Goal: Task Accomplishment & Management: Complete application form

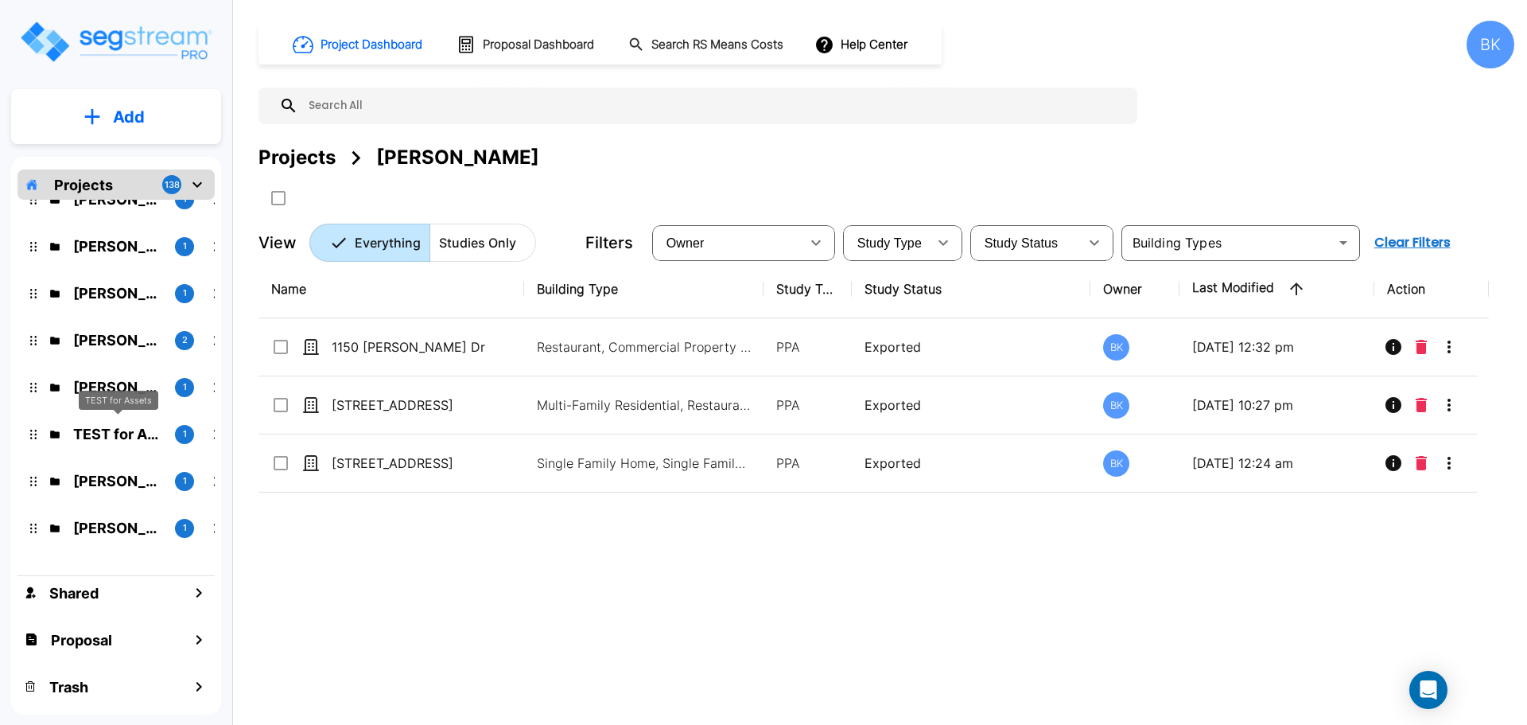
scroll to position [80, 0]
click at [108, 436] on p "TEST for Assets" at bounding box center [117, 431] width 89 height 21
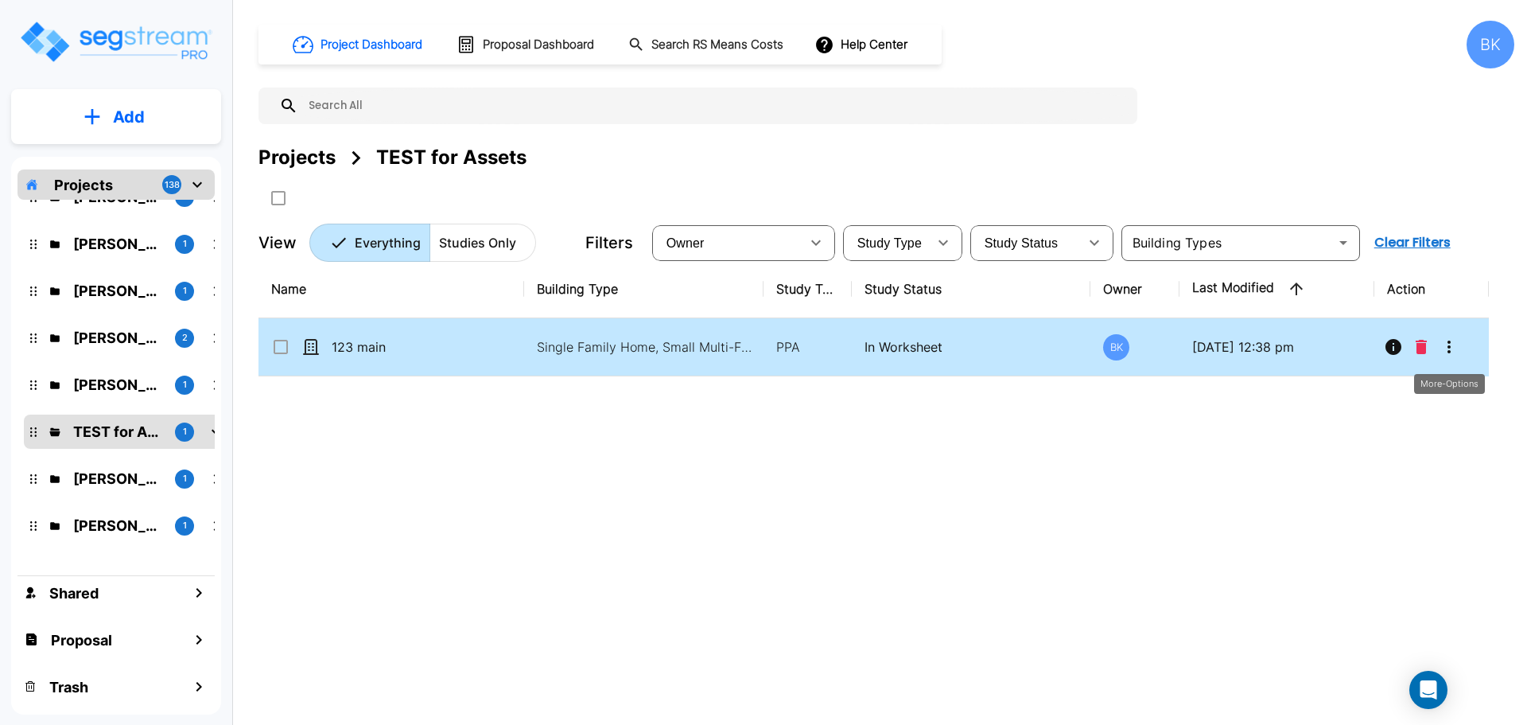
click at [1452, 351] on icon "More-Options" at bounding box center [1449, 346] width 19 height 19
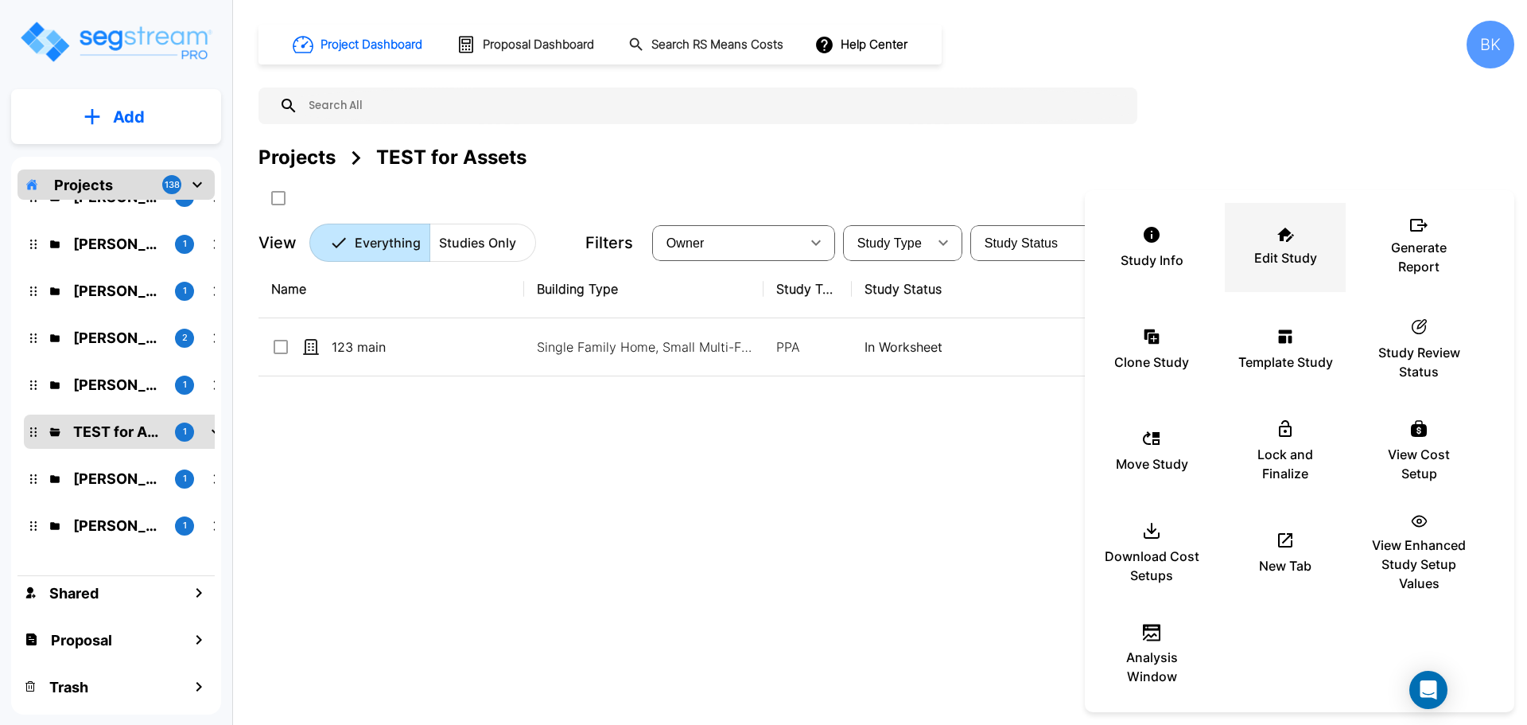
click at [1277, 255] on p "Edit Study" at bounding box center [1285, 257] width 63 height 19
click at [737, 512] on div at bounding box center [763, 362] width 1527 height 725
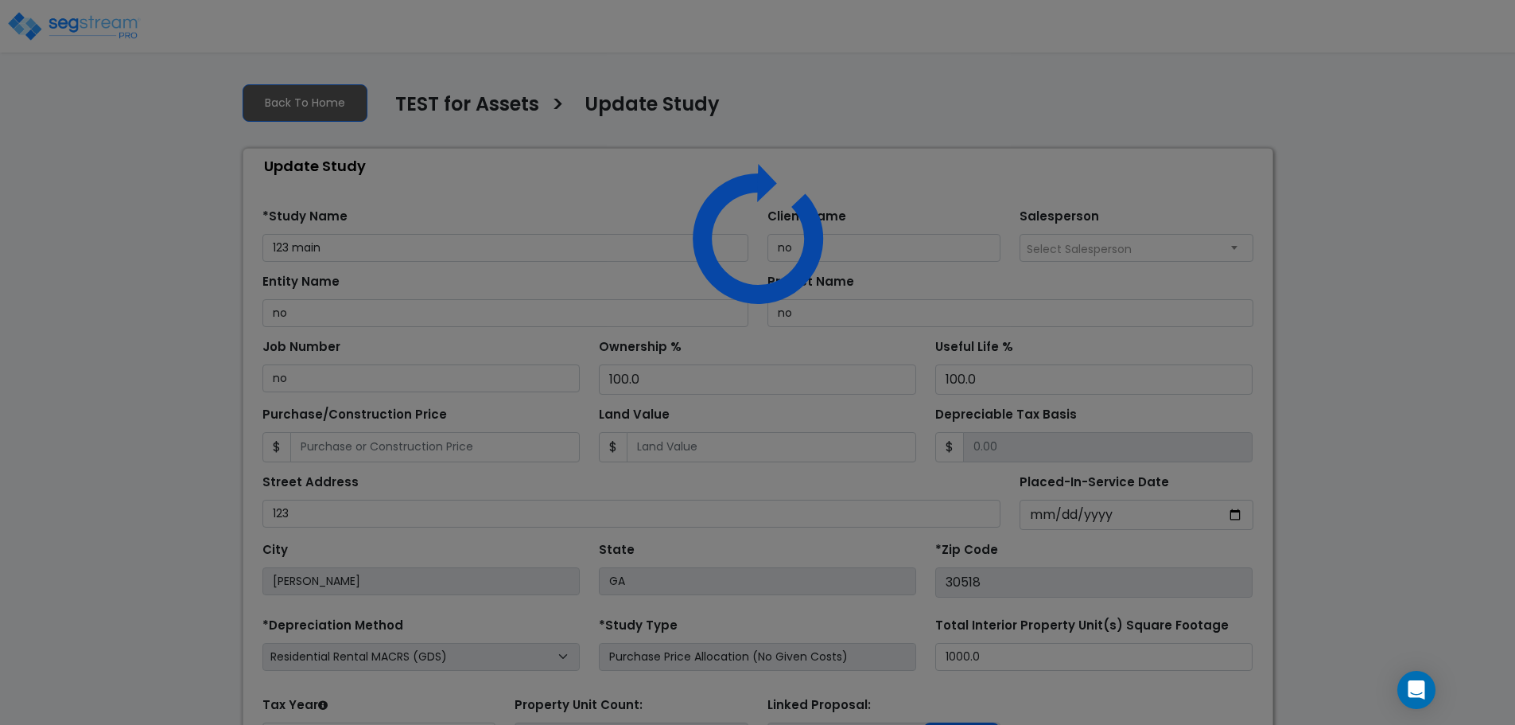
select select "2023"
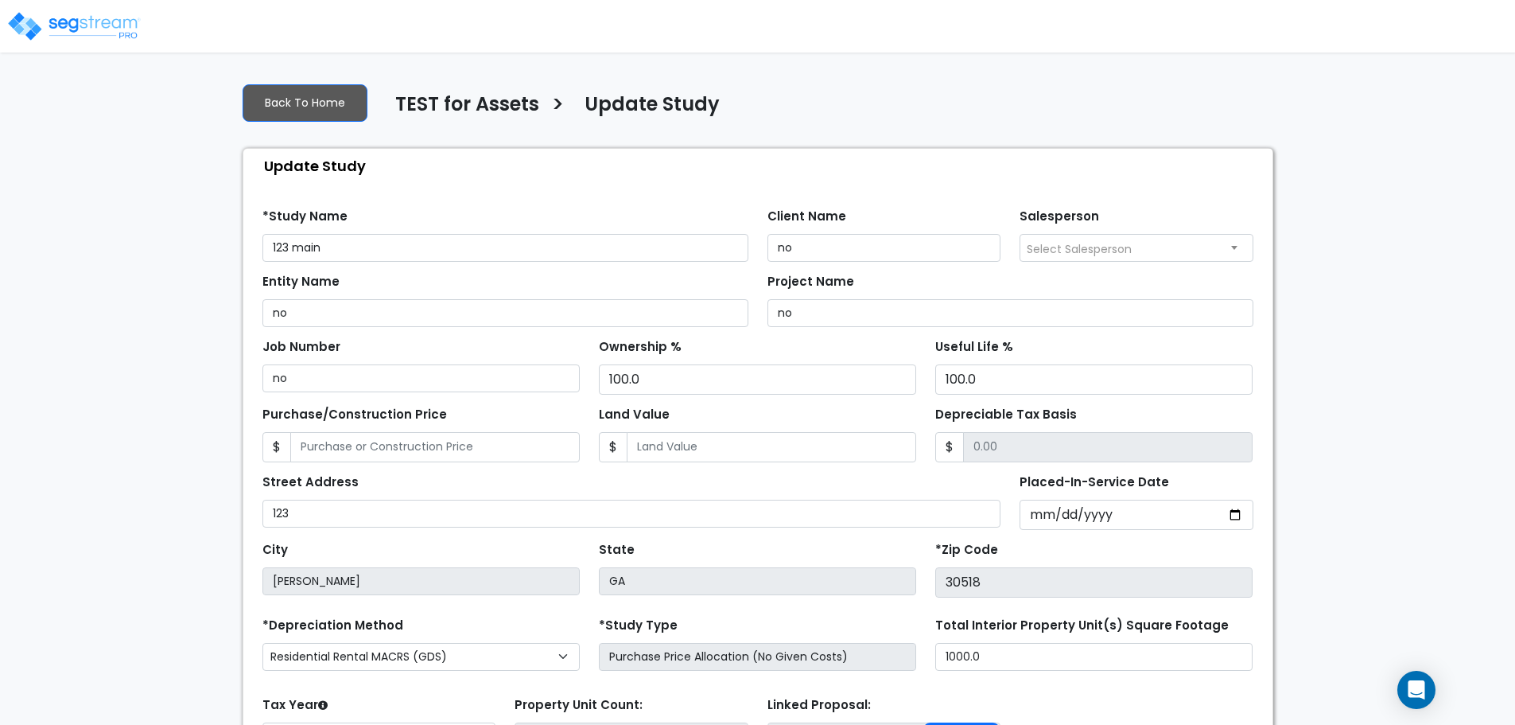
click at [1205, 129] on div "Back To Home TEST for Assets > Update Study Update Study Find these errors belo…" at bounding box center [758, 476] width 1050 height 812
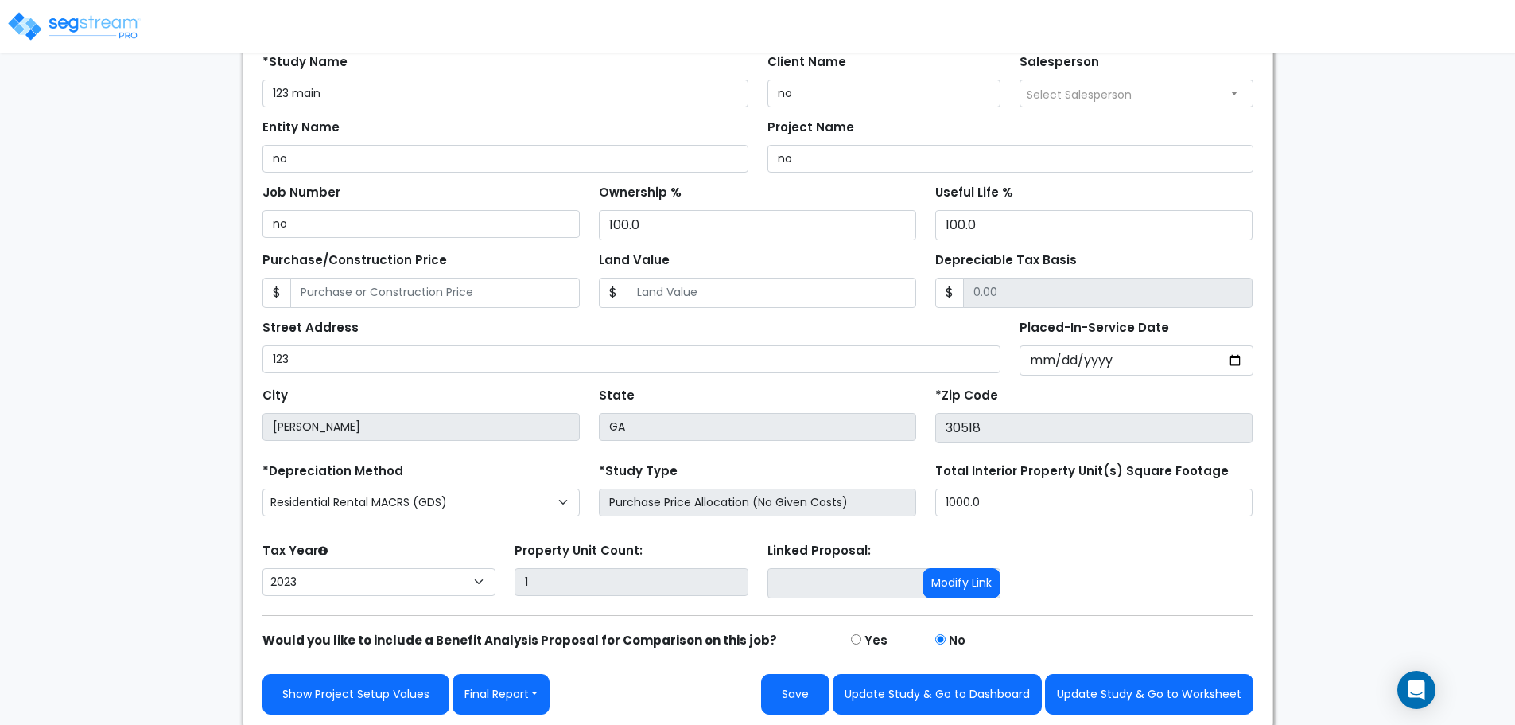
scroll to position [158, 0]
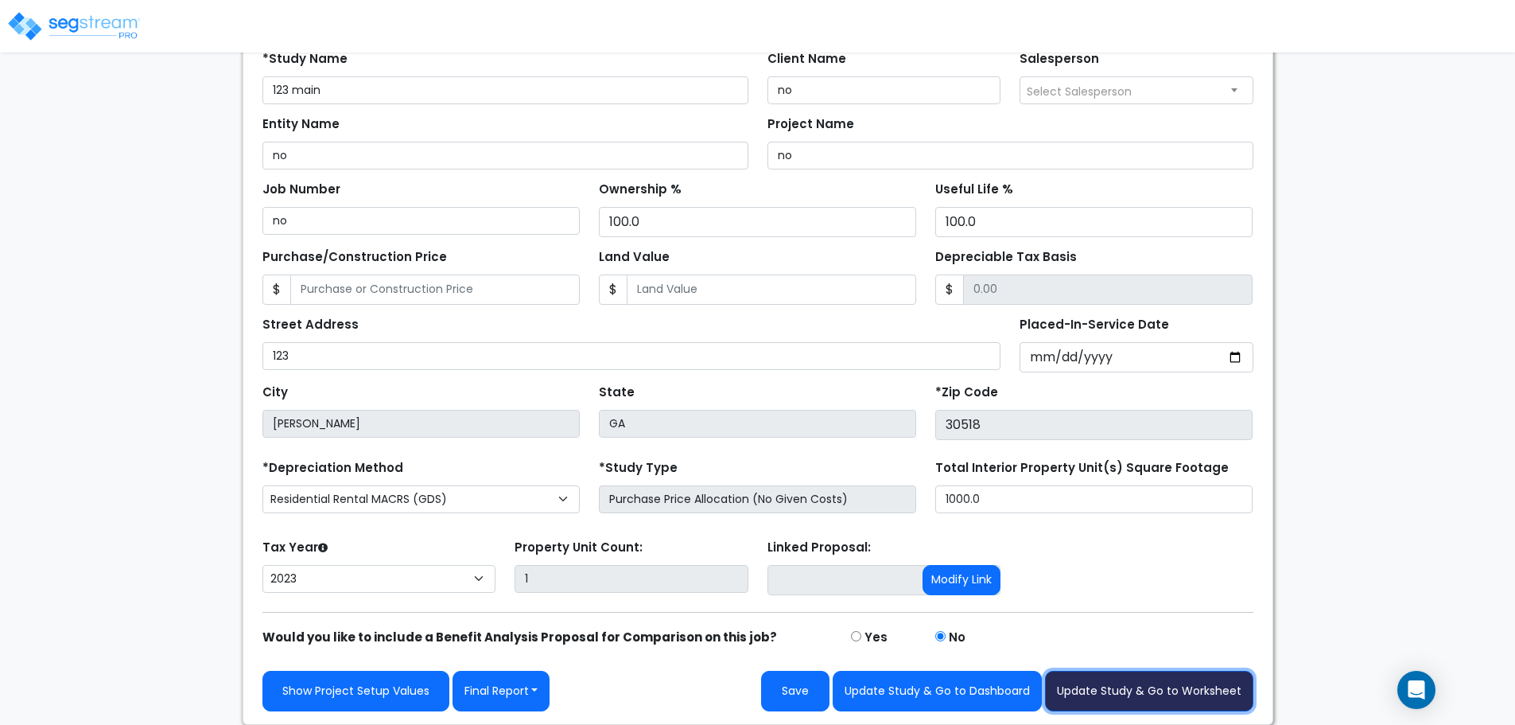
click at [1142, 701] on button "Update Study & Go to Worksheet" at bounding box center [1149, 691] width 208 height 41
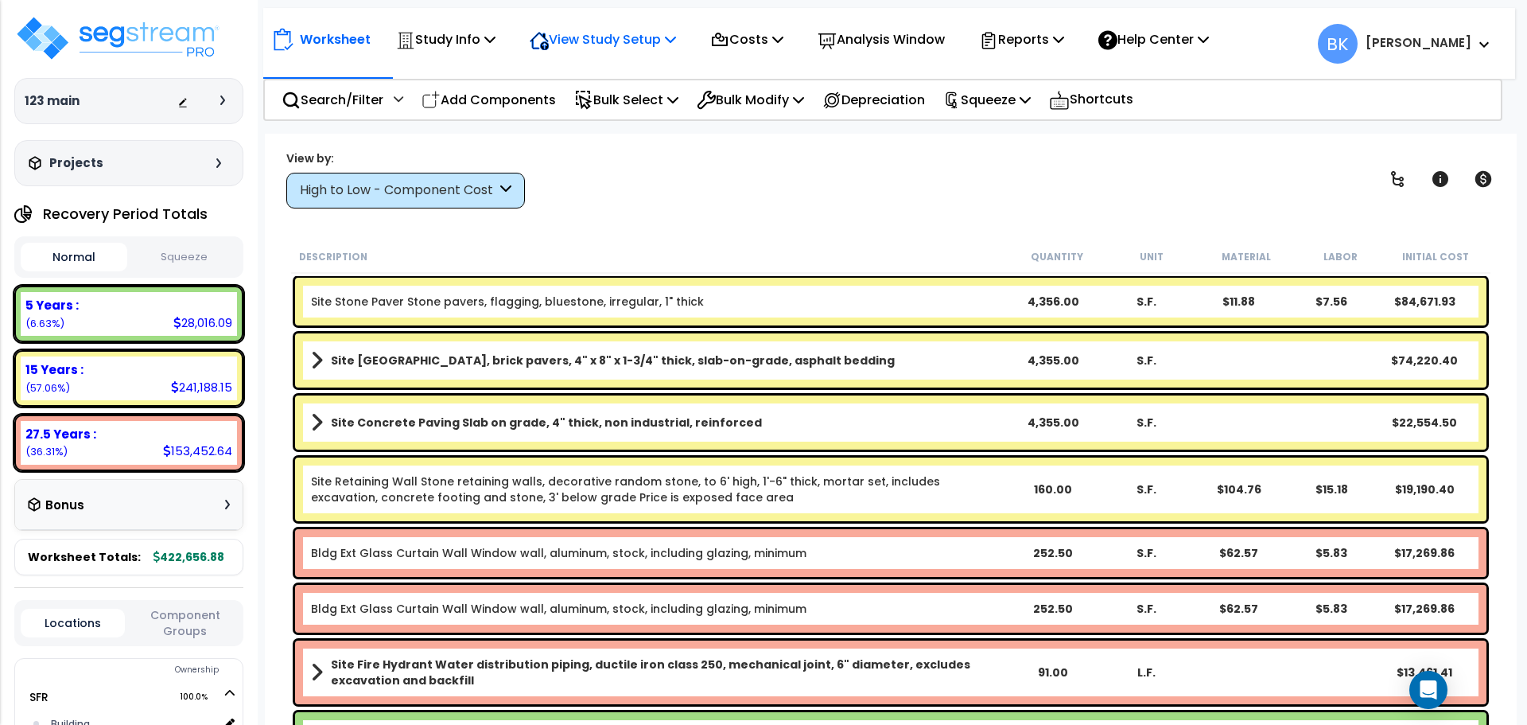
click at [639, 44] on p "View Study Setup" at bounding box center [603, 39] width 146 height 21
click at [634, 104] on link "View Questionnaire" at bounding box center [601, 109] width 158 height 32
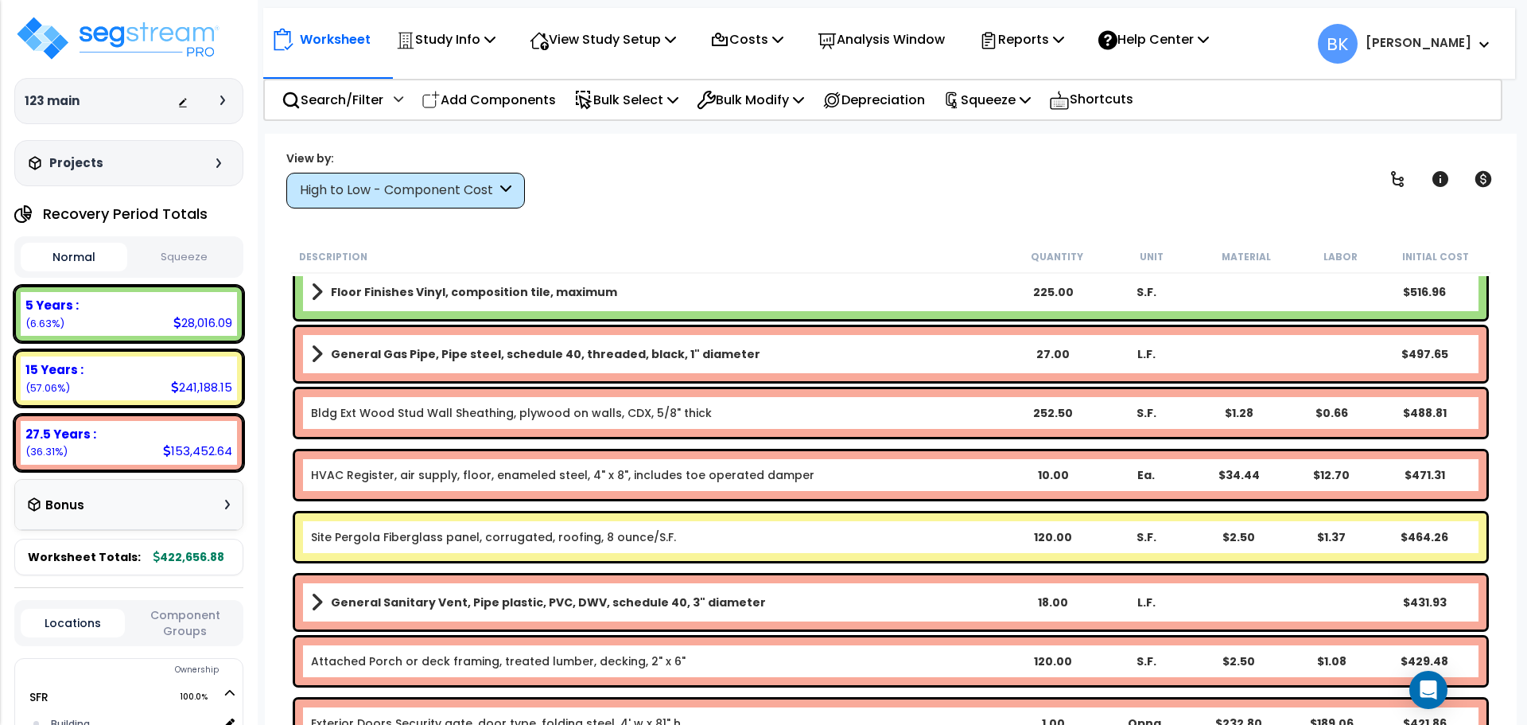
scroll to position [4773, 0]
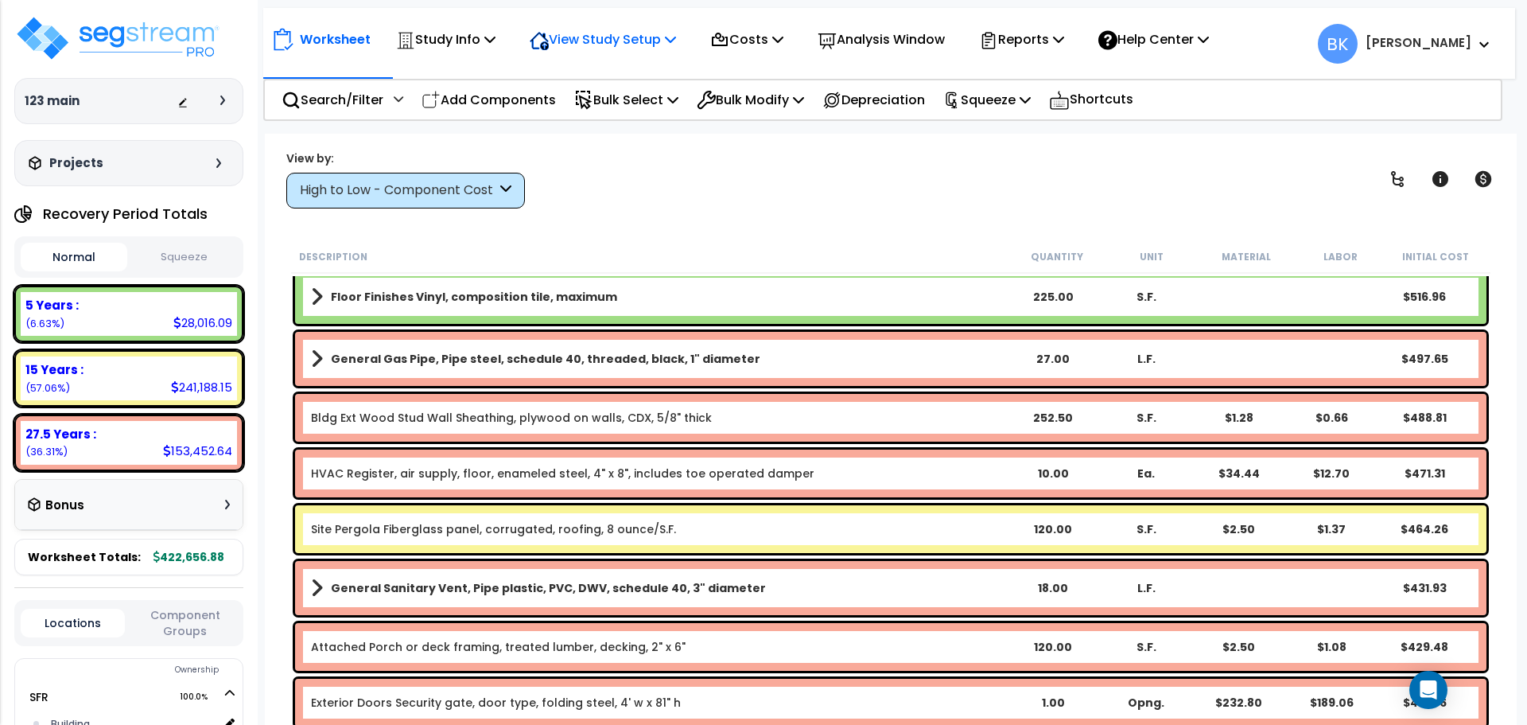
click at [670, 44] on p "View Study Setup" at bounding box center [603, 39] width 146 height 21
click at [645, 107] on link "View Questionnaire" at bounding box center [601, 109] width 158 height 32
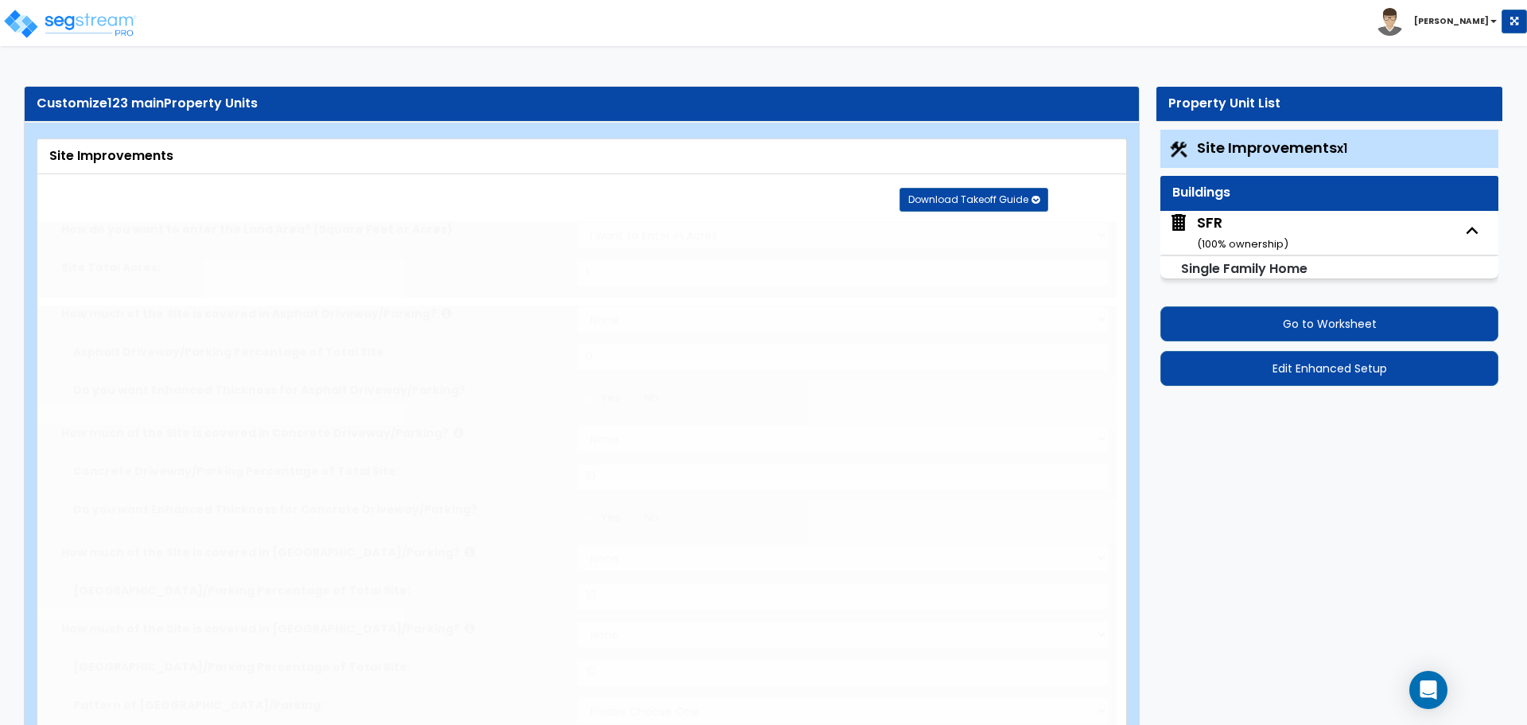
type input "1"
select select "1"
type input "10"
select select "1"
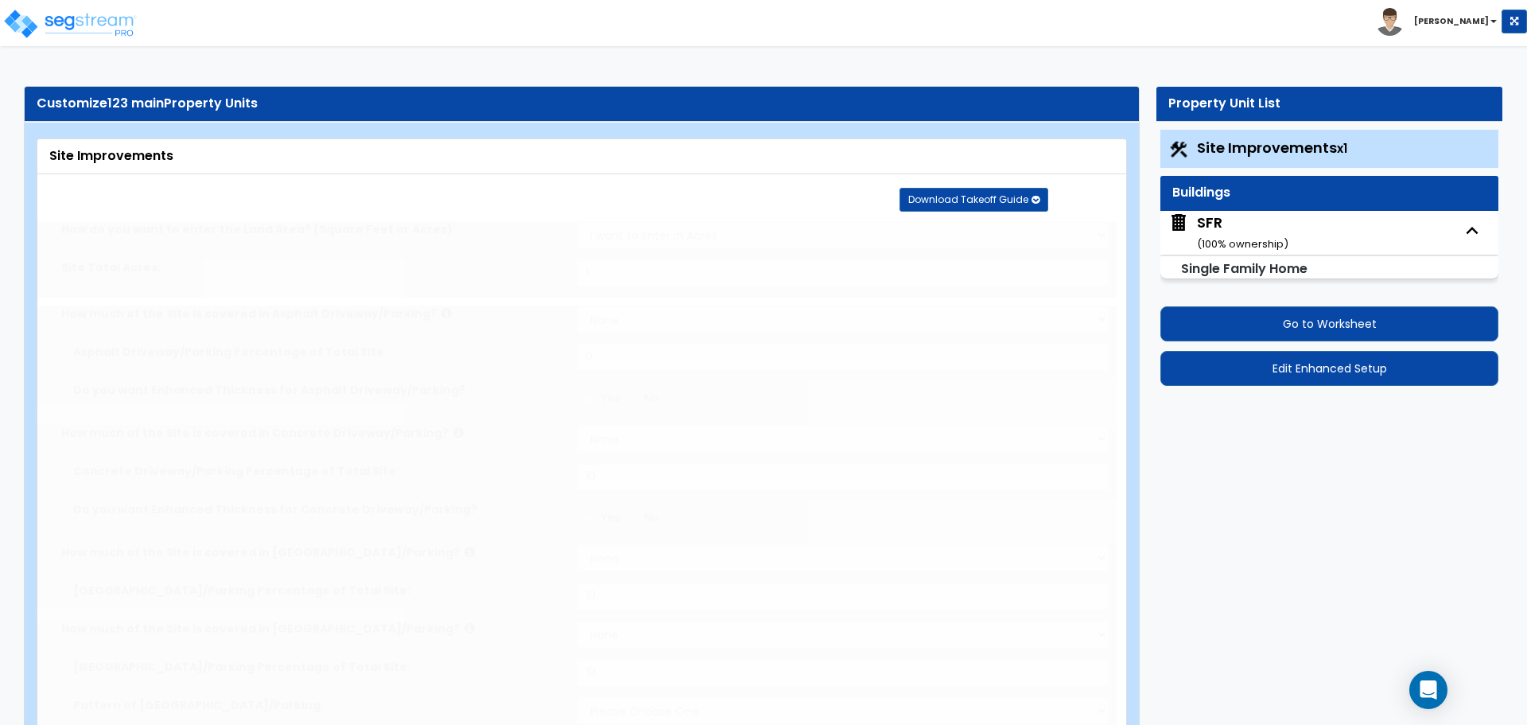
type input "10"
select select "1"
type input "10"
select select "1"
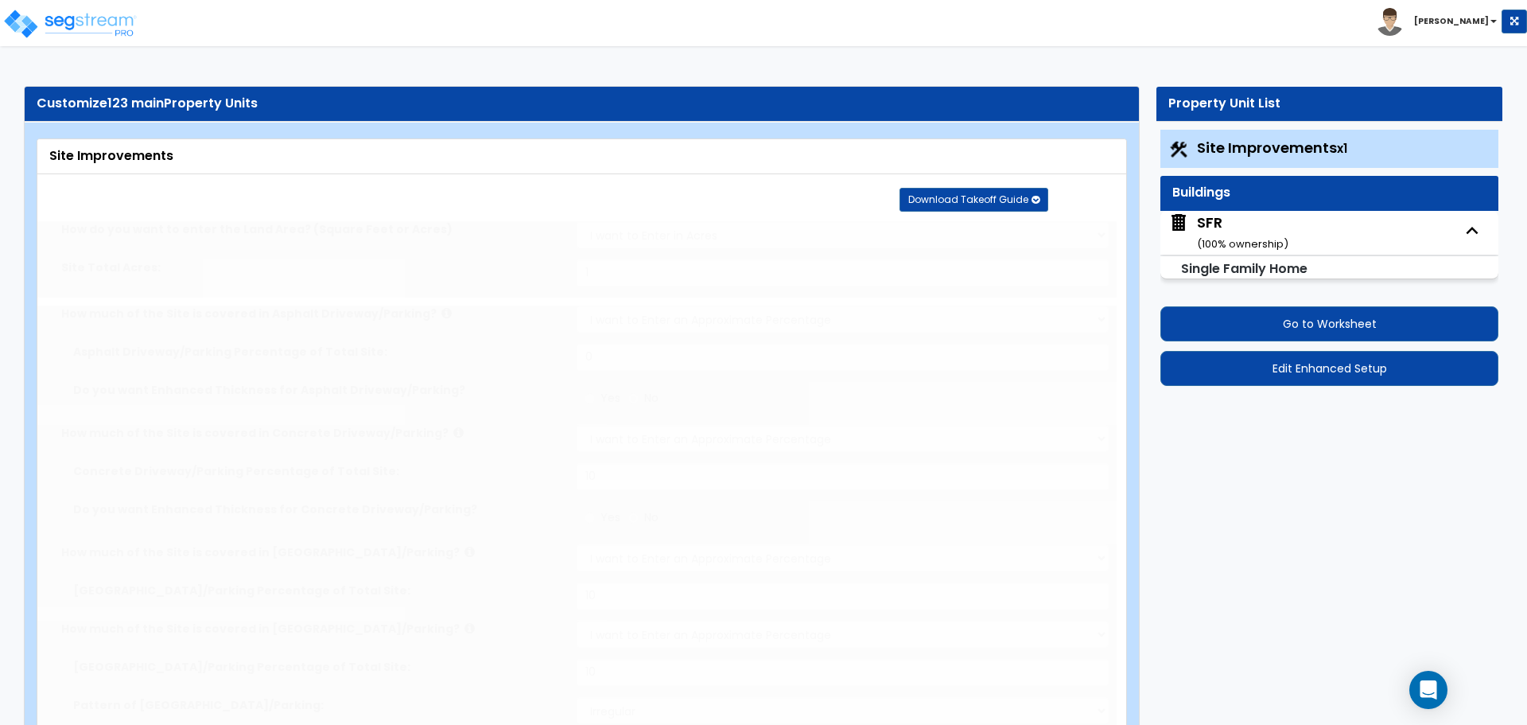
type input "10"
radio input "true"
select select "3"
select select "1"
type input "20"
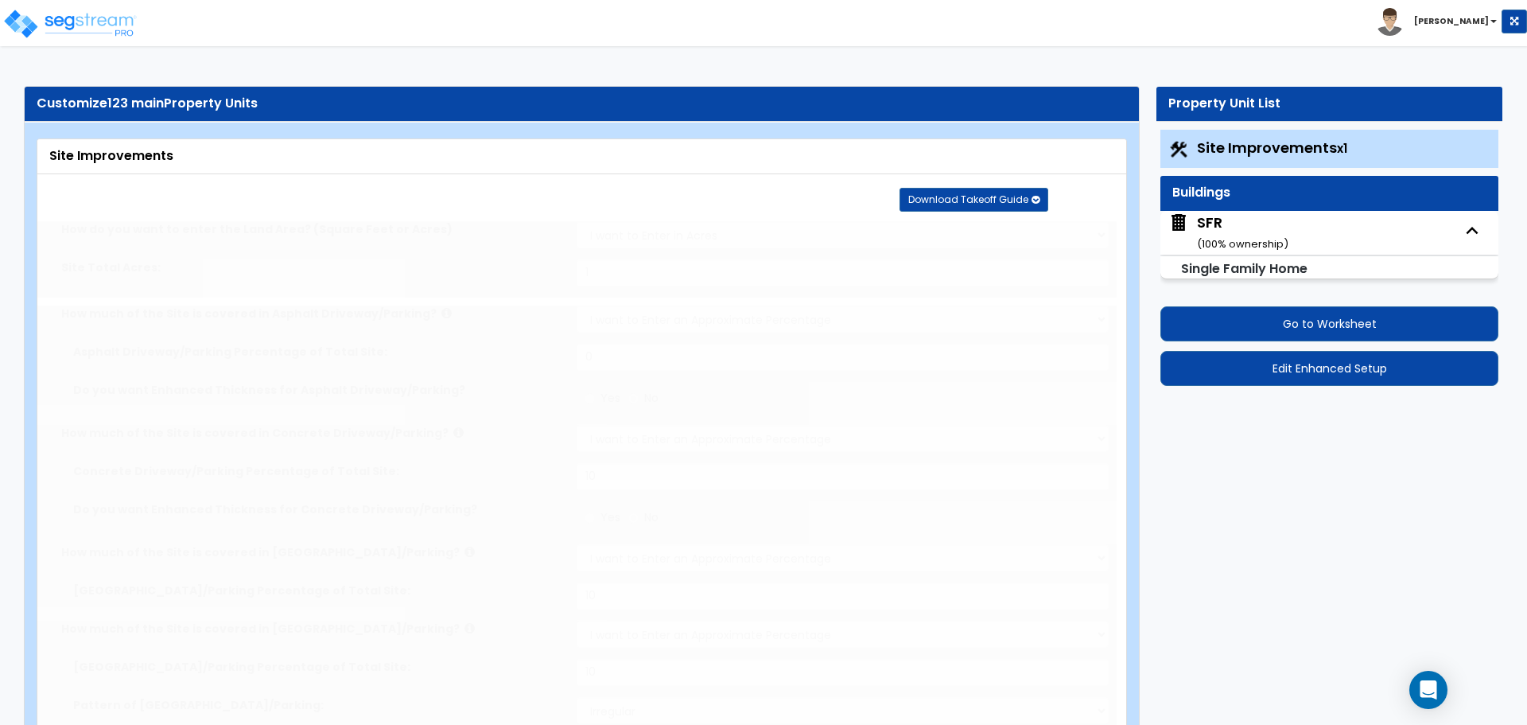
radio input "true"
type input "1"
radio input "true"
type input "15"
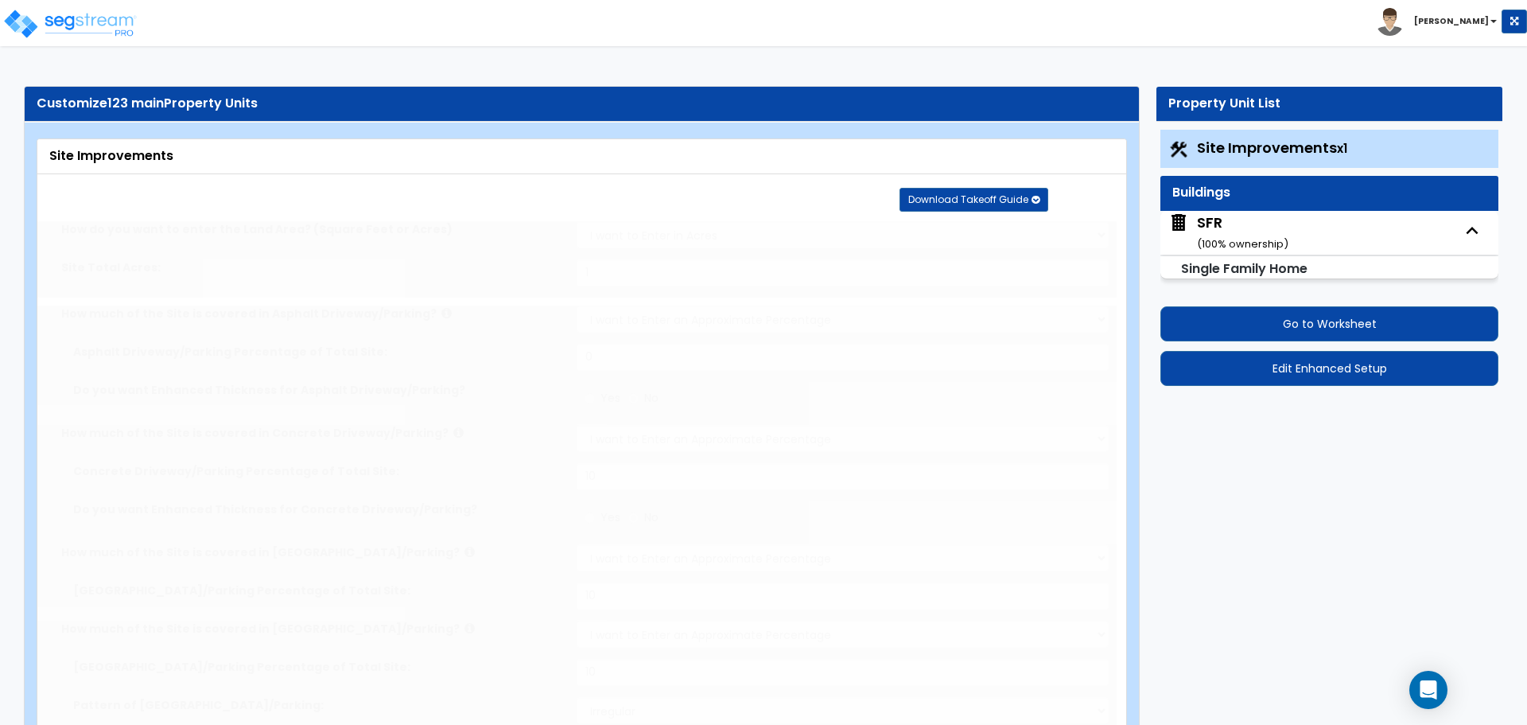
radio input "true"
type input "4"
select select "2"
select select "4"
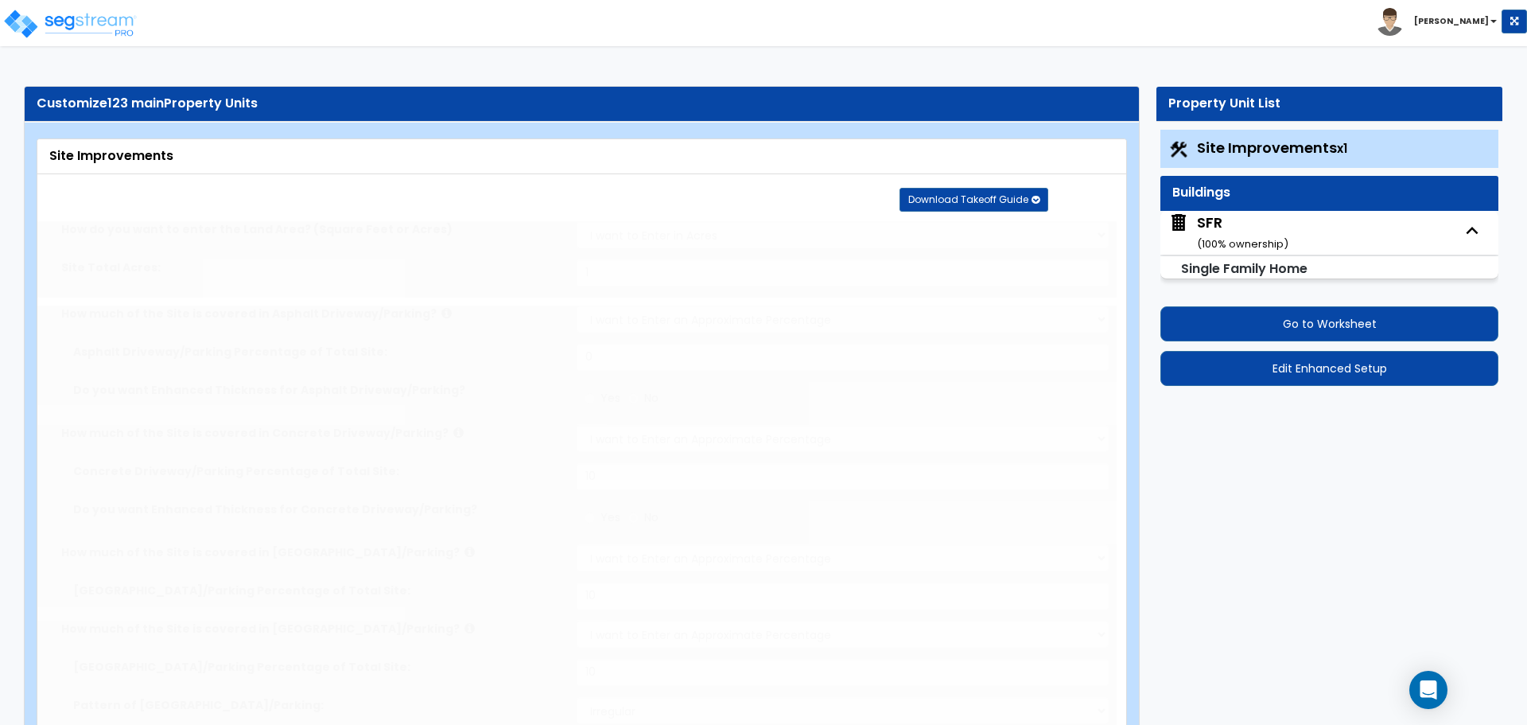
radio input "true"
type input "1"
radio input "true"
select select "1"
type input "20"
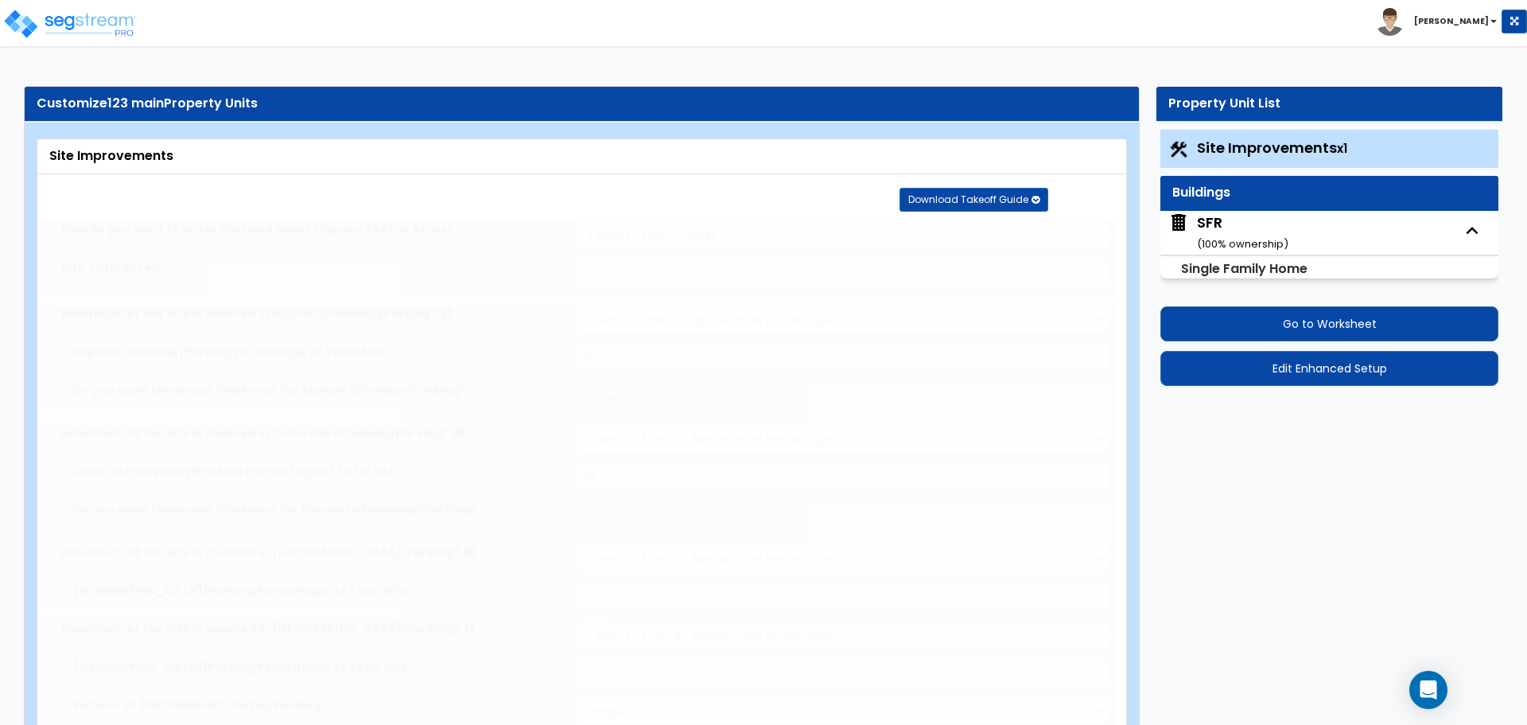
radio input "true"
select select "1"
type input "120"
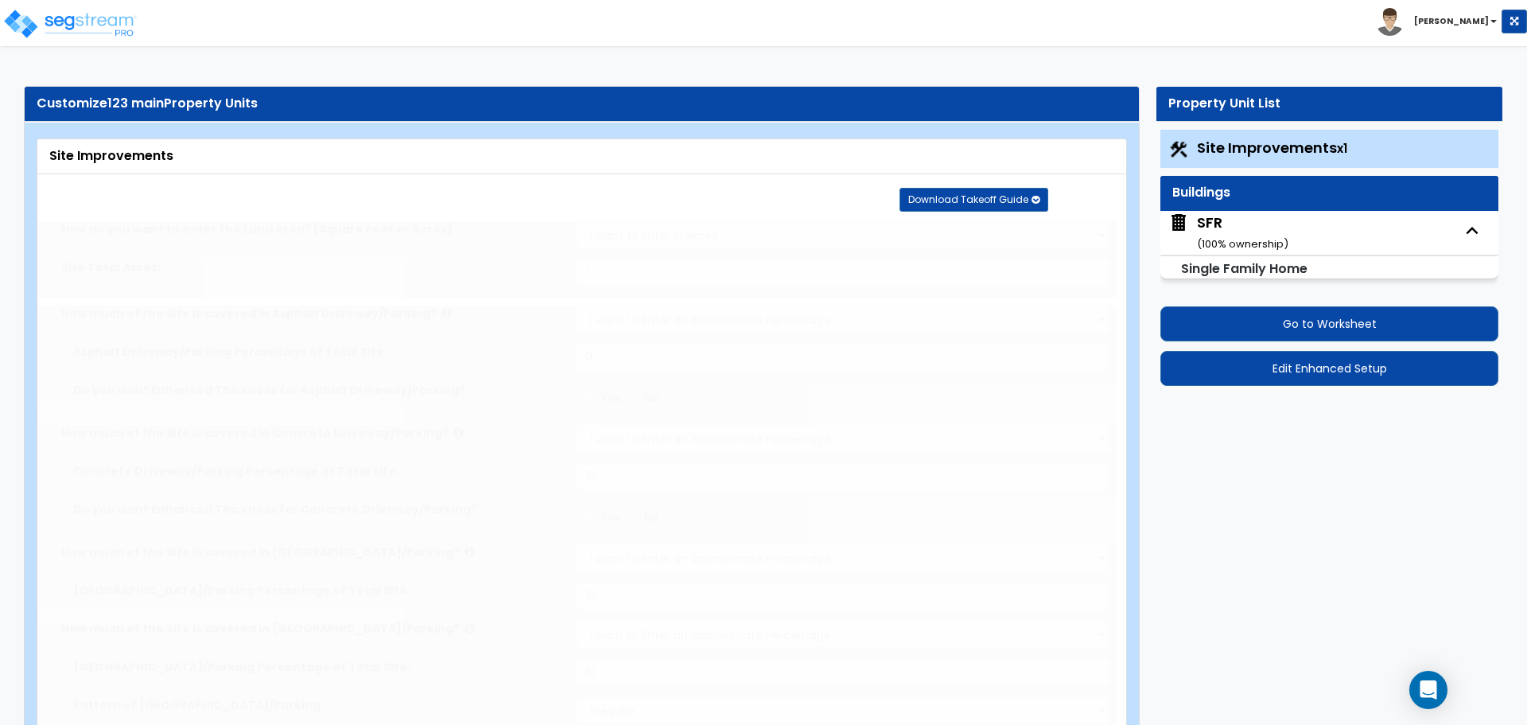
select select "1"
radio input "true"
select select "2"
type input "20"
select select "1"
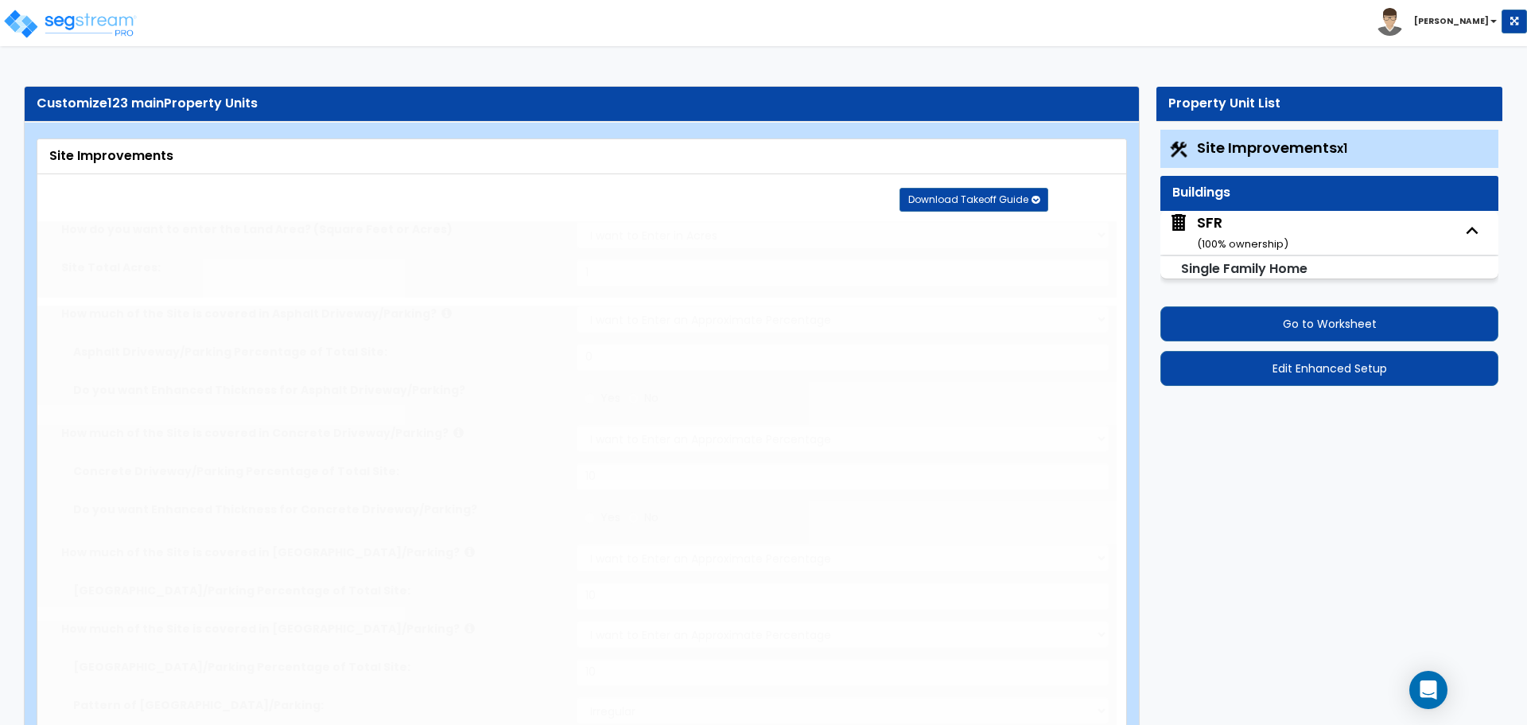
select select "1"
radio input "true"
type input "4"
type input "40"
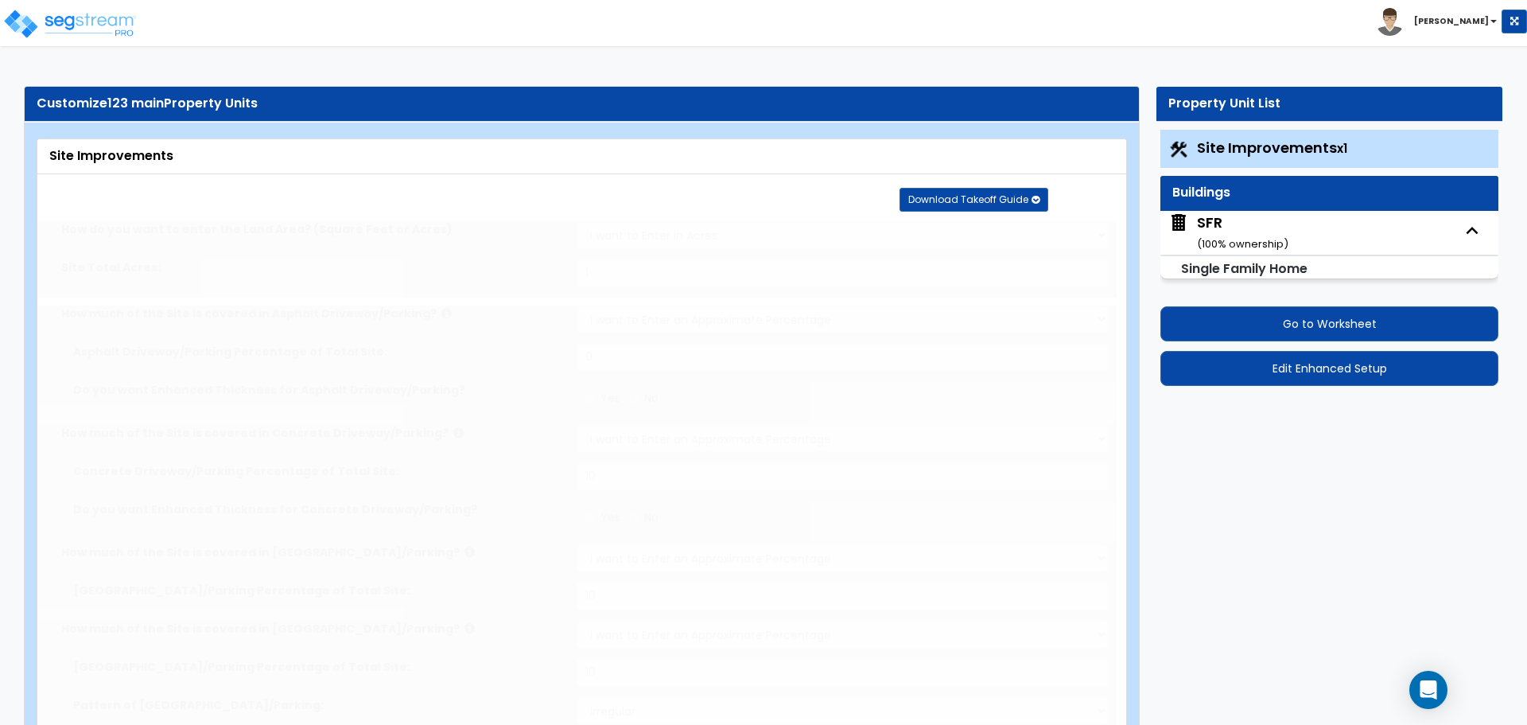
radio input "true"
type input "4"
type input "40"
radio input "true"
type input "4"
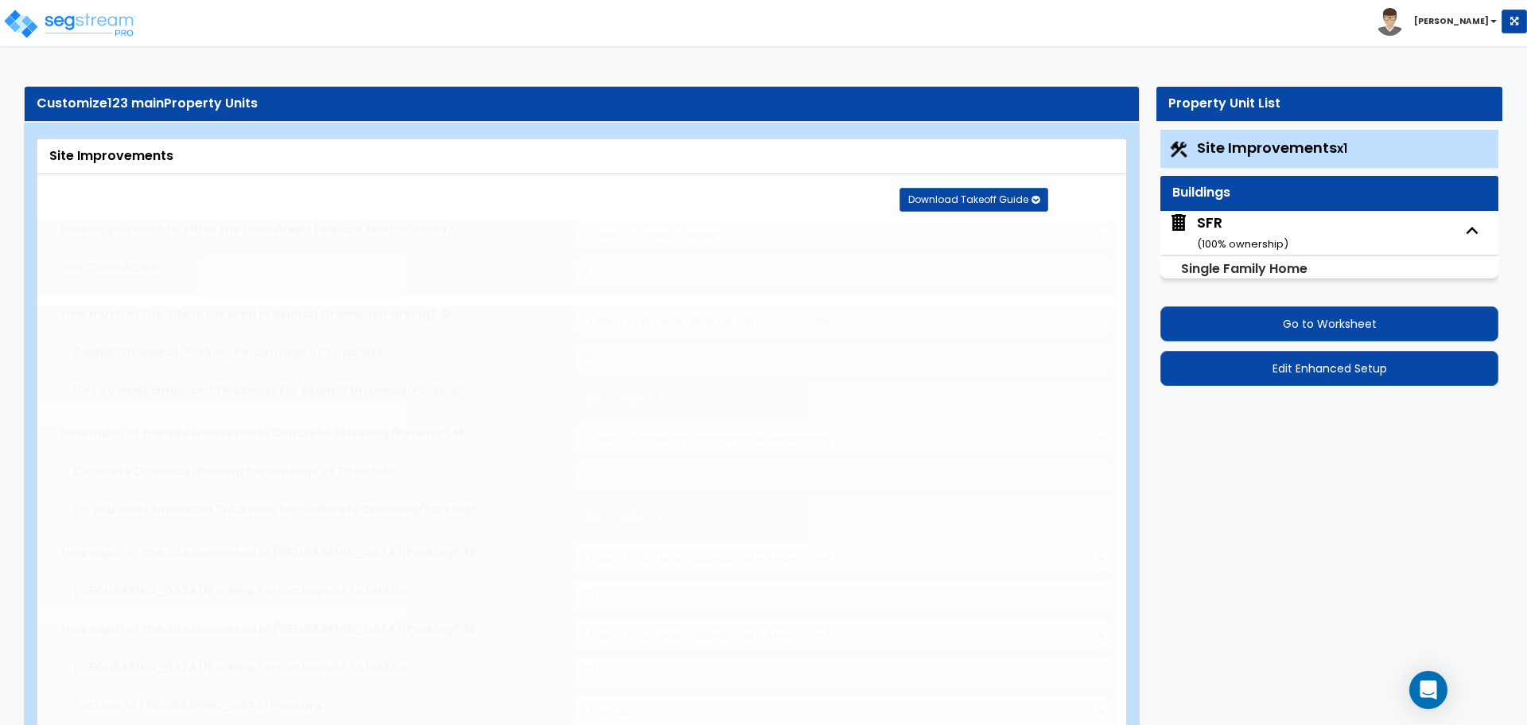
type input "40"
radio input "true"
type input "4"
type input "40"
radio input "true"
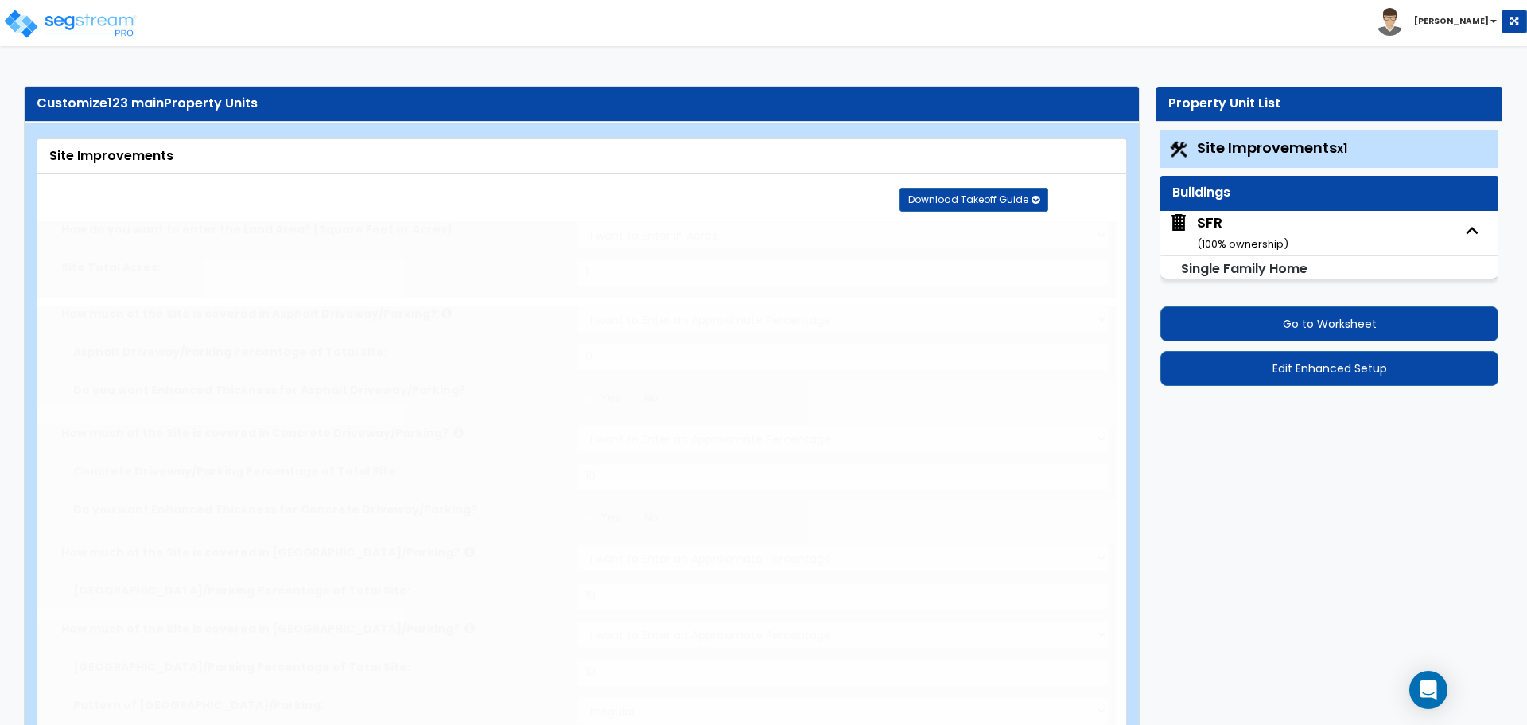
type input "1"
type input "120"
type input "8"
select select "2"
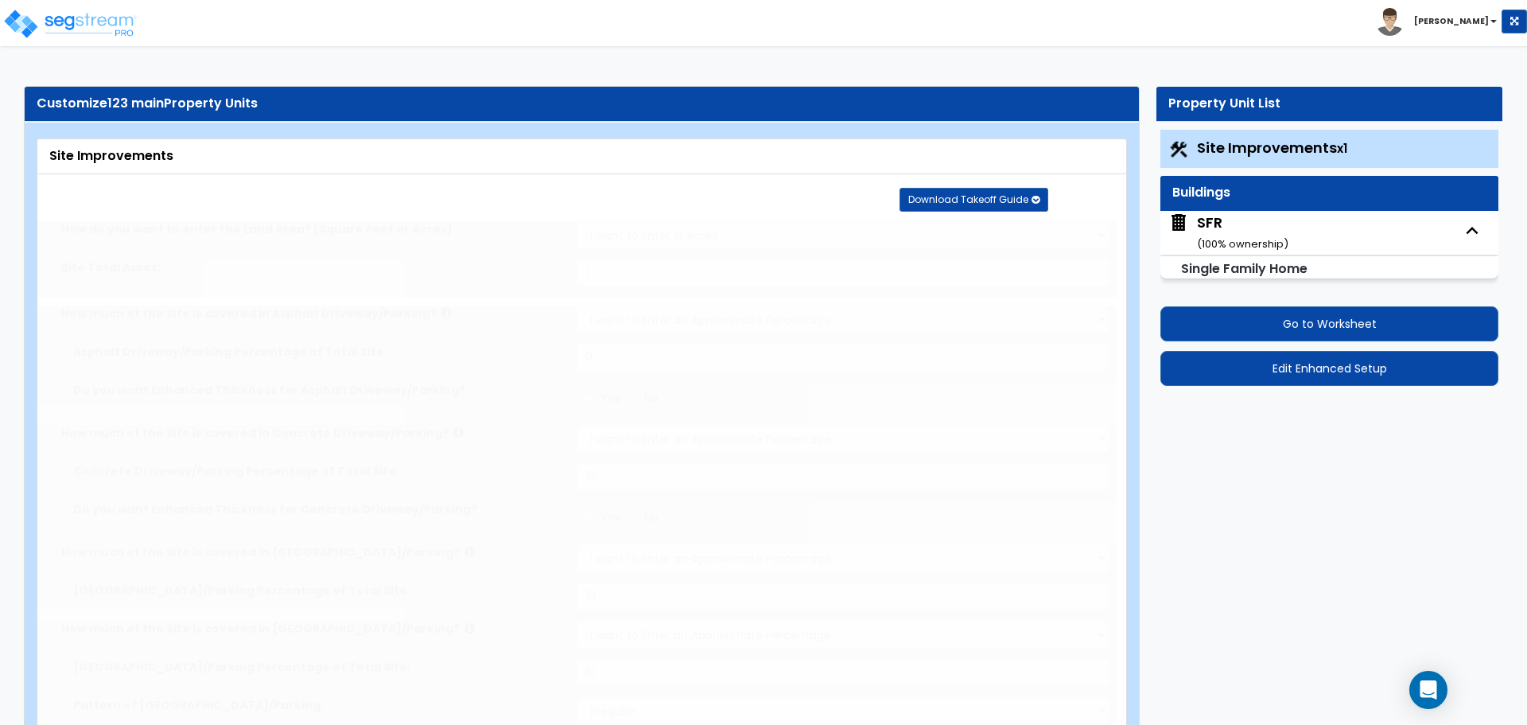
radio input "true"
select select "1"
type input "1"
radio input "true"
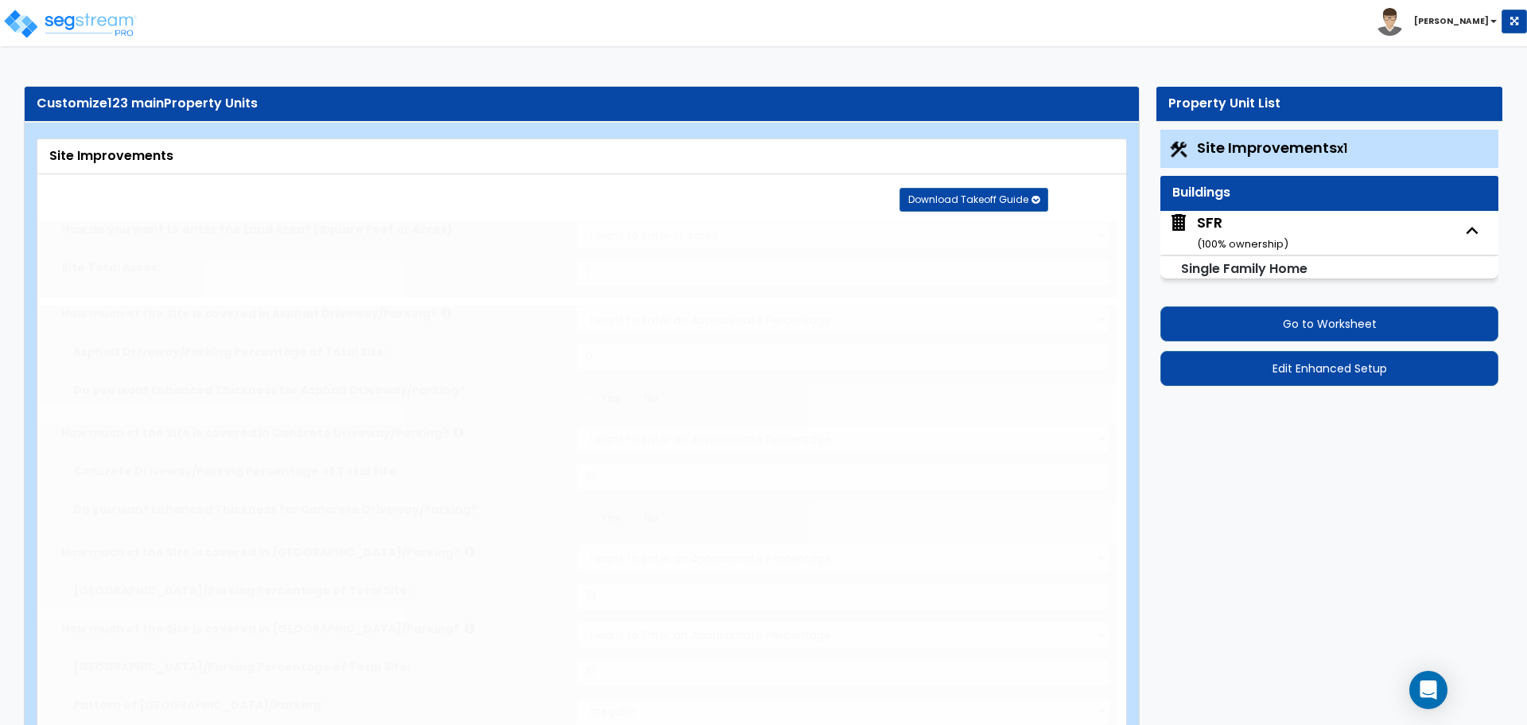
type input "1"
select select "2"
radio input "true"
type input "1"
radio input "true"
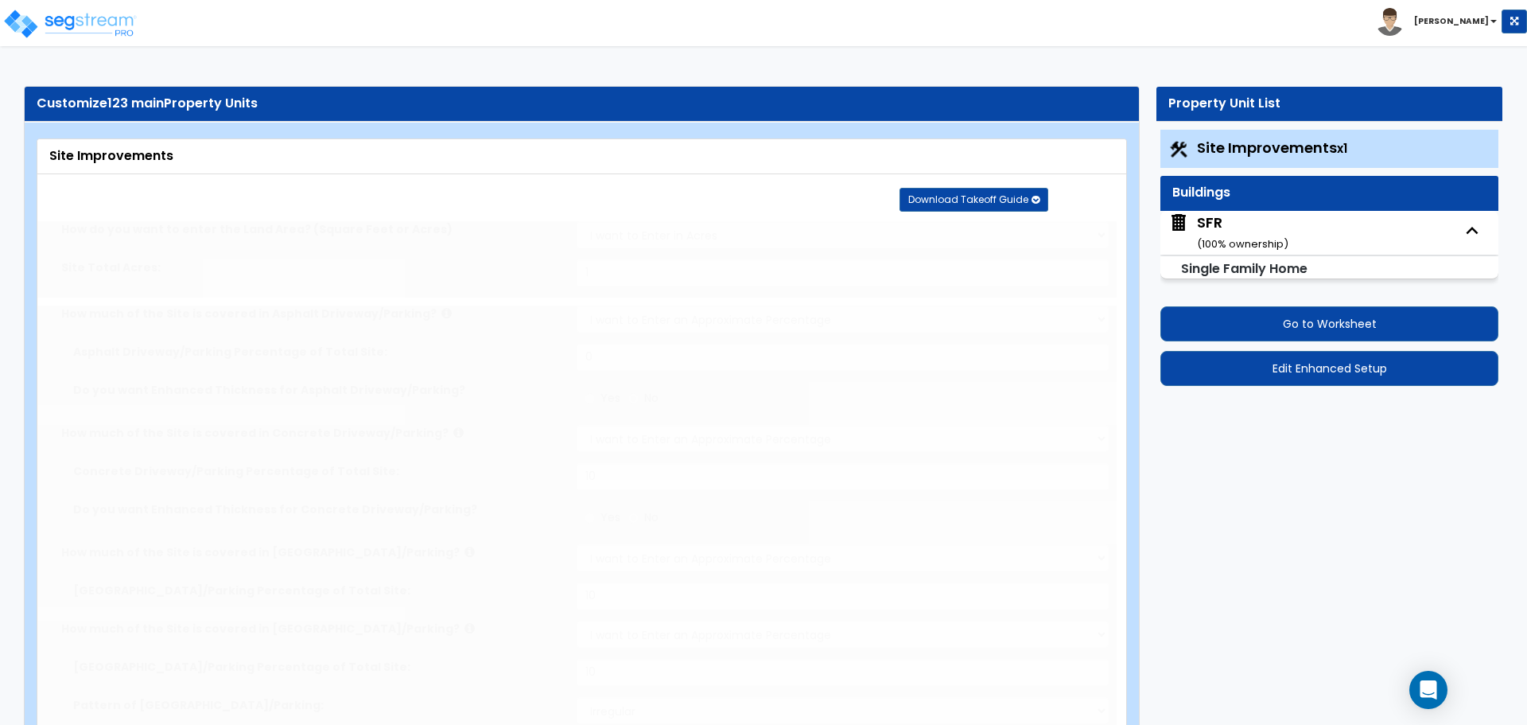
radio input "true"
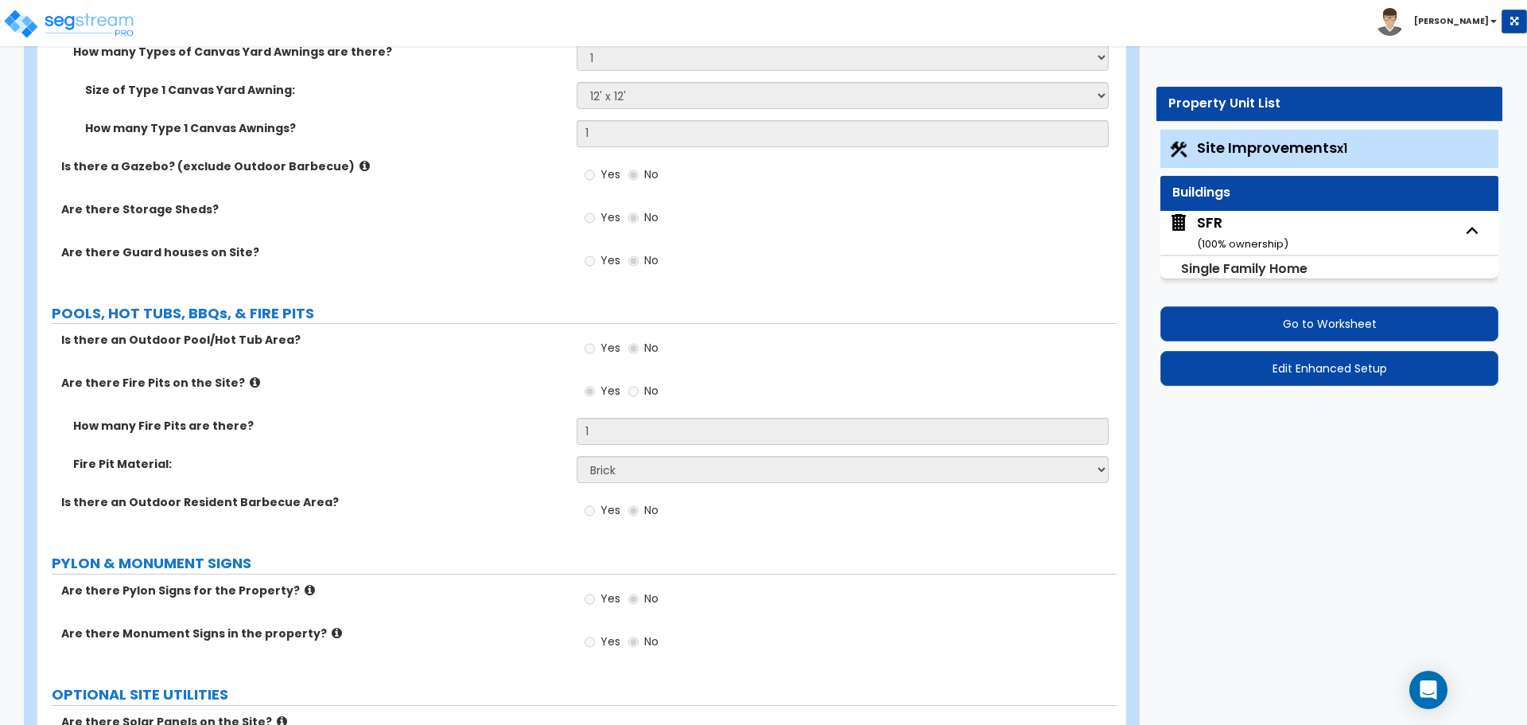
scroll to position [4245, 0]
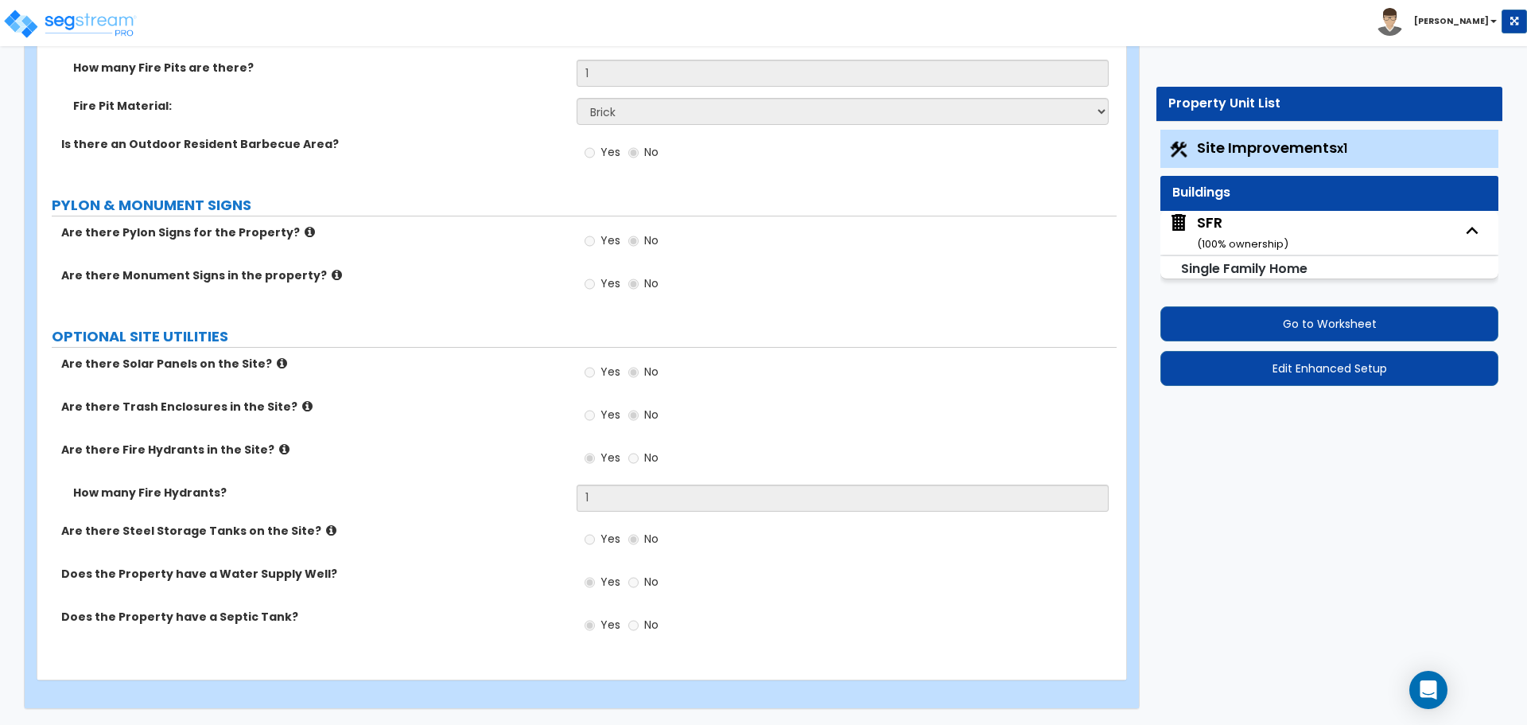
click at [1225, 231] on div "SFR ( 100 % ownership)" at bounding box center [1242, 232] width 91 height 41
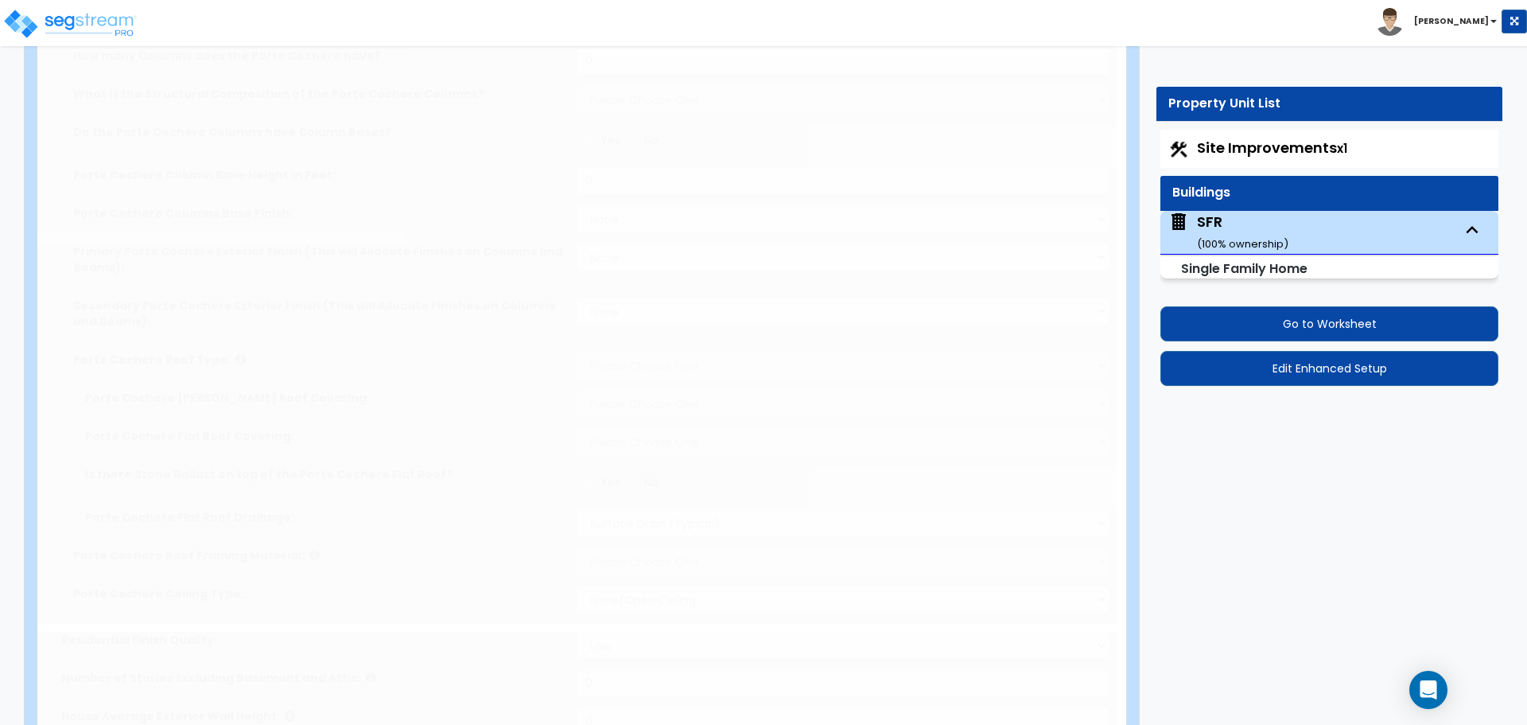
select select "1"
type input "1"
type input "8"
type input "1000"
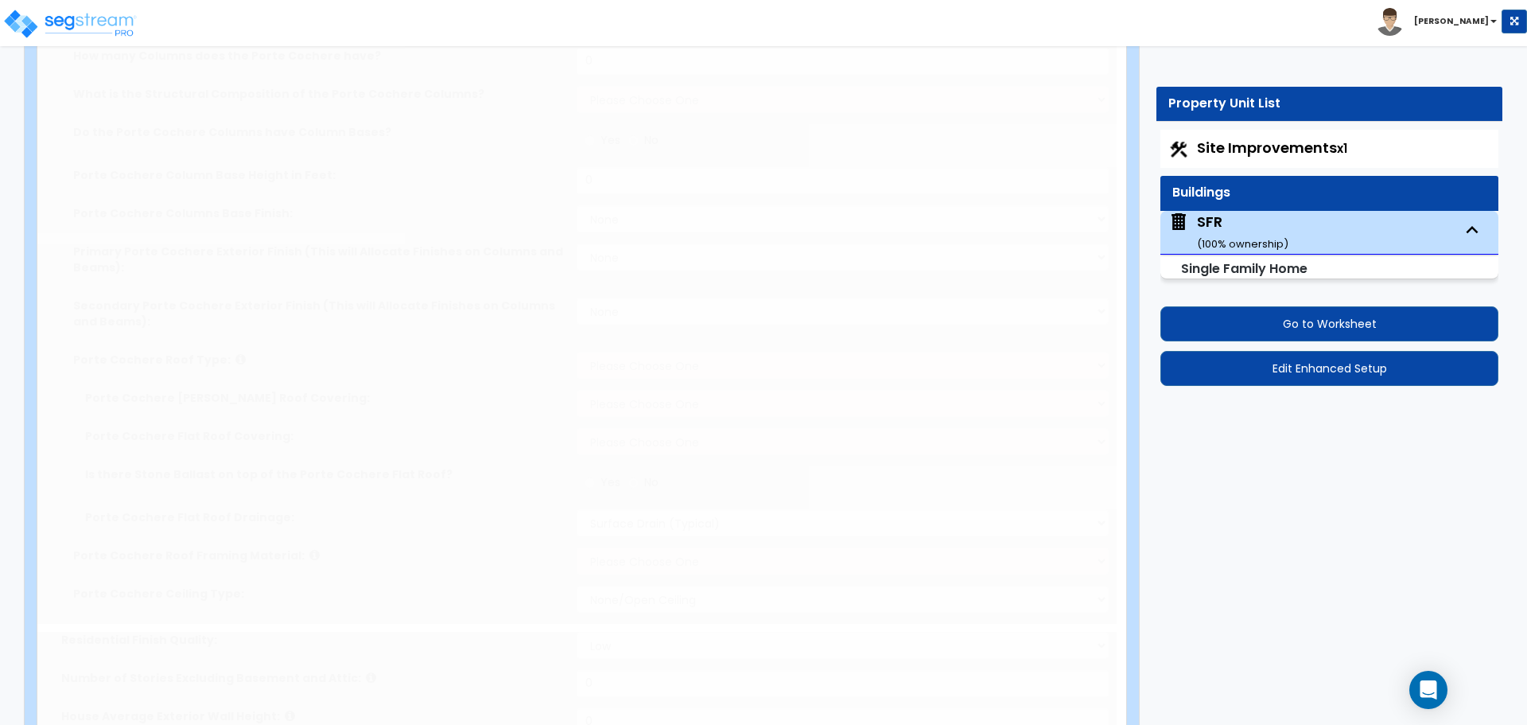
radio input "true"
select select "6"
type input "50"
select select "7"
select select "1"
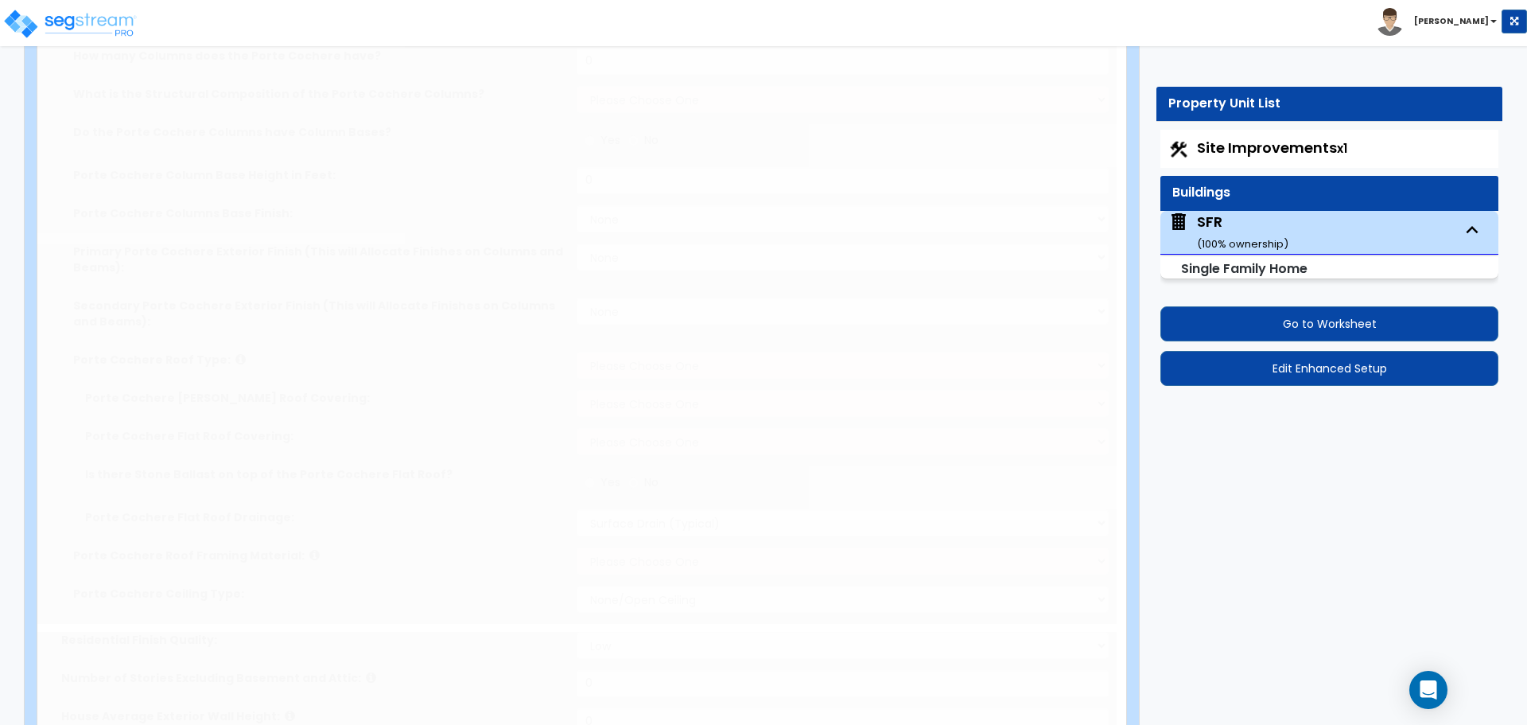
type input "2"
select select "2"
select select "13"
type input "50"
select select "8"
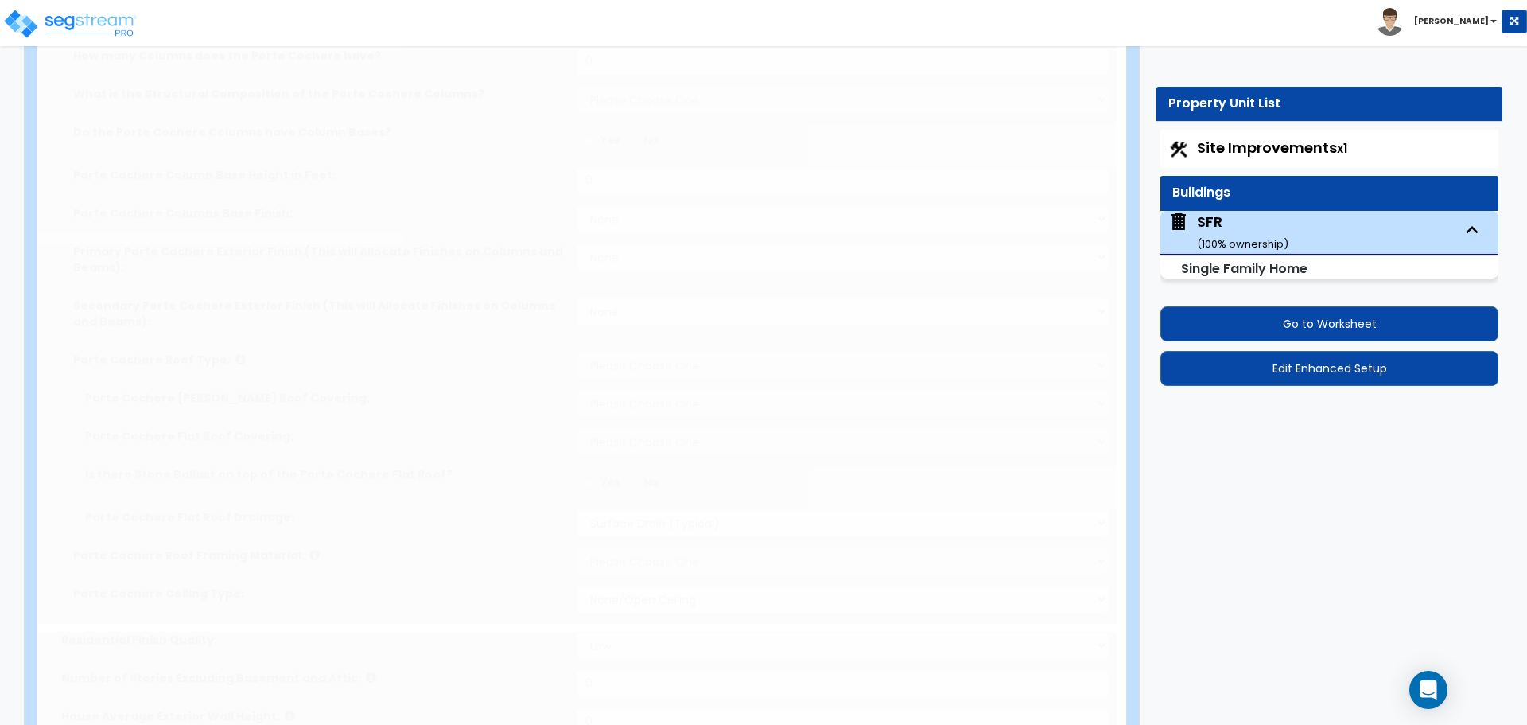
select select "1"
select select "2"
radio input "true"
select select "2"
type input "200"
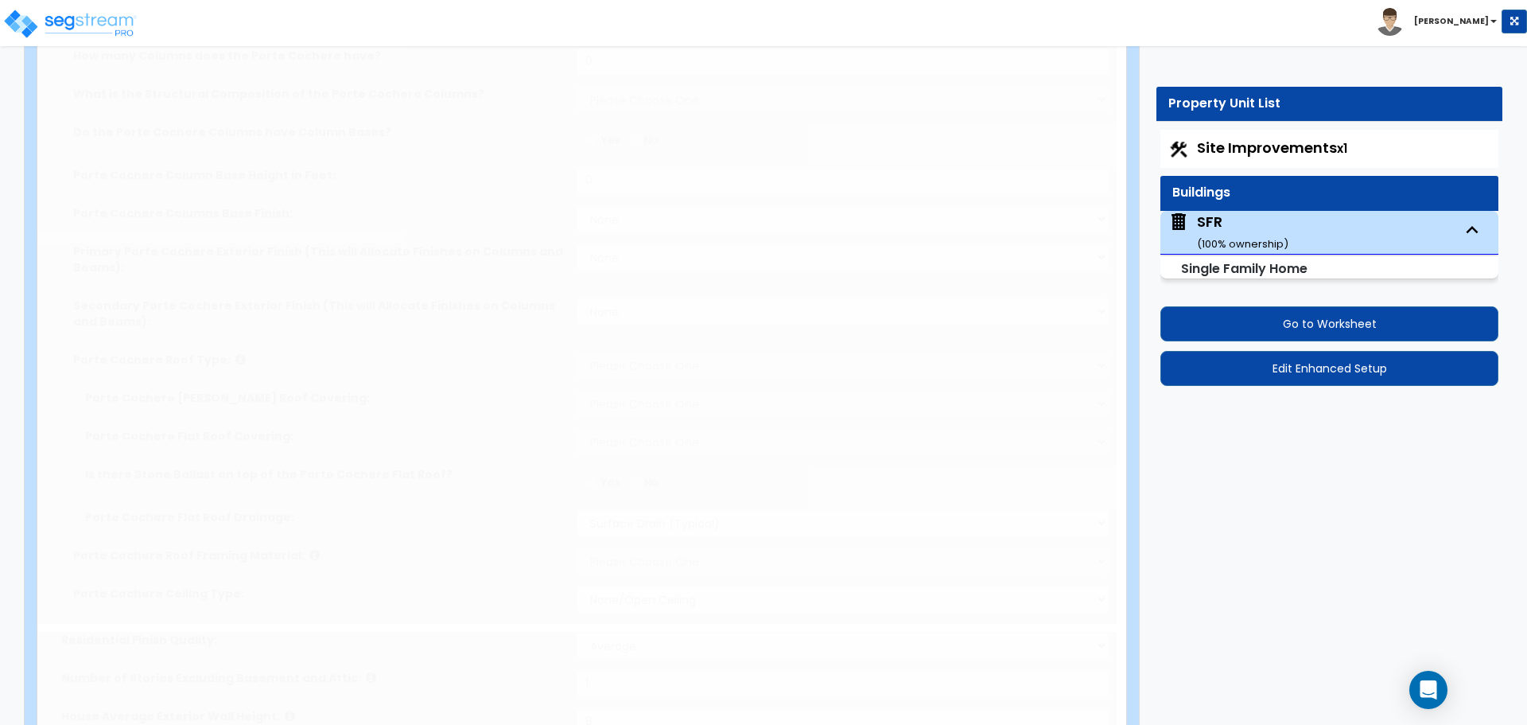
radio input "true"
select select "1"
type input "1"
radio input "true"
type input "1"
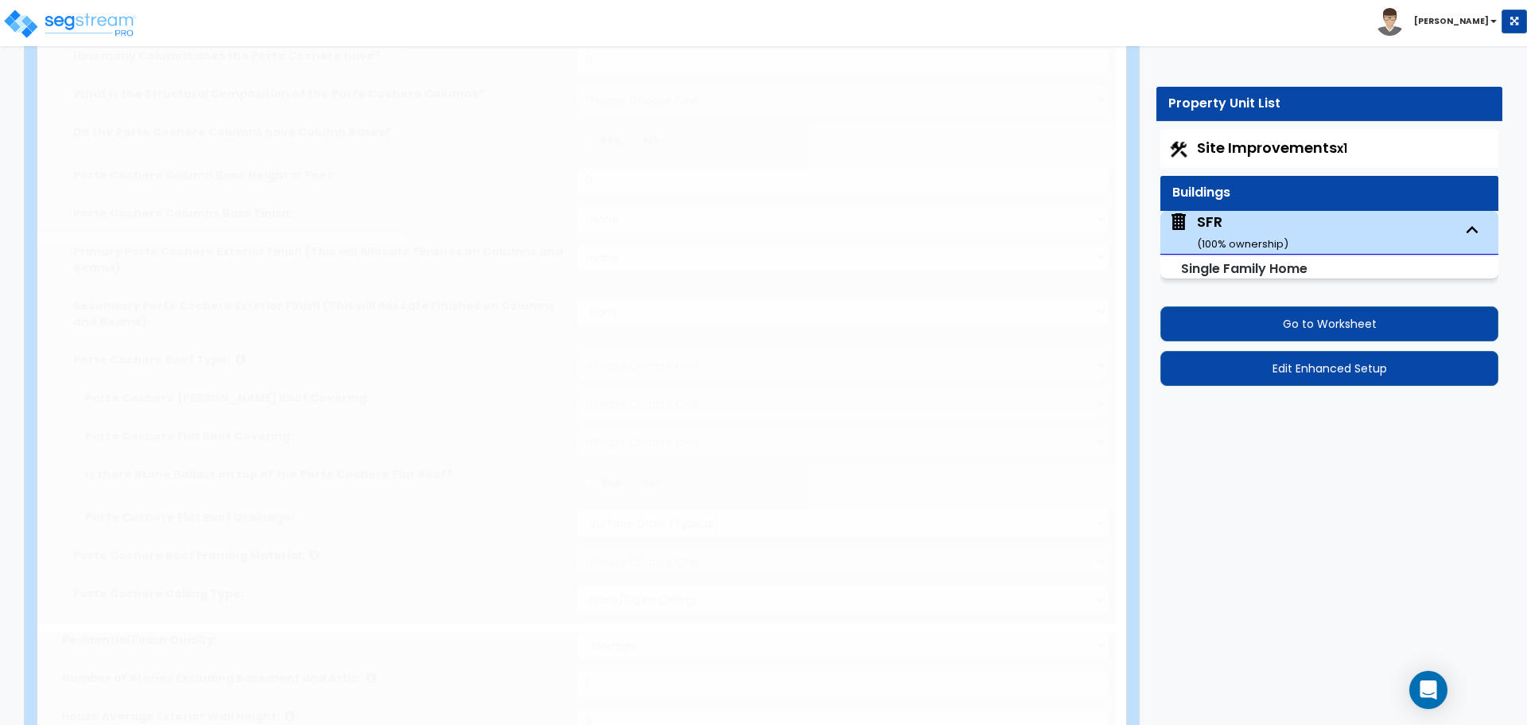
type input "1"
select select "2"
select select "3"
type input "50"
select select "1"
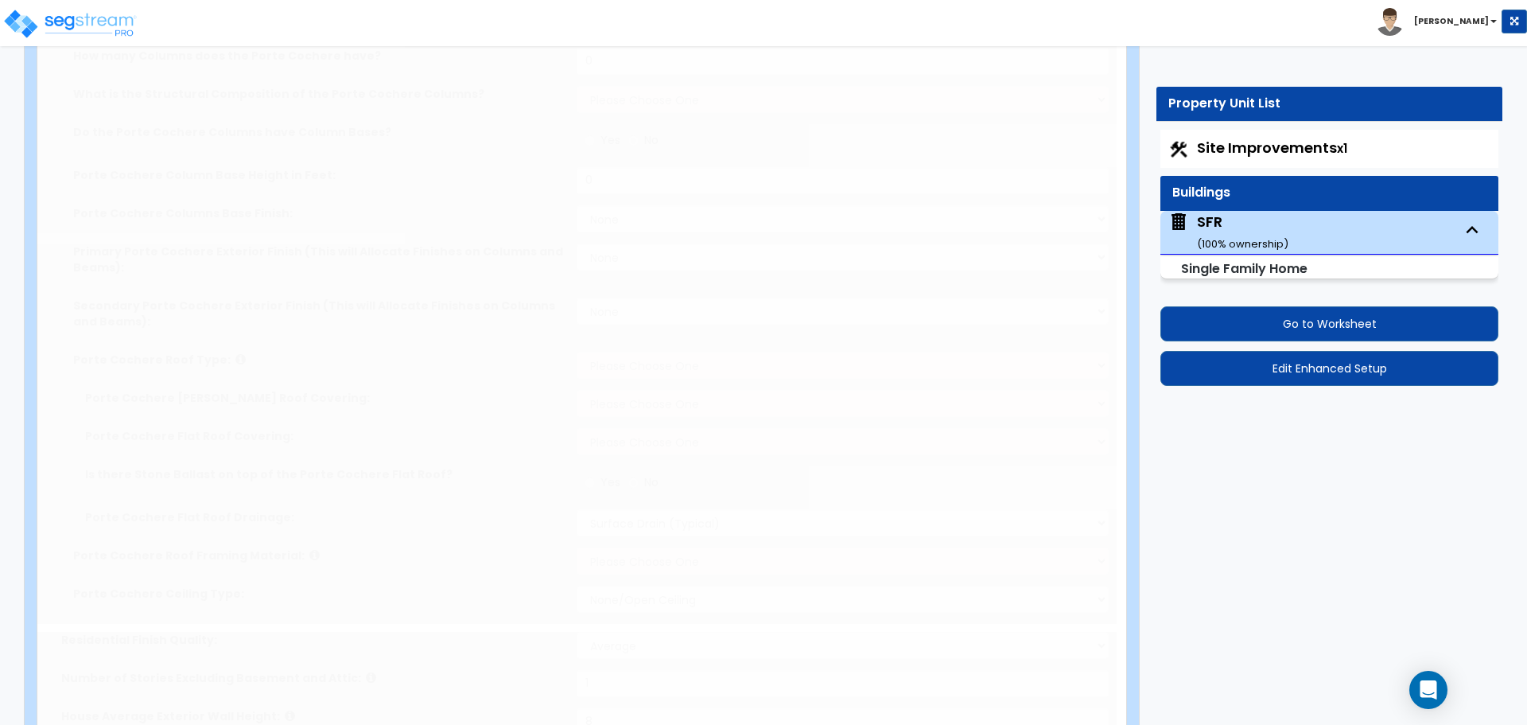
select select "2"
select select "4"
select select "6"
type input "25"
select select "4"
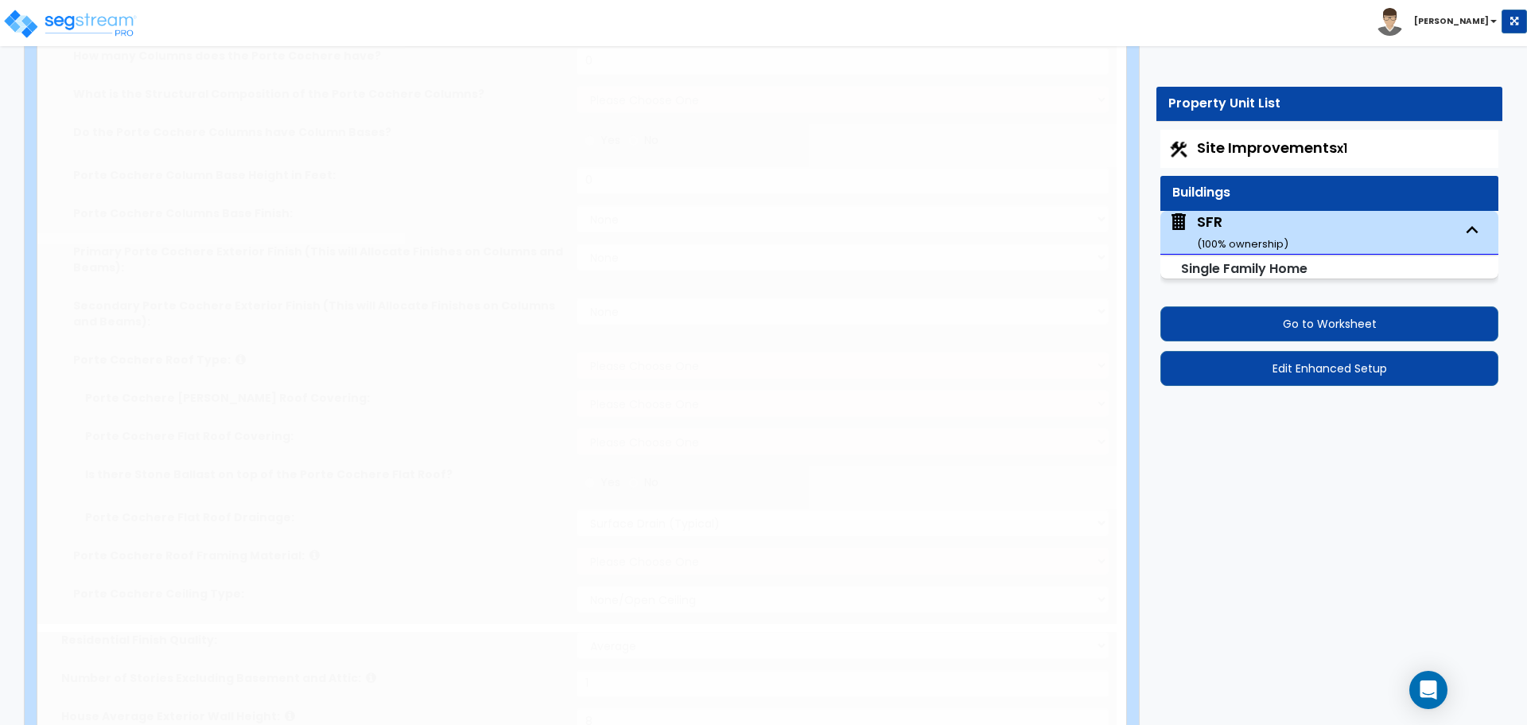
type input "25"
select select "2"
type input "25"
select select "3"
radio input "true"
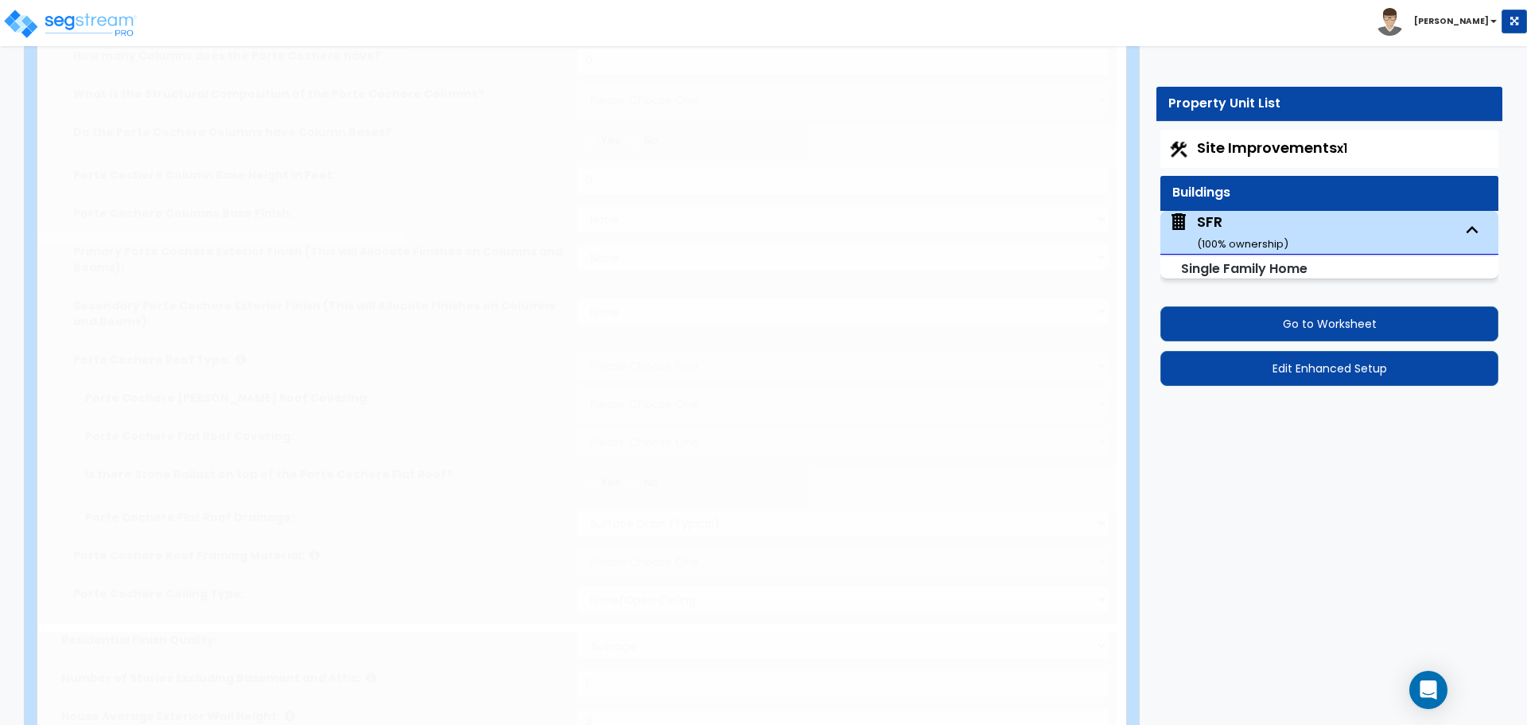
select select "1"
select select "2"
select select "1"
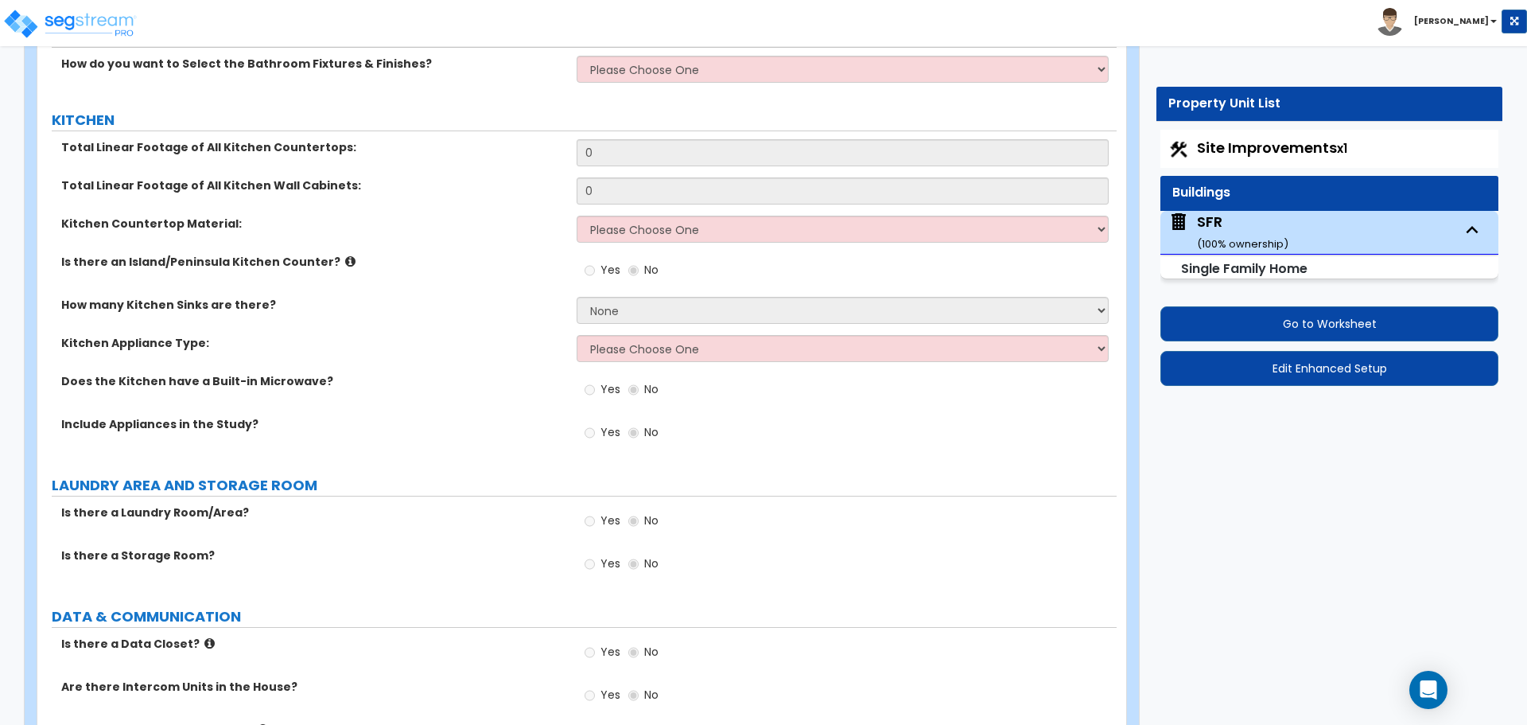
scroll to position [4675, 0]
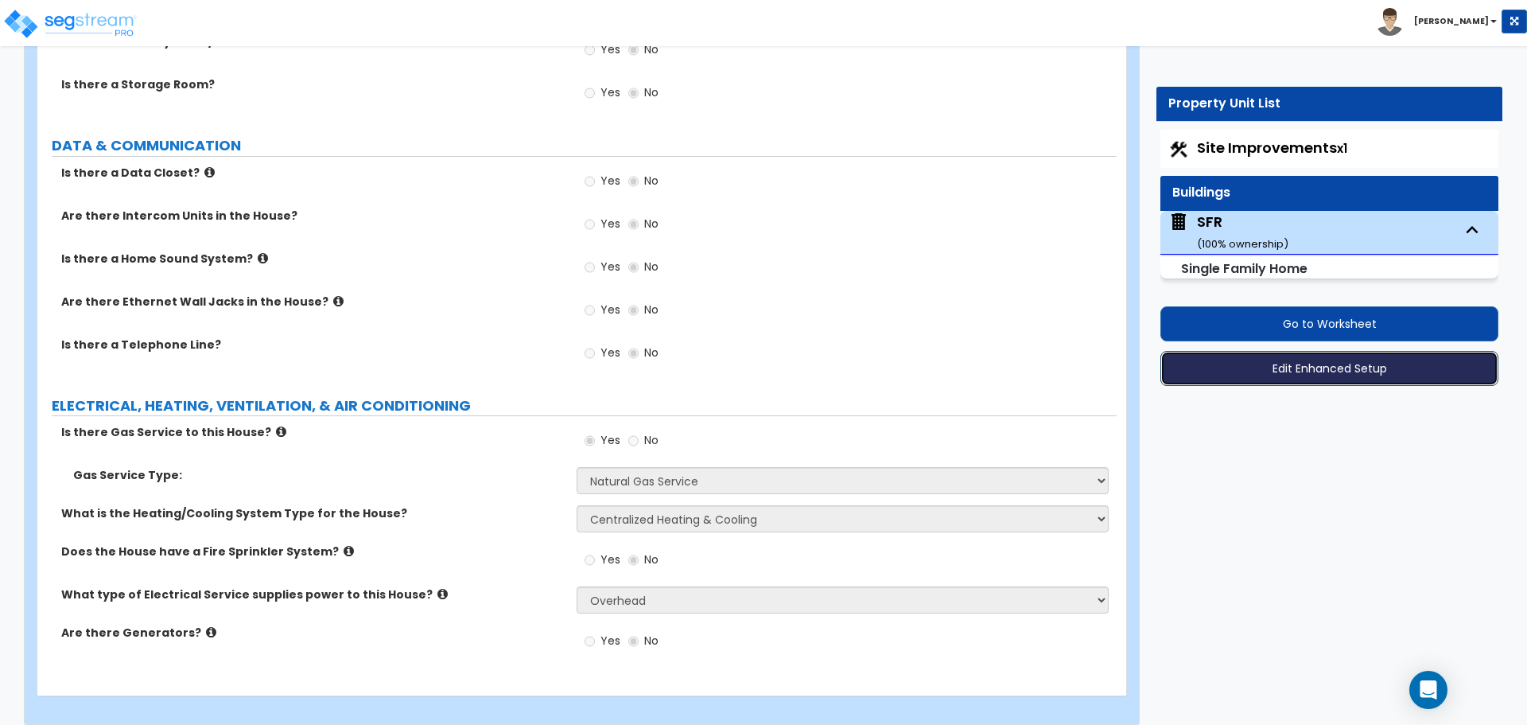
click at [1316, 372] on button "Edit Enhanced Setup" at bounding box center [1330, 368] width 338 height 35
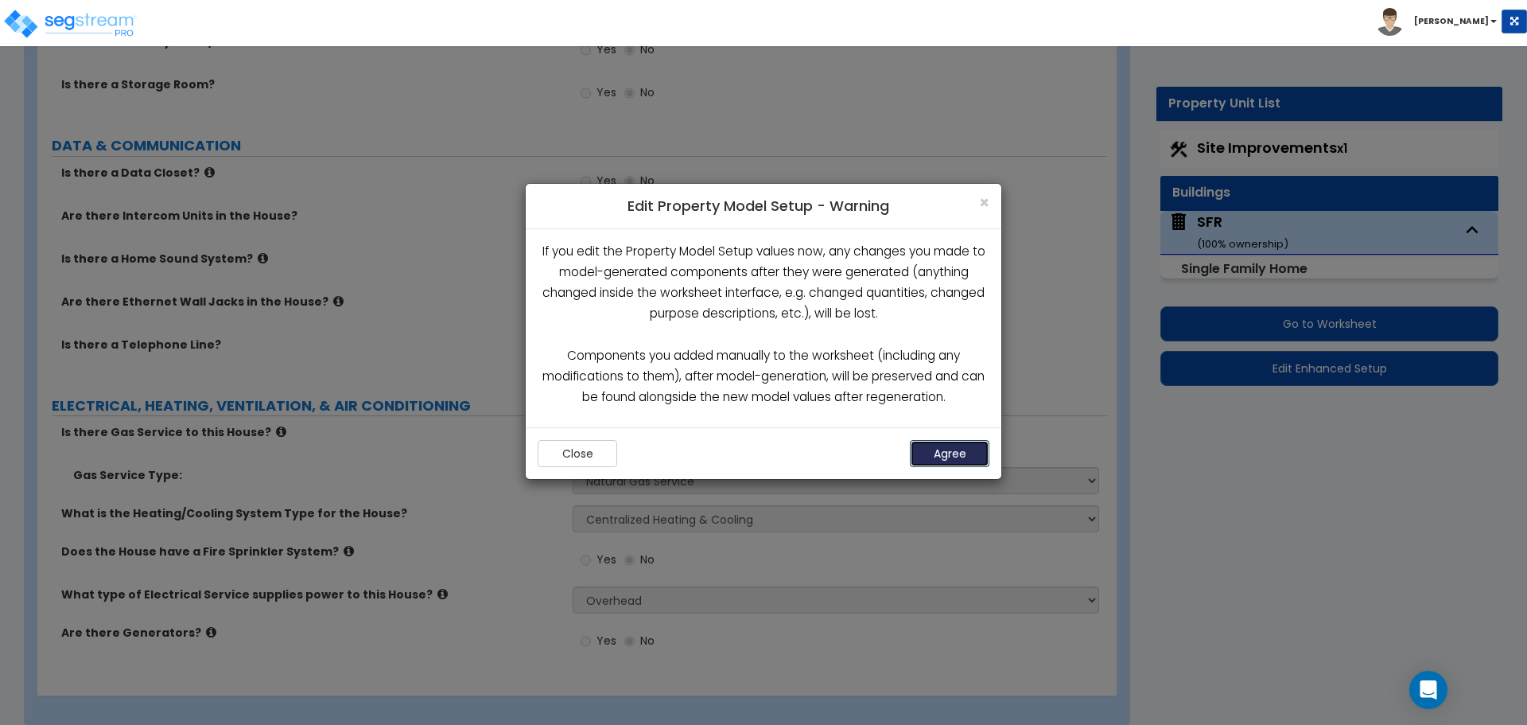
click at [939, 462] on button "Agree" at bounding box center [950, 453] width 80 height 27
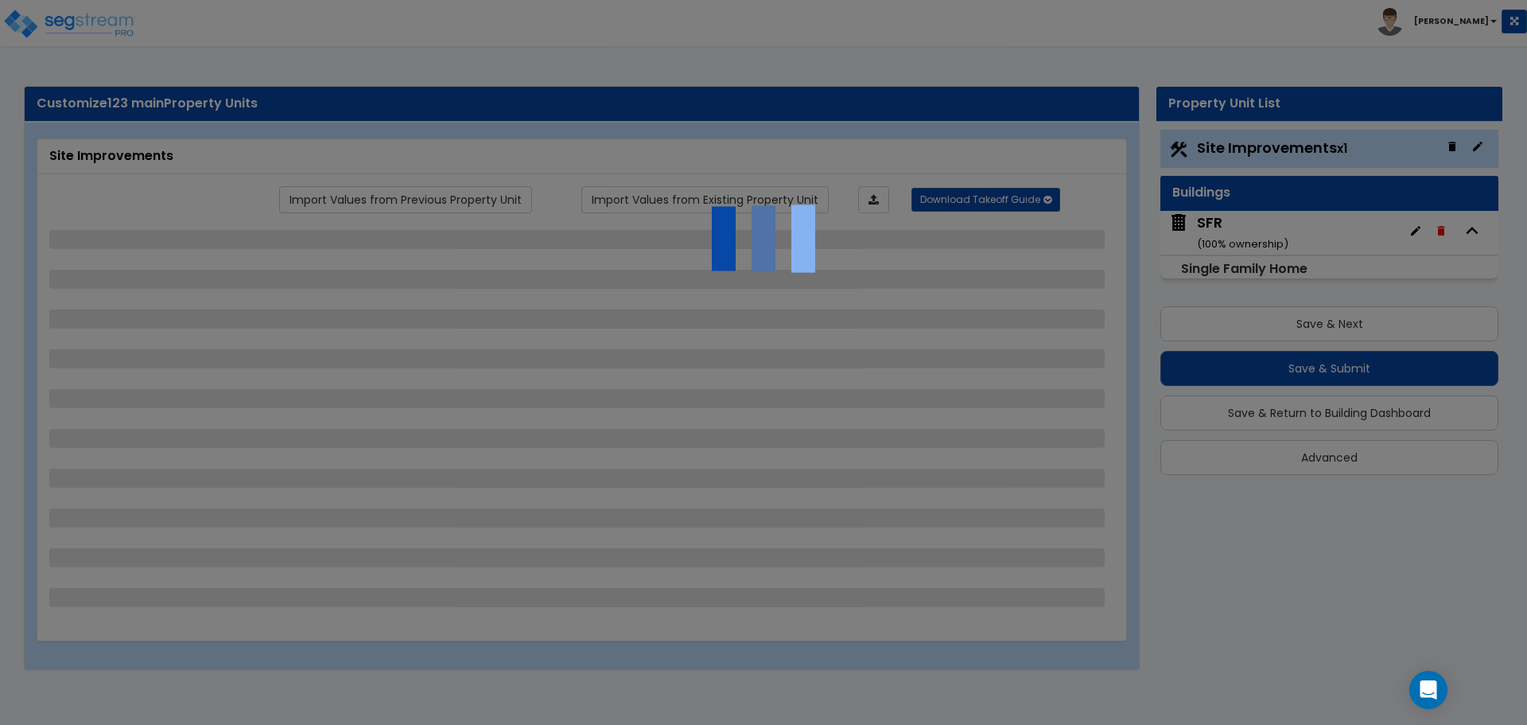
select select "1"
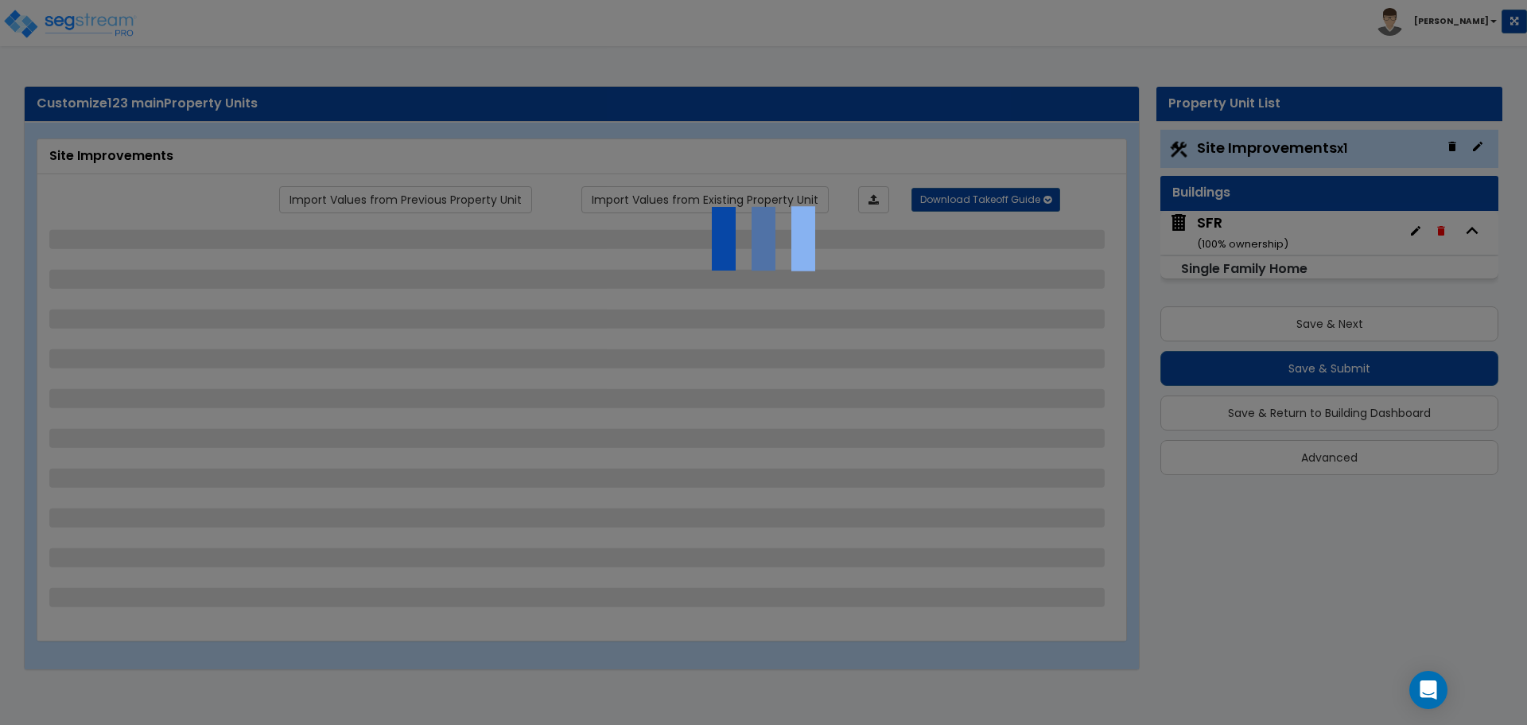
select select "1"
select select "3"
select select "1"
select select "2"
select select "4"
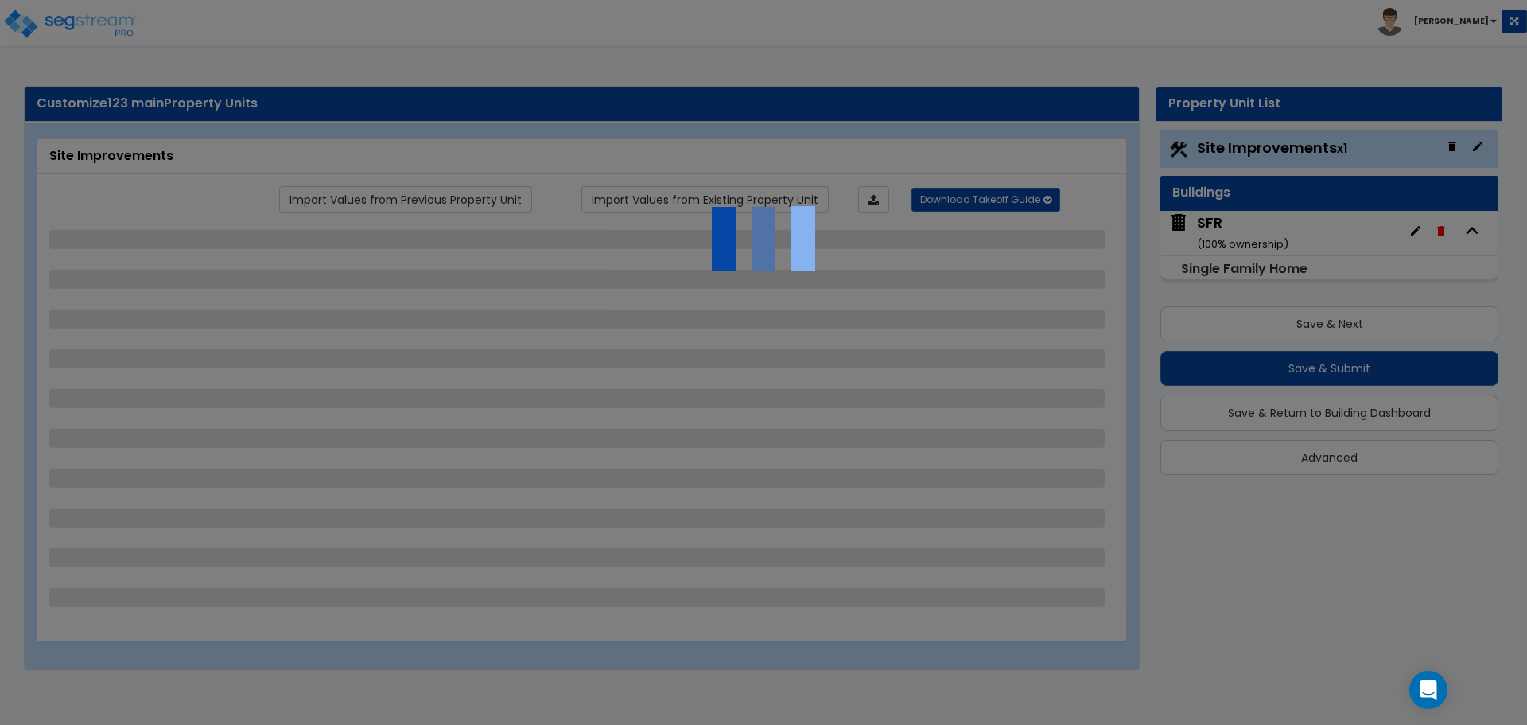
select select "1"
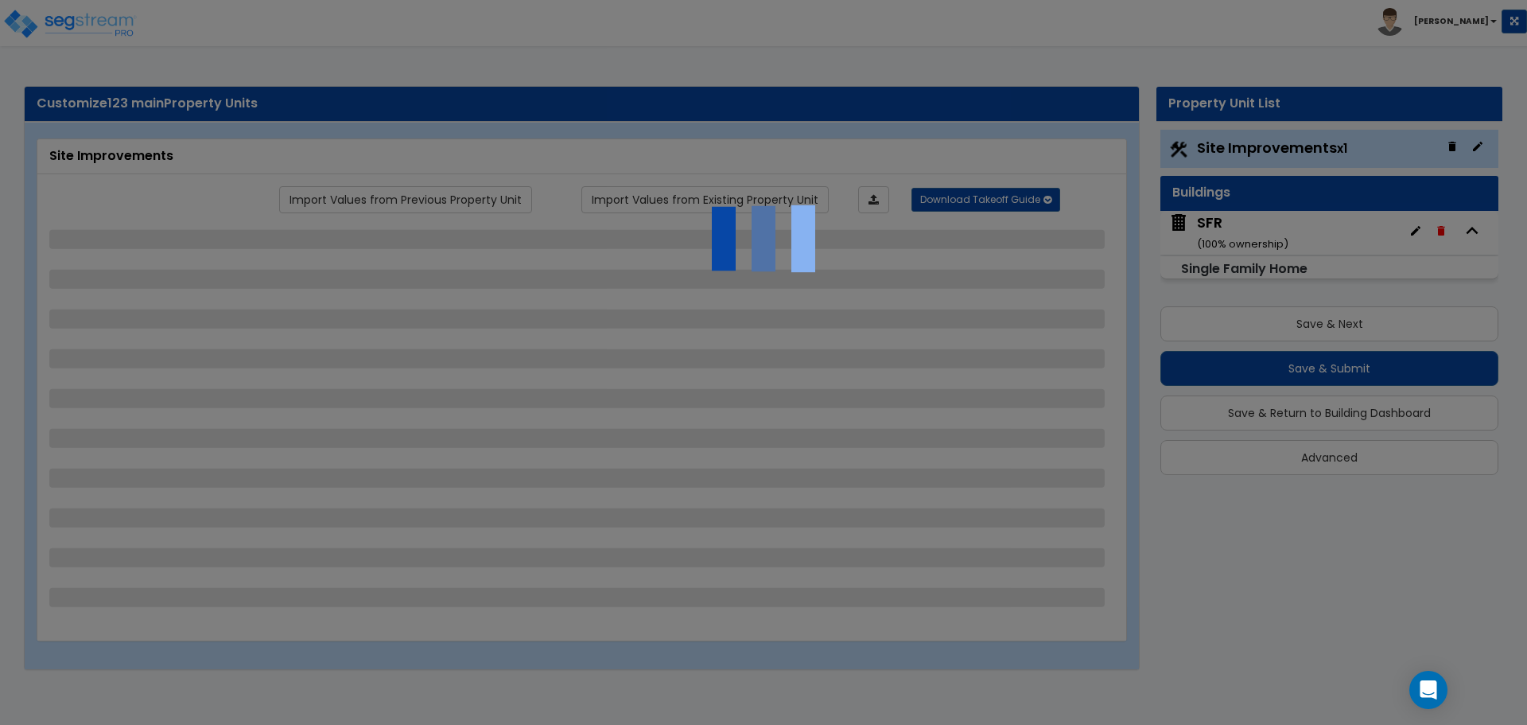
select select "2"
select select "1"
select select "2"
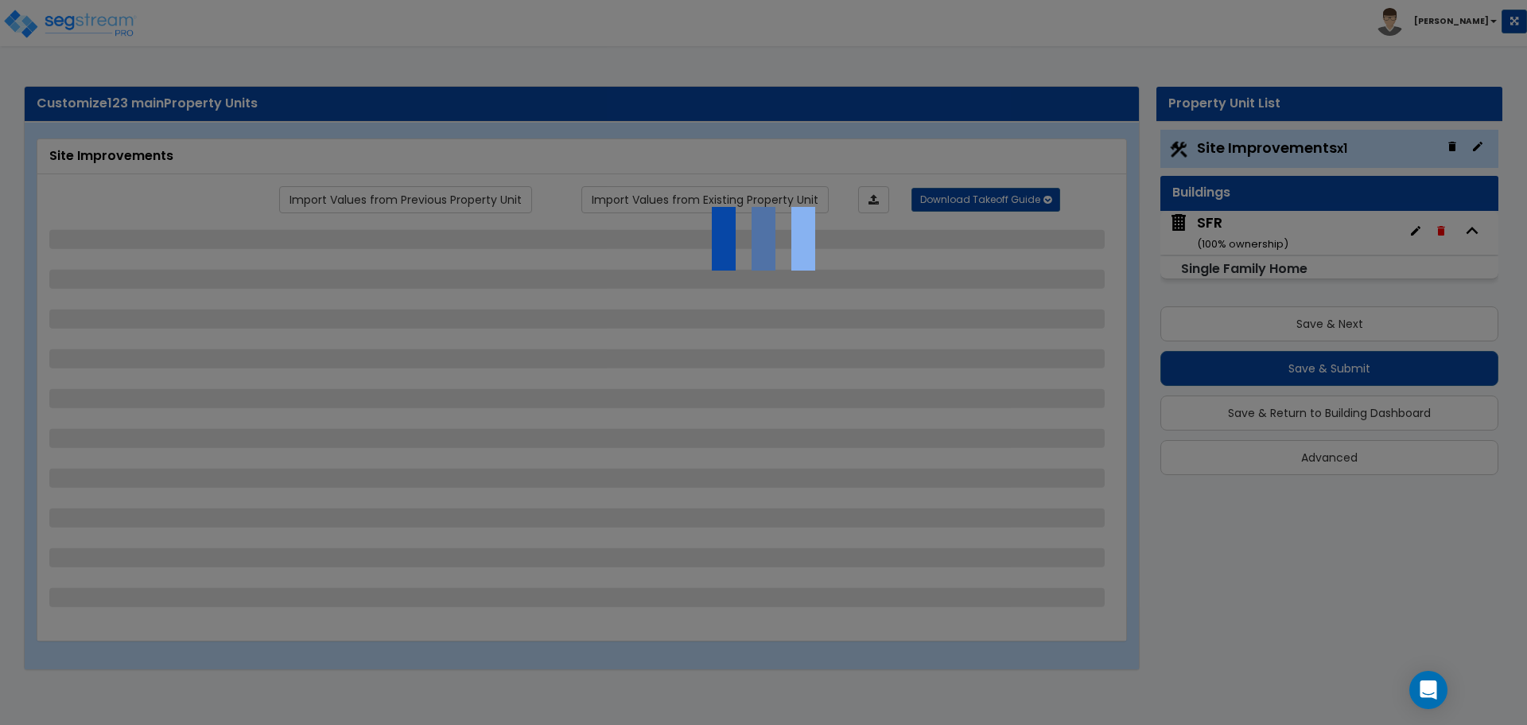
select select "1"
select select "2"
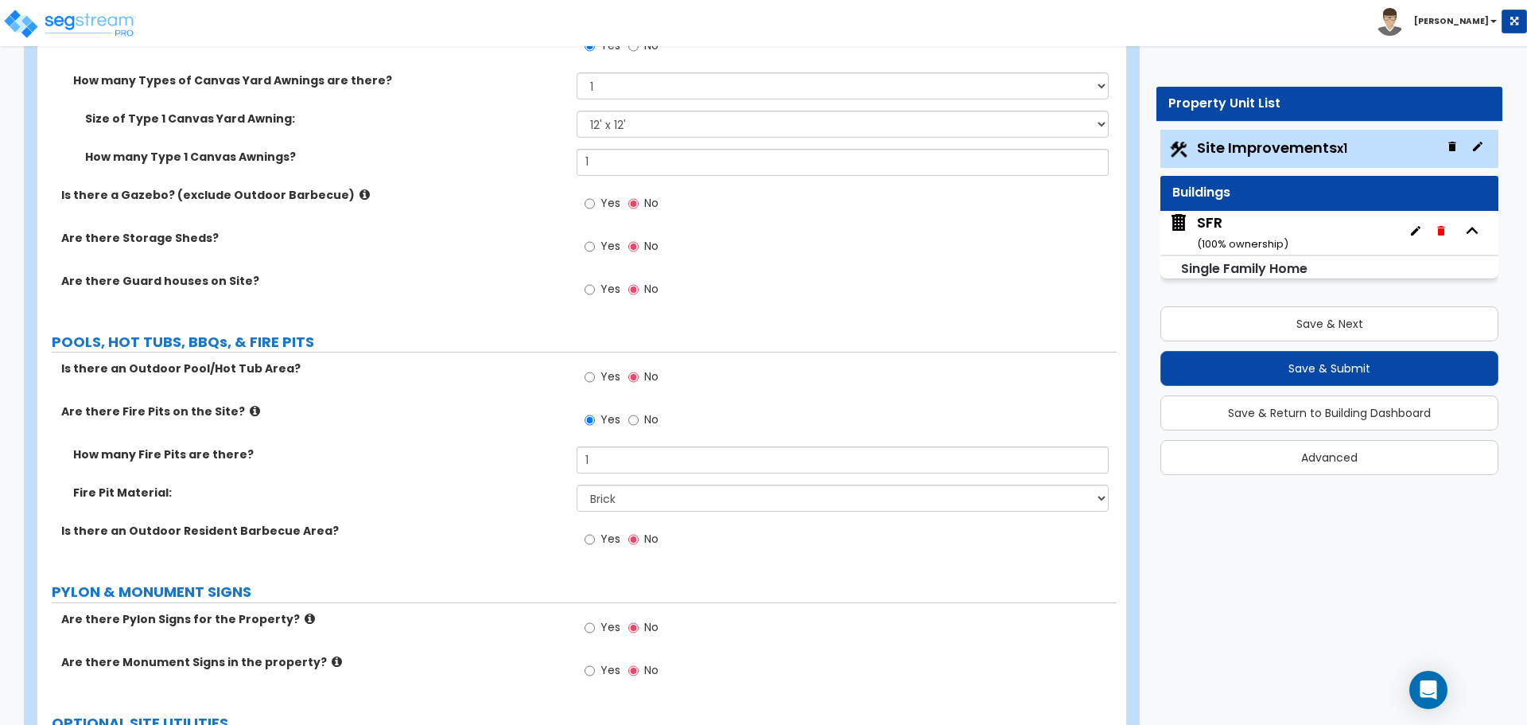
scroll to position [4246, 0]
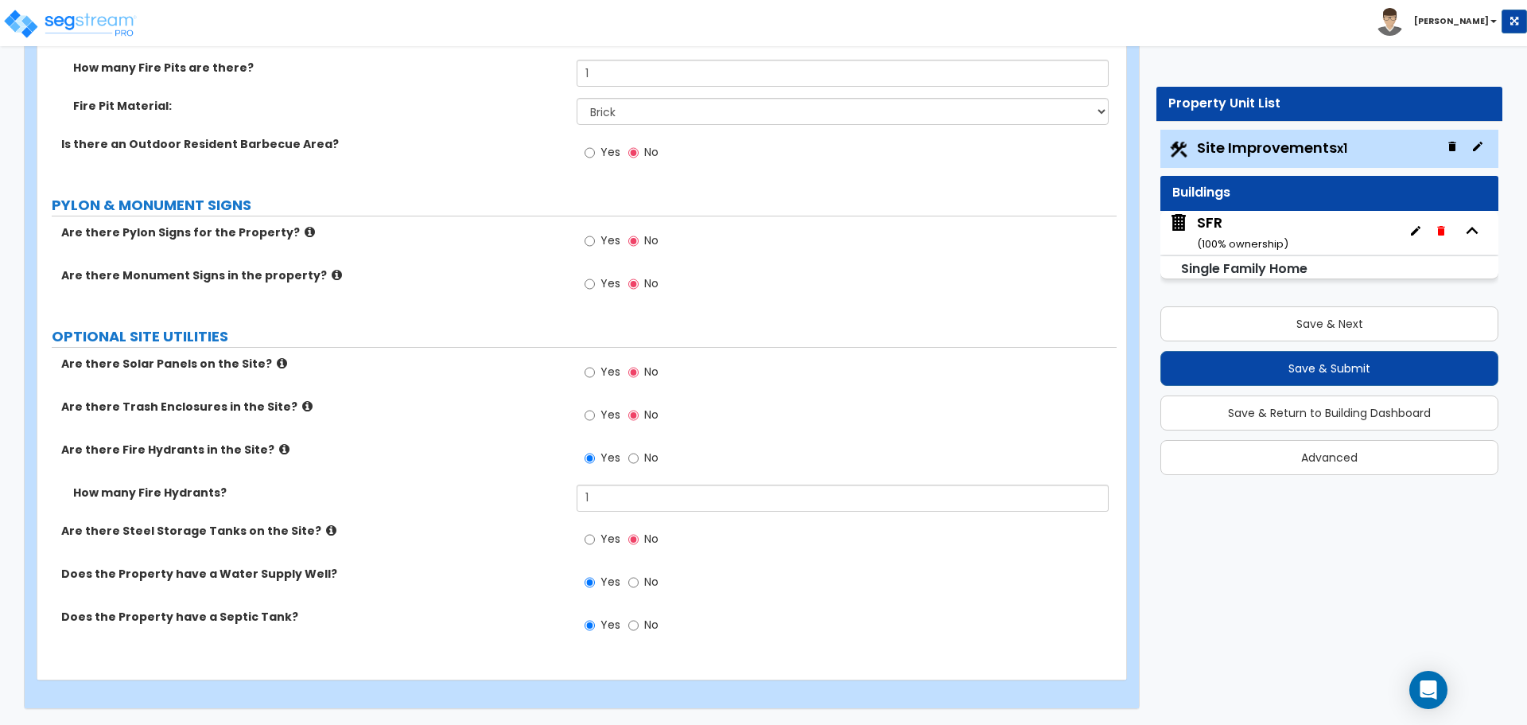
click at [1254, 224] on div "SFR ( 100 % ownership)" at bounding box center [1242, 232] width 91 height 41
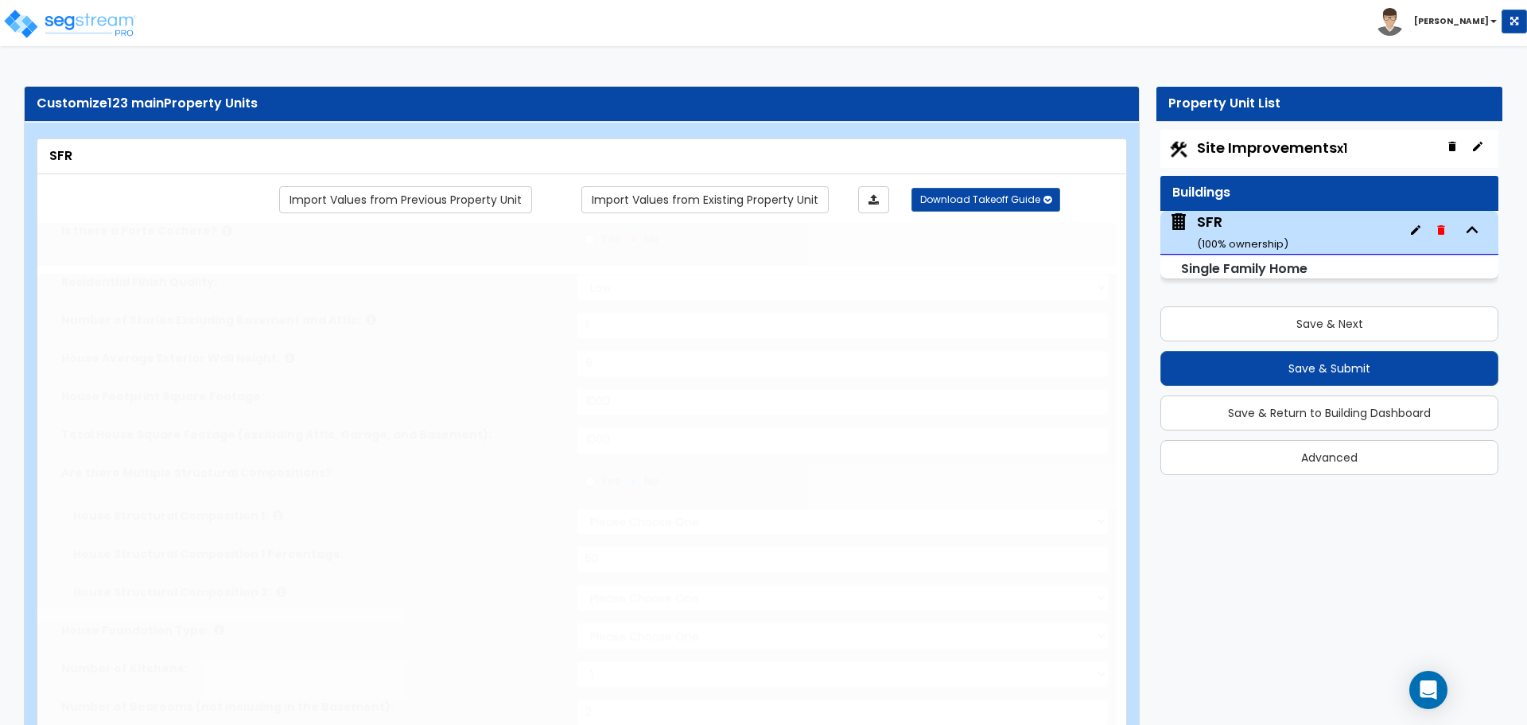
select select "1"
type input "1"
type input "8"
type input "1000"
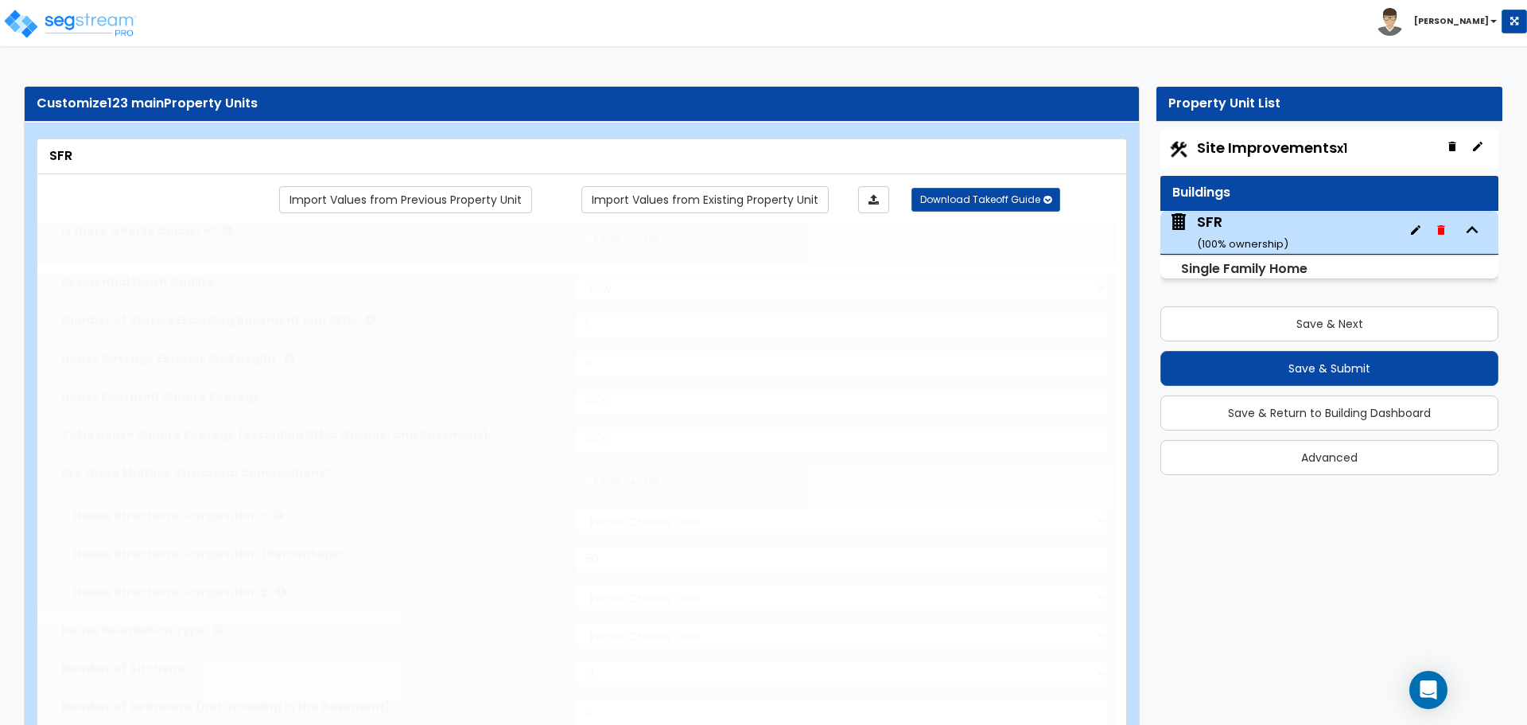
radio input "true"
select select "6"
type input "50"
select select "7"
select select "1"
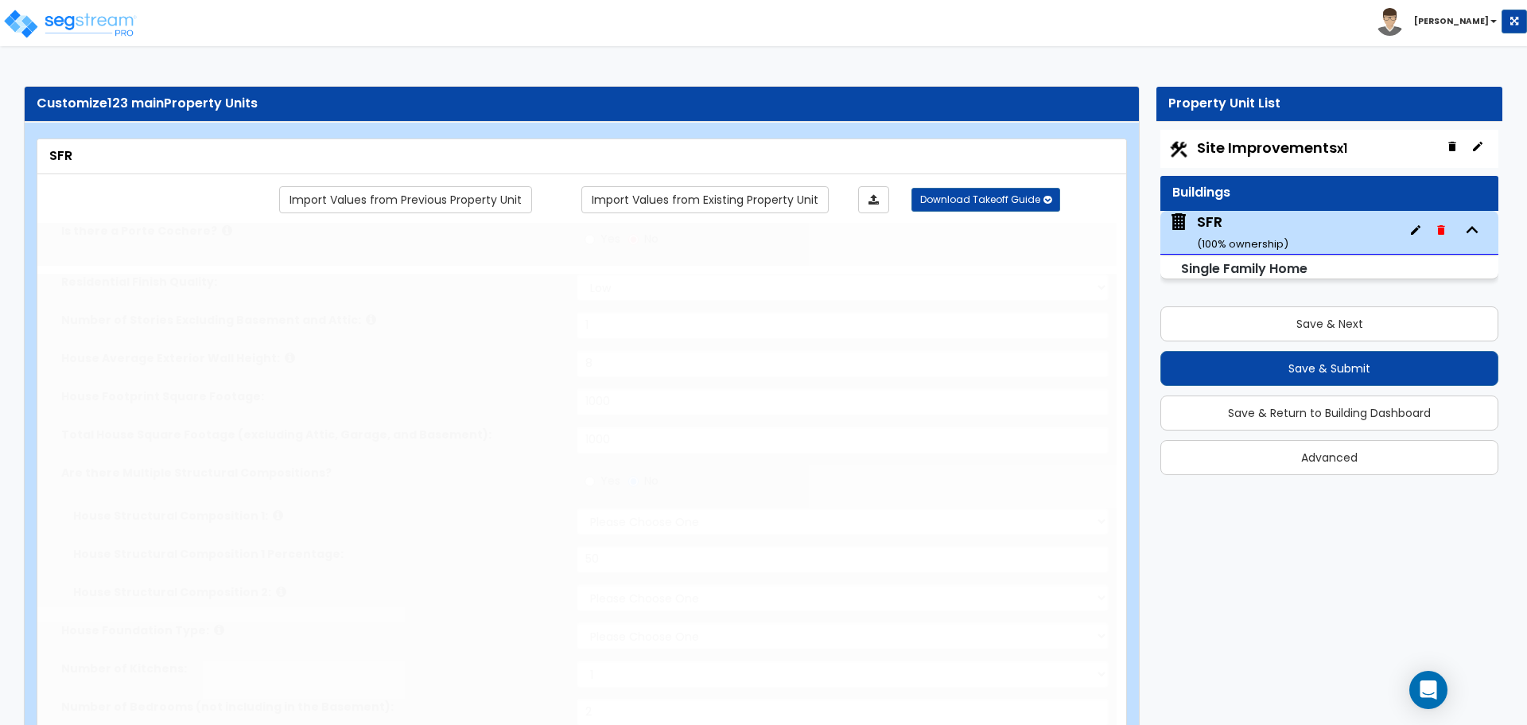
type input "2"
select select "2"
select select "13"
type input "50"
select select "8"
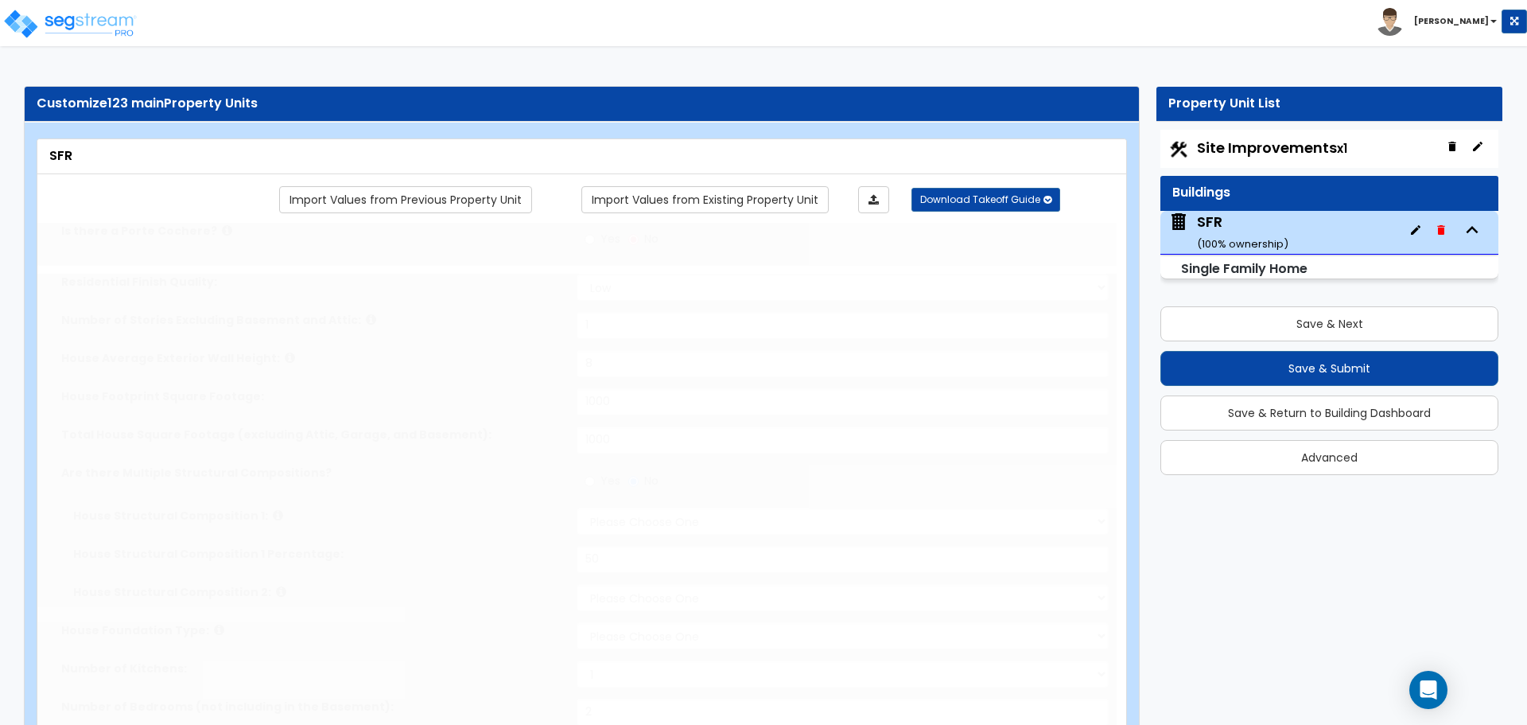
select select "1"
select select "2"
radio input "true"
select select "2"
type input "200"
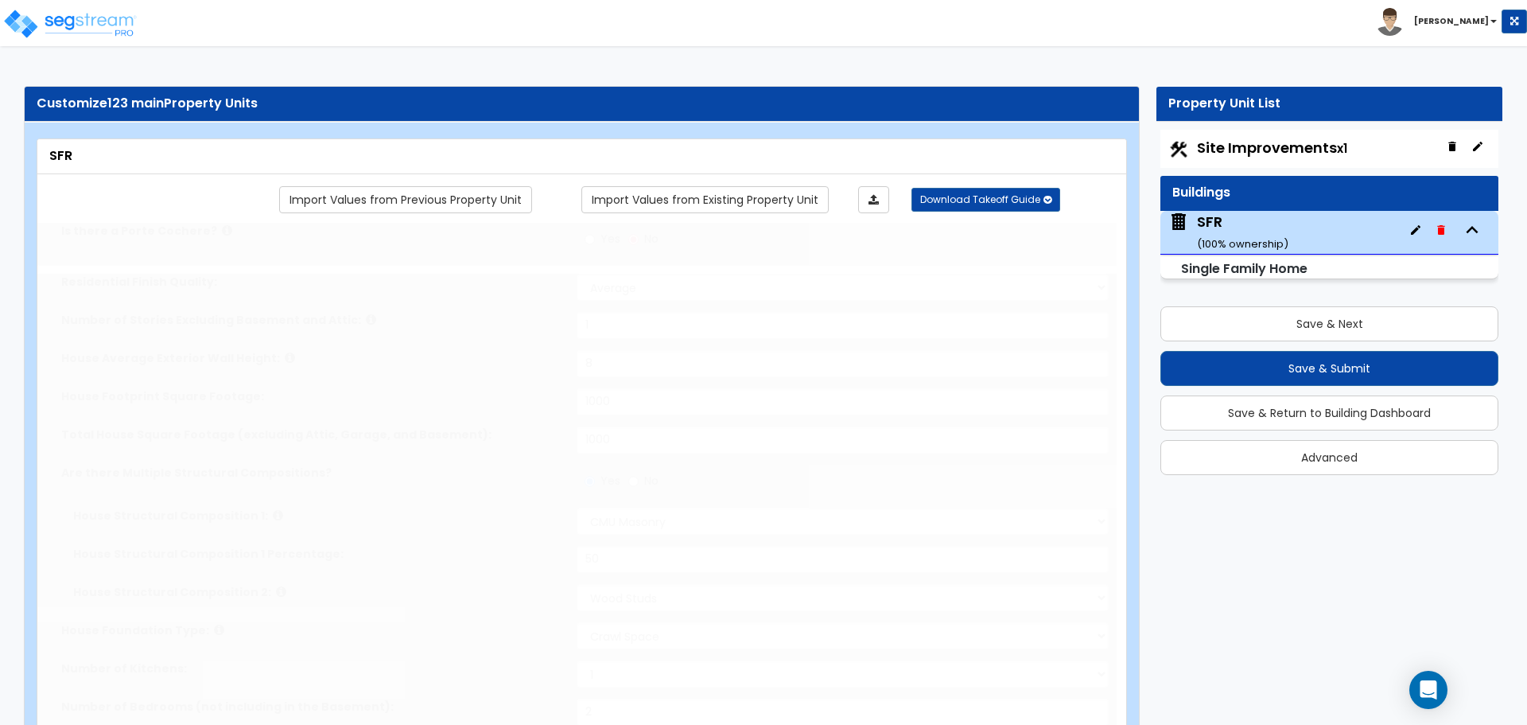
radio input "true"
select select "1"
type input "1"
radio input "true"
type input "1"
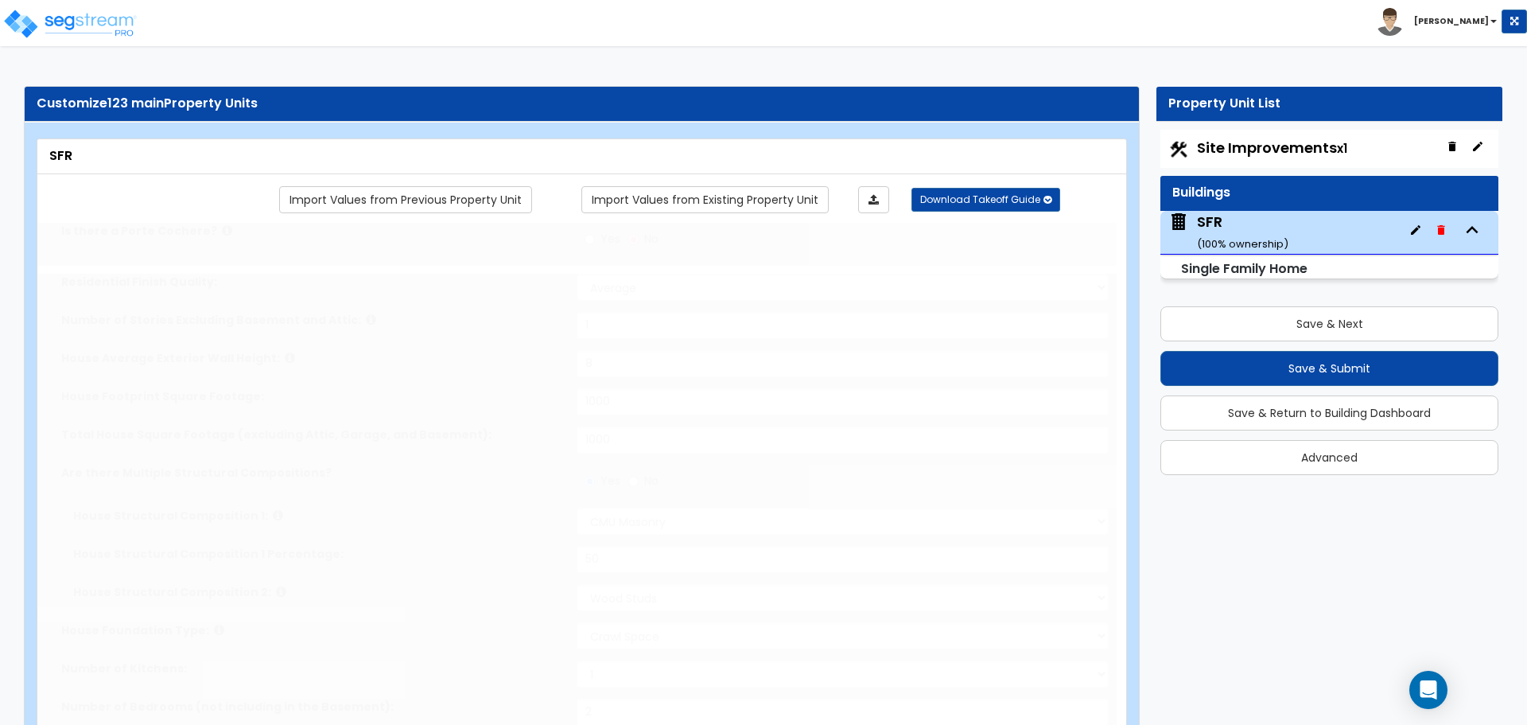
type input "1"
select select "2"
select select "3"
type input "50"
select select "1"
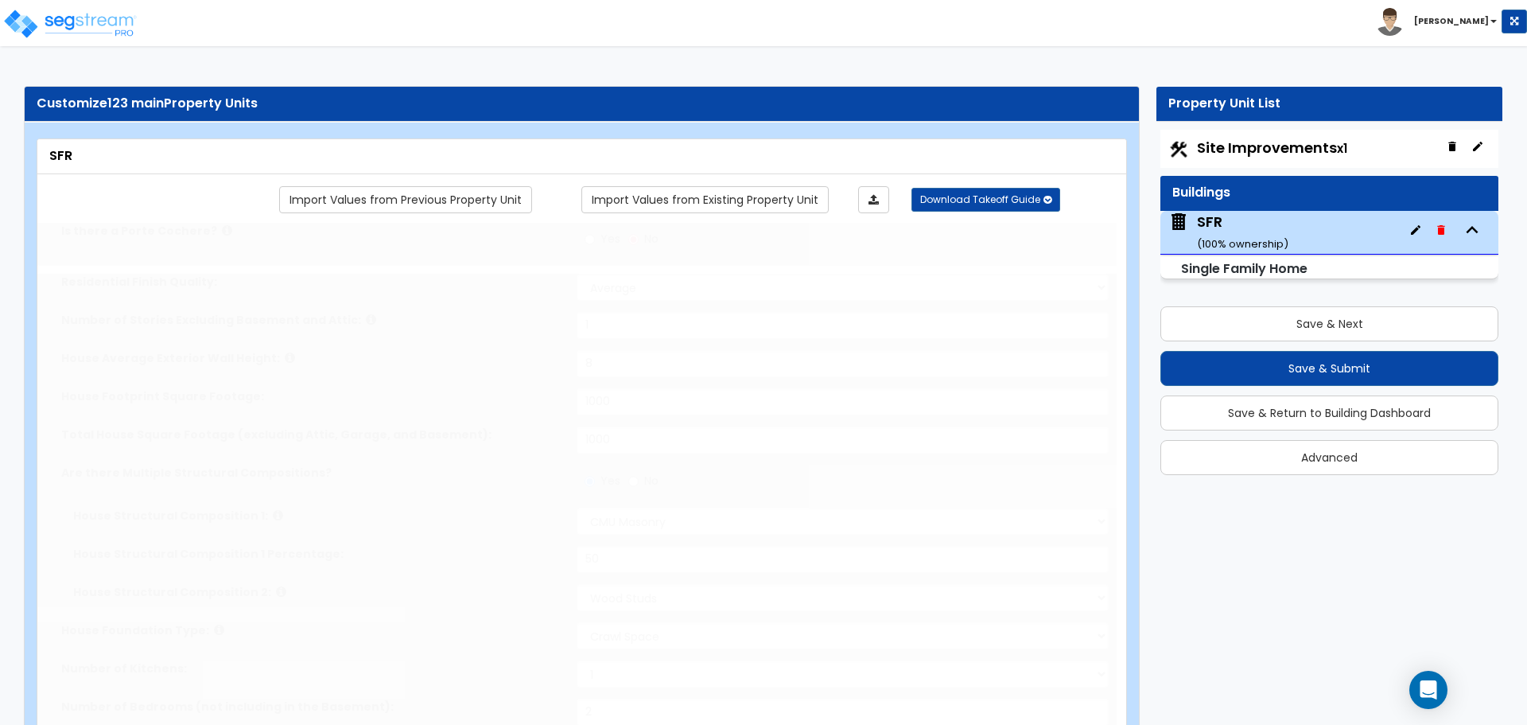
select select "2"
select select "4"
select select "6"
type input "25"
select select "4"
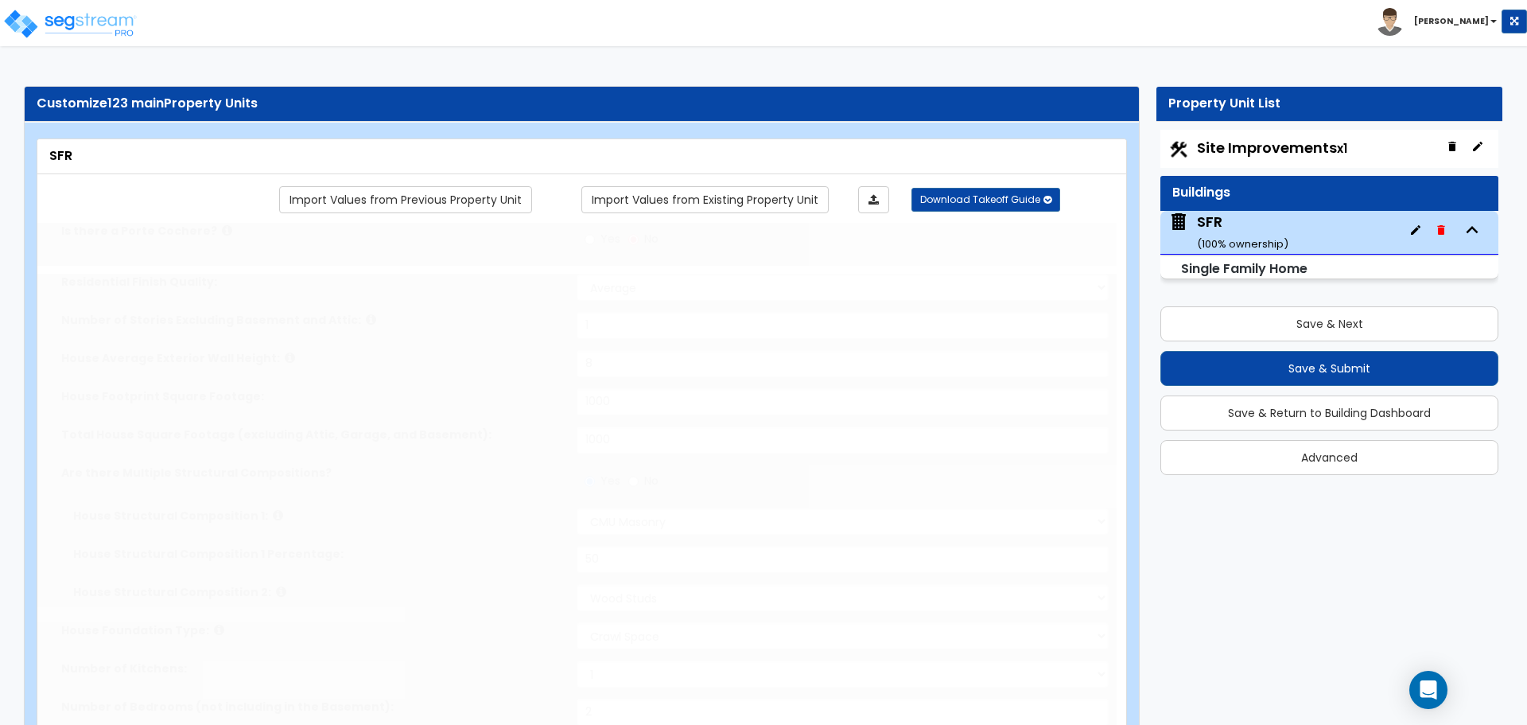
type input "25"
select select "2"
type input "25"
select select "3"
radio input "true"
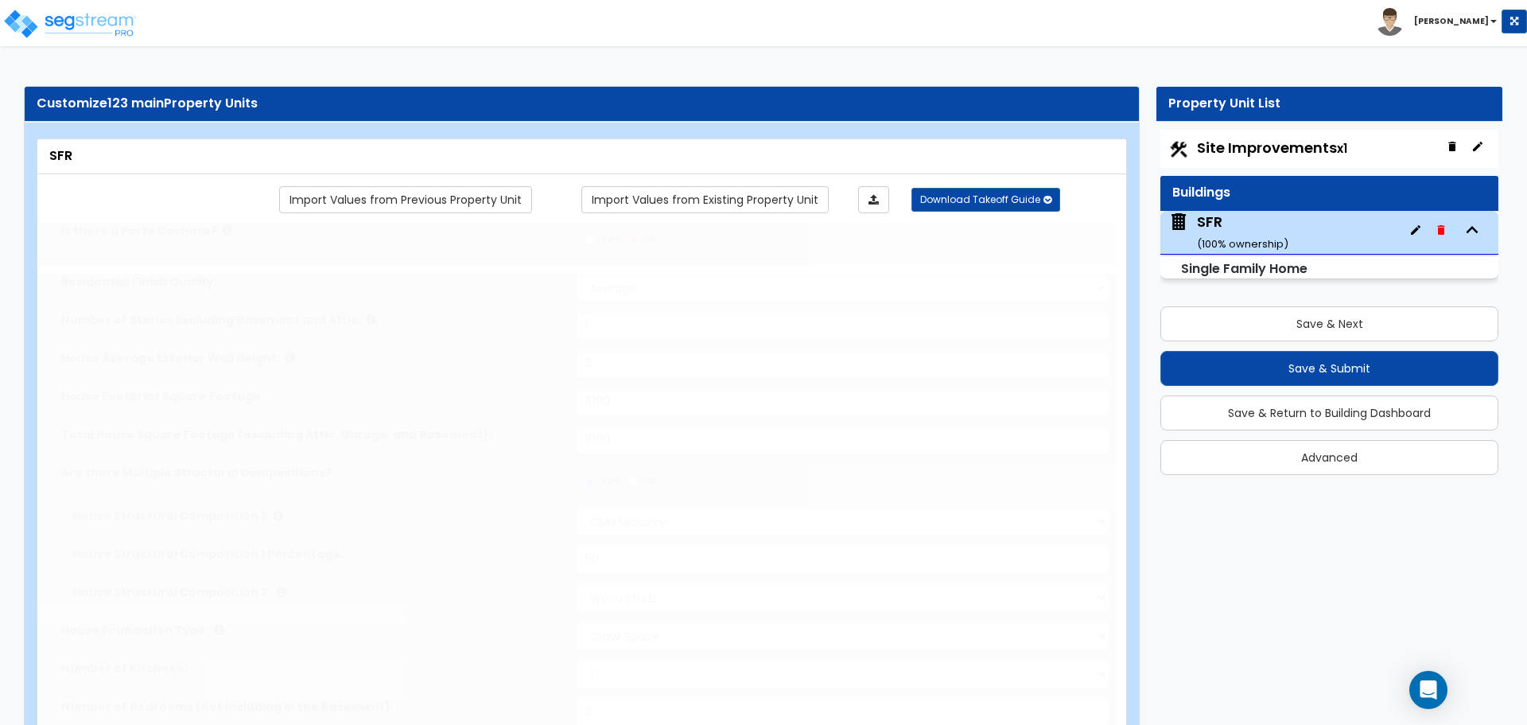
select select "1"
select select "2"
select select "1"
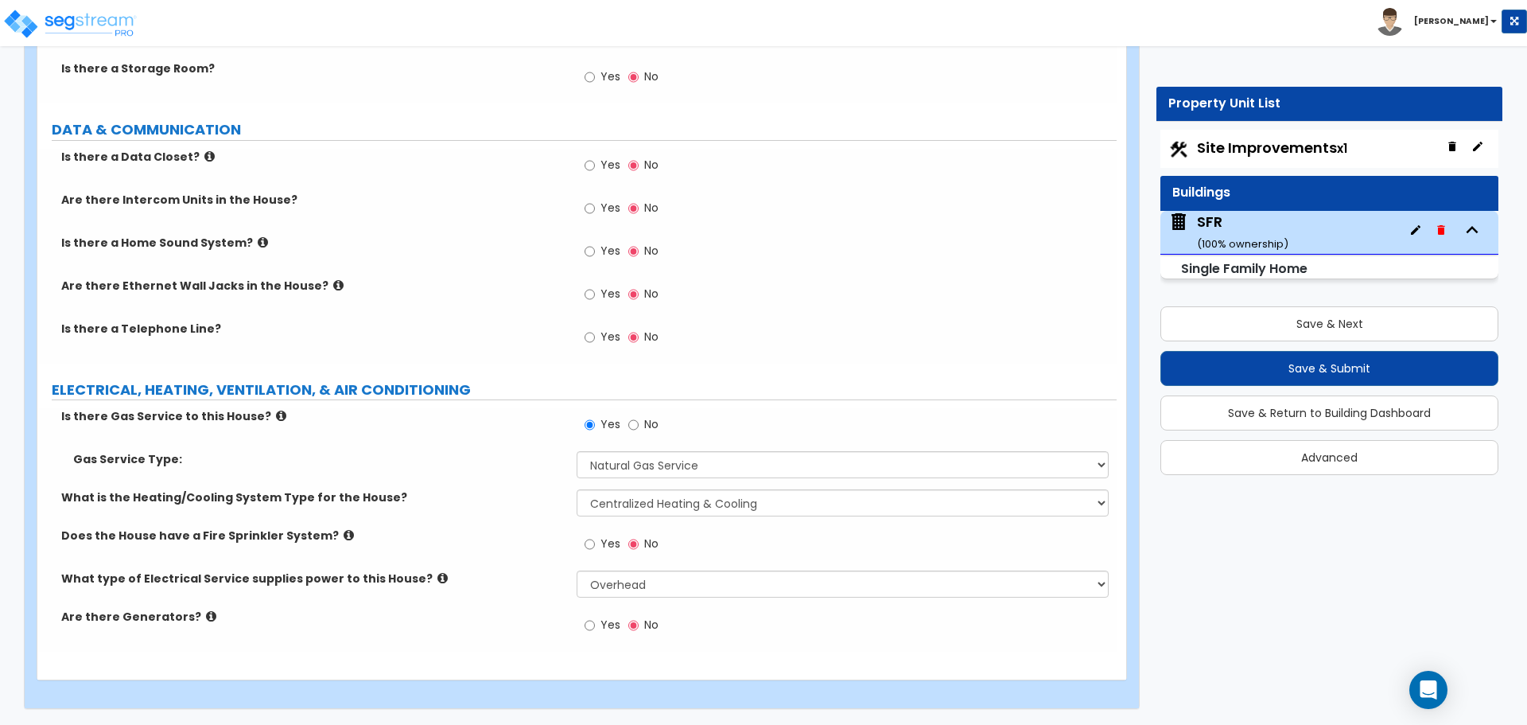
scroll to position [4677, 0]
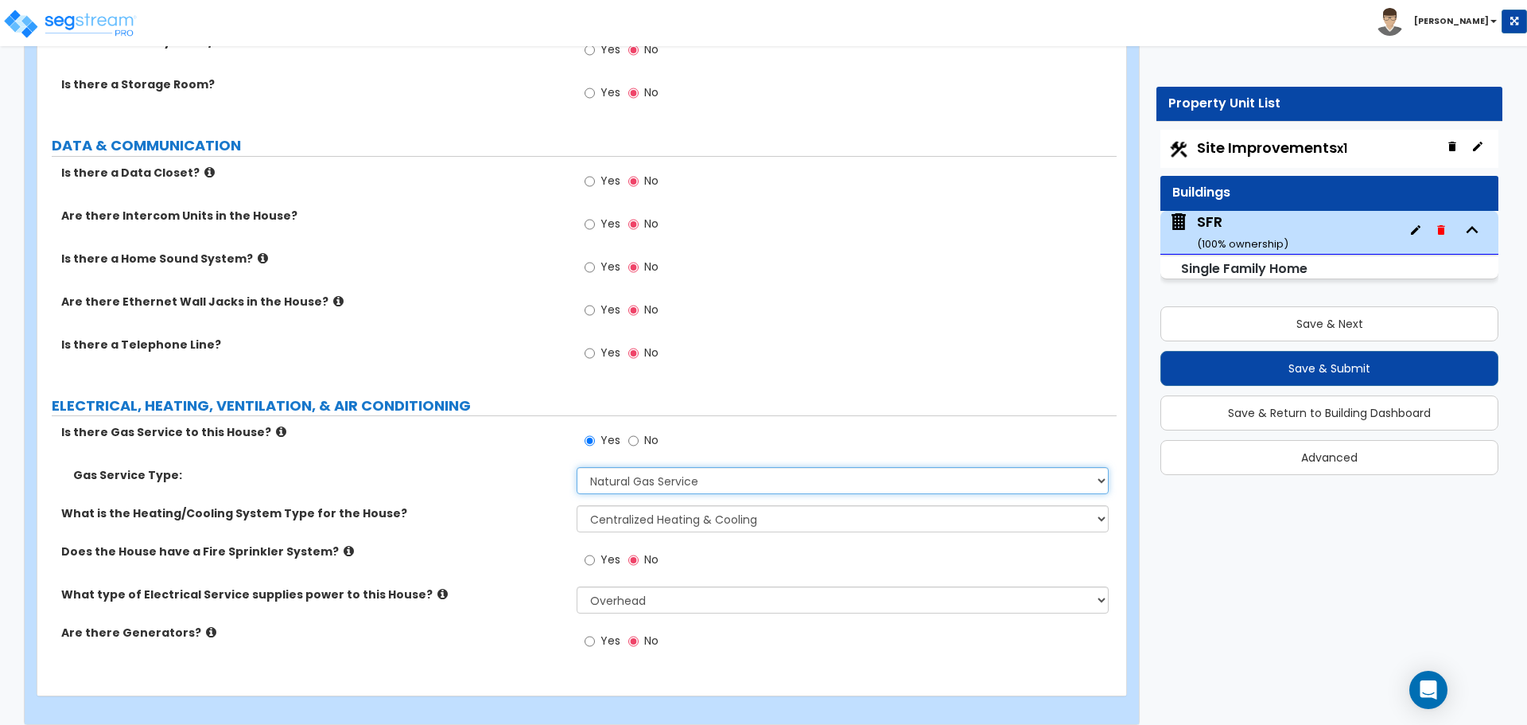
click at [625, 471] on select "Please Choose One Natural Gas Service Propane Tank On-site" at bounding box center [842, 480] width 531 height 27
click at [647, 477] on select "Please Choose One Natural Gas Service Propane Tank On-site" at bounding box center [842, 480] width 531 height 27
select select "2"
click at [577, 467] on select "Please Choose One Natural Gas Service Propane Tank On-site" at bounding box center [842, 480] width 531 height 27
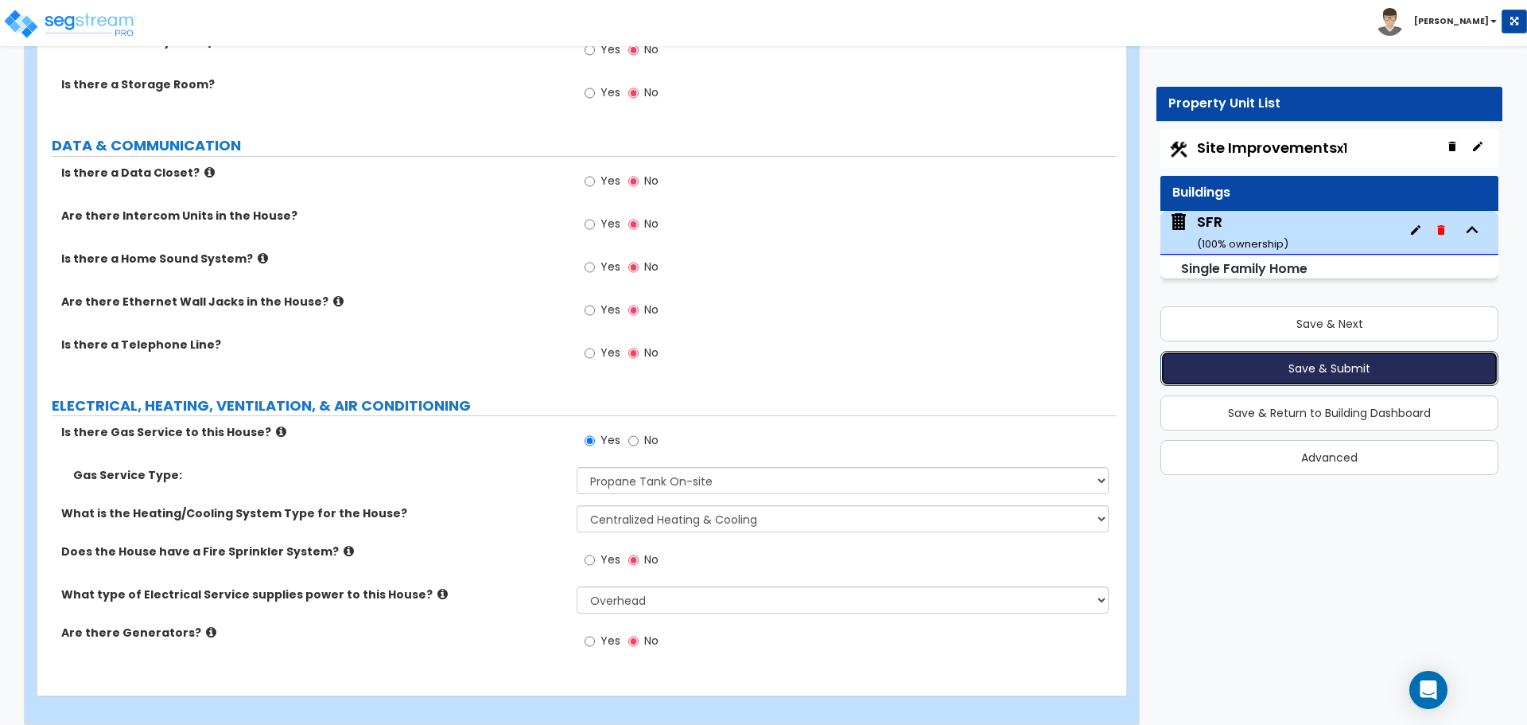
click at [1365, 368] on button "Save & Submit" at bounding box center [1330, 368] width 338 height 35
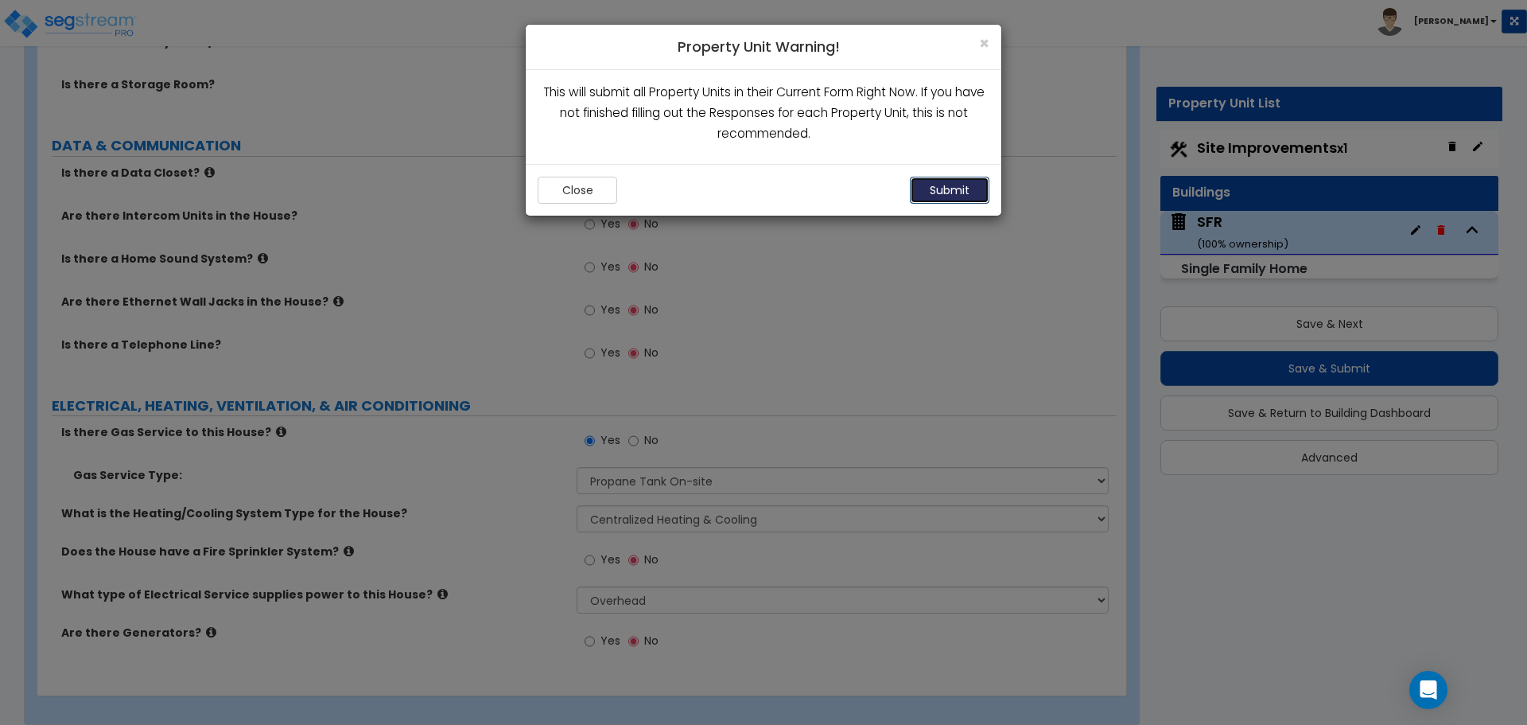
click at [982, 202] on button "Submit" at bounding box center [950, 190] width 80 height 27
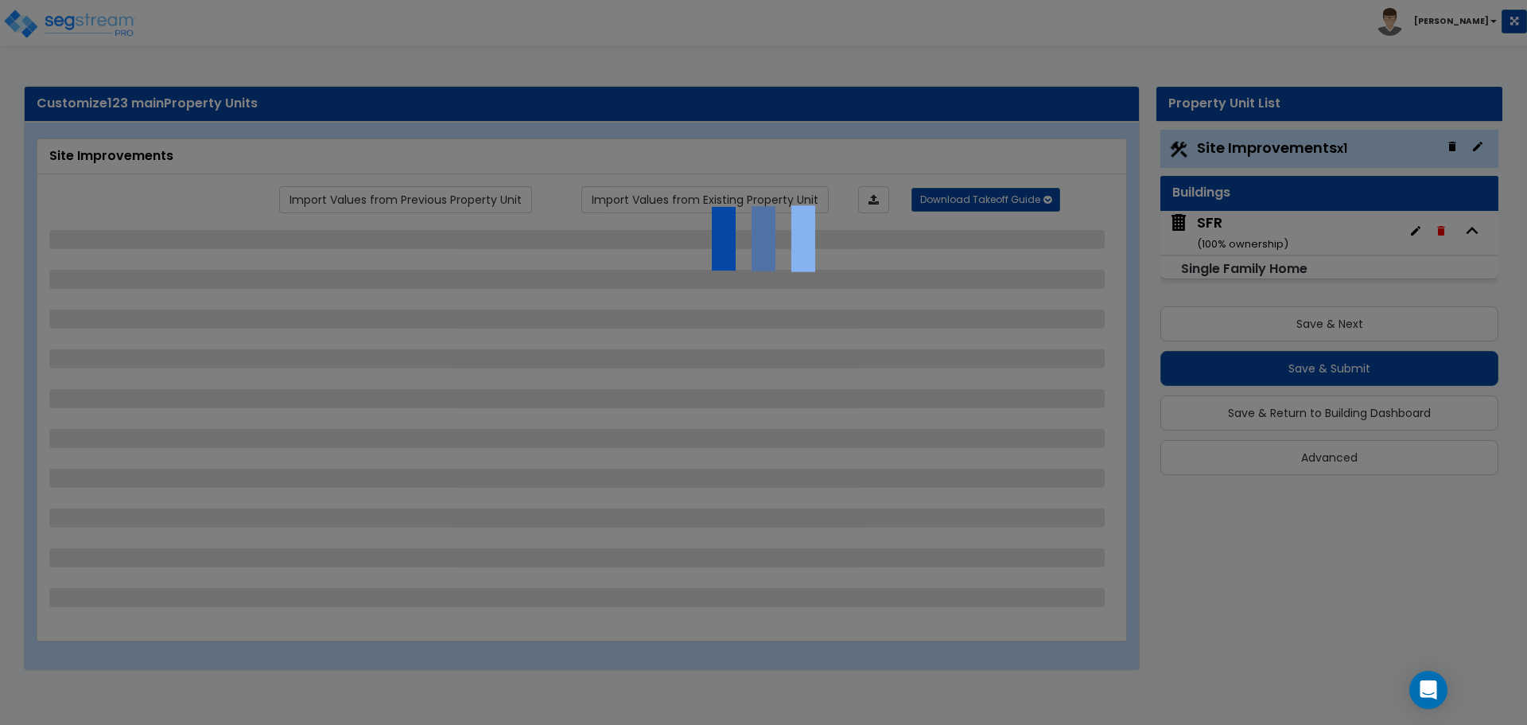
select select "1"
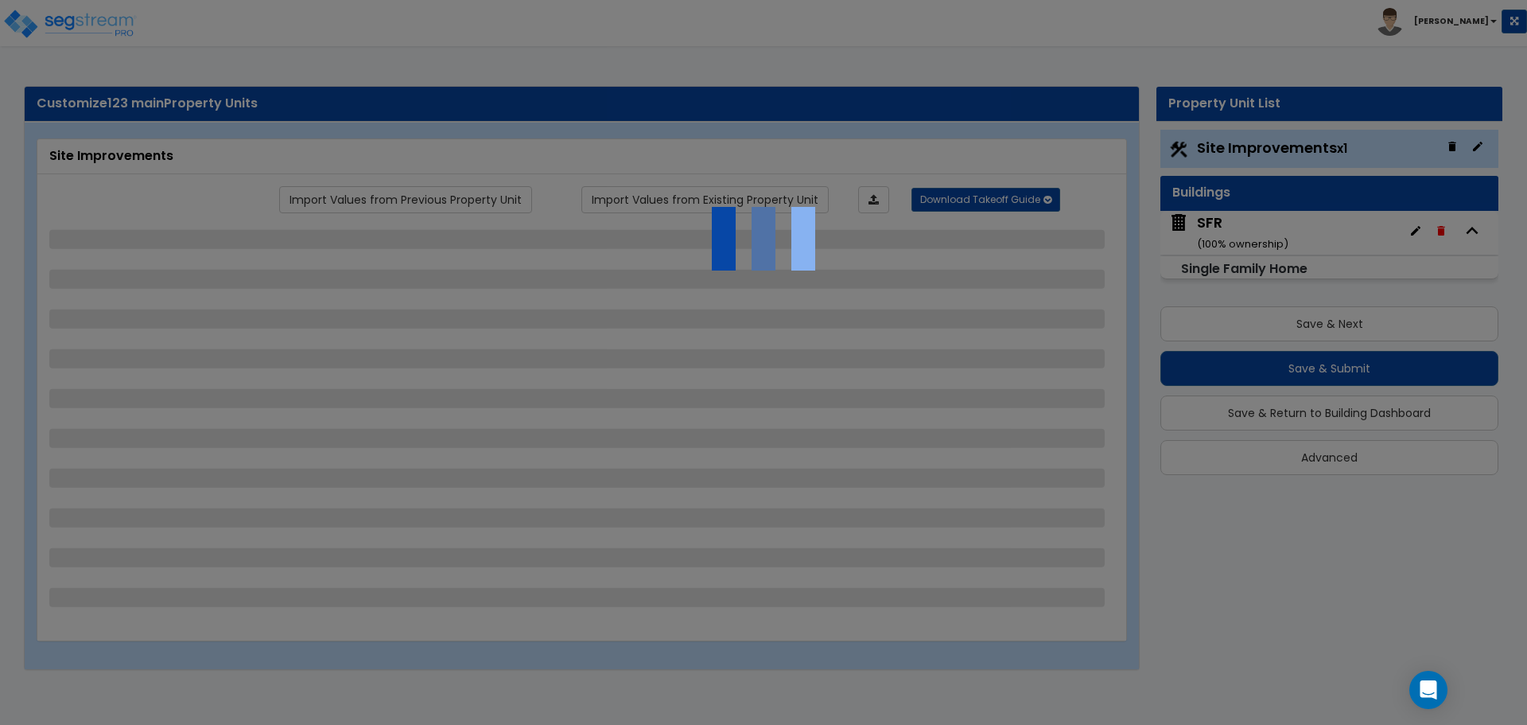
select select "1"
select select "3"
select select "1"
select select "2"
select select "4"
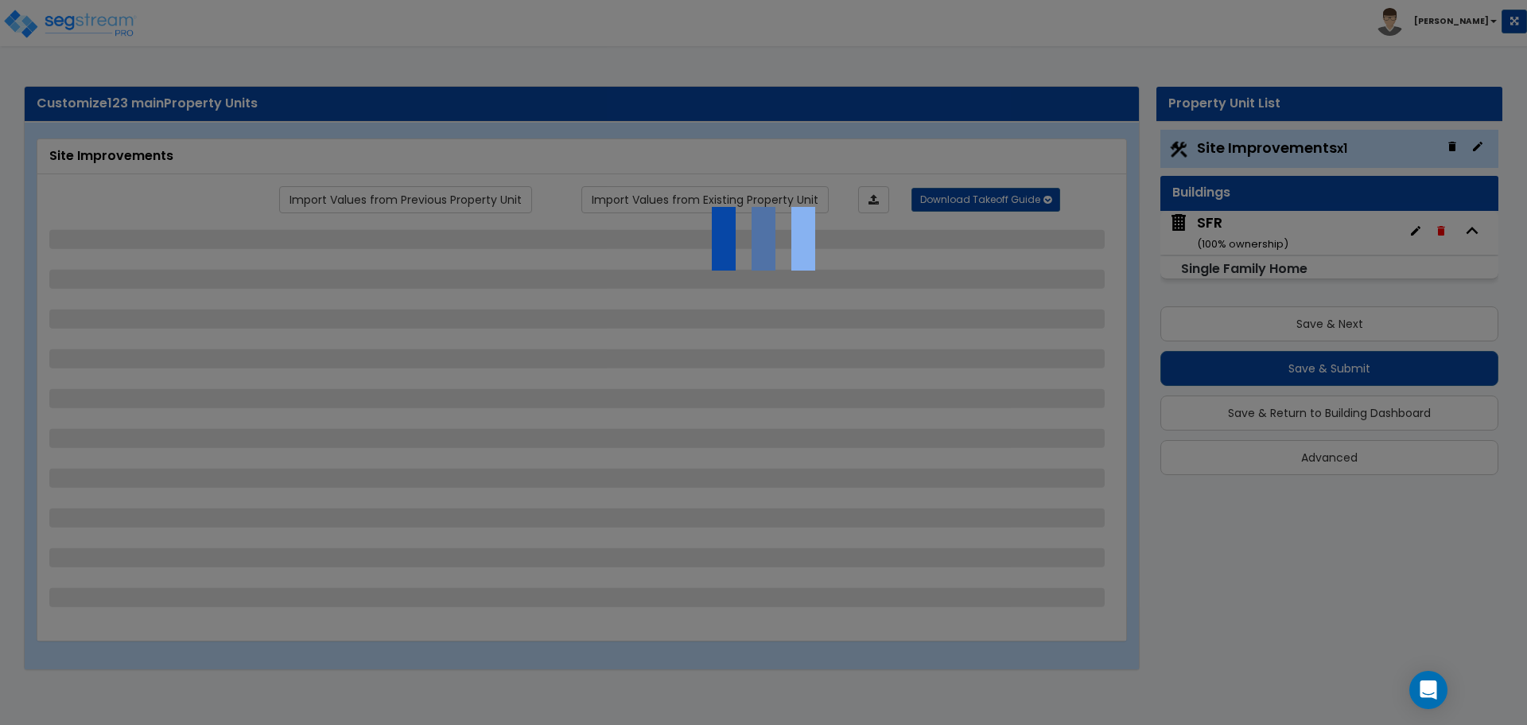
select select "1"
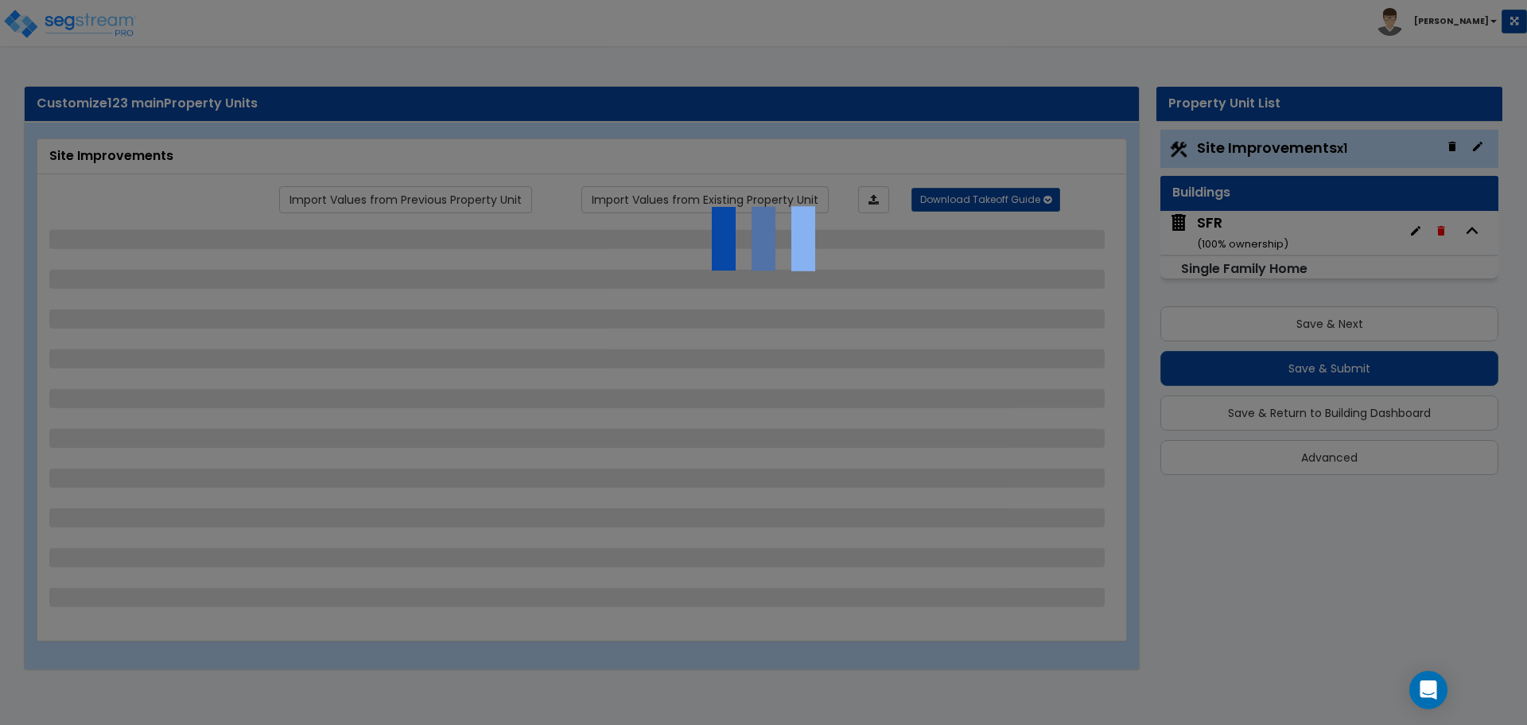
select select "2"
select select "1"
select select "2"
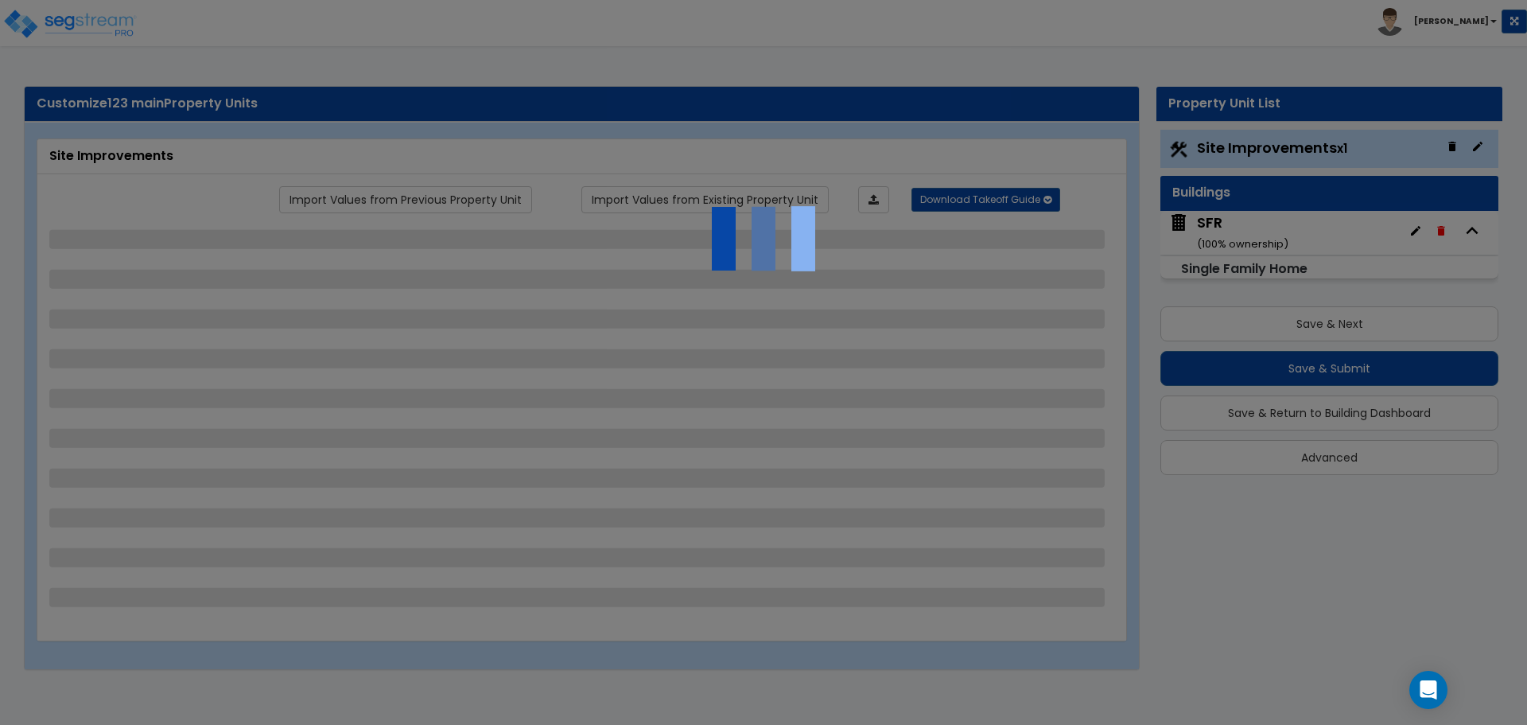
select select "1"
select select "2"
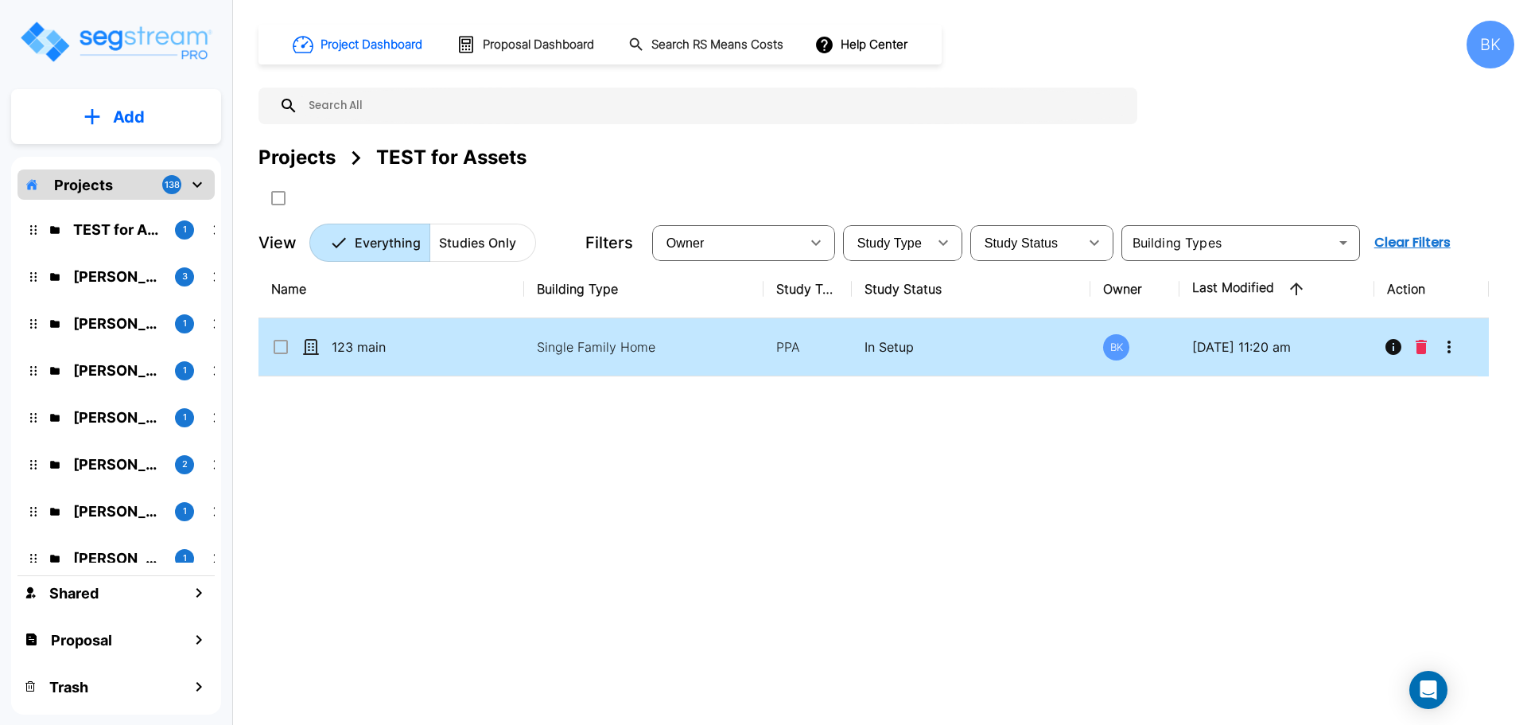
click at [1449, 345] on icon "More-Options" at bounding box center [1449, 346] width 19 height 19
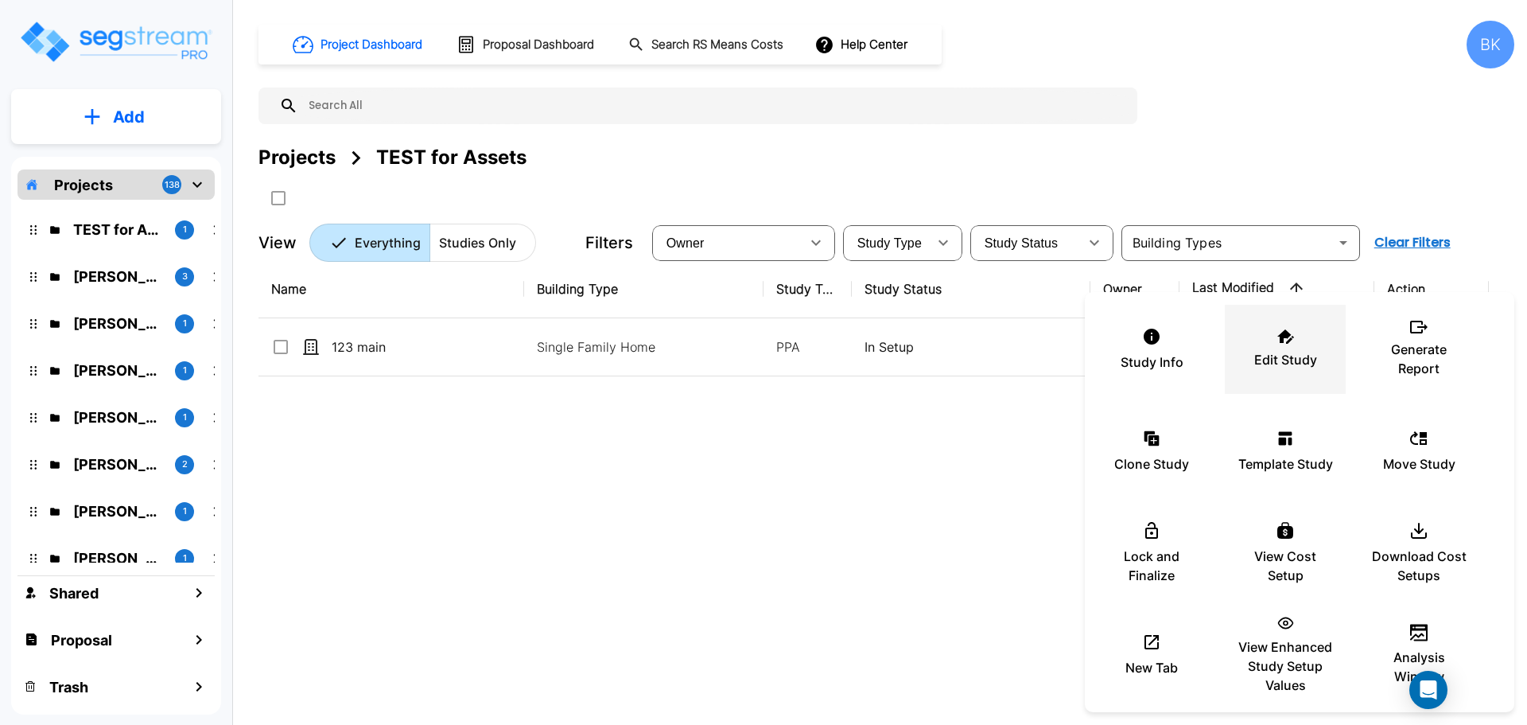
click at [1275, 341] on div "Edit Study" at bounding box center [1285, 349] width 95 height 80
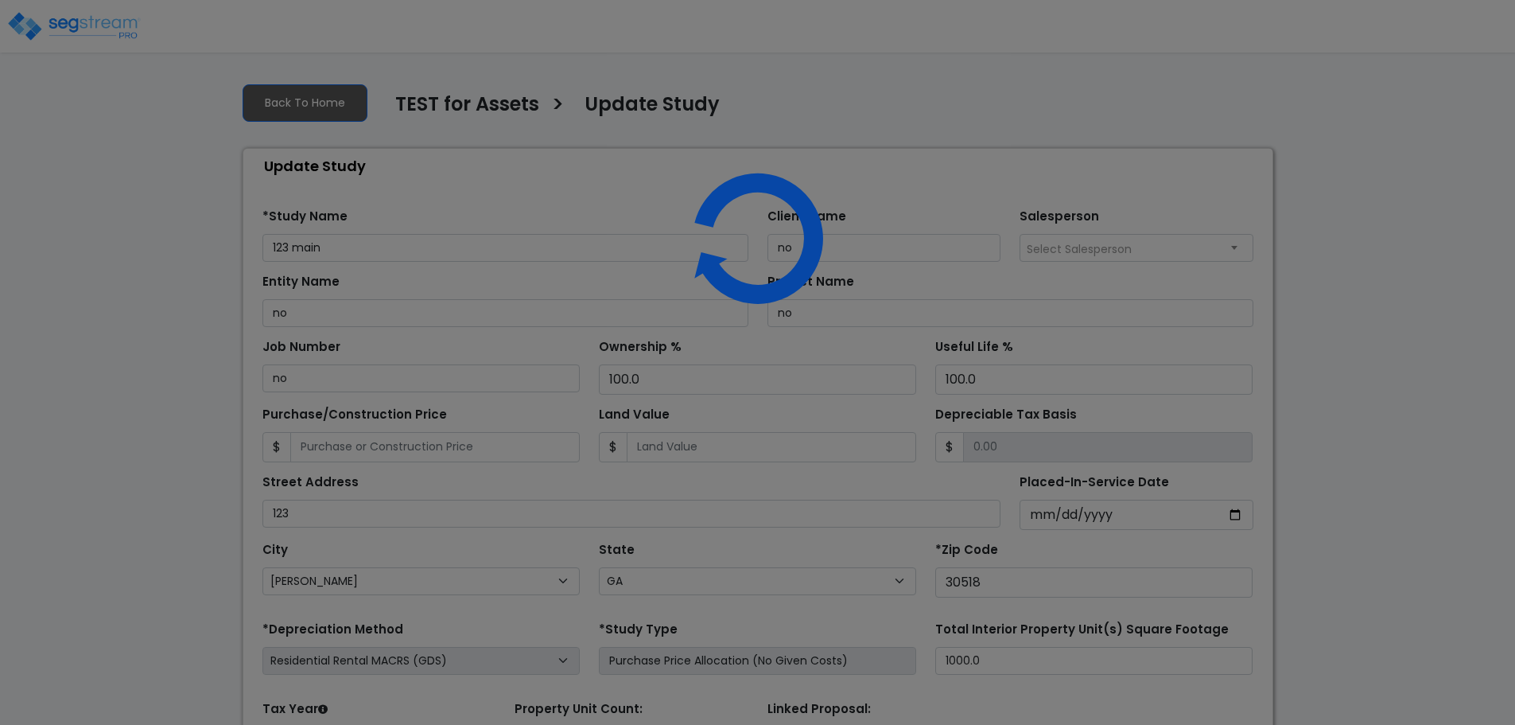
select select "GA"
select select "2023"
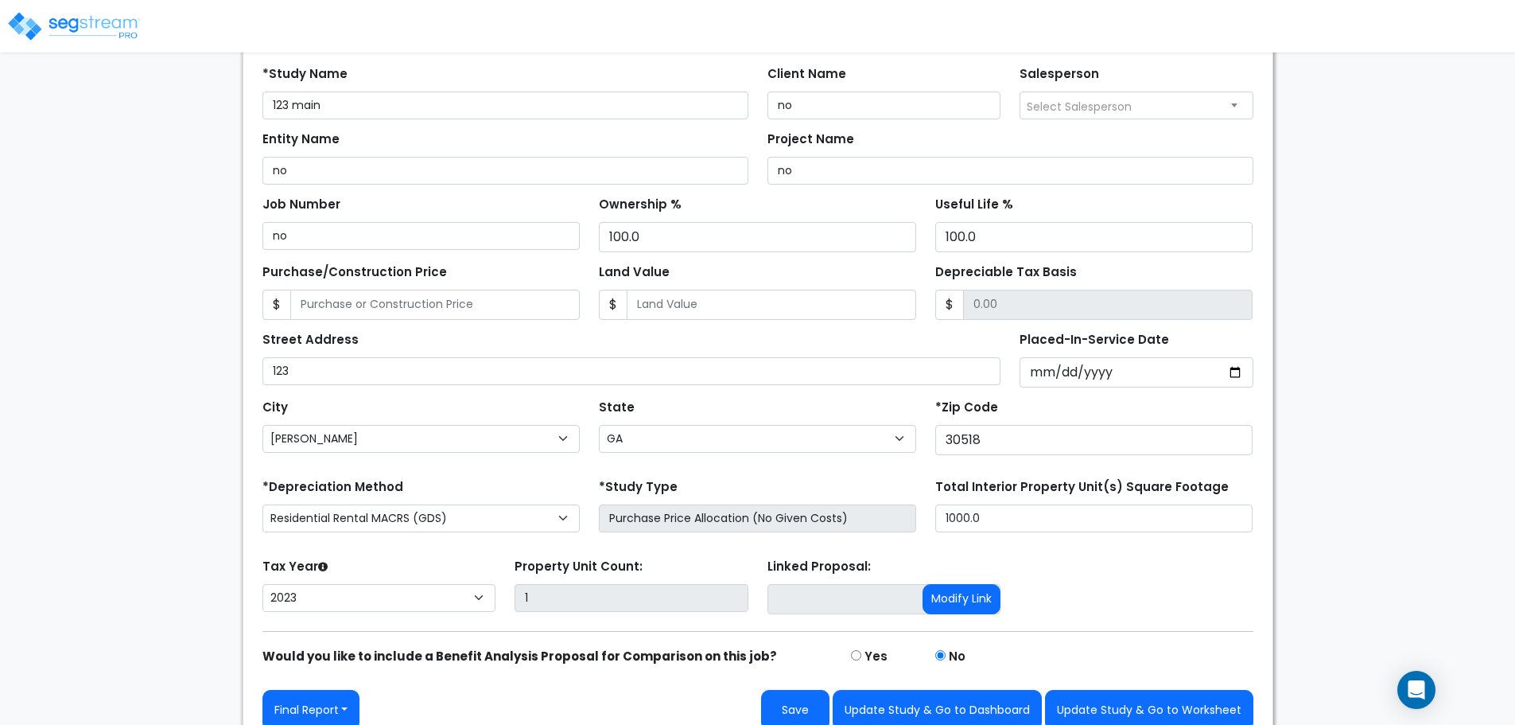
scroll to position [161, 0]
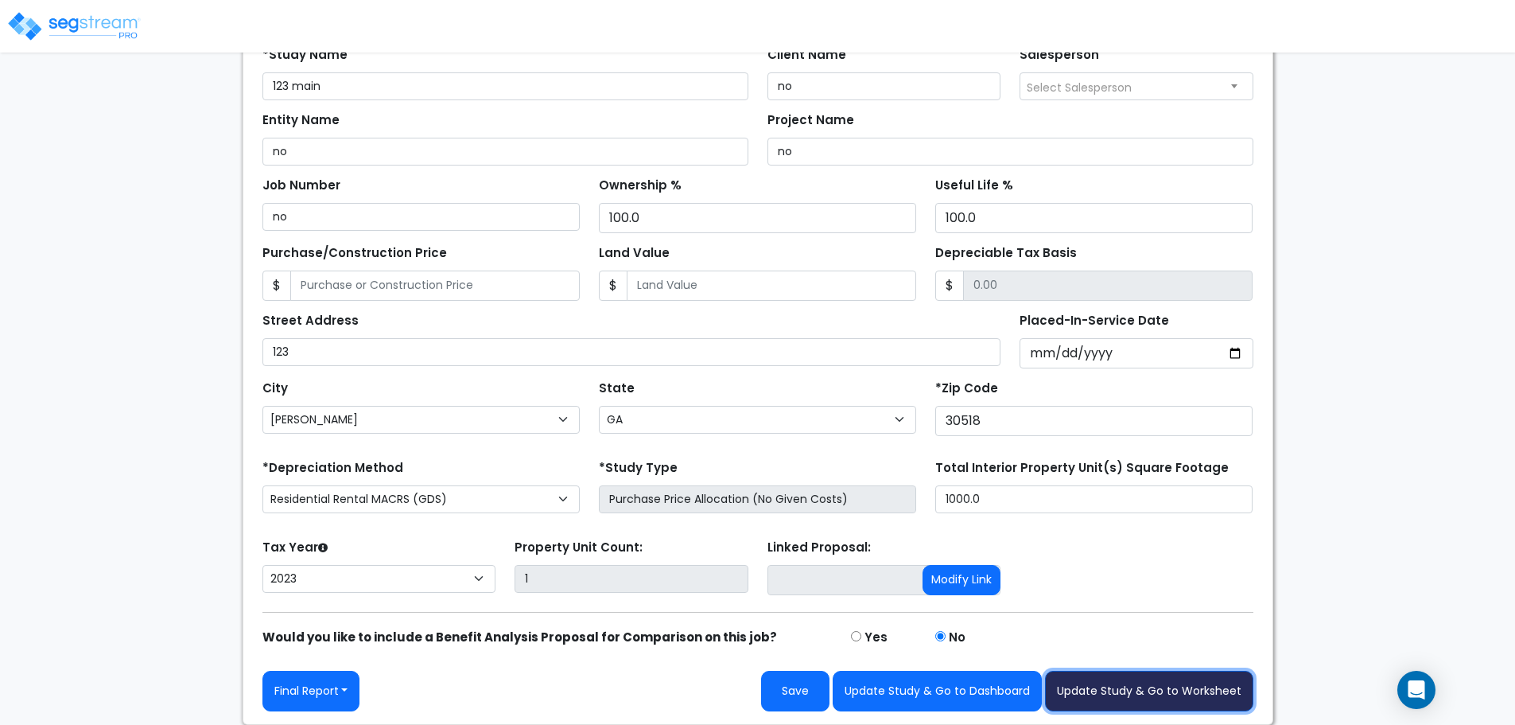
click at [1196, 692] on button "Update Study & Go to Worksheet" at bounding box center [1149, 691] width 208 height 41
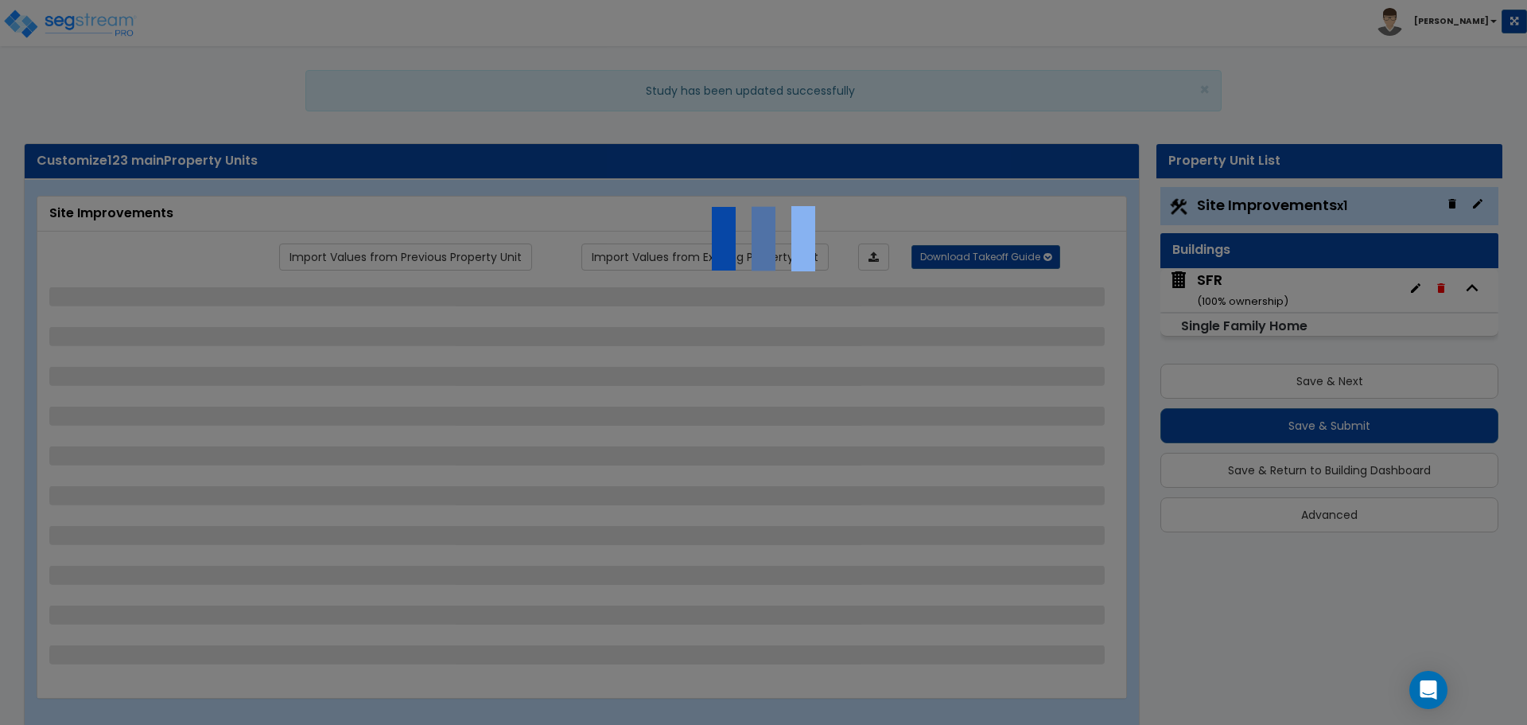
select select "1"
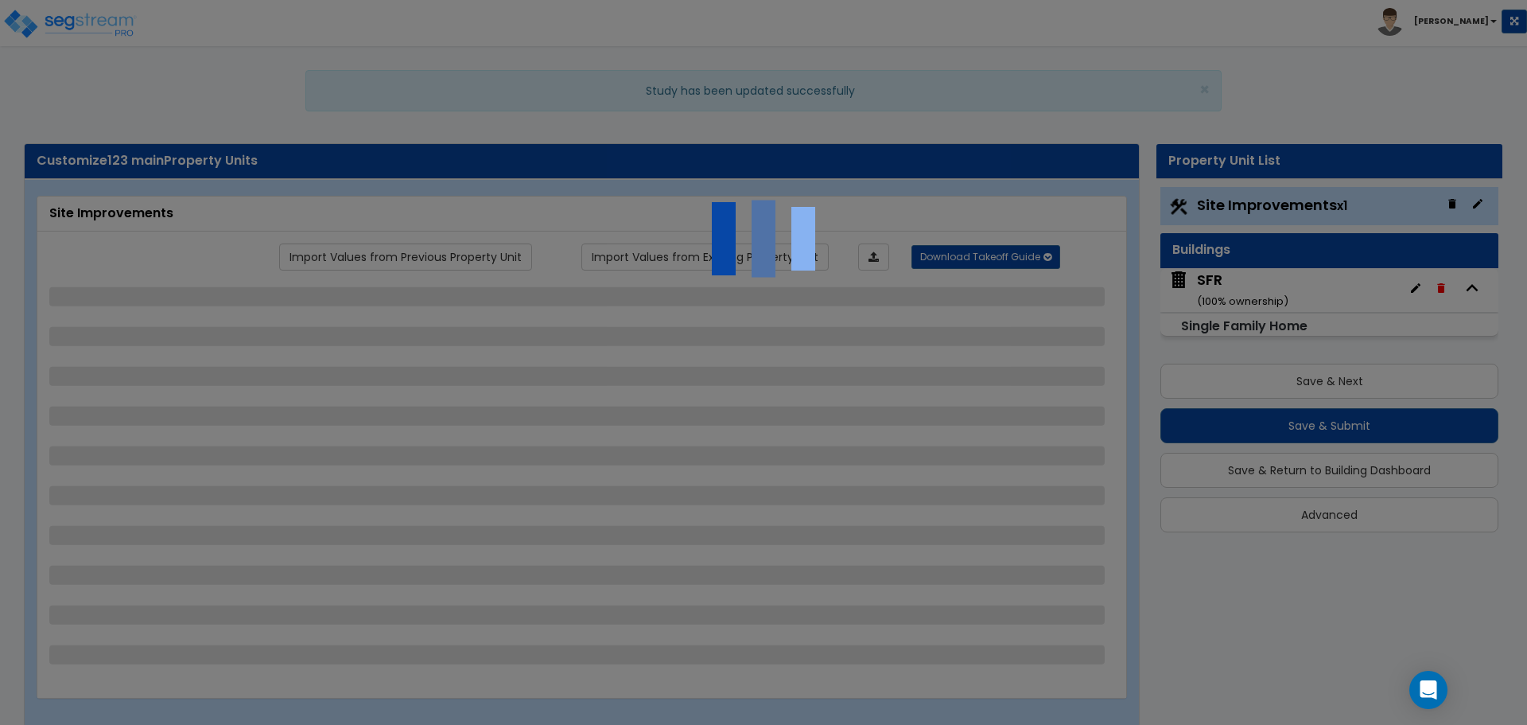
select select "1"
select select "3"
select select "1"
select select "2"
select select "4"
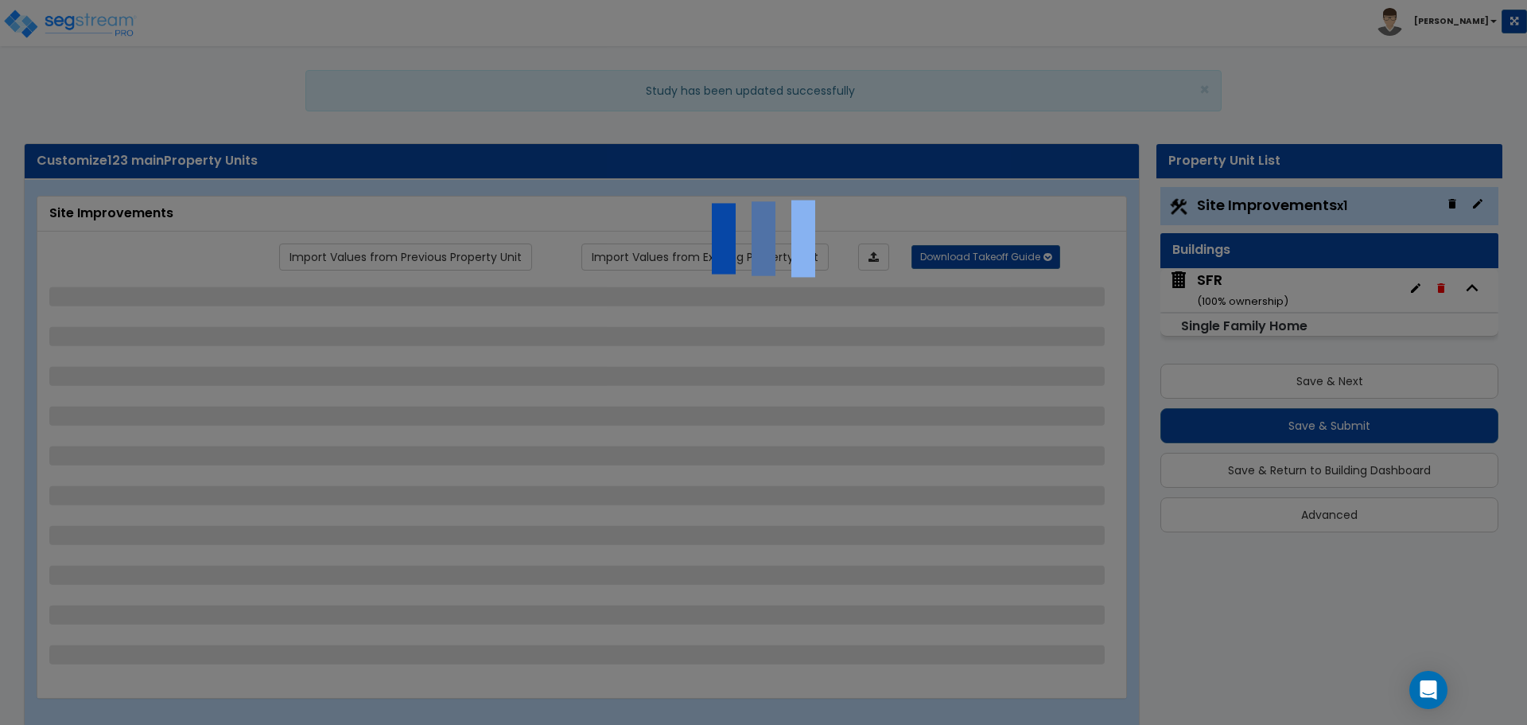
select select "1"
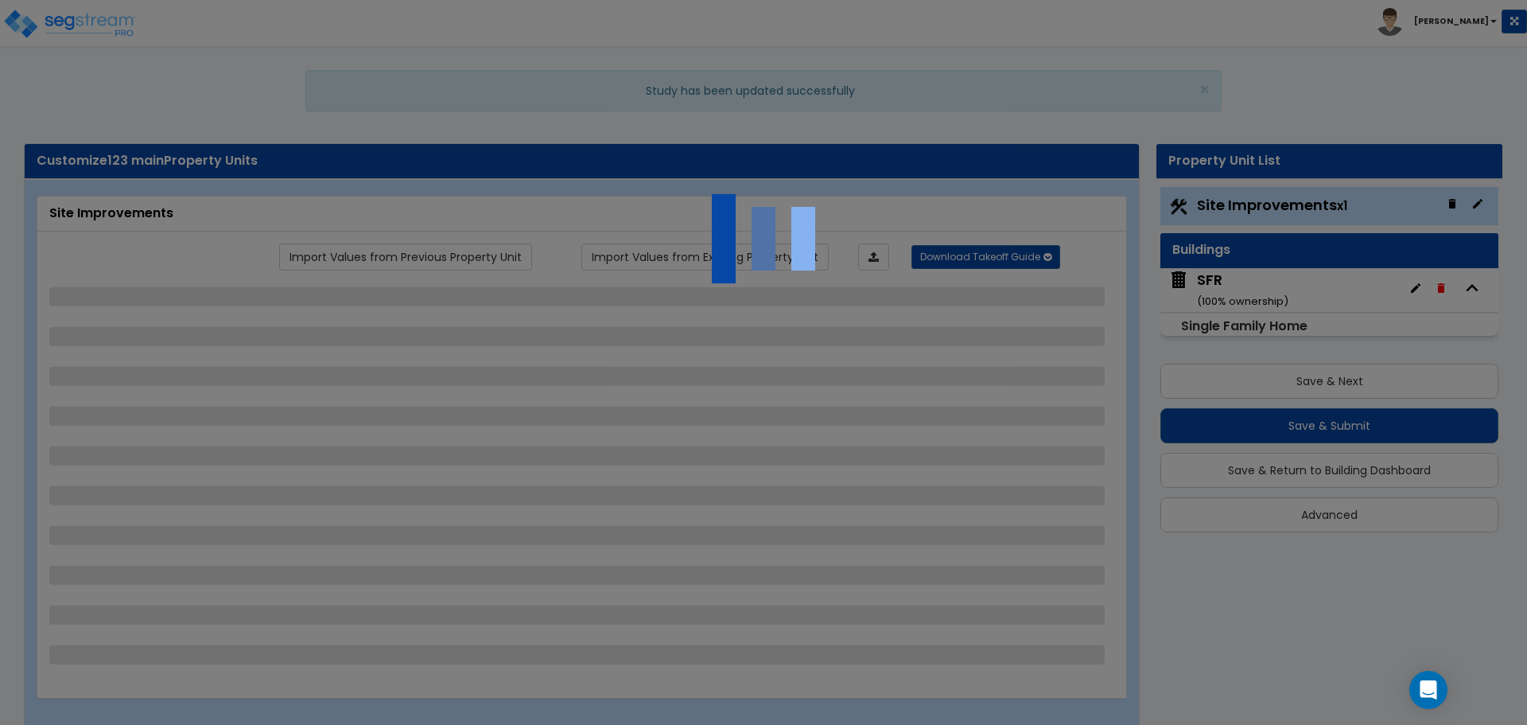
select select "2"
select select "1"
select select "2"
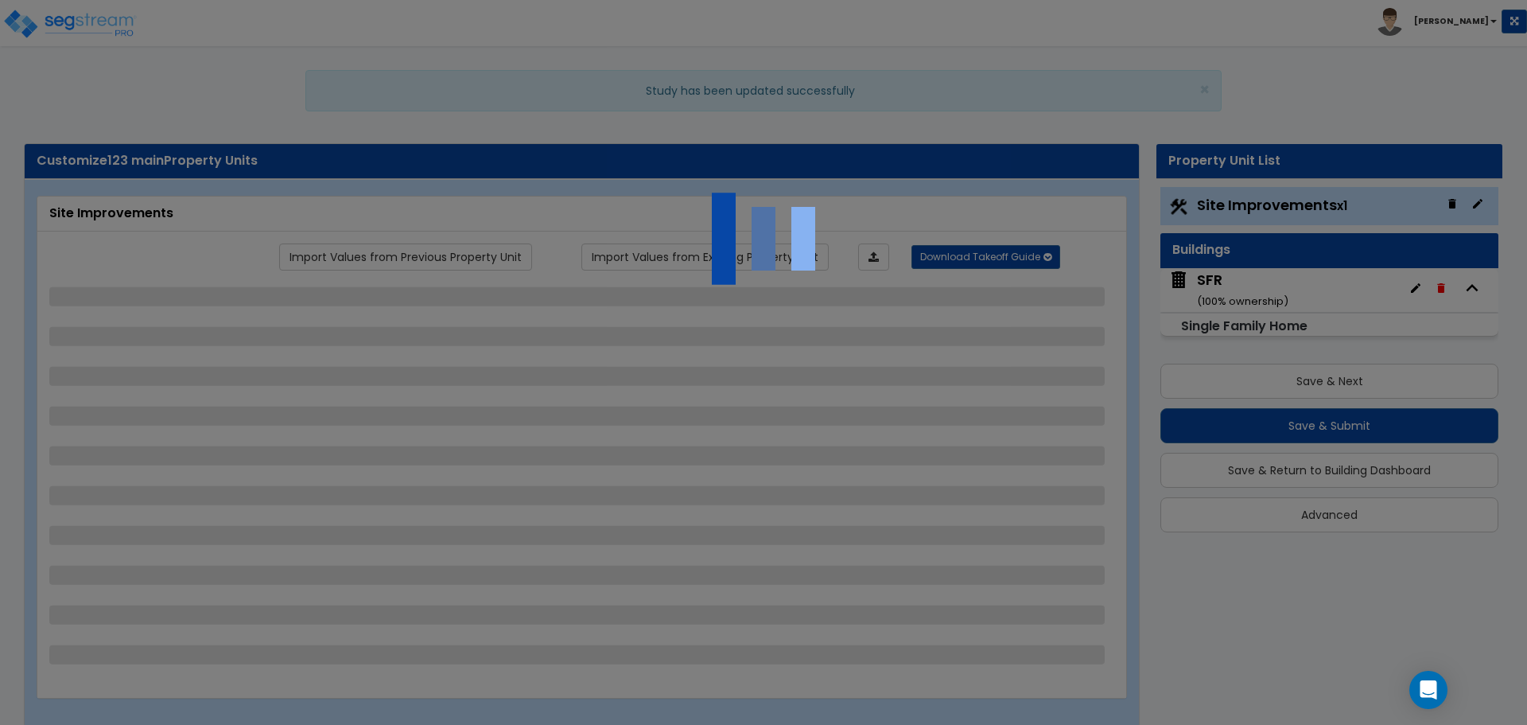
select select "1"
select select "2"
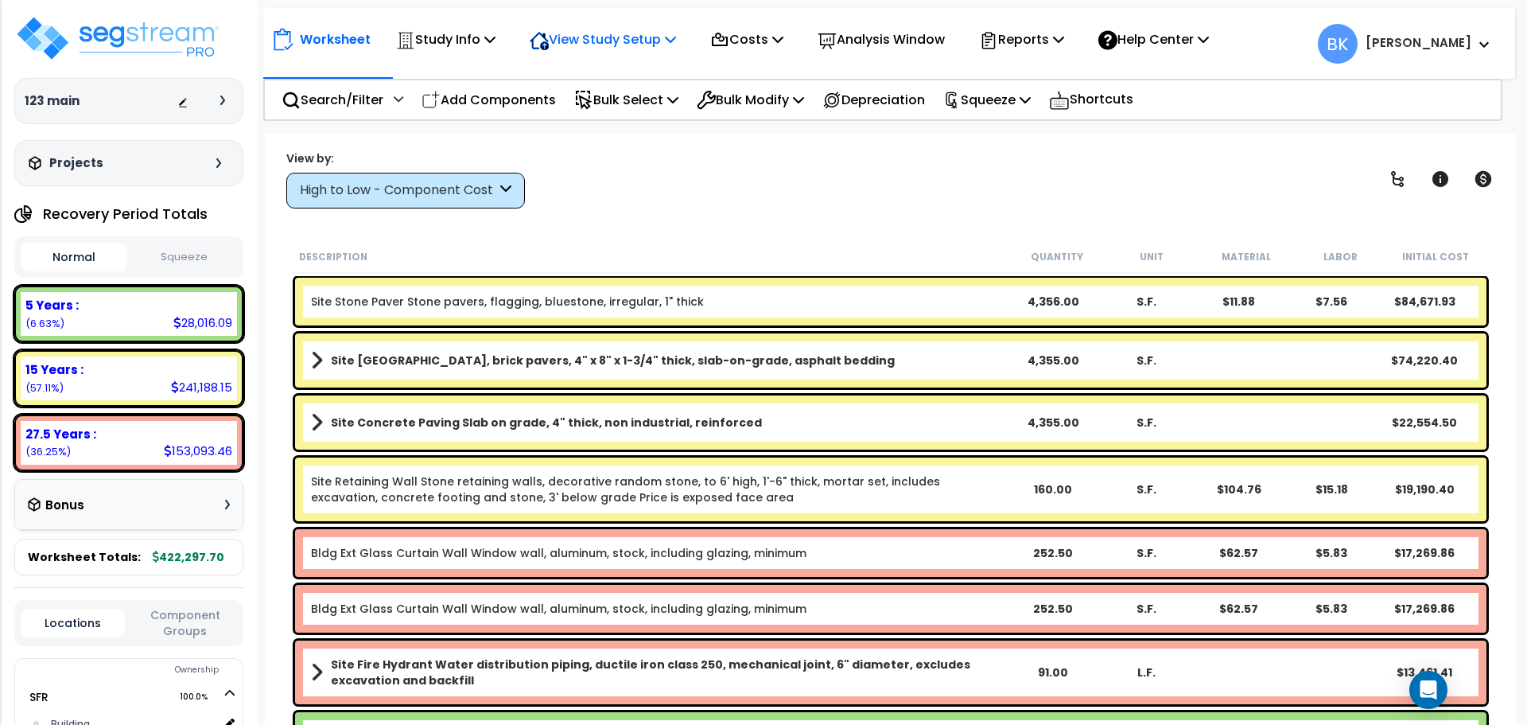
click at [658, 41] on p "View Study Setup" at bounding box center [603, 39] width 146 height 21
click at [642, 113] on link "View Questionnaire" at bounding box center [601, 109] width 158 height 32
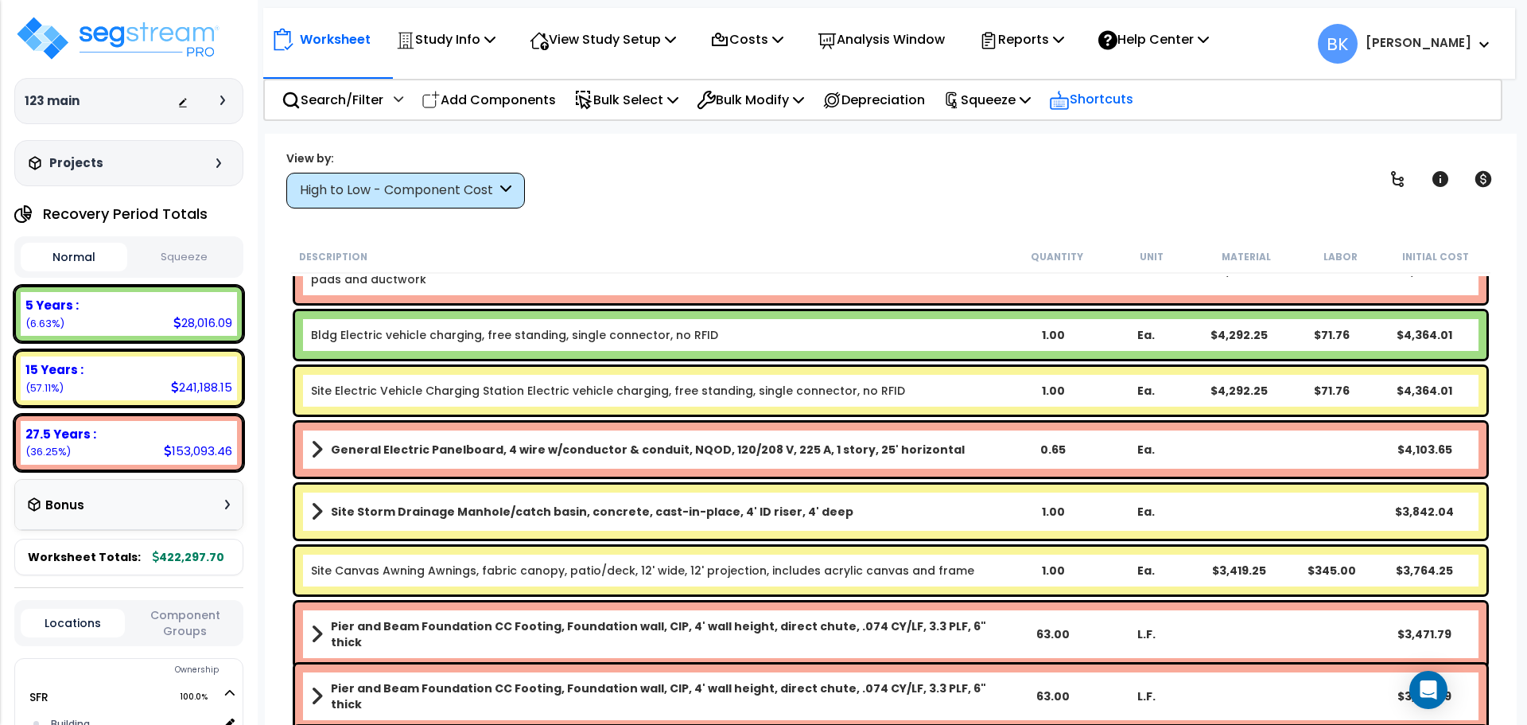
scroll to position [1193, 0]
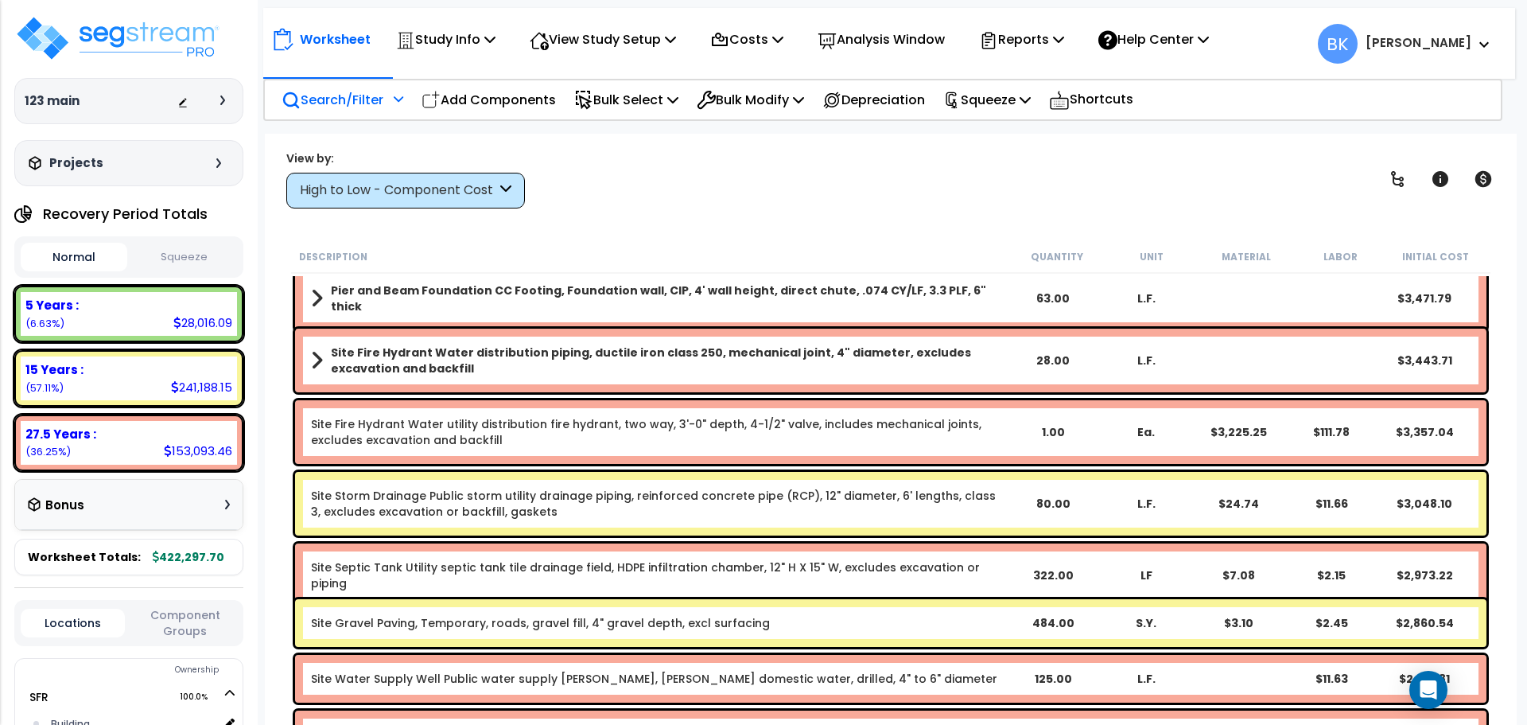
click at [342, 95] on p "Search/Filter" at bounding box center [333, 99] width 102 height 21
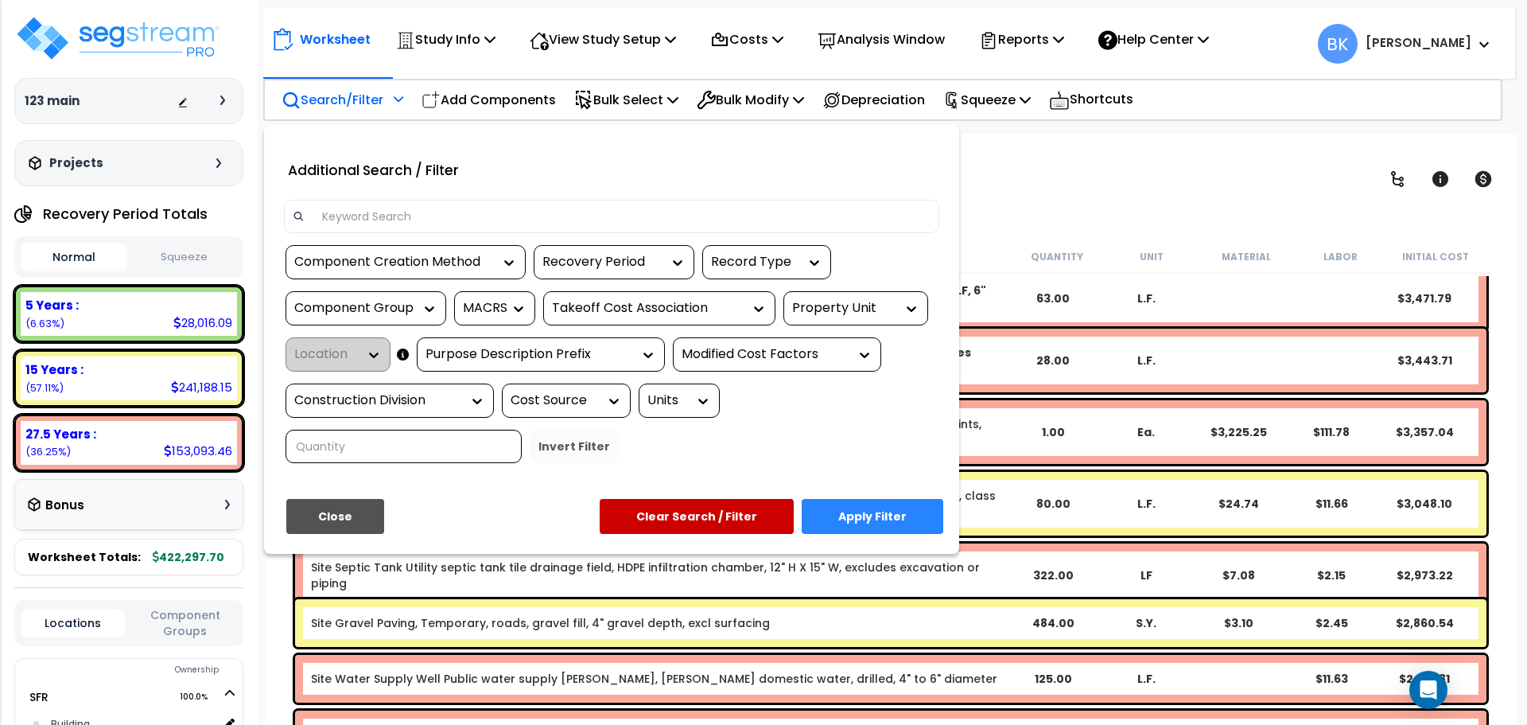
click at [360, 200] on div at bounding box center [611, 216] width 655 height 33
click at [360, 216] on input at bounding box center [622, 216] width 618 height 24
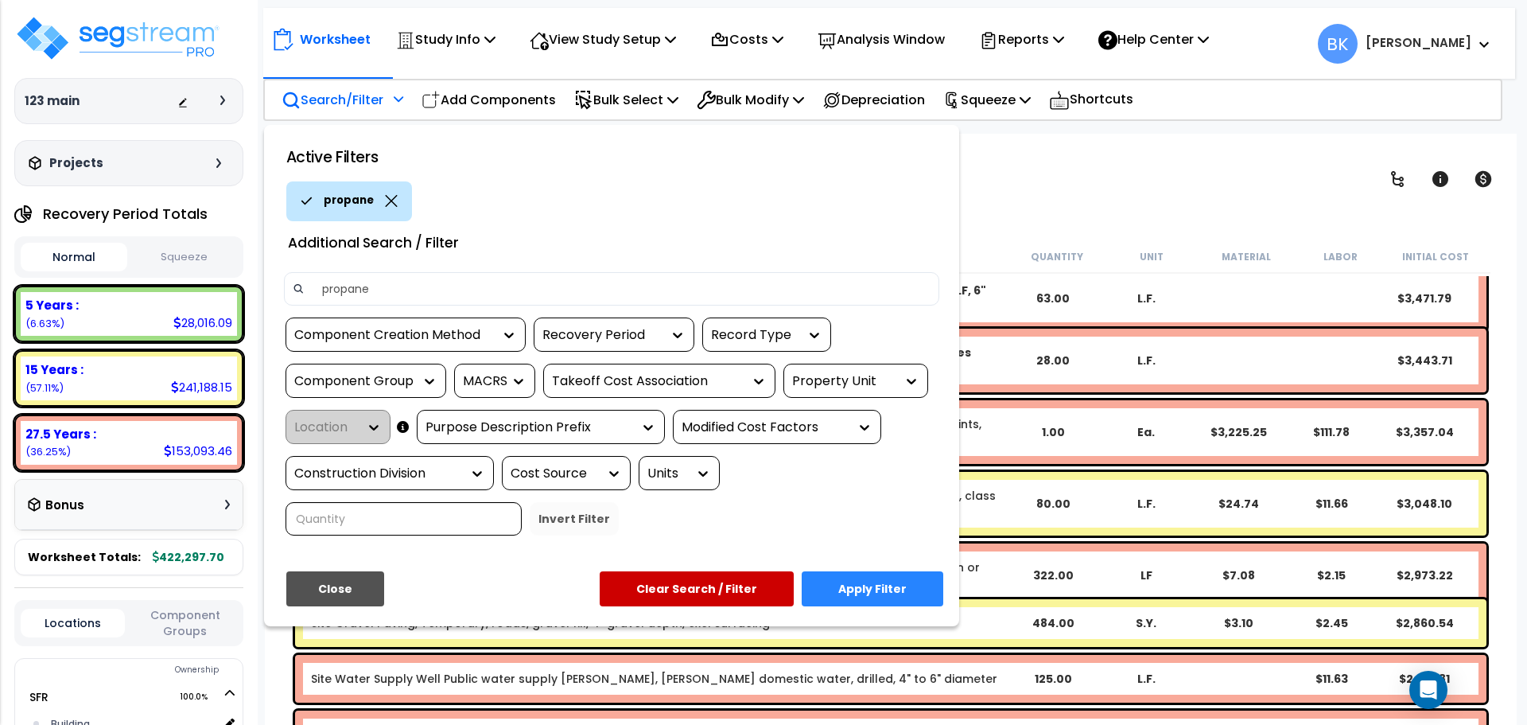
type input "propane"
click at [886, 549] on div "Active Filters propane Additional Search / Filter propane Component Creation Me…" at bounding box center [611, 376] width 695 height 502
click at [876, 581] on button "Apply Filter" at bounding box center [873, 588] width 142 height 35
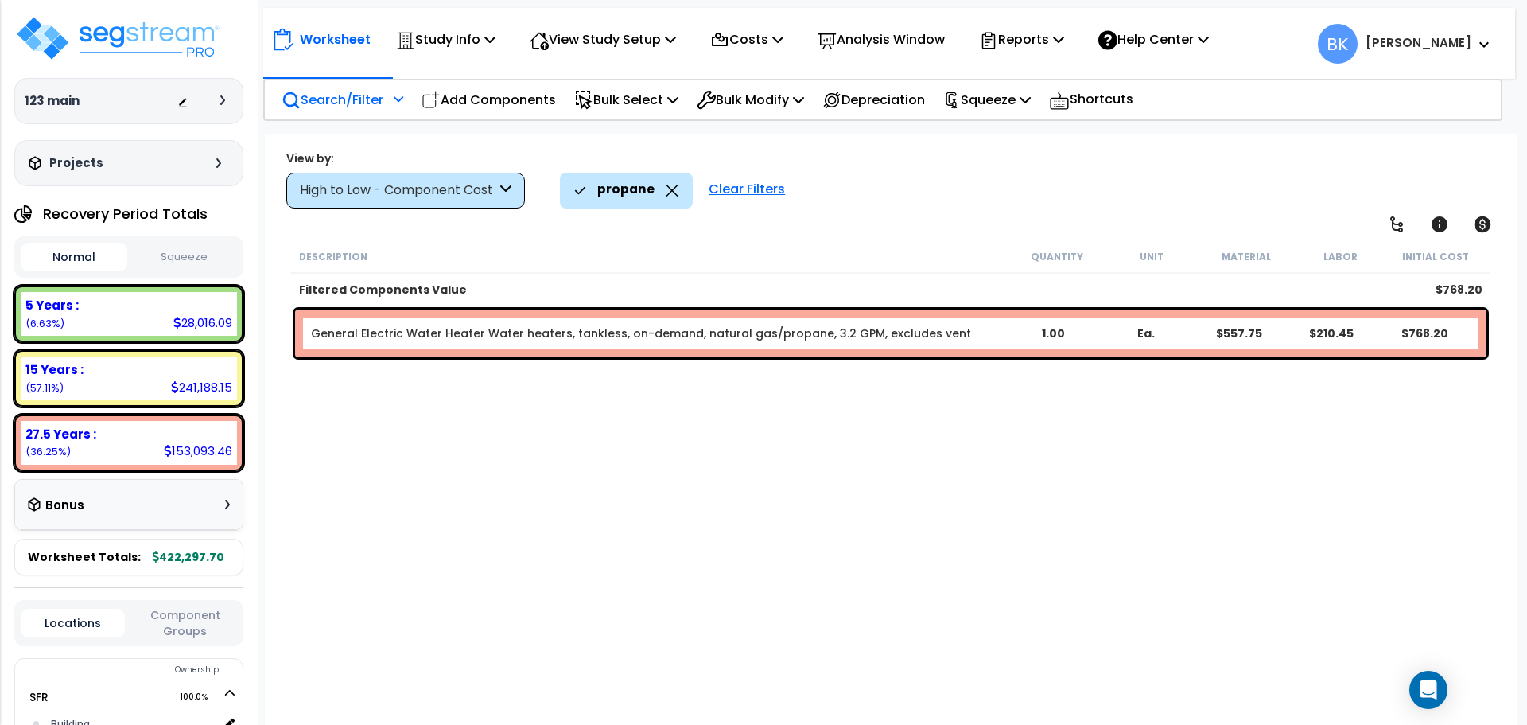
scroll to position [0, 0]
click at [692, 401] on div "Description Quantity Unit Material Labor Initial Cost Filtered Components Value…" at bounding box center [891, 482] width 1204 height 485
click at [666, 193] on icon at bounding box center [672, 191] width 13 height 12
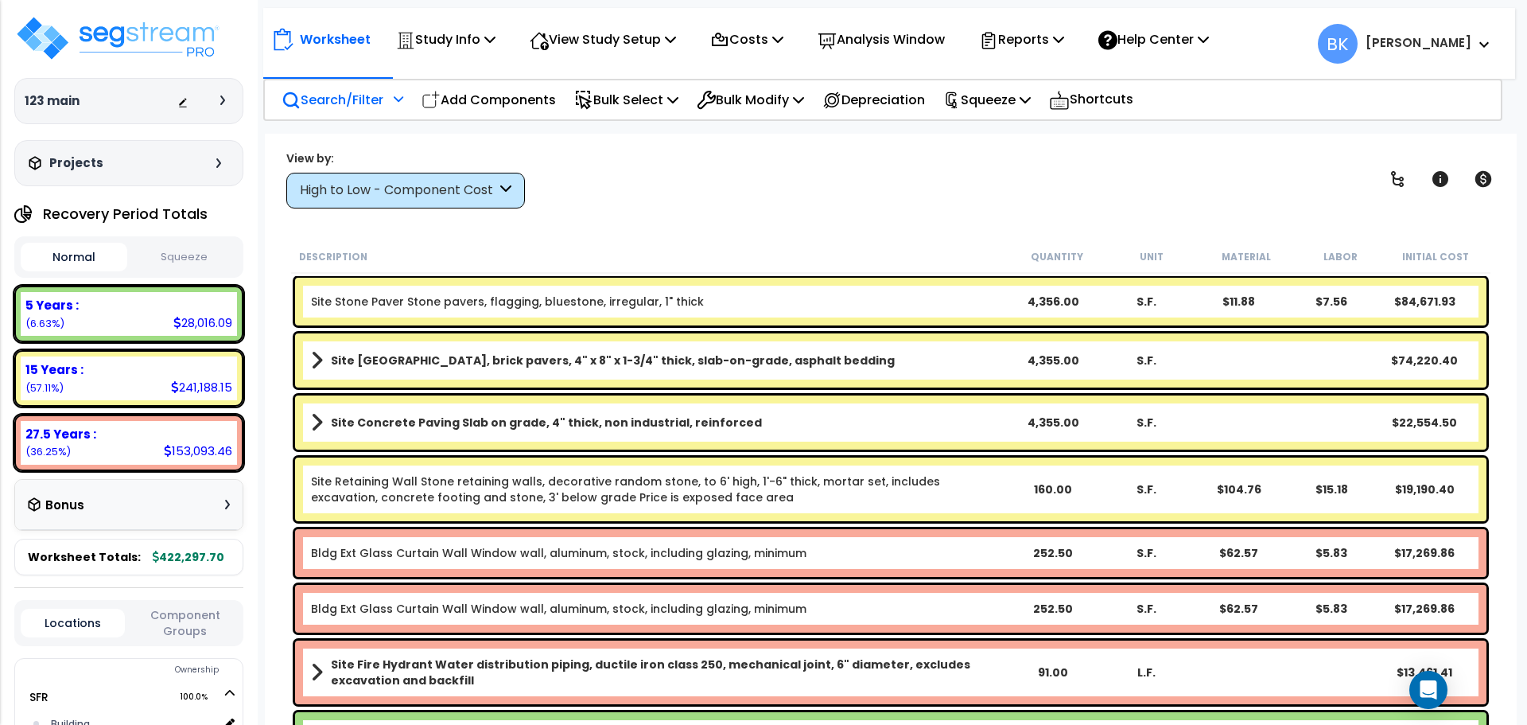
click at [347, 101] on p "Search/Filter" at bounding box center [333, 99] width 102 height 21
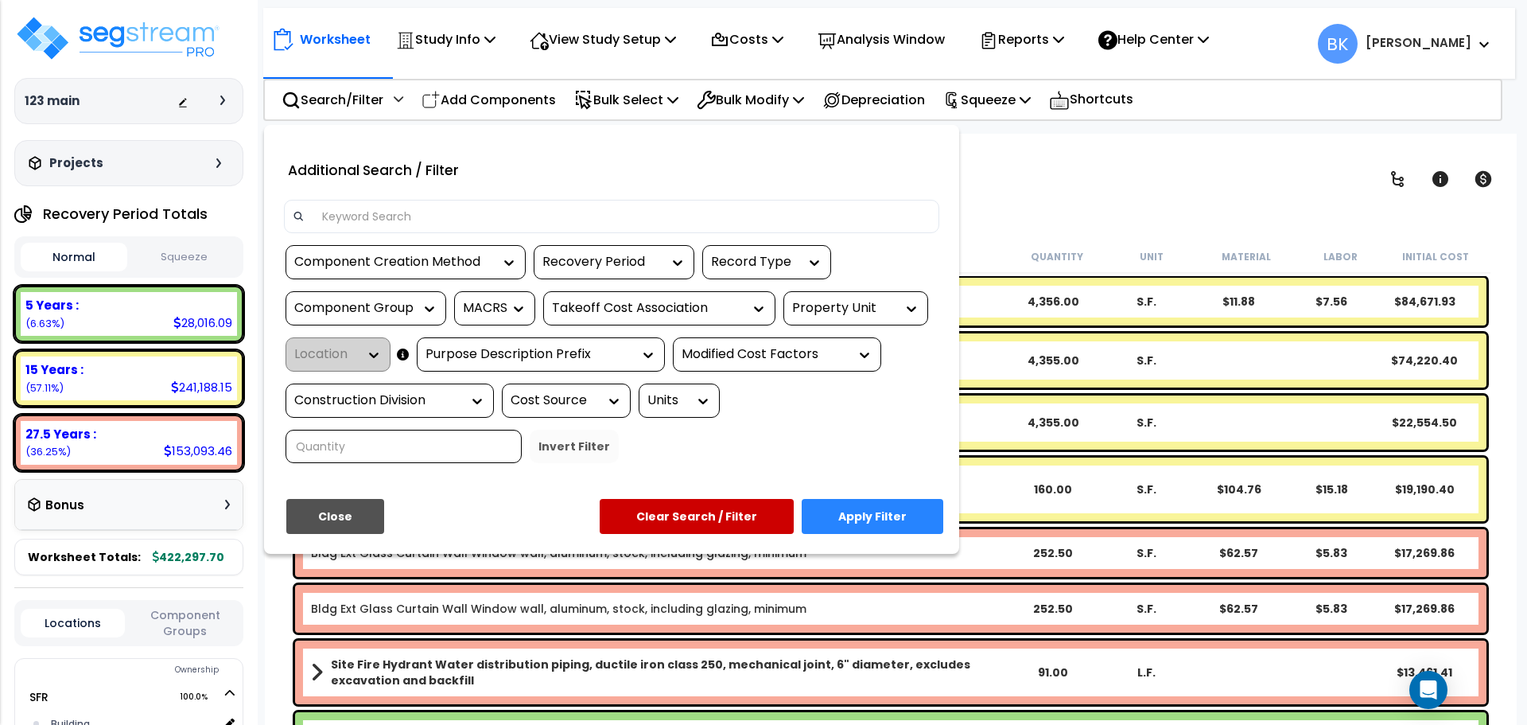
click at [363, 209] on input at bounding box center [622, 216] width 618 height 24
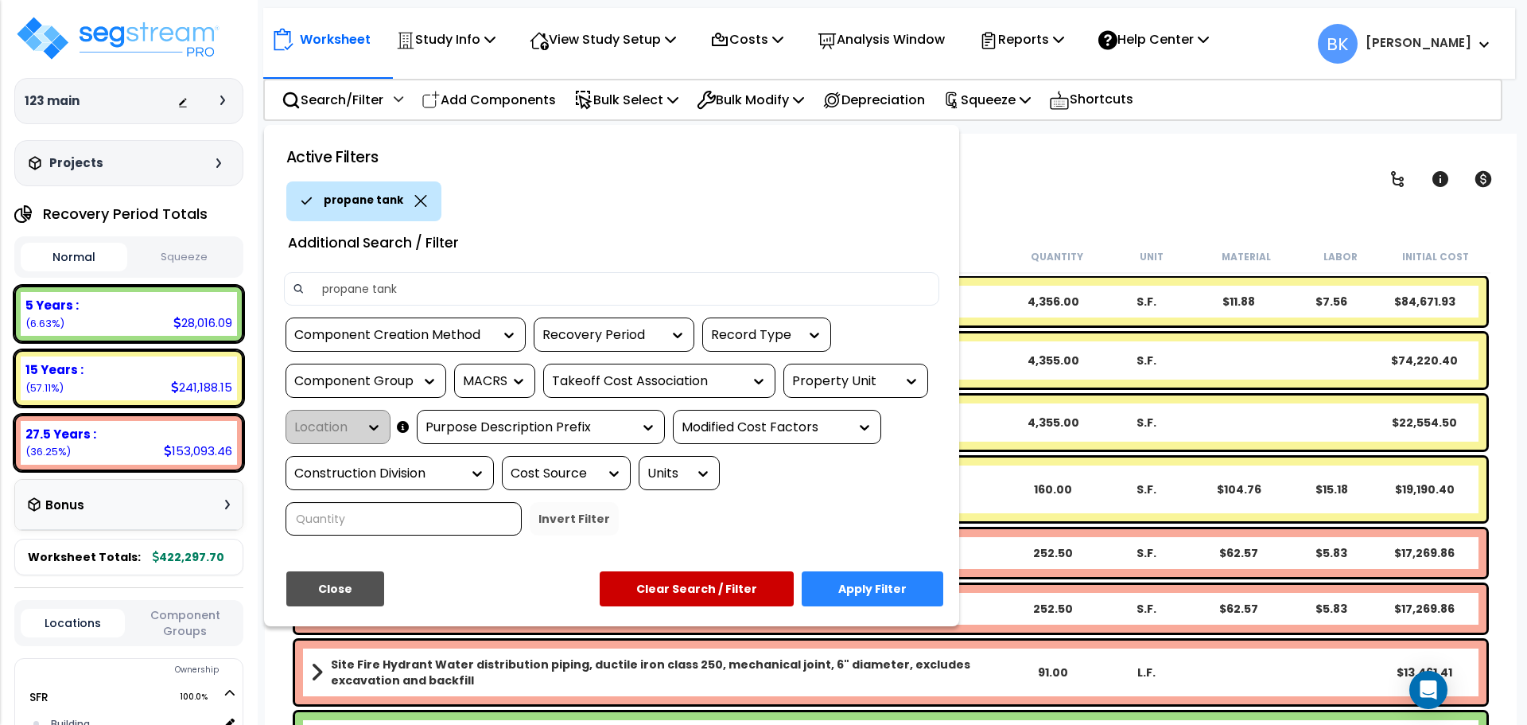
type input "propane tank"
click at [921, 574] on button "Apply Filter" at bounding box center [873, 588] width 142 height 35
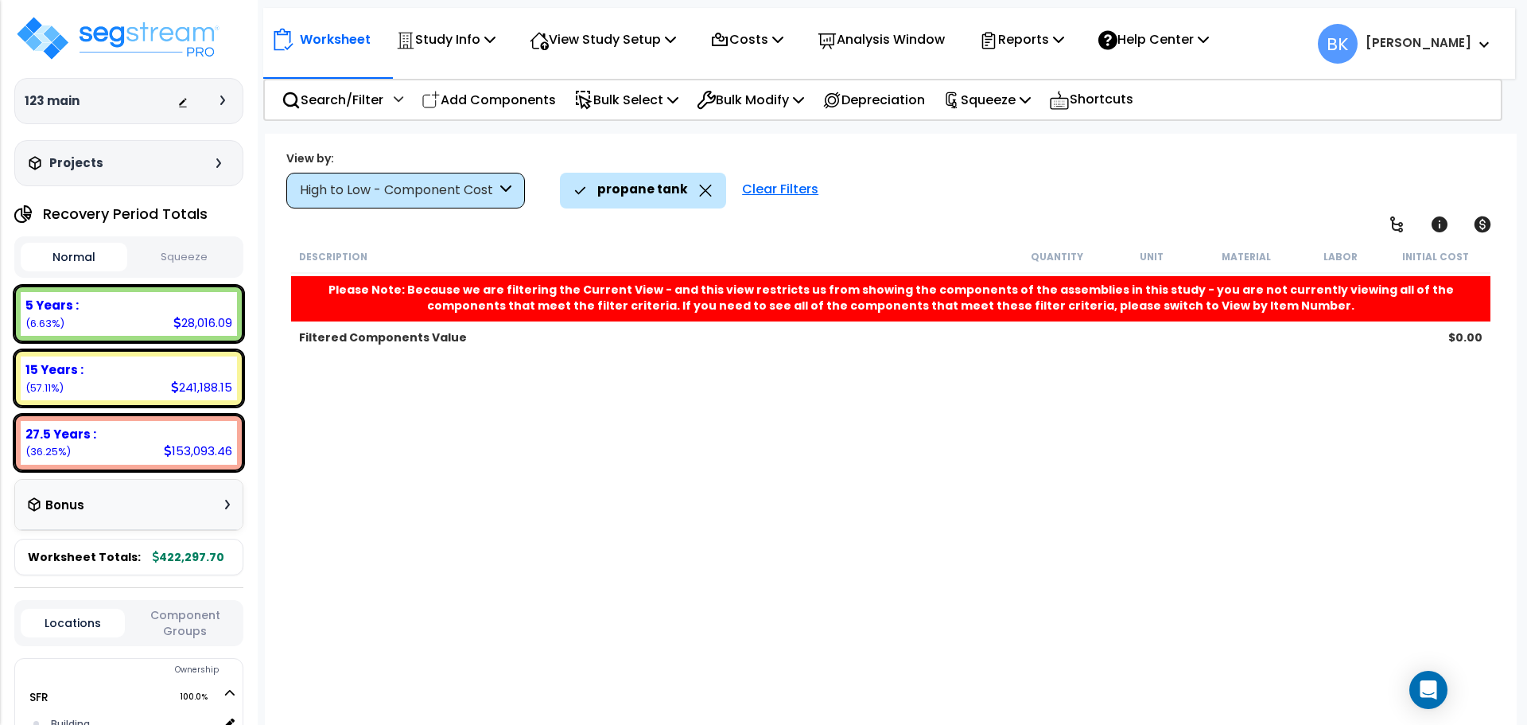
click at [474, 193] on div "High to Low - Component Cost" at bounding box center [398, 190] width 196 height 18
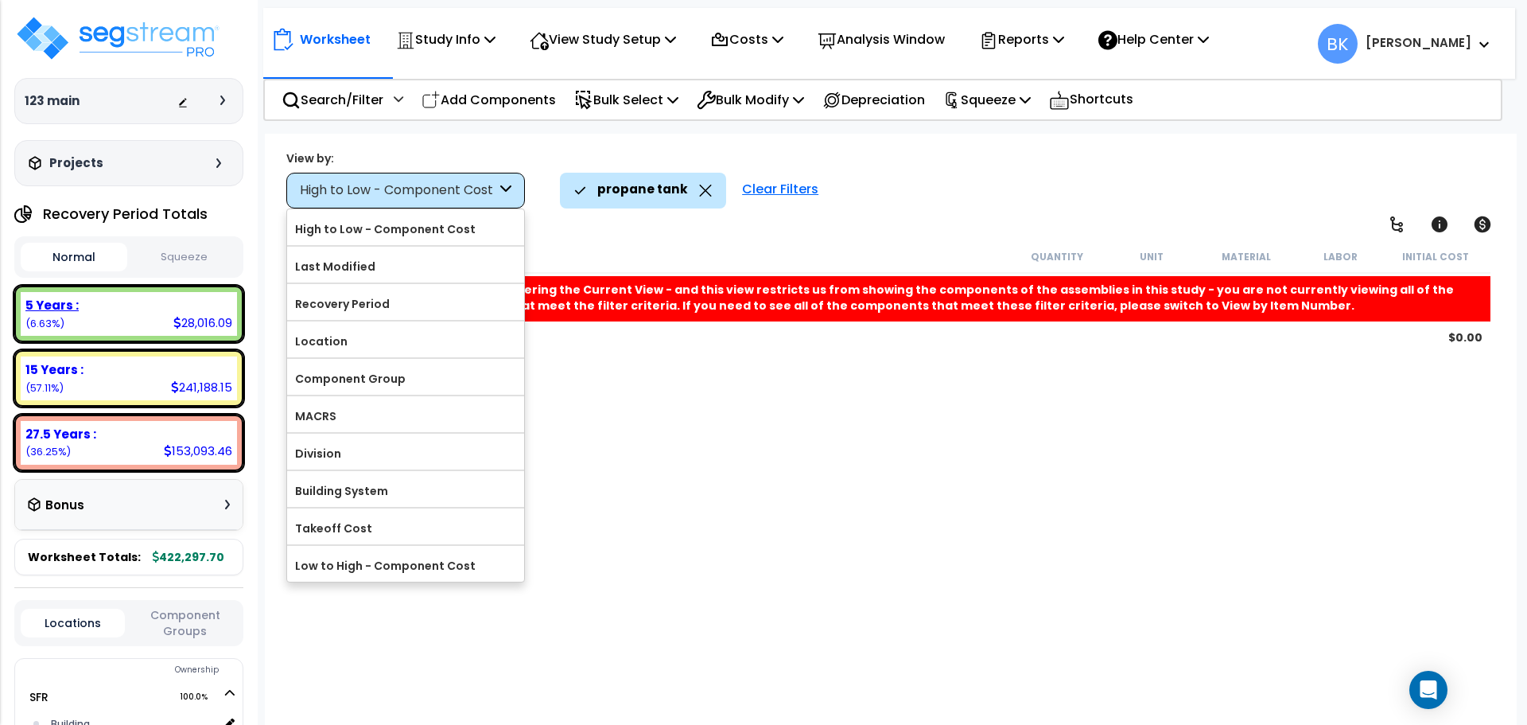
click at [76, 309] on b "5 Years :" at bounding box center [51, 305] width 53 height 17
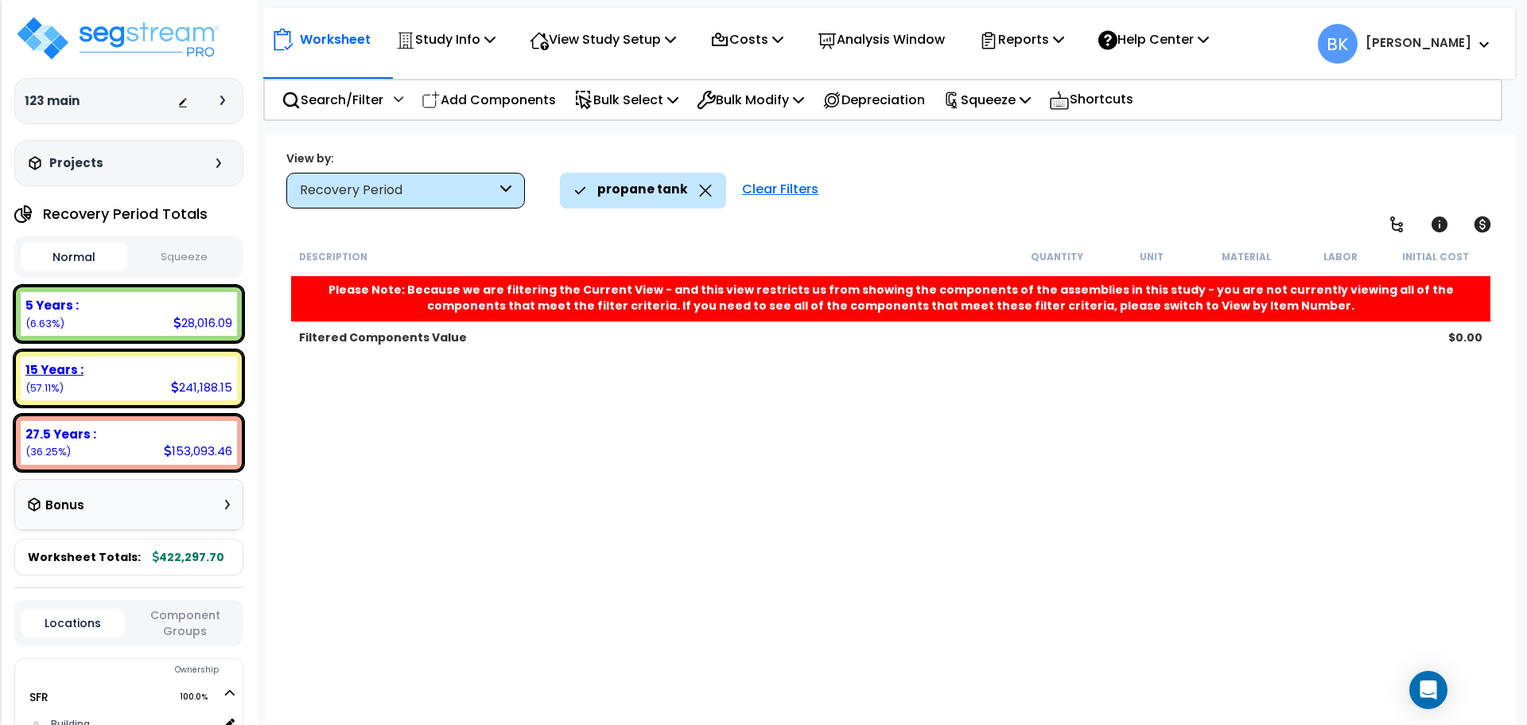
click at [98, 389] on div "15 Years : 241,188.15 (57.11%)" at bounding box center [129, 378] width 216 height 44
click at [103, 442] on div "27.5 Years : 153,093.46 (36.25%)" at bounding box center [129, 443] width 216 height 44
click at [706, 188] on icon at bounding box center [705, 191] width 13 height 12
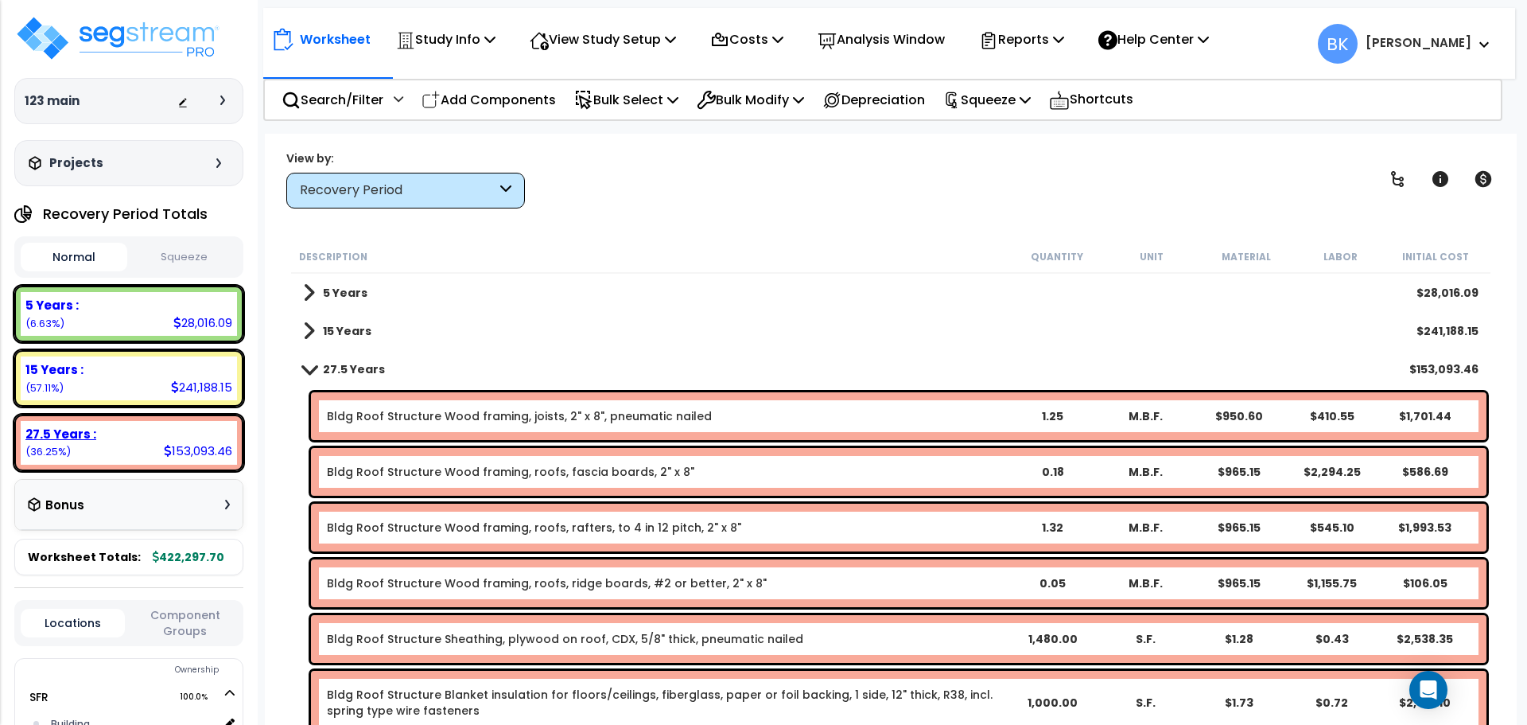
click at [72, 449] on div "27.5 Years : 153,093.46 (36.25%)" at bounding box center [129, 443] width 216 height 44
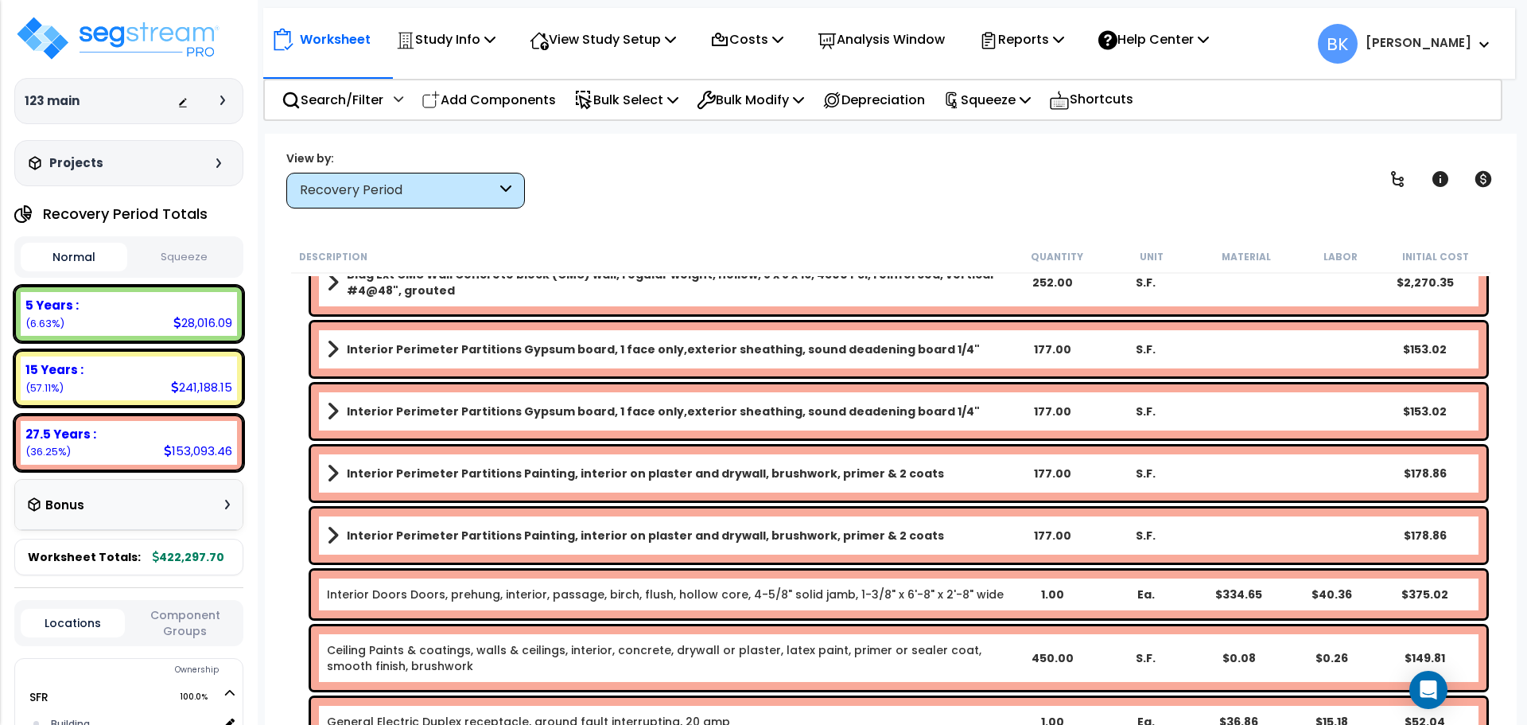
scroll to position [4024, 0]
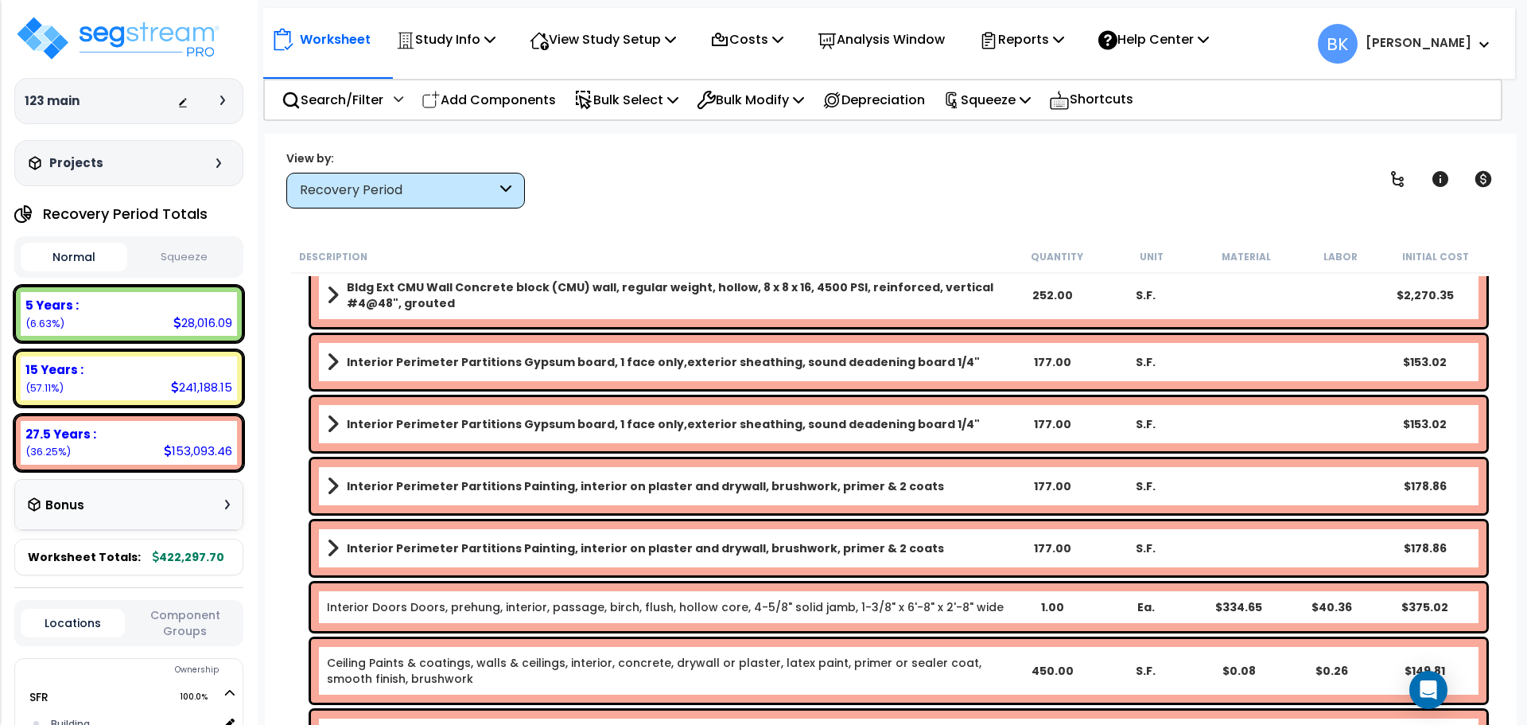
click at [460, 195] on div "Recovery Period" at bounding box center [398, 190] width 196 height 18
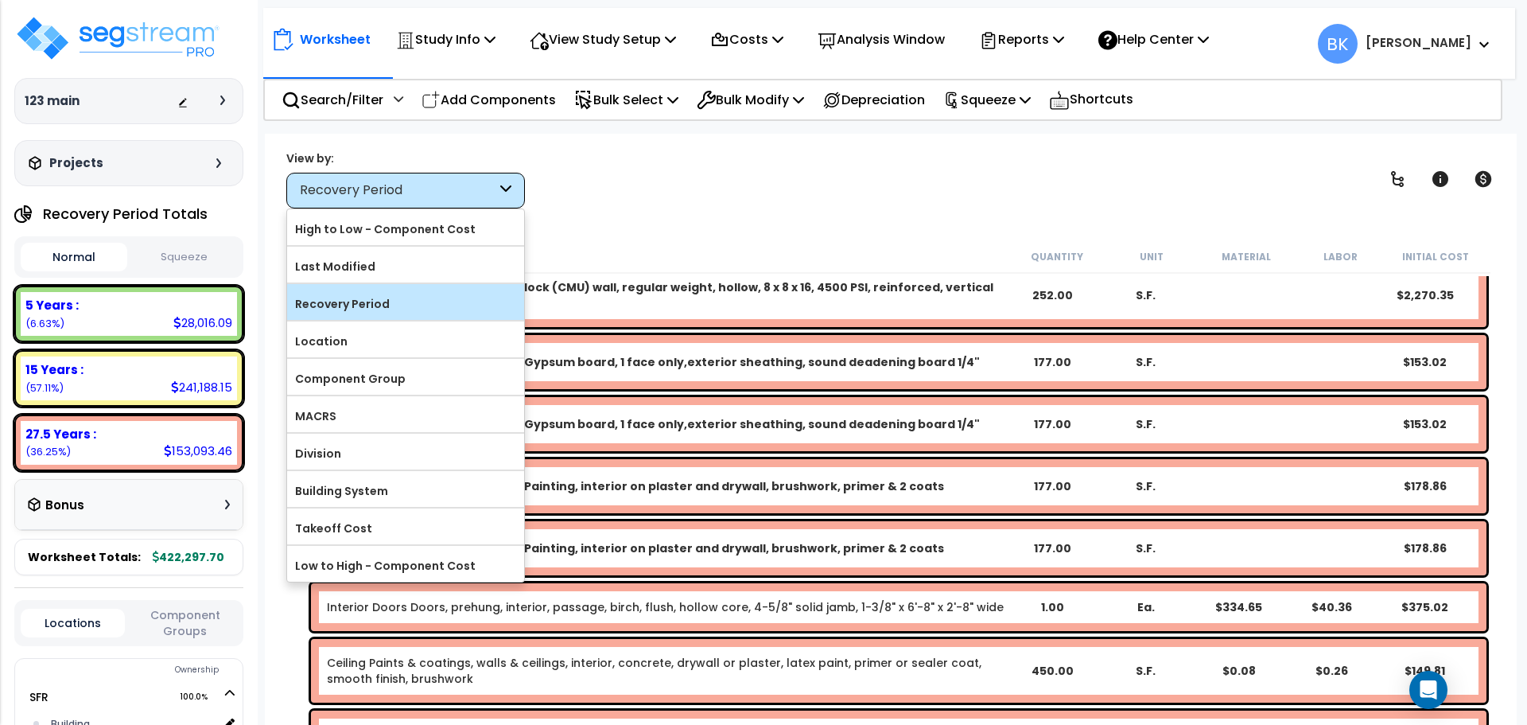
click at [383, 298] on label "Recovery Period" at bounding box center [405, 304] width 237 height 24
click at [0, 0] on input "Recovery Period" at bounding box center [0, 0] width 0 height 0
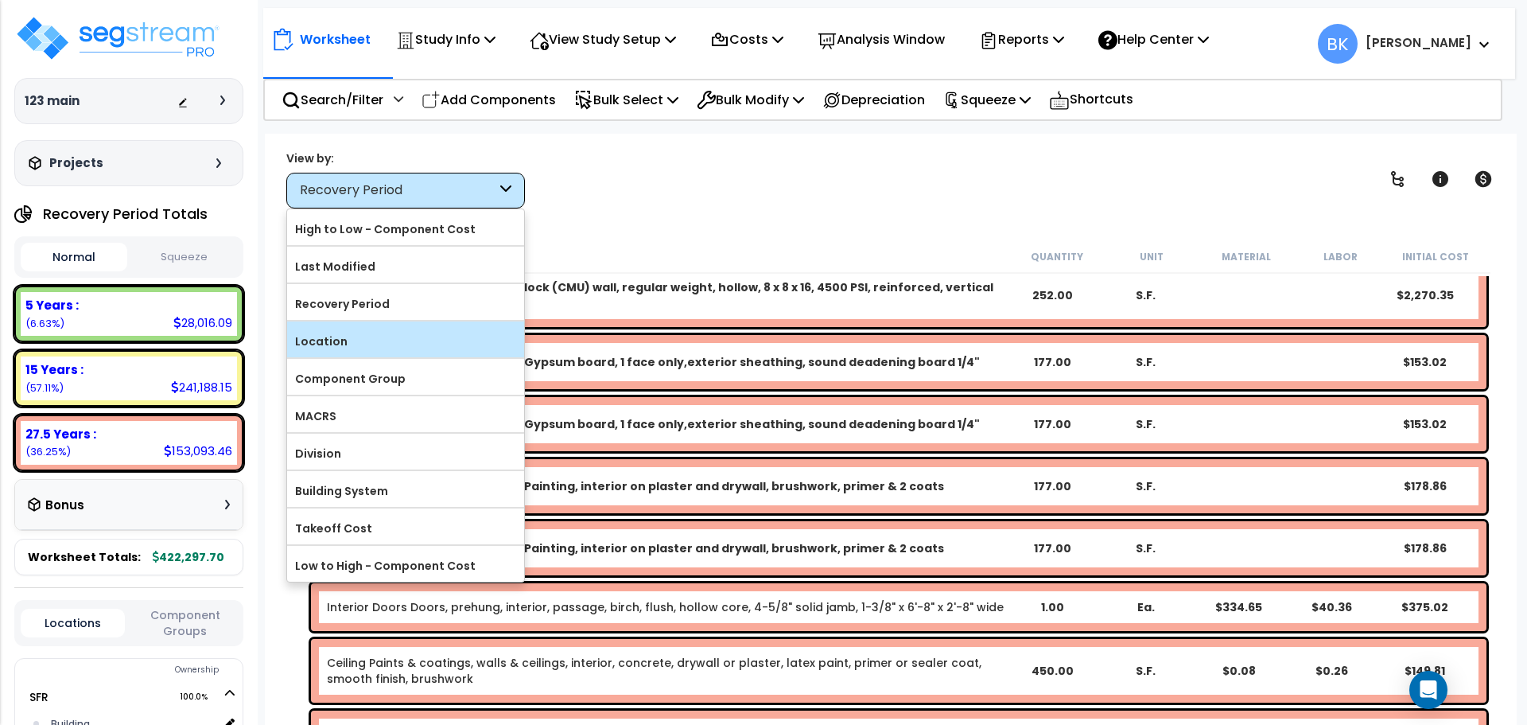
click at [355, 347] on label "Location" at bounding box center [405, 341] width 237 height 24
click at [0, 0] on input "Location" at bounding box center [0, 0] width 0 height 0
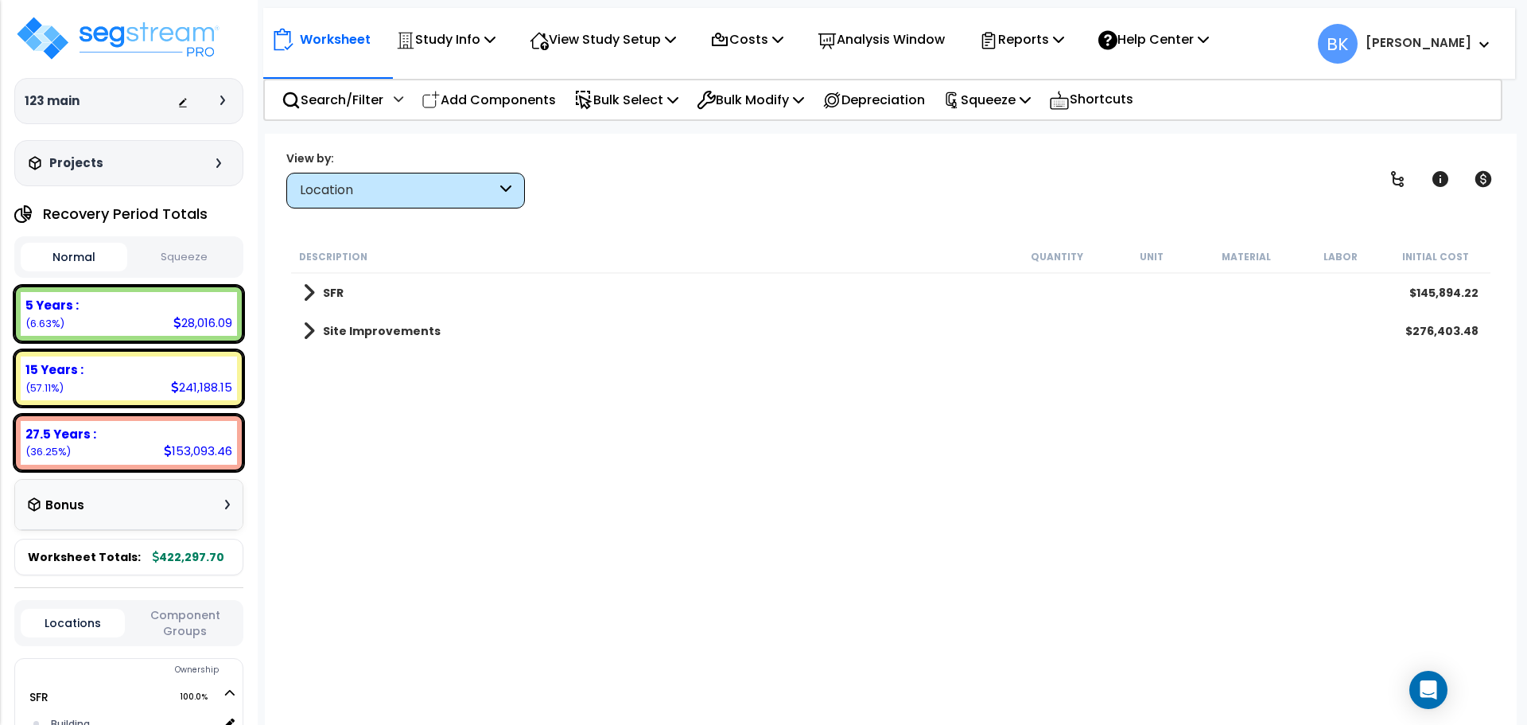
scroll to position [0, 0]
click at [325, 294] on b "SFR" at bounding box center [333, 293] width 21 height 16
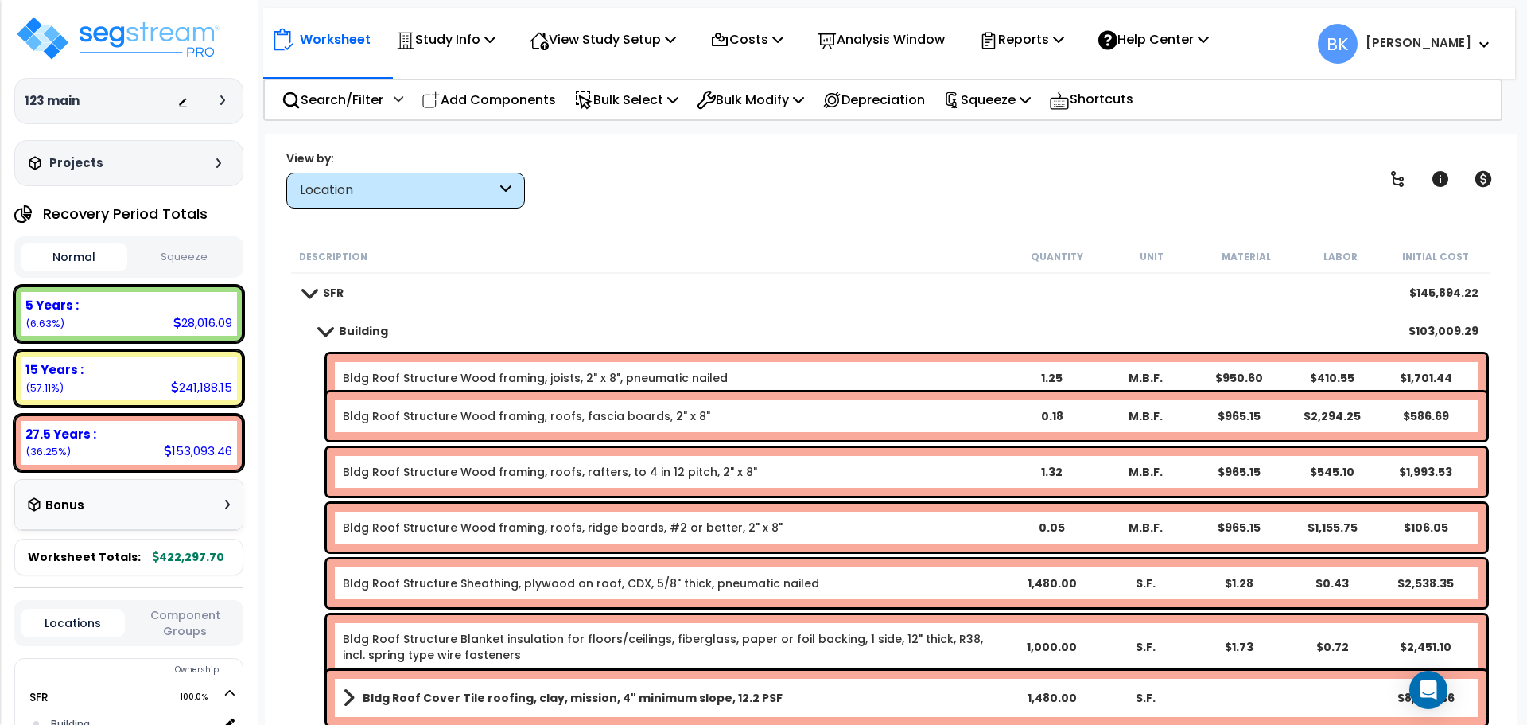
click at [333, 334] on span at bounding box center [325, 331] width 22 height 12
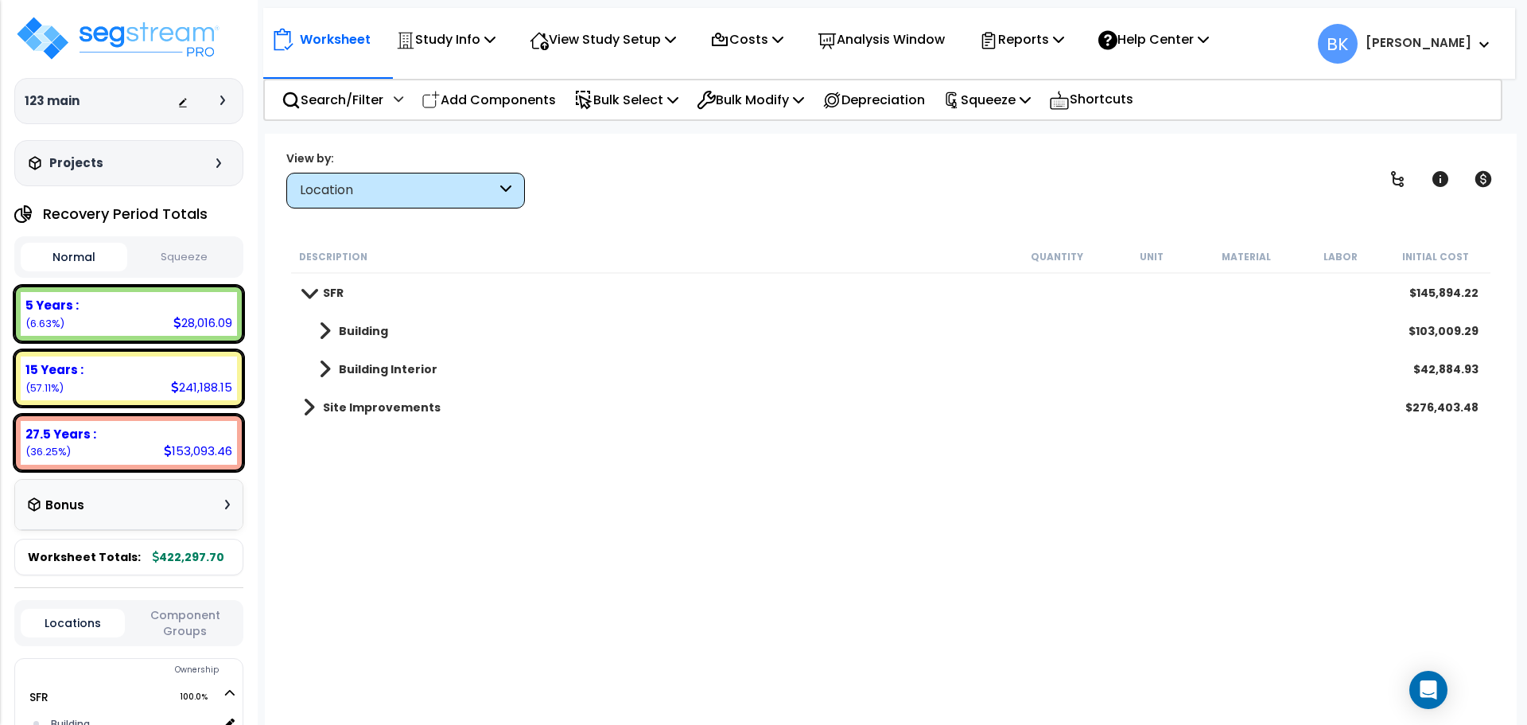
click at [327, 363] on span at bounding box center [325, 369] width 12 height 22
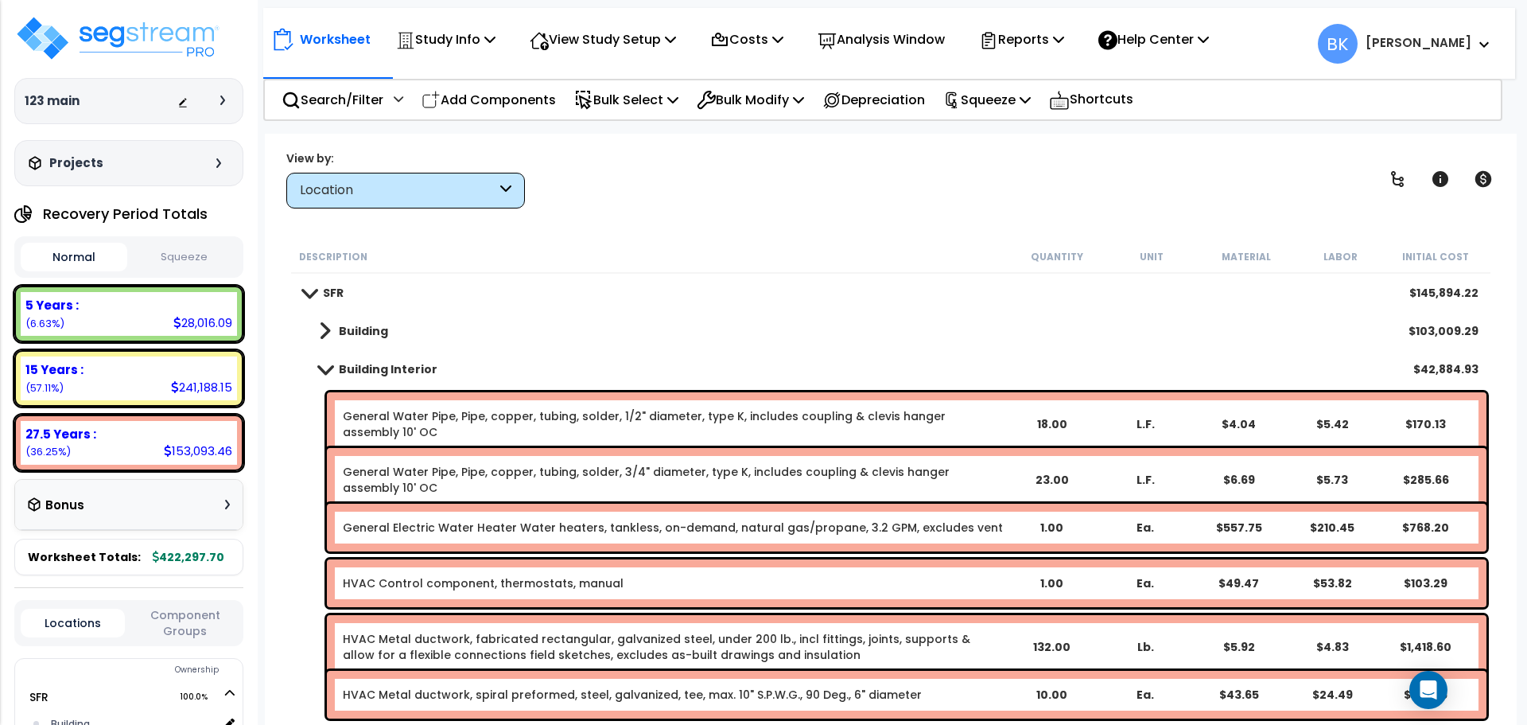
click at [327, 363] on link "Building Interior" at bounding box center [370, 369] width 134 height 22
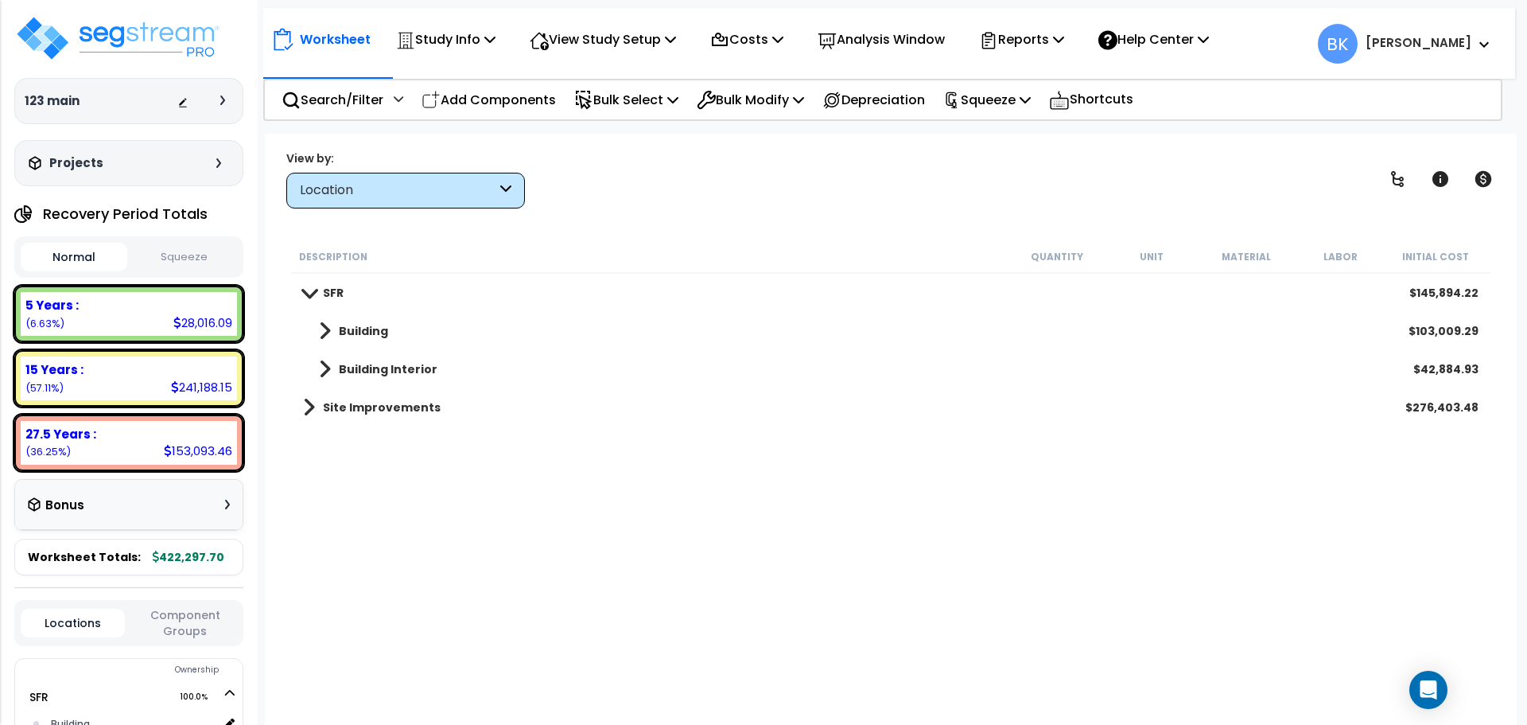
click at [328, 397] on link "Site Improvements" at bounding box center [372, 407] width 138 height 22
click at [319, 454] on span at bounding box center [325, 463] width 12 height 22
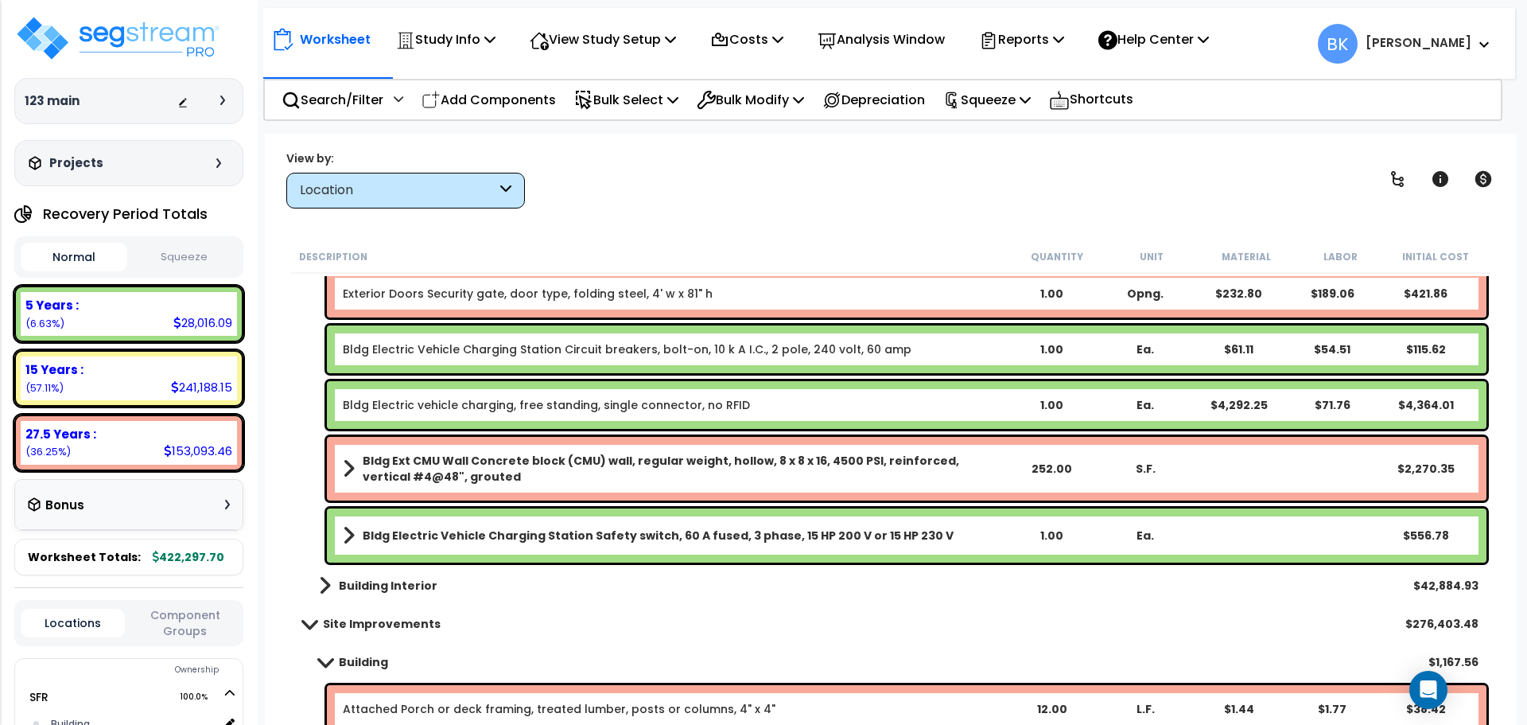
scroll to position [2927, 0]
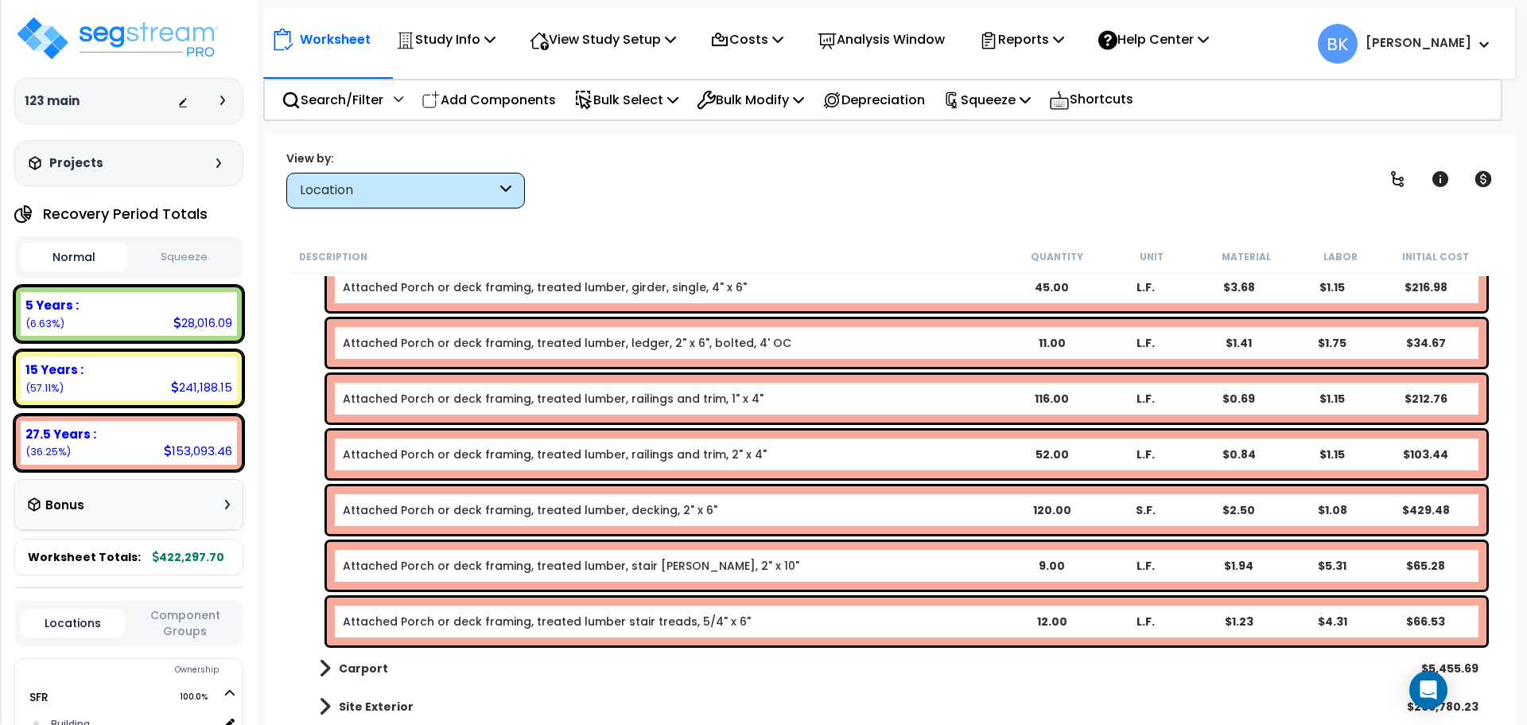
click at [333, 661] on link "Carport" at bounding box center [345, 668] width 85 height 22
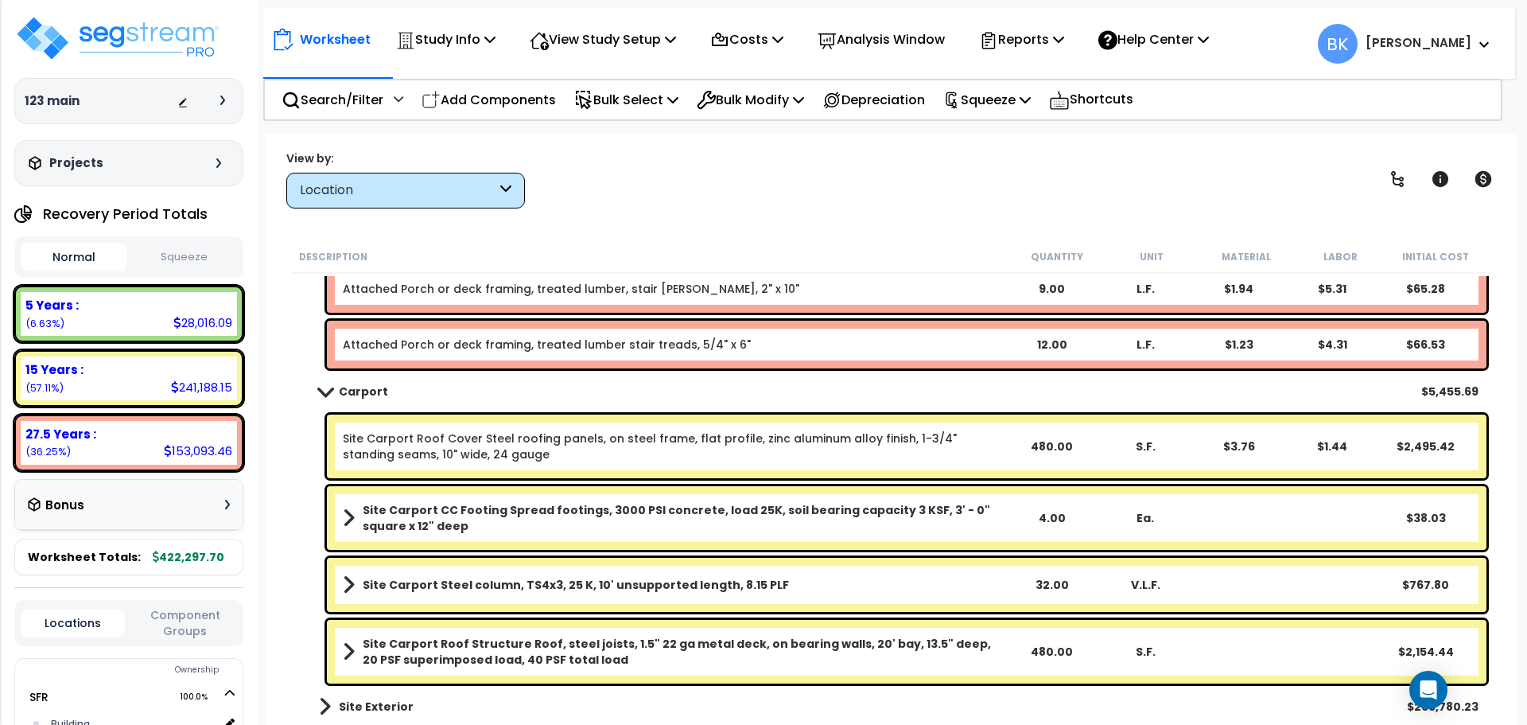
scroll to position [70, 0]
click at [346, 696] on link "Site Exterior" at bounding box center [358, 706] width 111 height 22
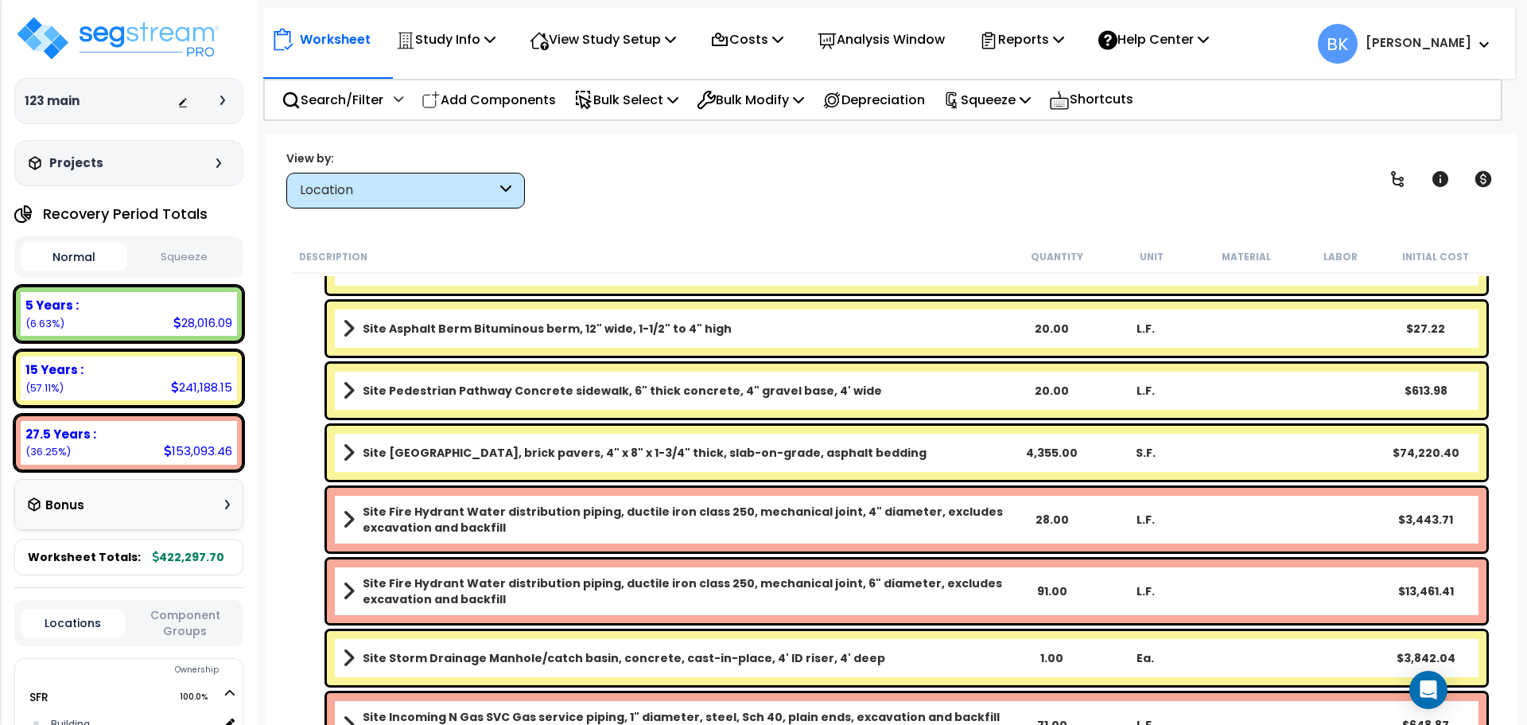
scroll to position [5825, 0]
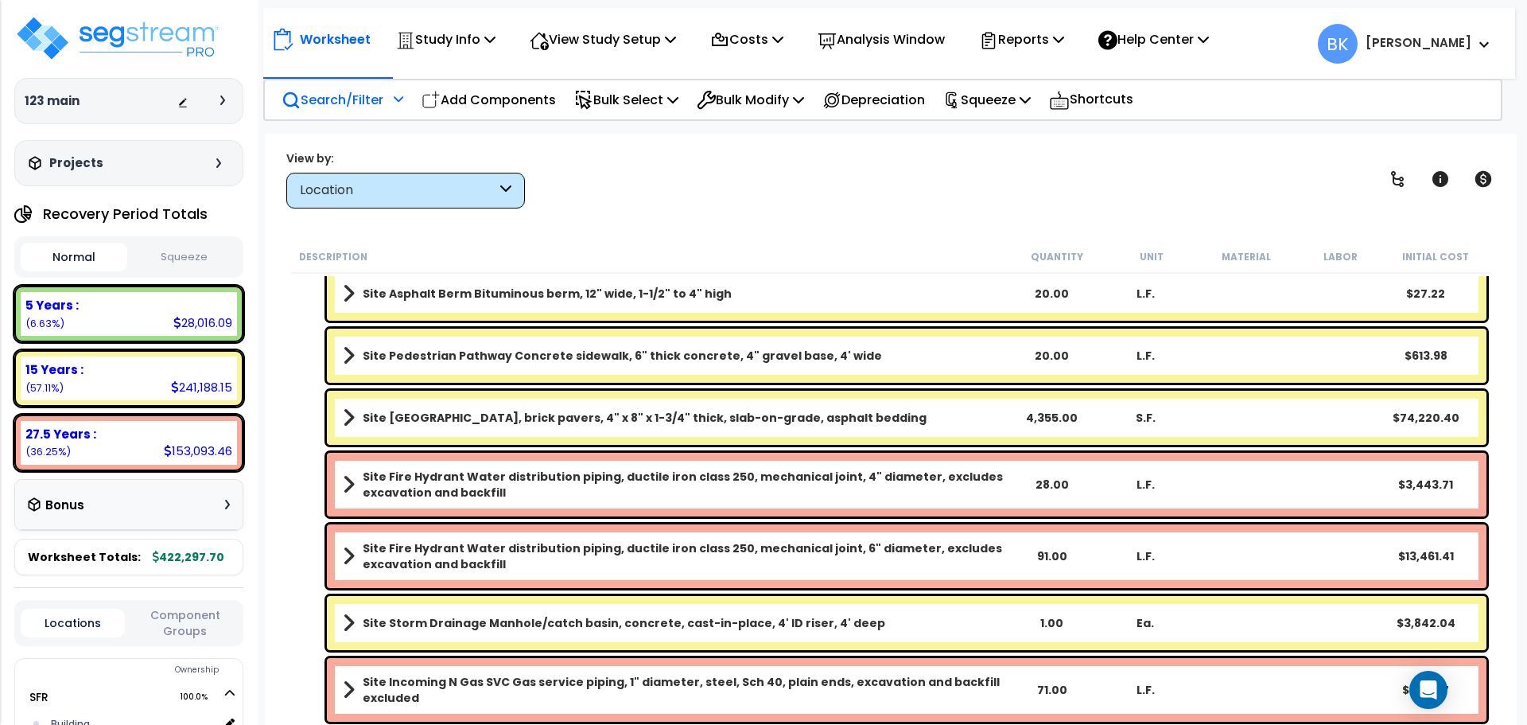
click at [366, 101] on p "Search/Filter" at bounding box center [333, 99] width 102 height 21
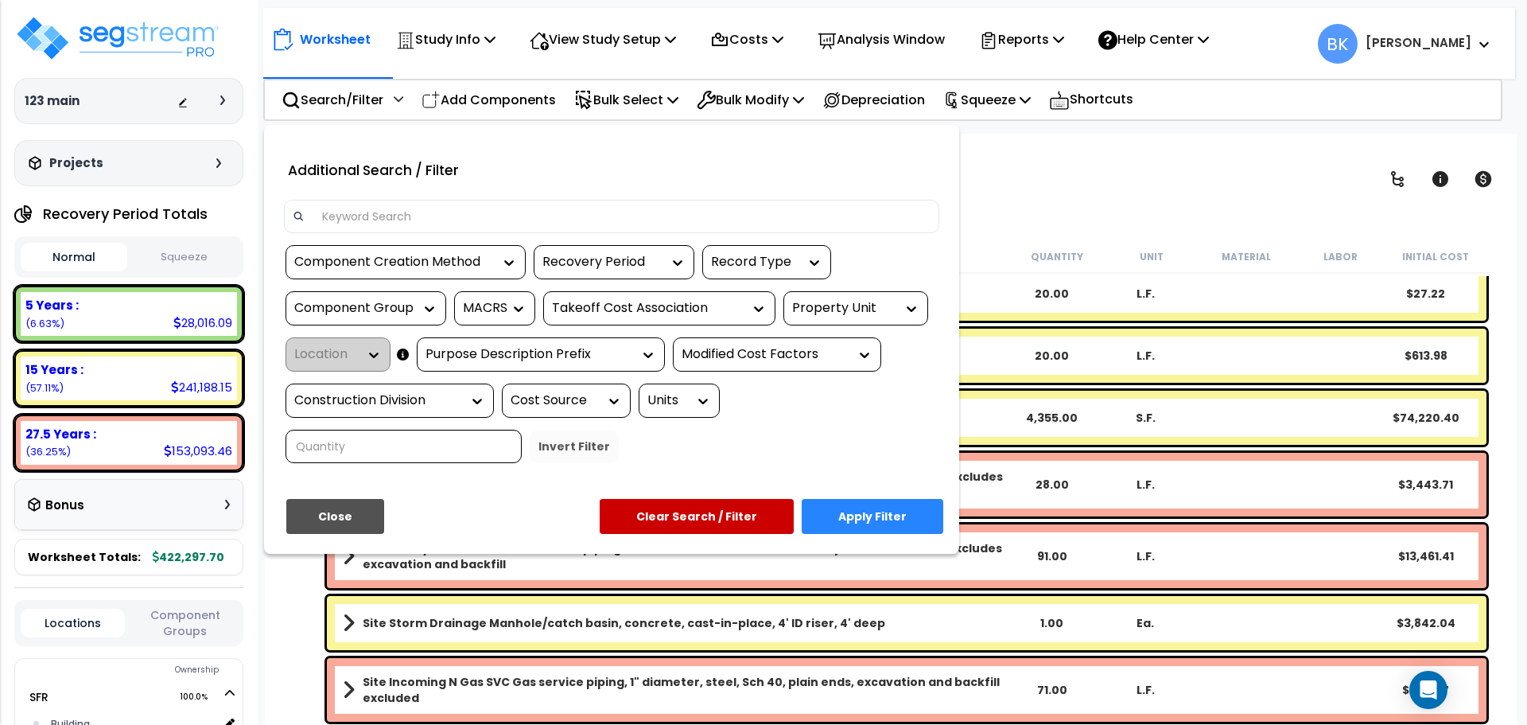
click at [416, 222] on input at bounding box center [622, 216] width 618 height 24
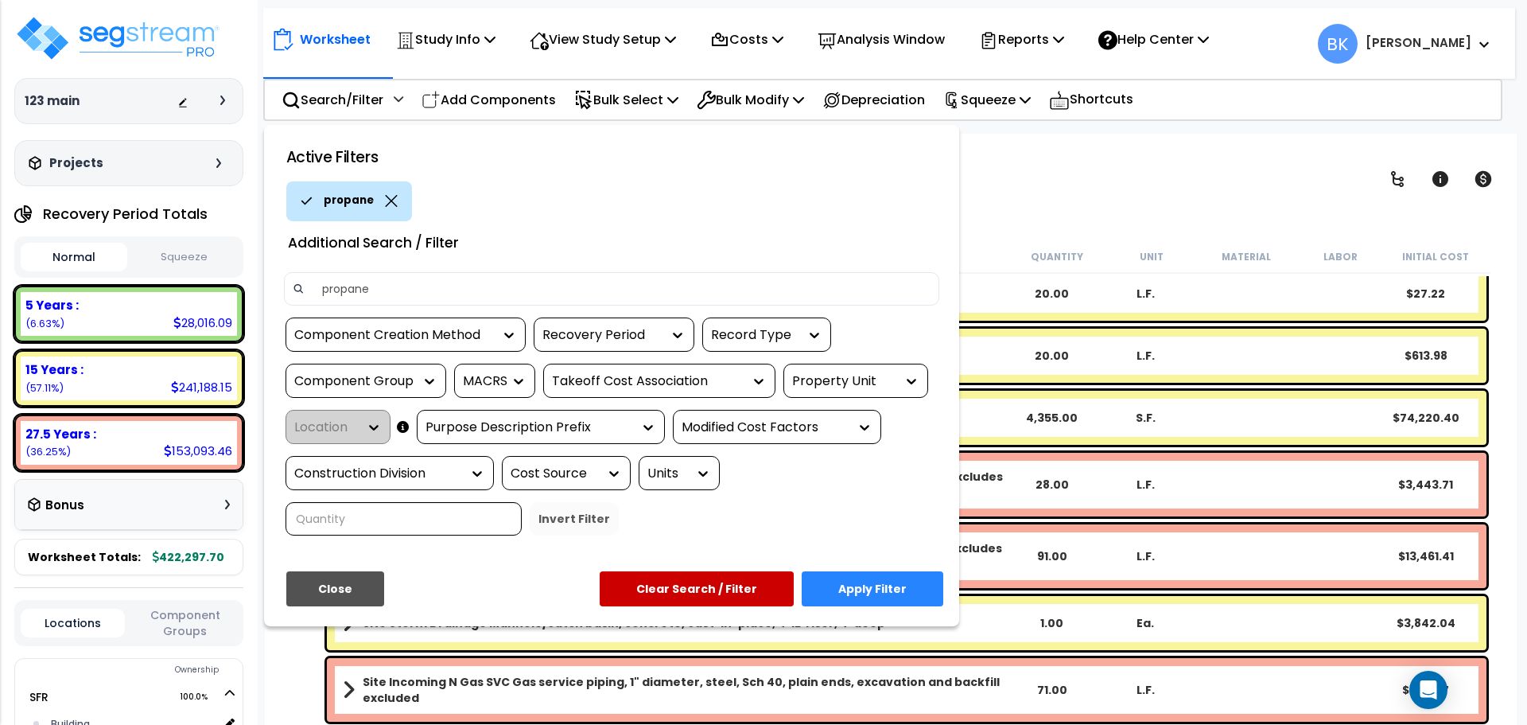
type input "propane"
click at [869, 595] on button "Apply Filter" at bounding box center [873, 588] width 142 height 35
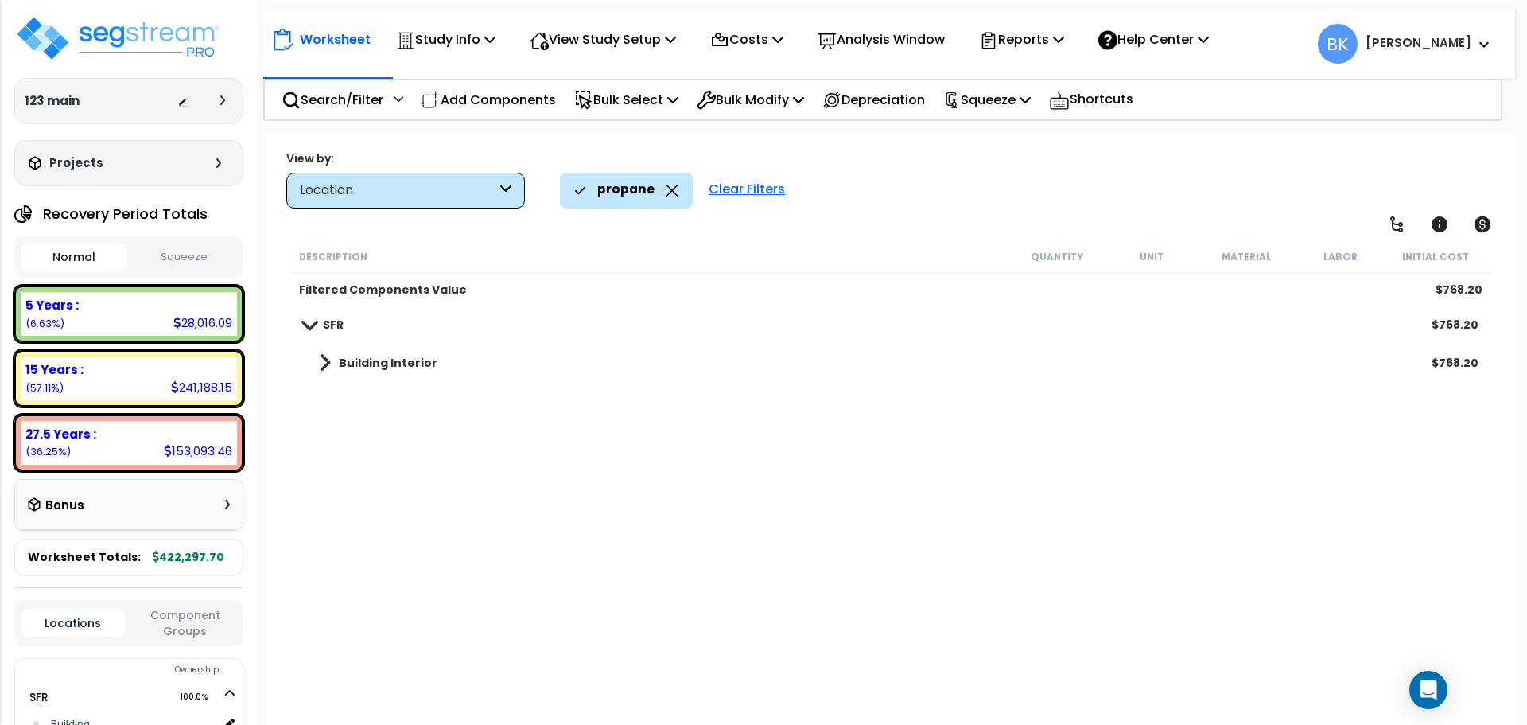
click at [309, 358] on link "Building Interior" at bounding box center [370, 363] width 134 height 22
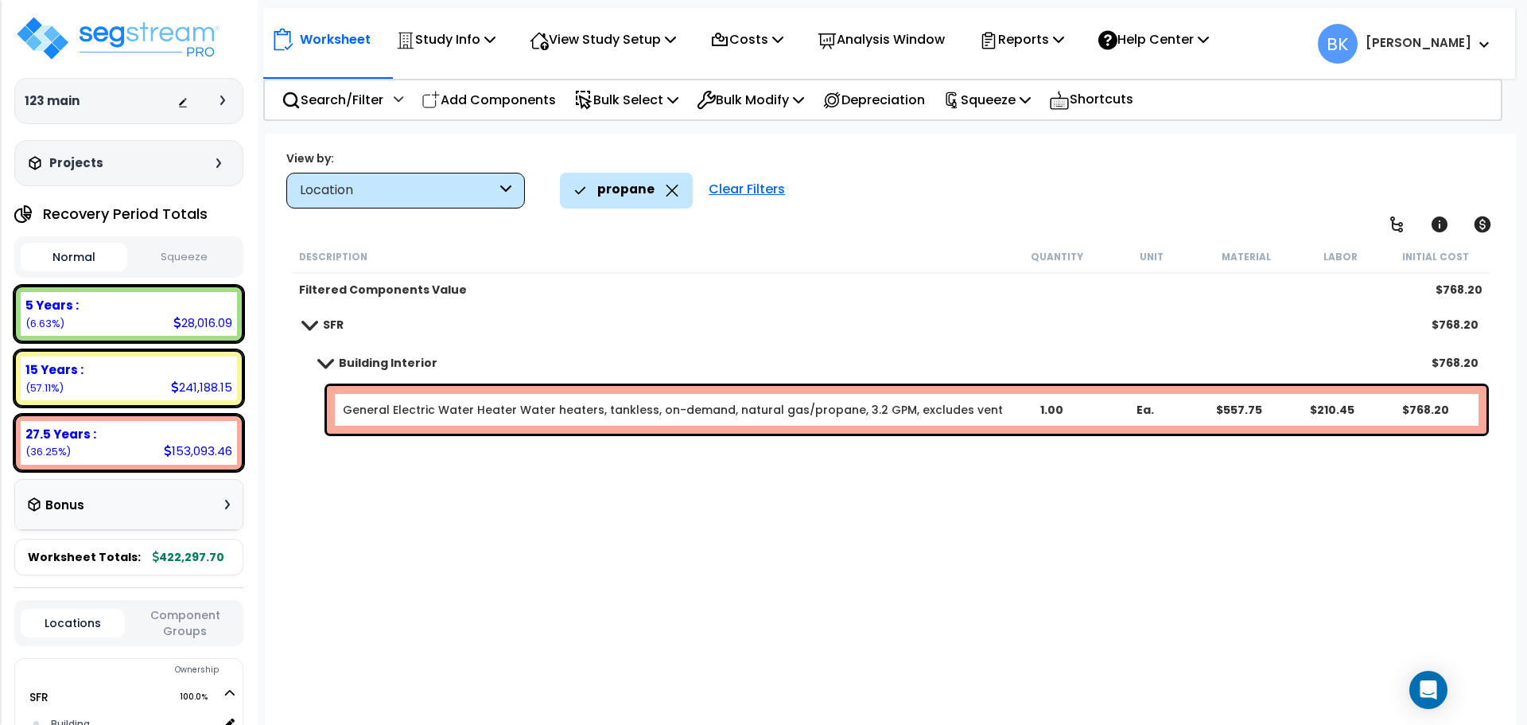
click at [305, 321] on span at bounding box center [309, 324] width 22 height 12
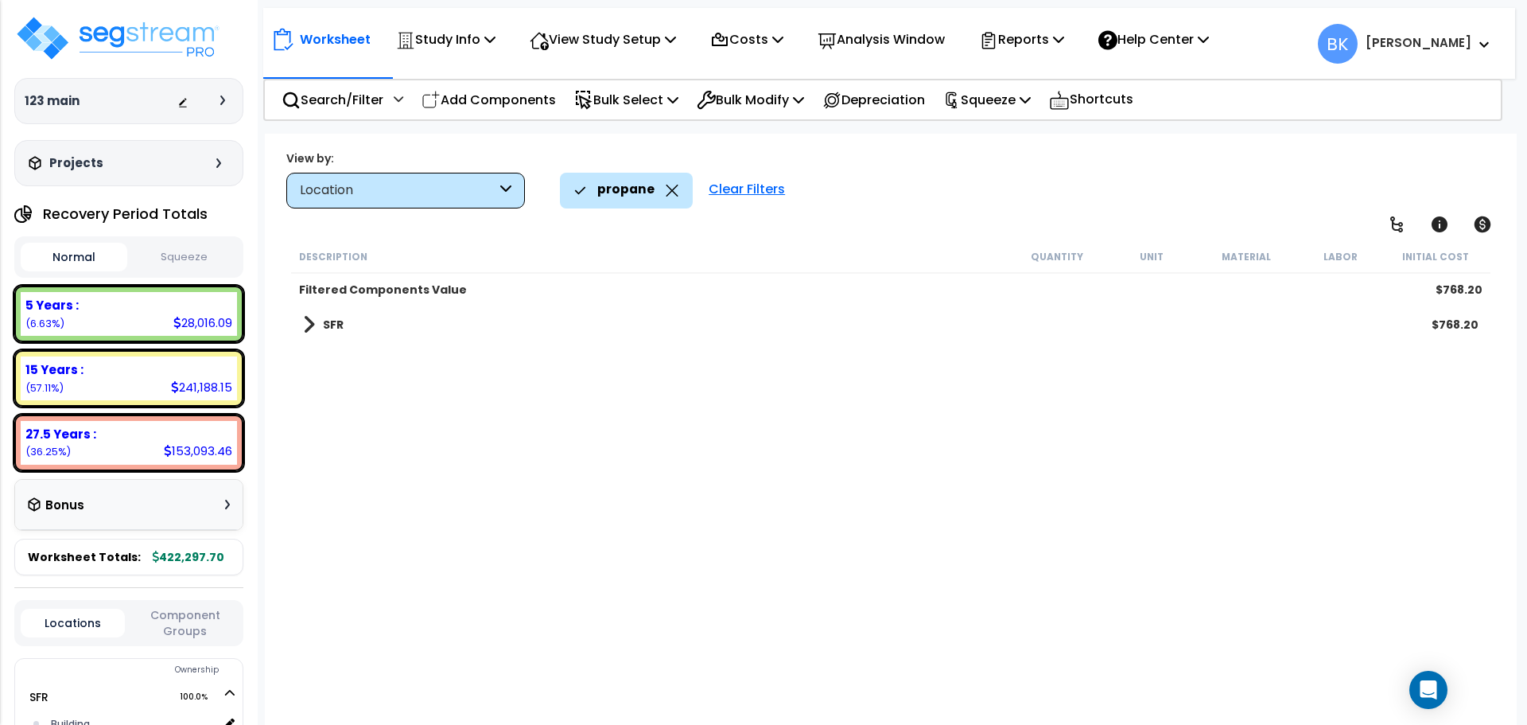
click at [305, 321] on span at bounding box center [309, 324] width 12 height 22
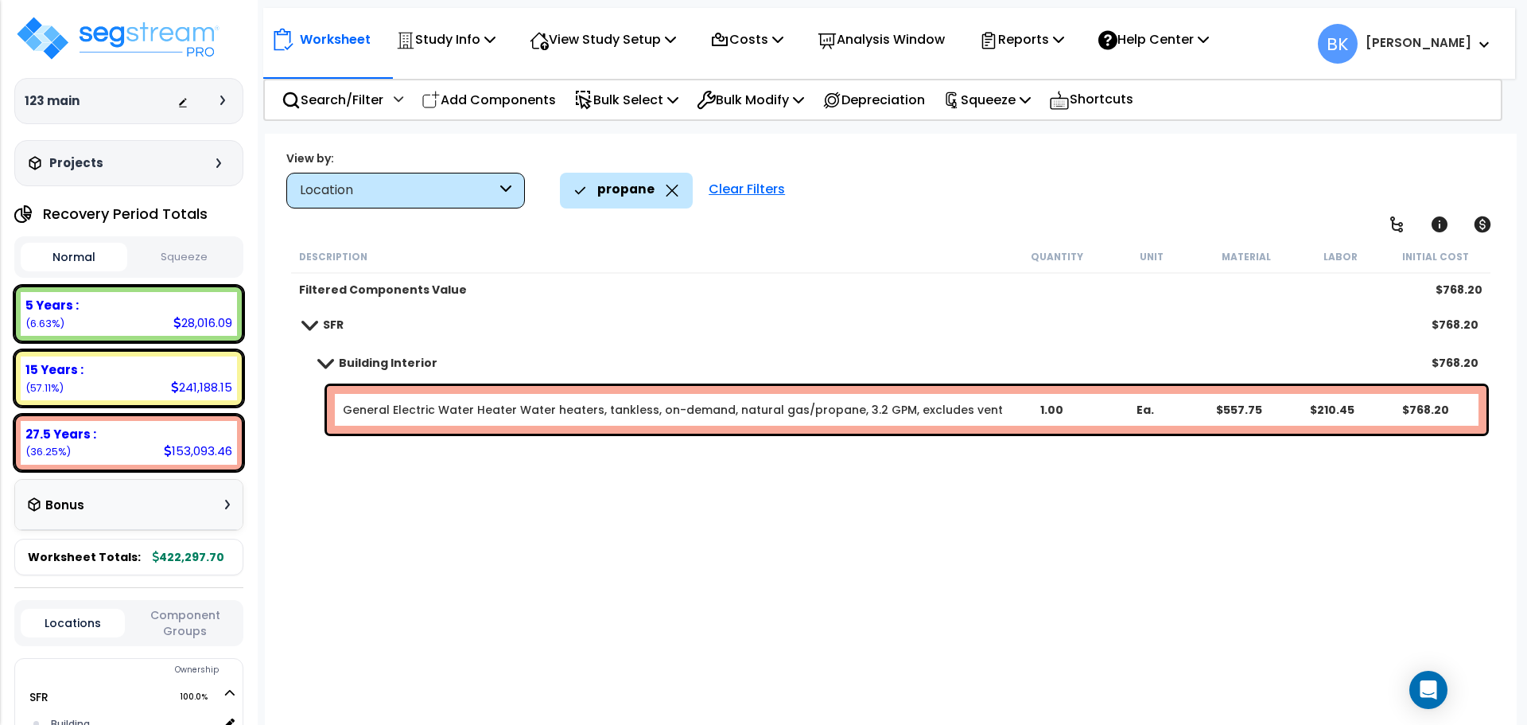
click at [320, 365] on span at bounding box center [325, 362] width 22 height 12
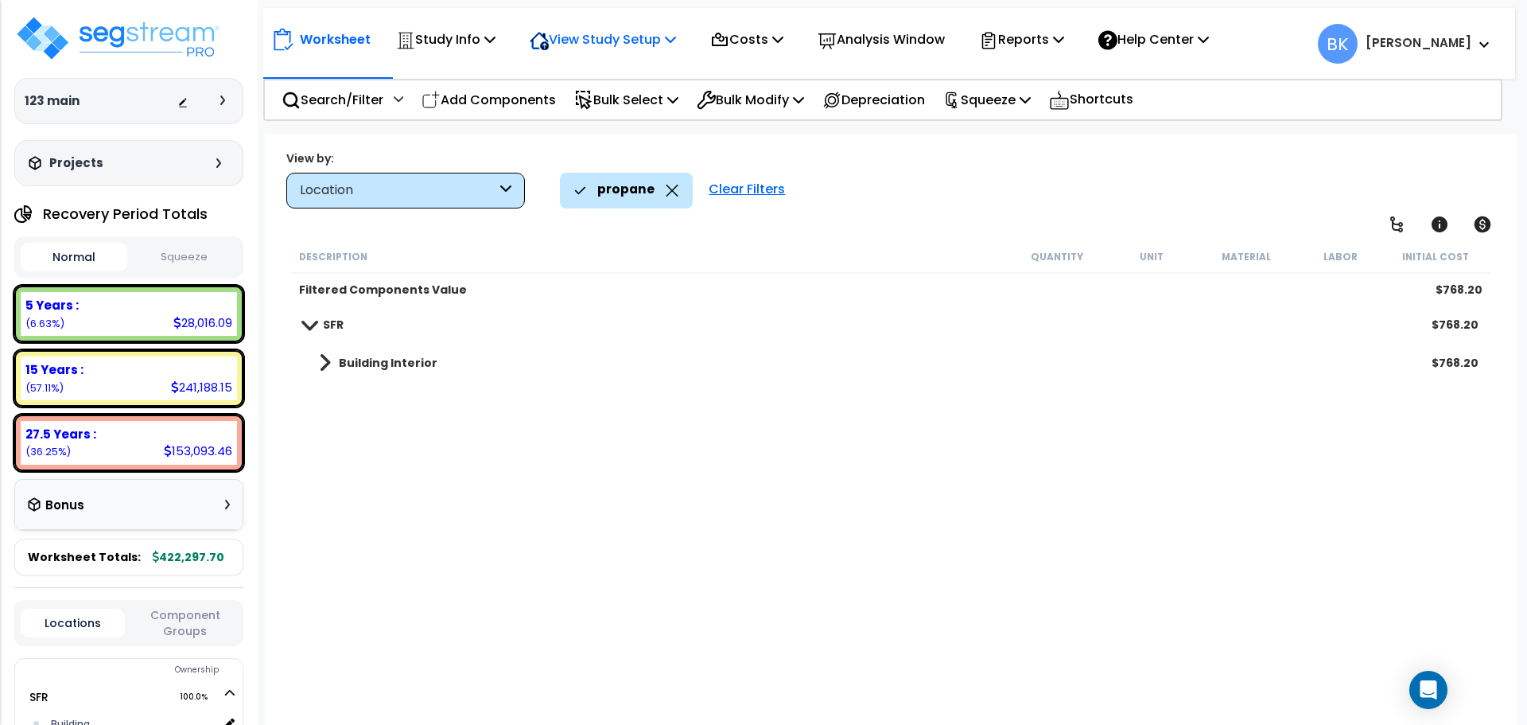
click at [673, 37] on p "View Study Setup" at bounding box center [603, 39] width 146 height 21
click at [629, 107] on link "View Questionnaire" at bounding box center [601, 109] width 158 height 32
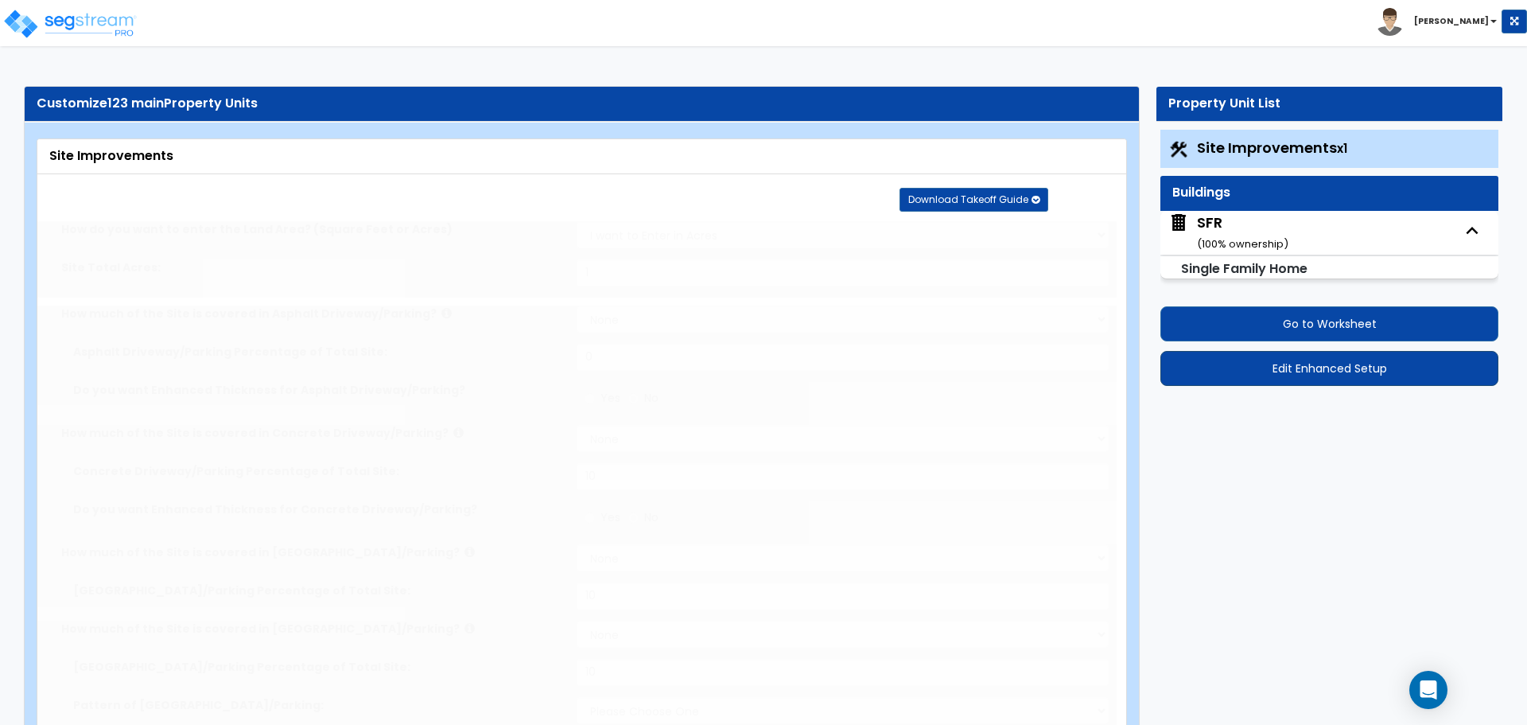
type input "1"
select select "1"
type input "10"
select select "1"
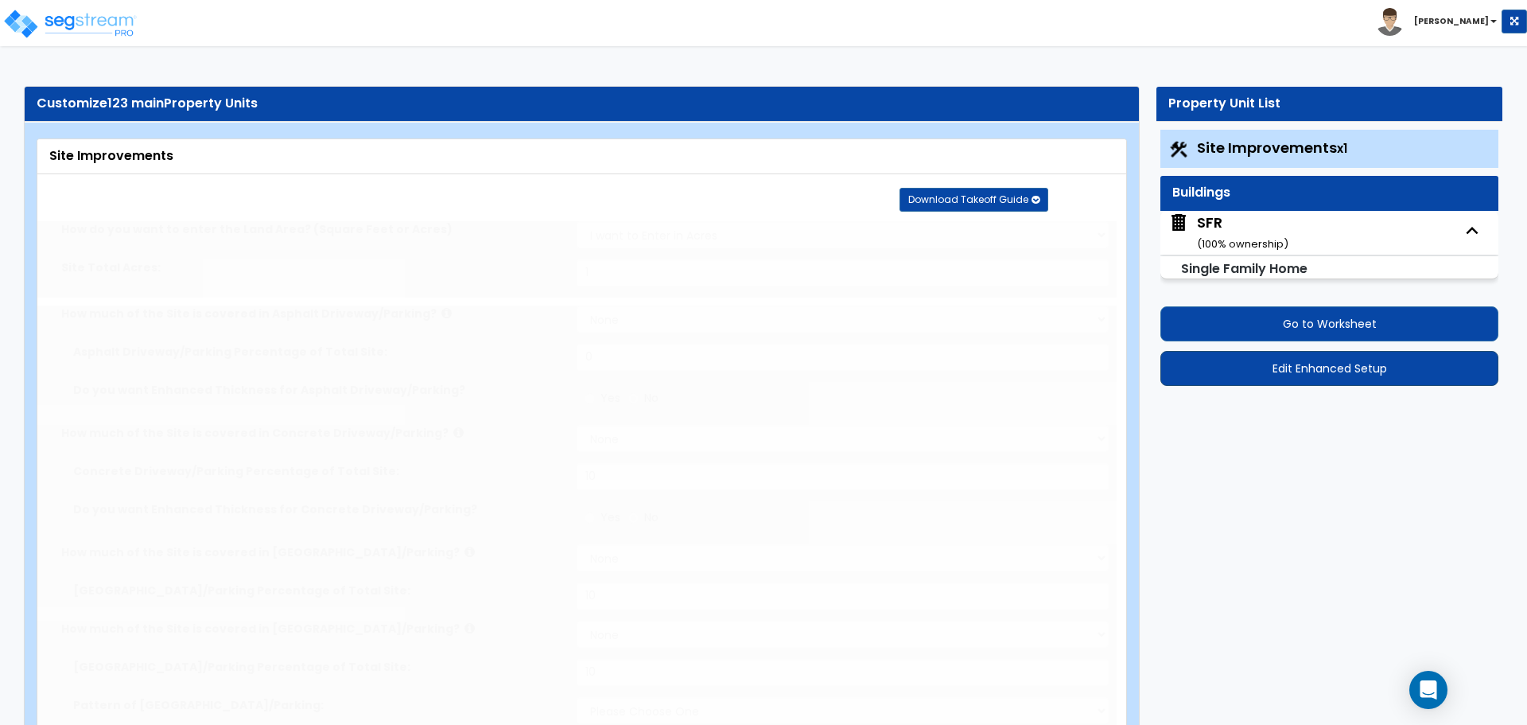
type input "10"
select select "1"
type input "10"
select select "1"
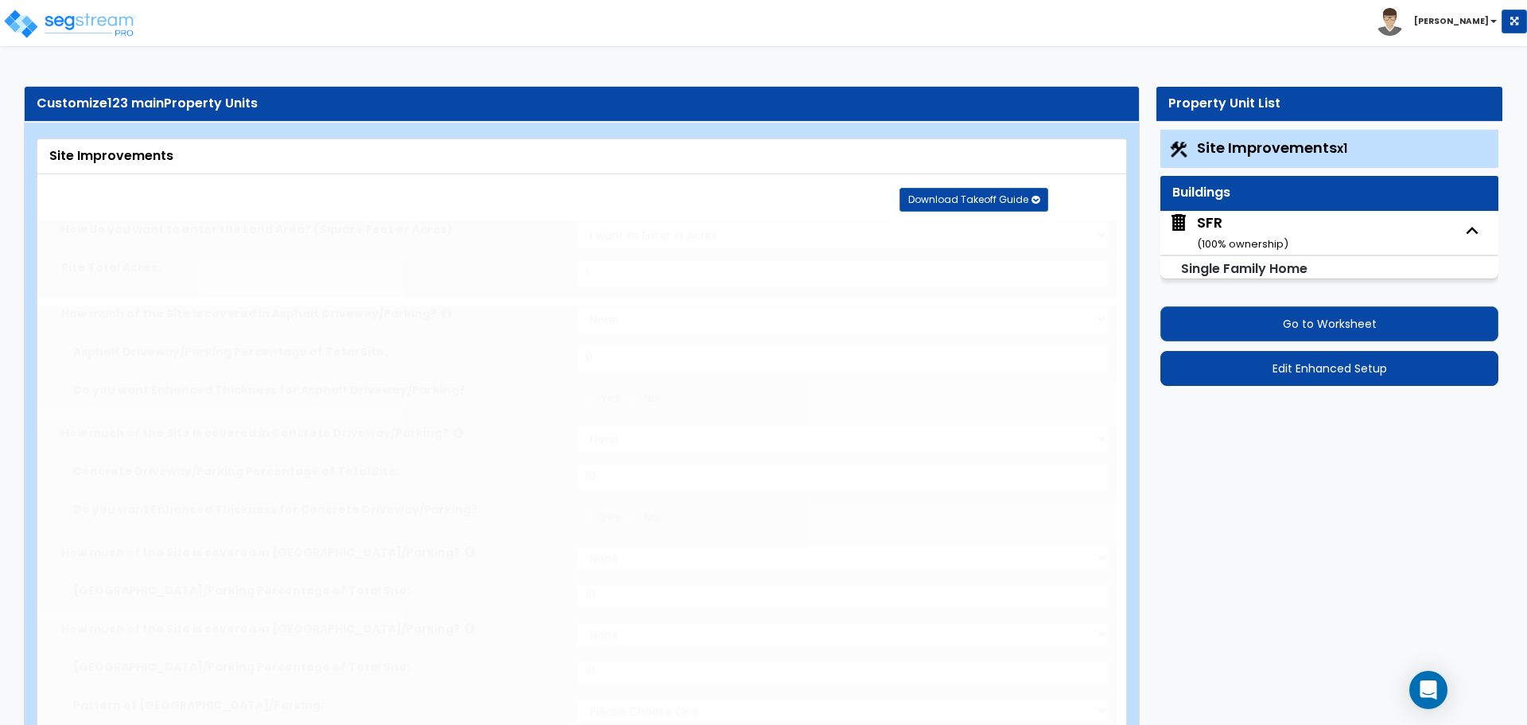
type input "10"
radio input "true"
select select "3"
select select "1"
type input "20"
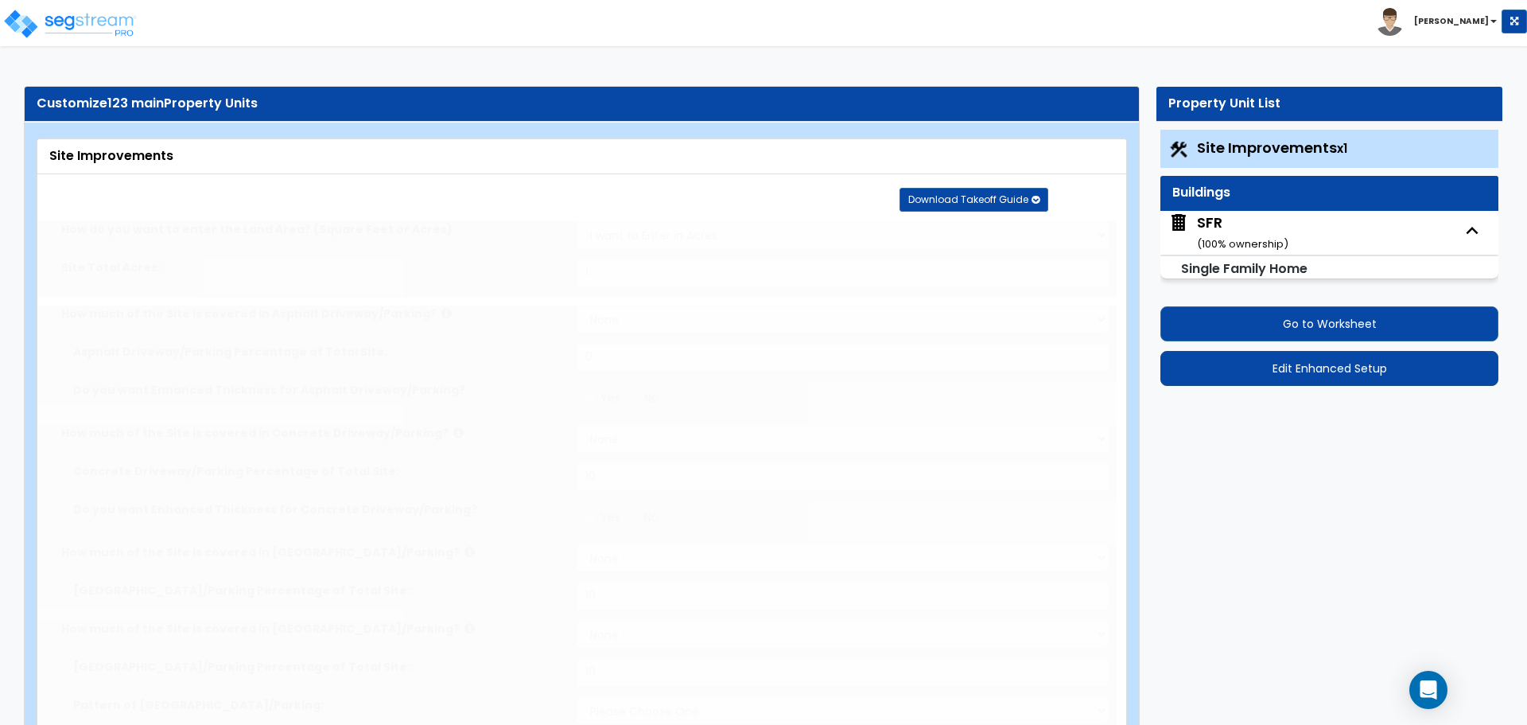
radio input "true"
type input "1"
radio input "true"
type input "15"
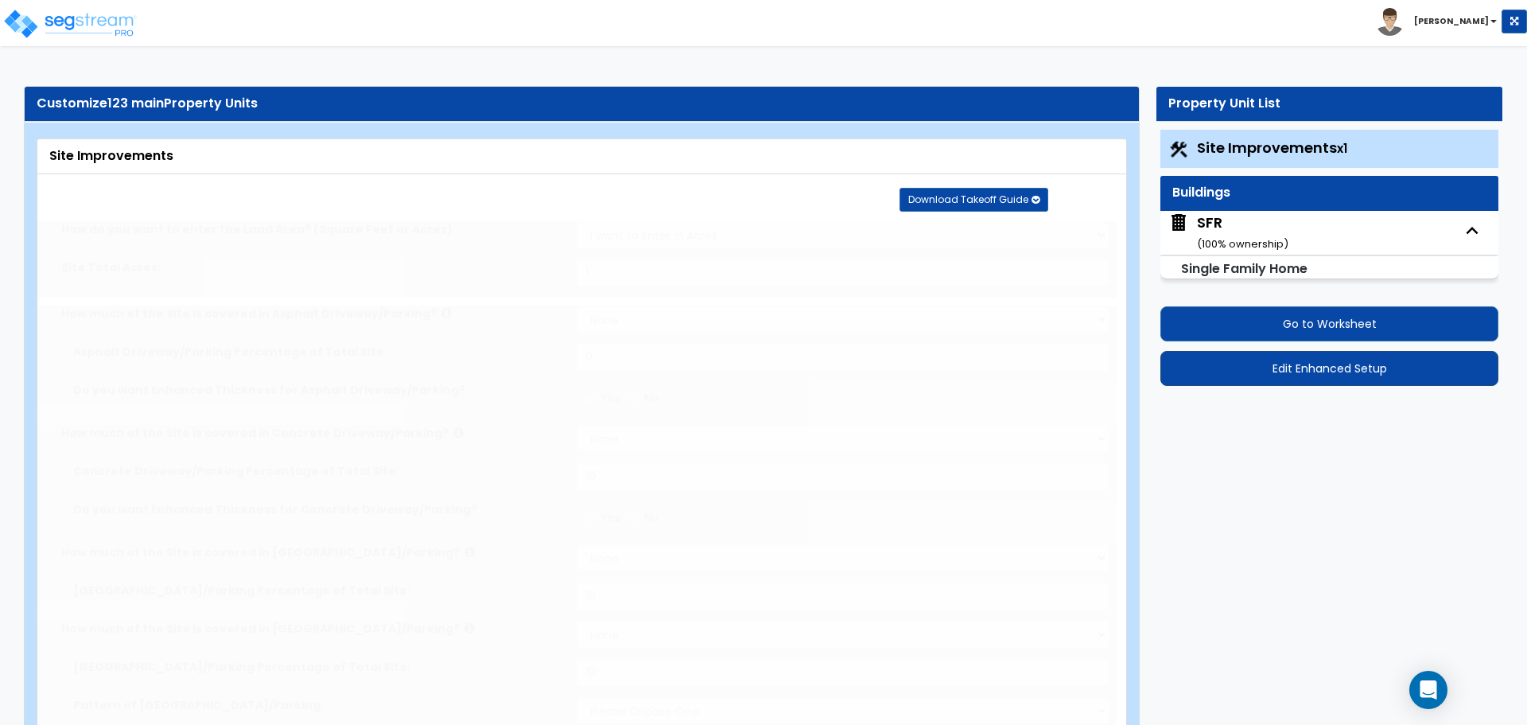
radio input "true"
type input "4"
select select "2"
select select "4"
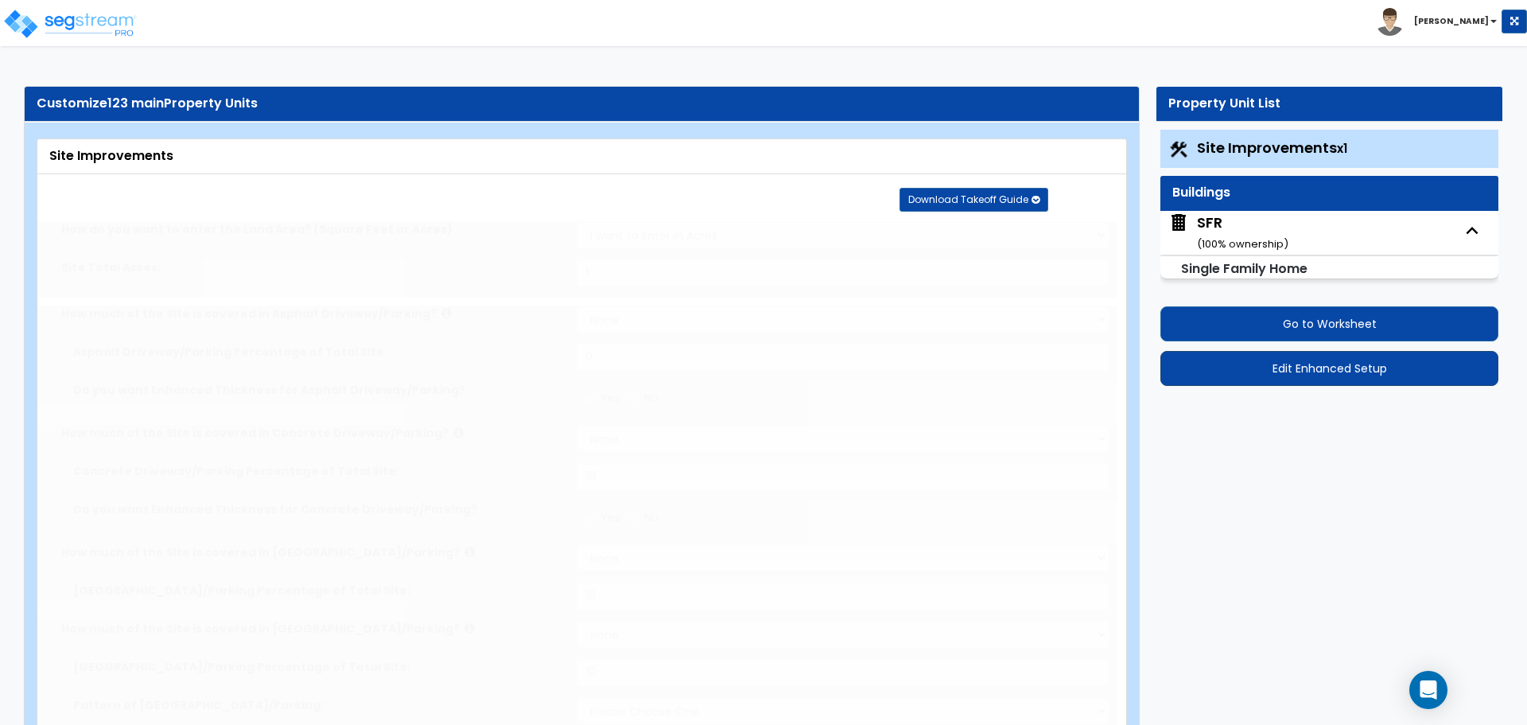
radio input "true"
type input "1"
radio input "true"
select select "1"
type input "20"
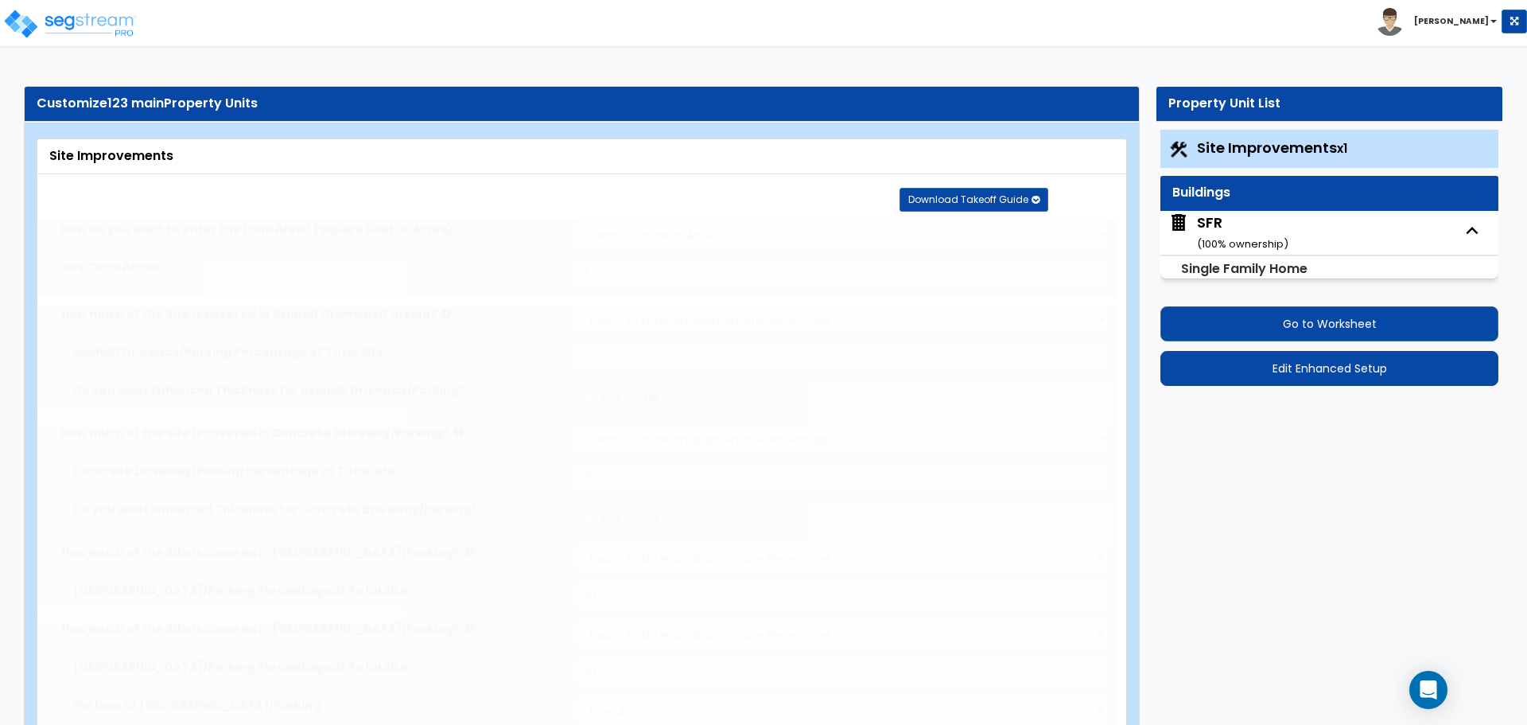
radio input "true"
select select "1"
type input "120"
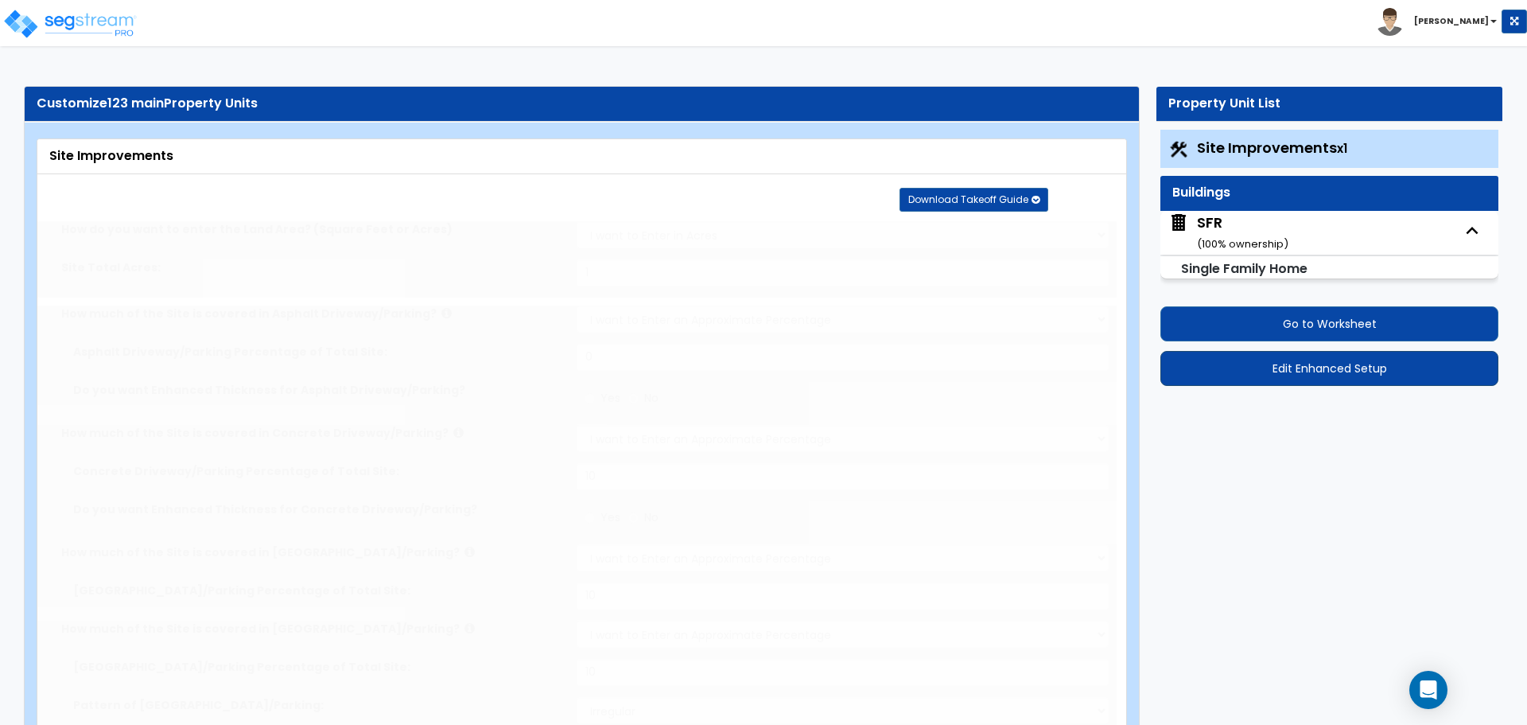
select select "1"
radio input "true"
select select "2"
type input "20"
select select "1"
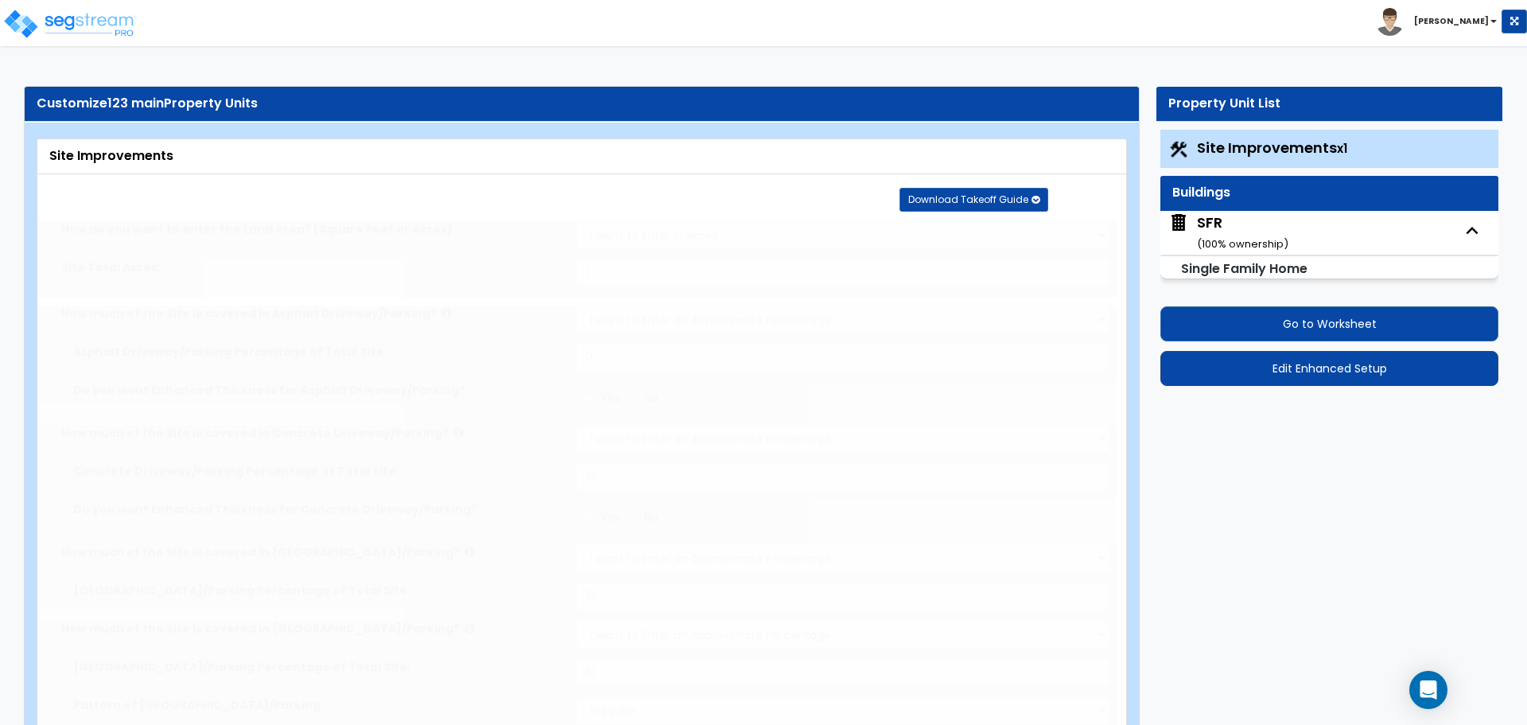
select select "1"
radio input "true"
type input "4"
type input "40"
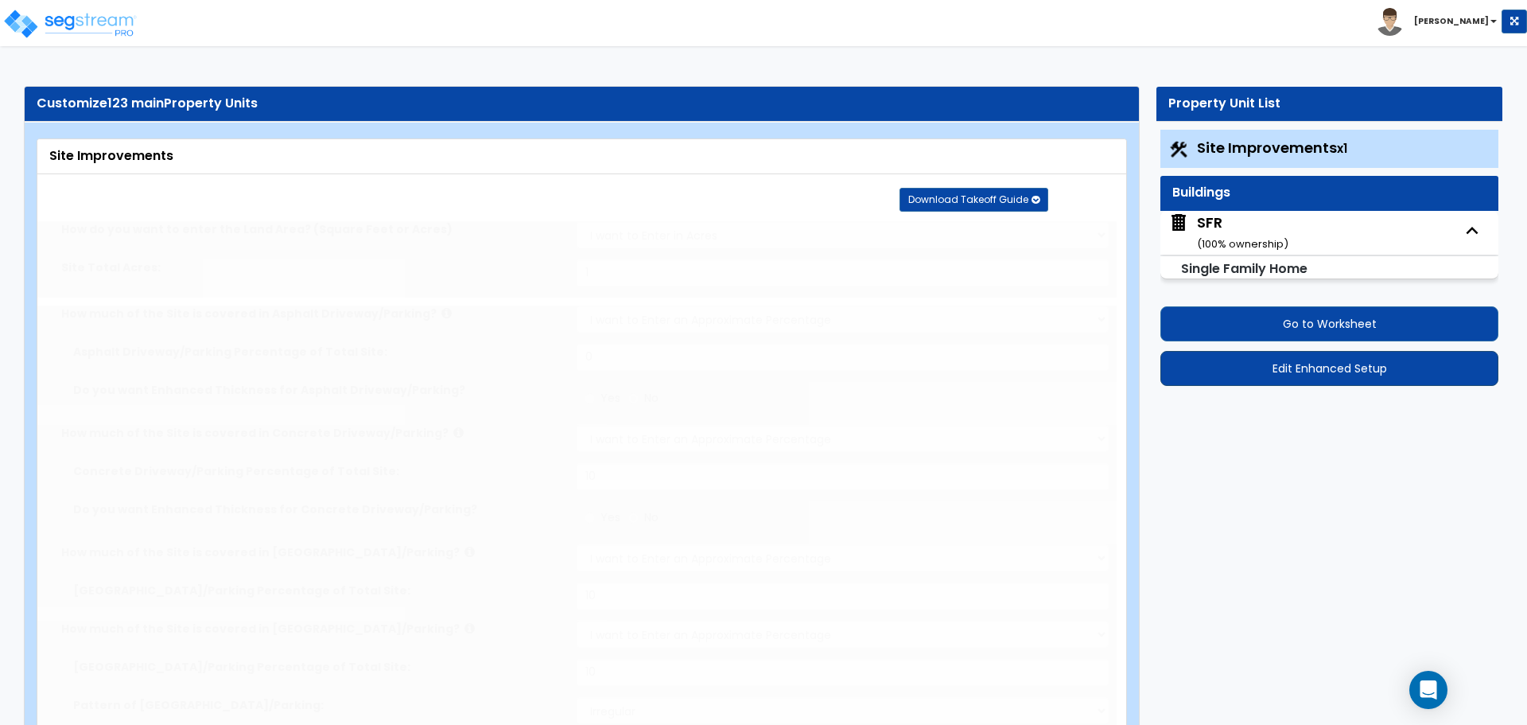
radio input "true"
type input "4"
type input "40"
radio input "true"
type input "4"
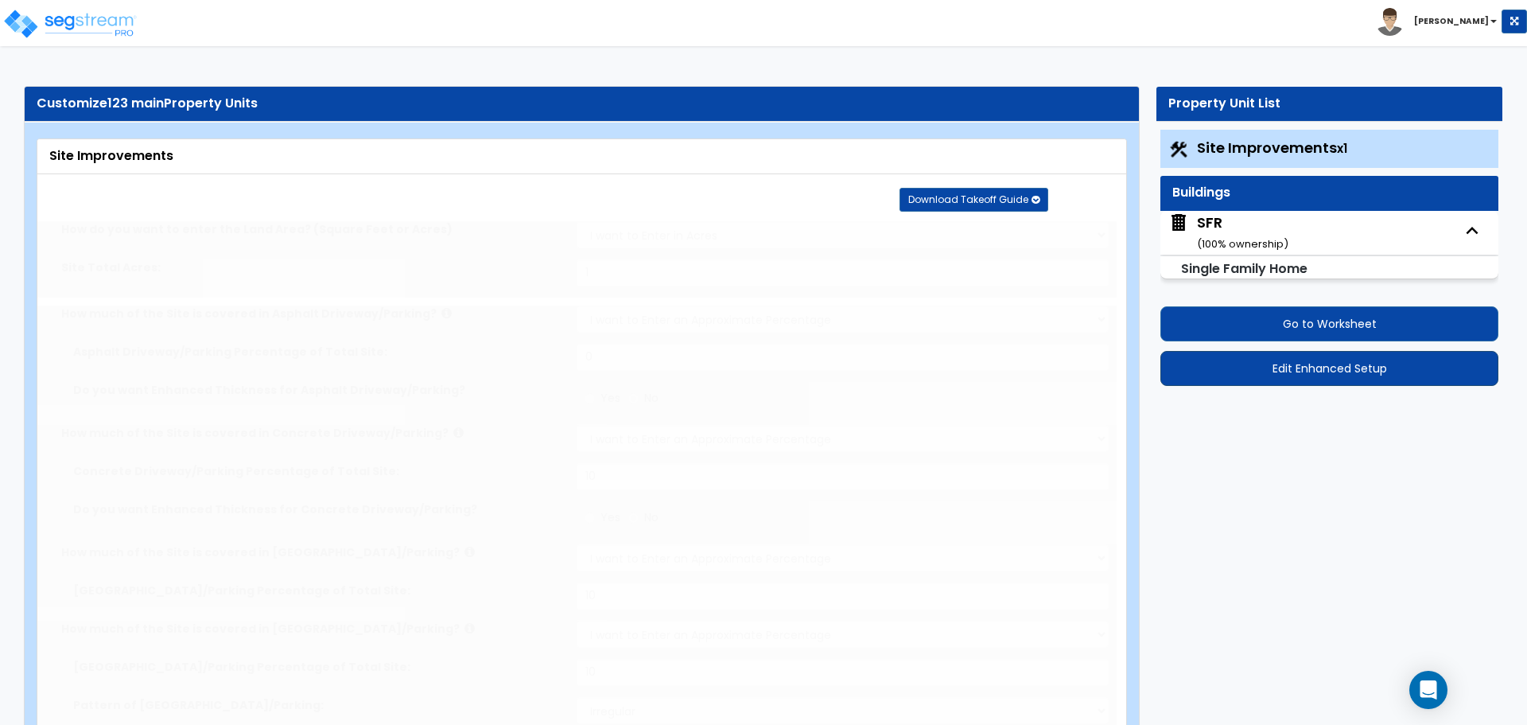
type input "40"
radio input "true"
type input "4"
type input "40"
radio input "true"
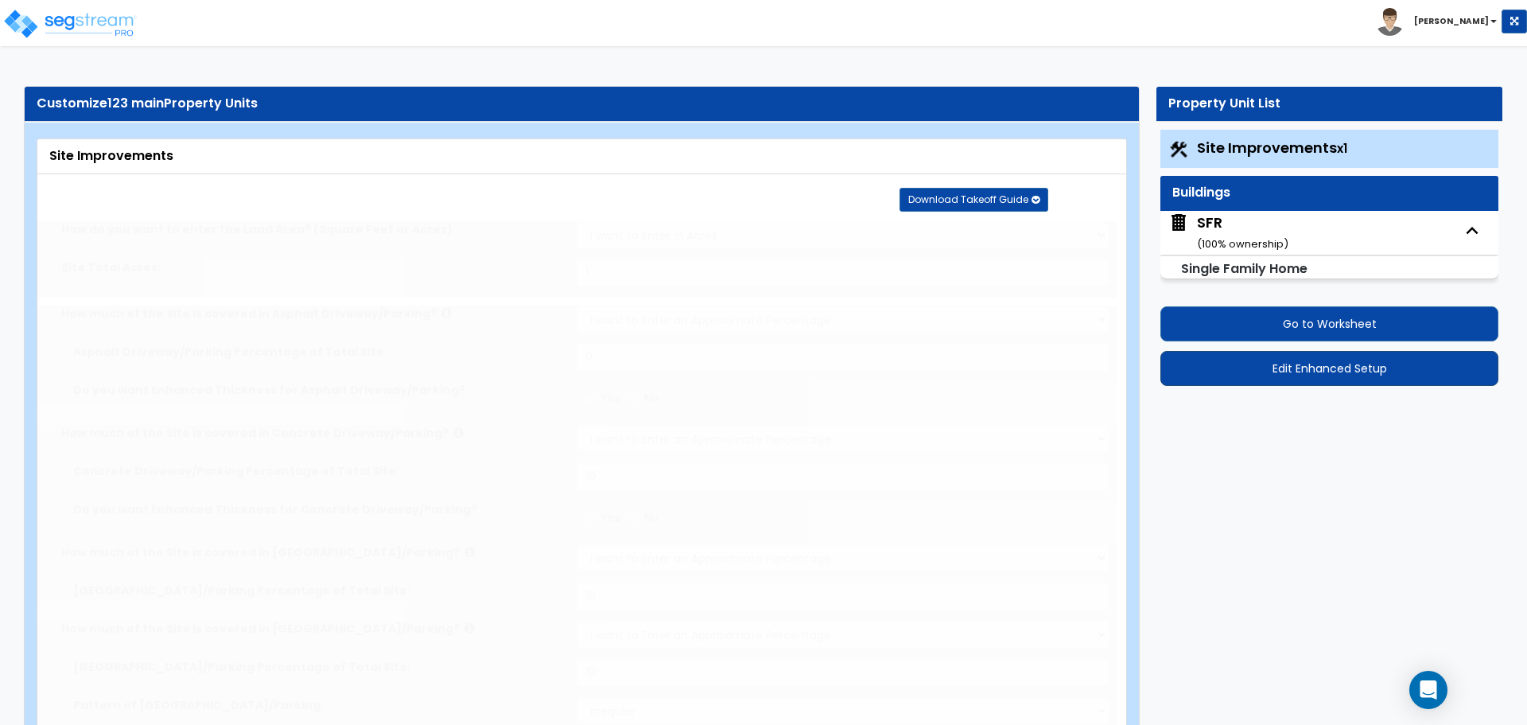
type input "1"
type input "120"
type input "8"
select select "2"
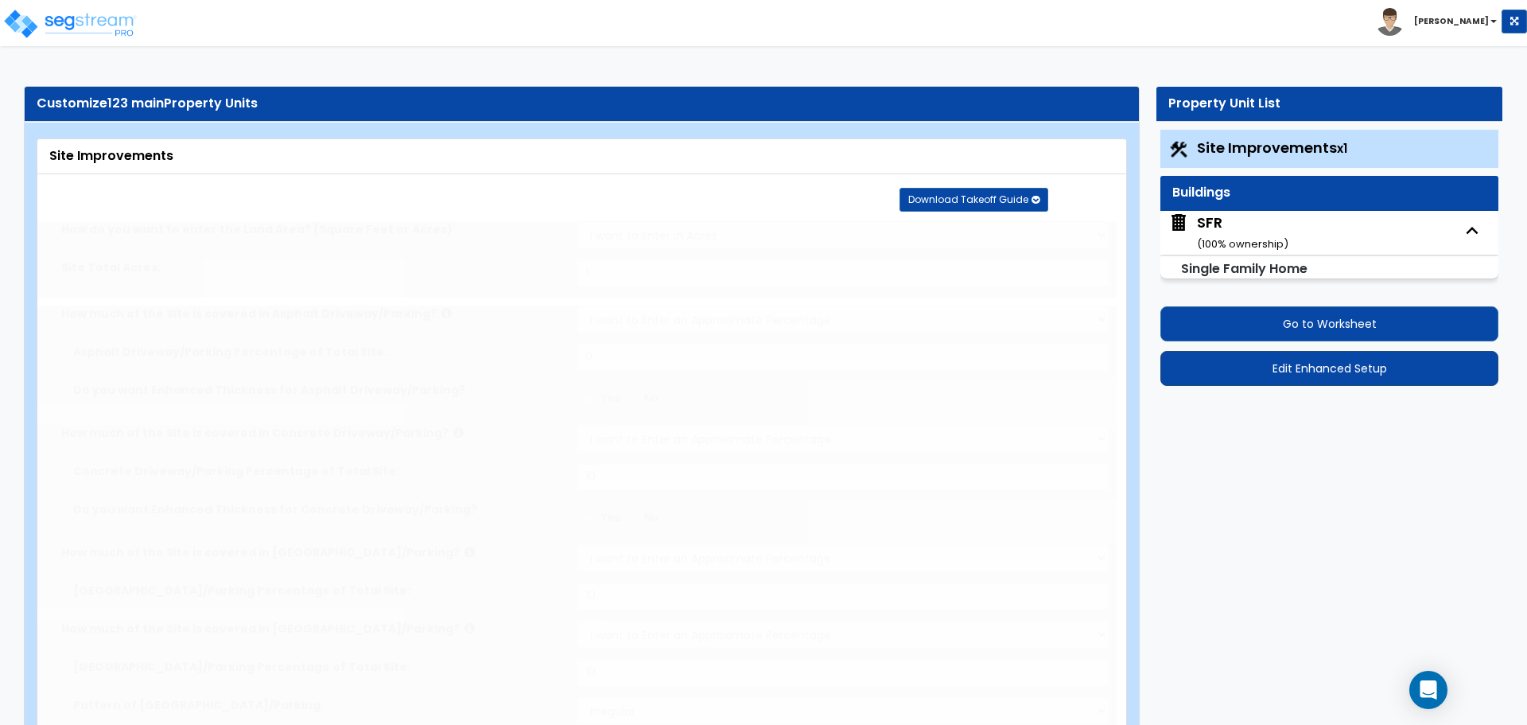
radio input "true"
select select "1"
type input "1"
radio input "true"
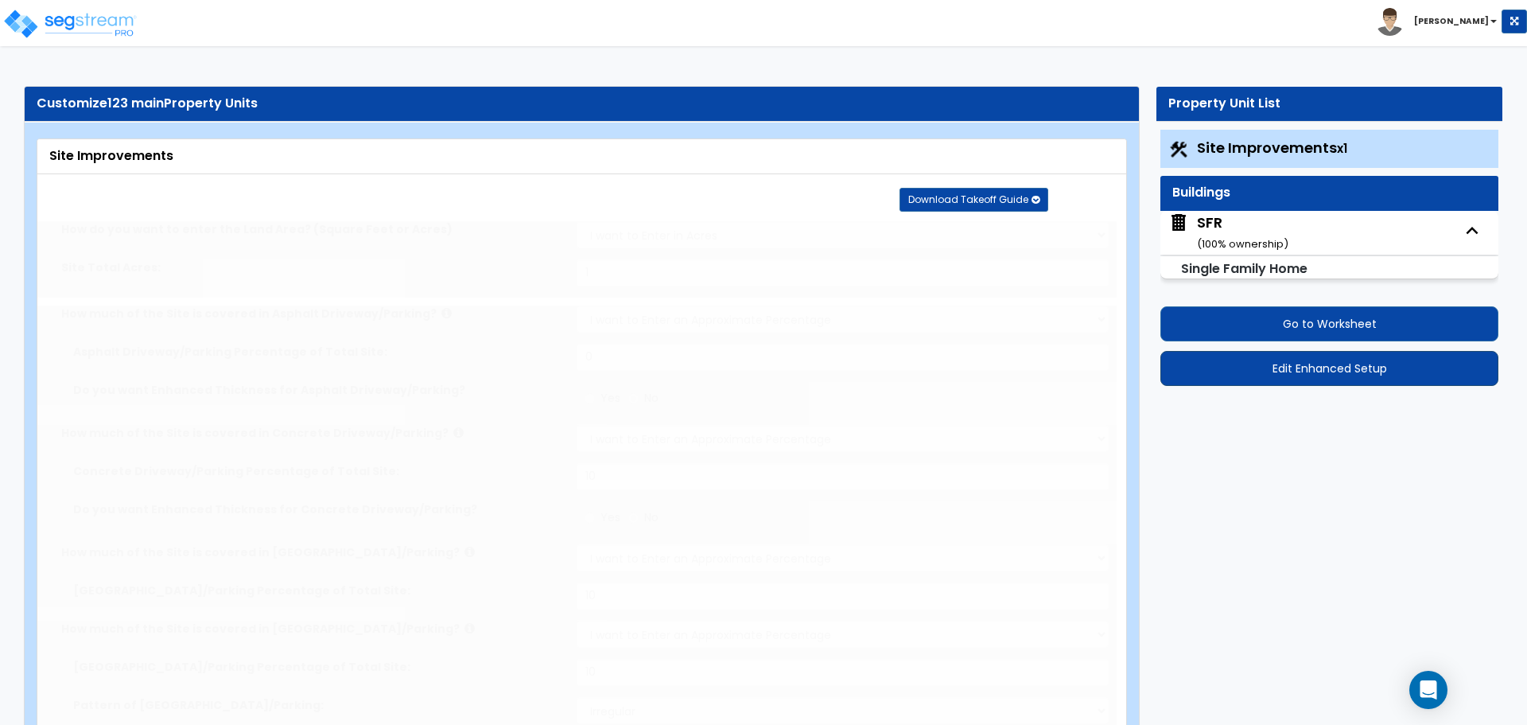
type input "1"
select select "2"
radio input "true"
type input "1"
radio input "true"
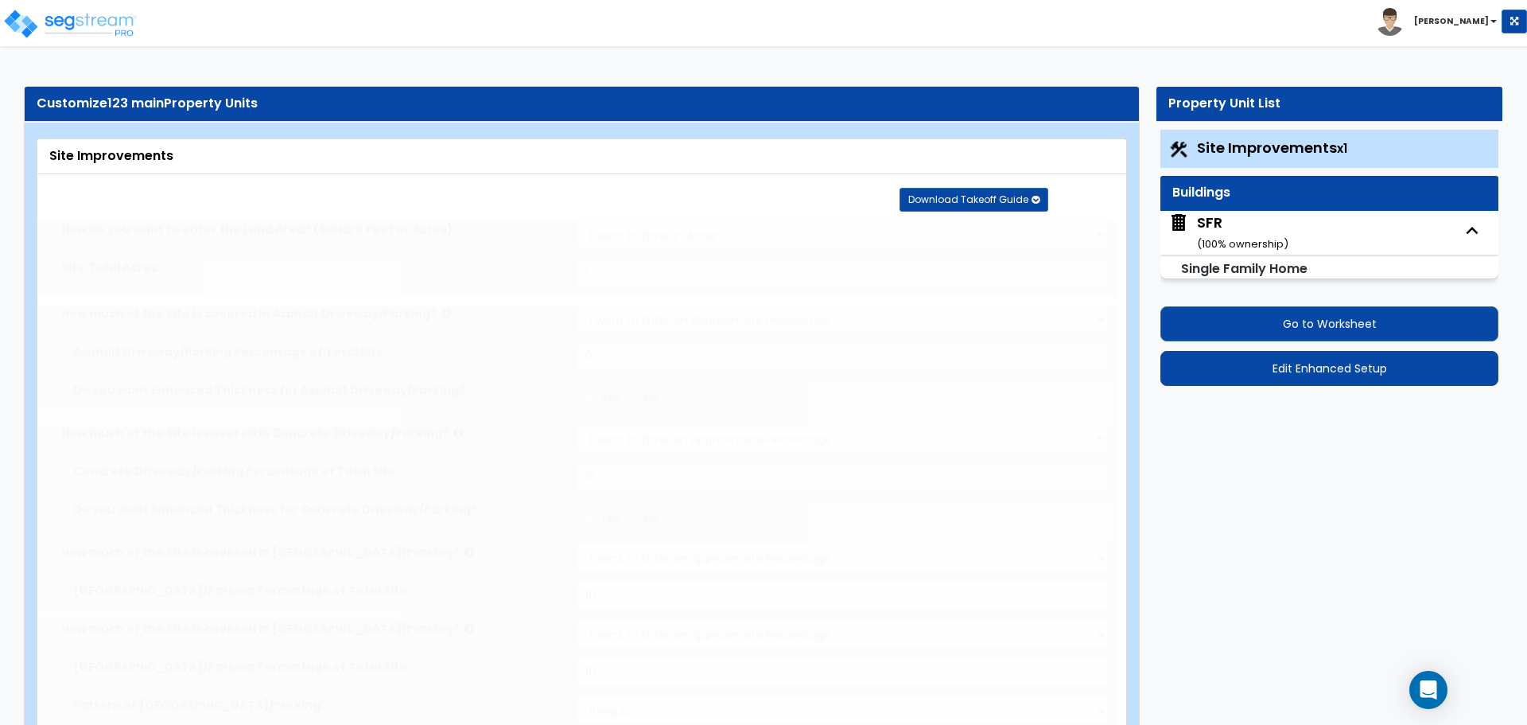
radio input "true"
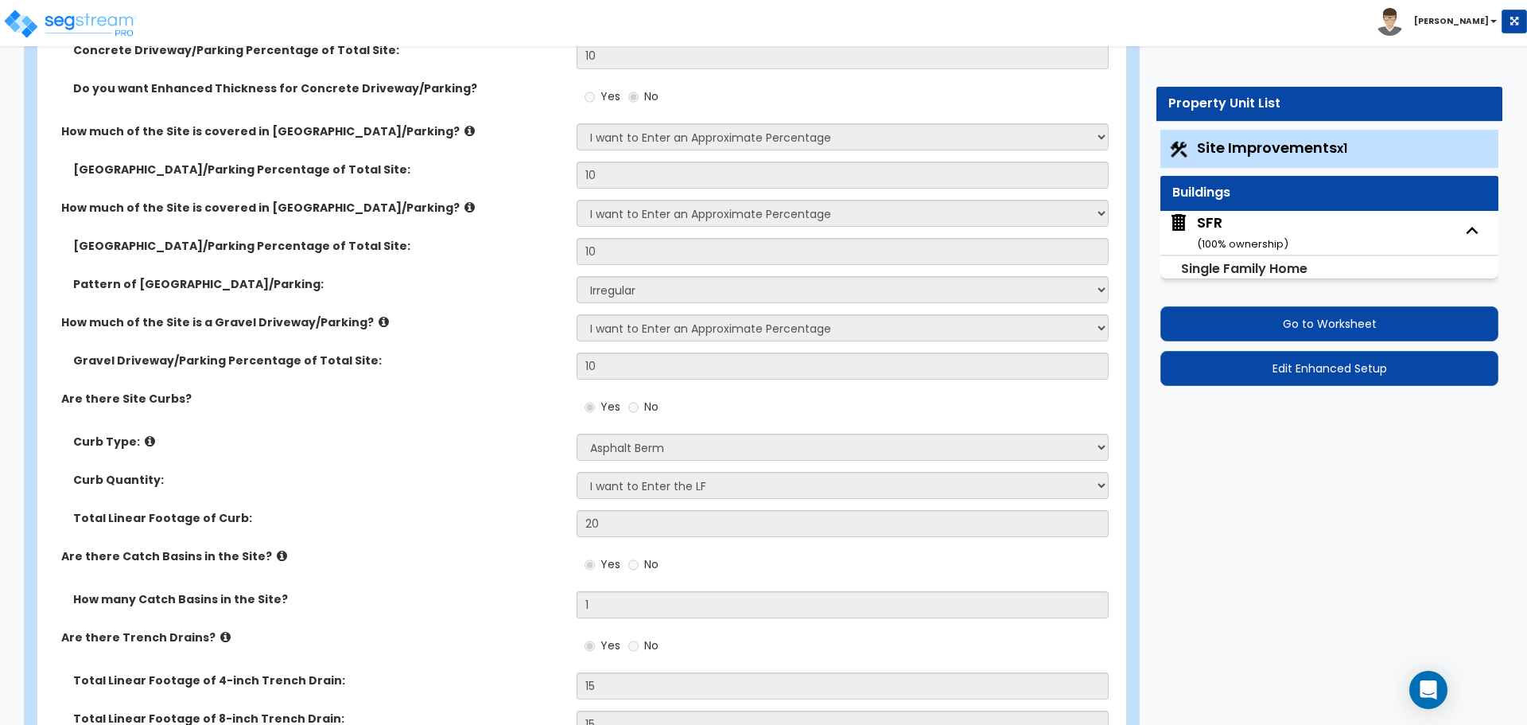
scroll to position [716, 0]
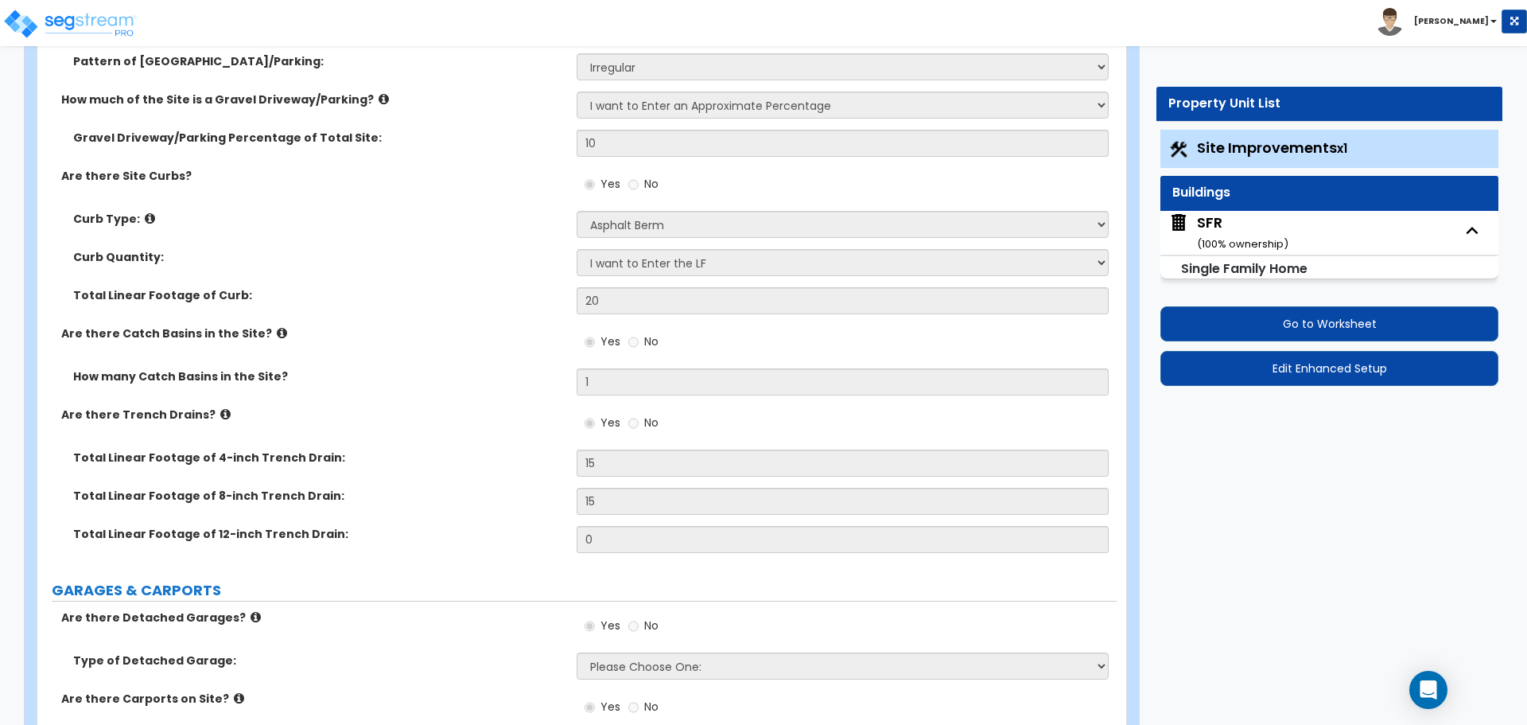
click at [1235, 235] on div "SFR ( 100 % ownership)" at bounding box center [1242, 232] width 91 height 41
select select "1"
select select "6"
select select "7"
select select "1"
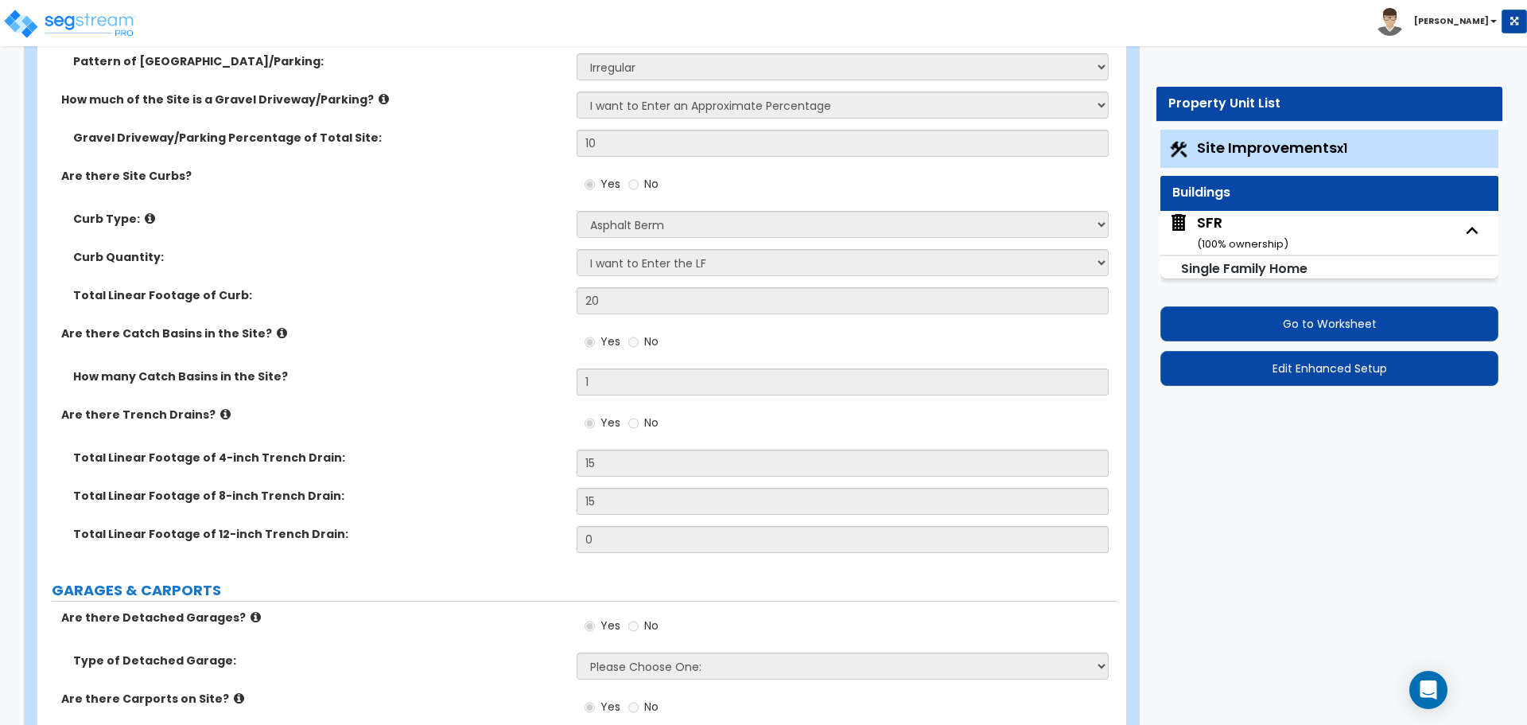
select select "2"
select select "13"
select select "8"
select select "1"
select select "2"
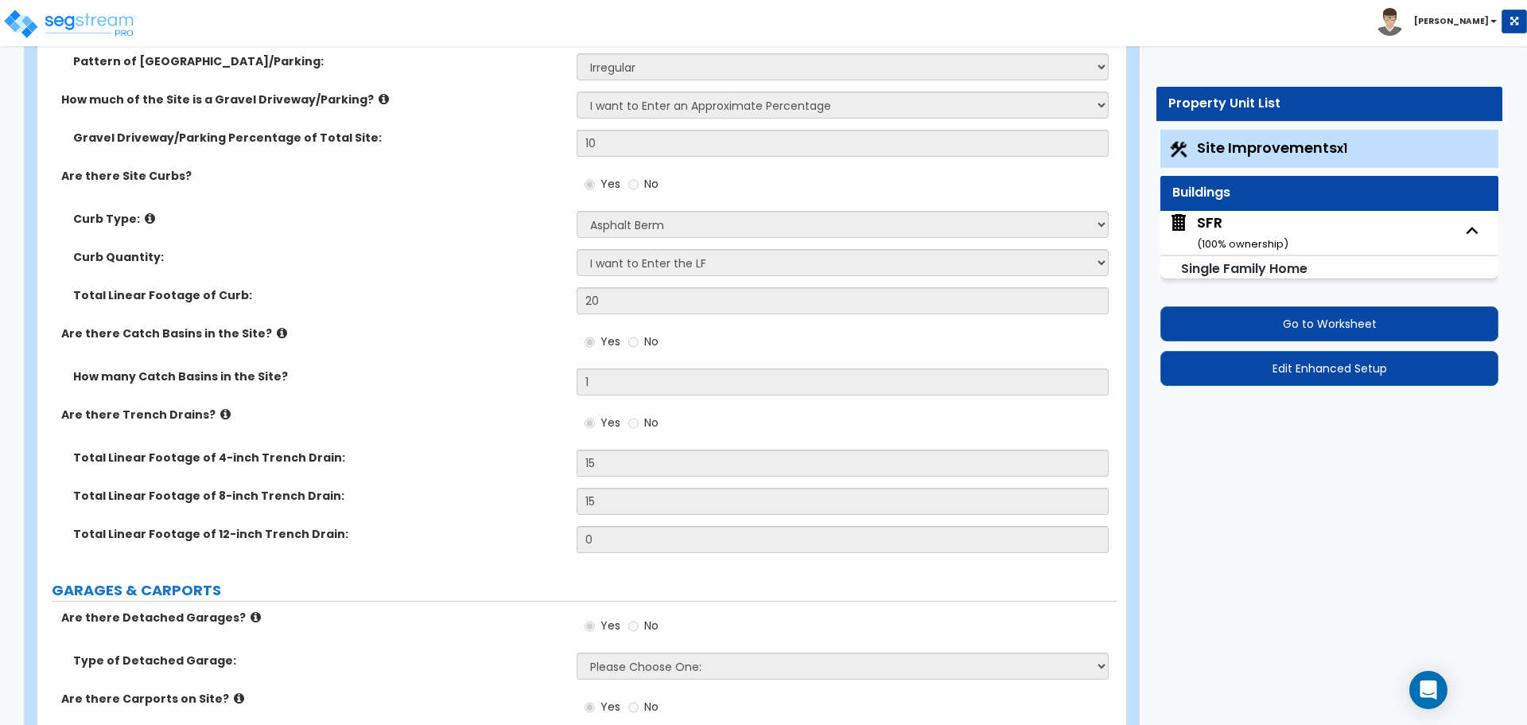
select select "2"
select select "1"
select select "2"
select select "3"
select select "1"
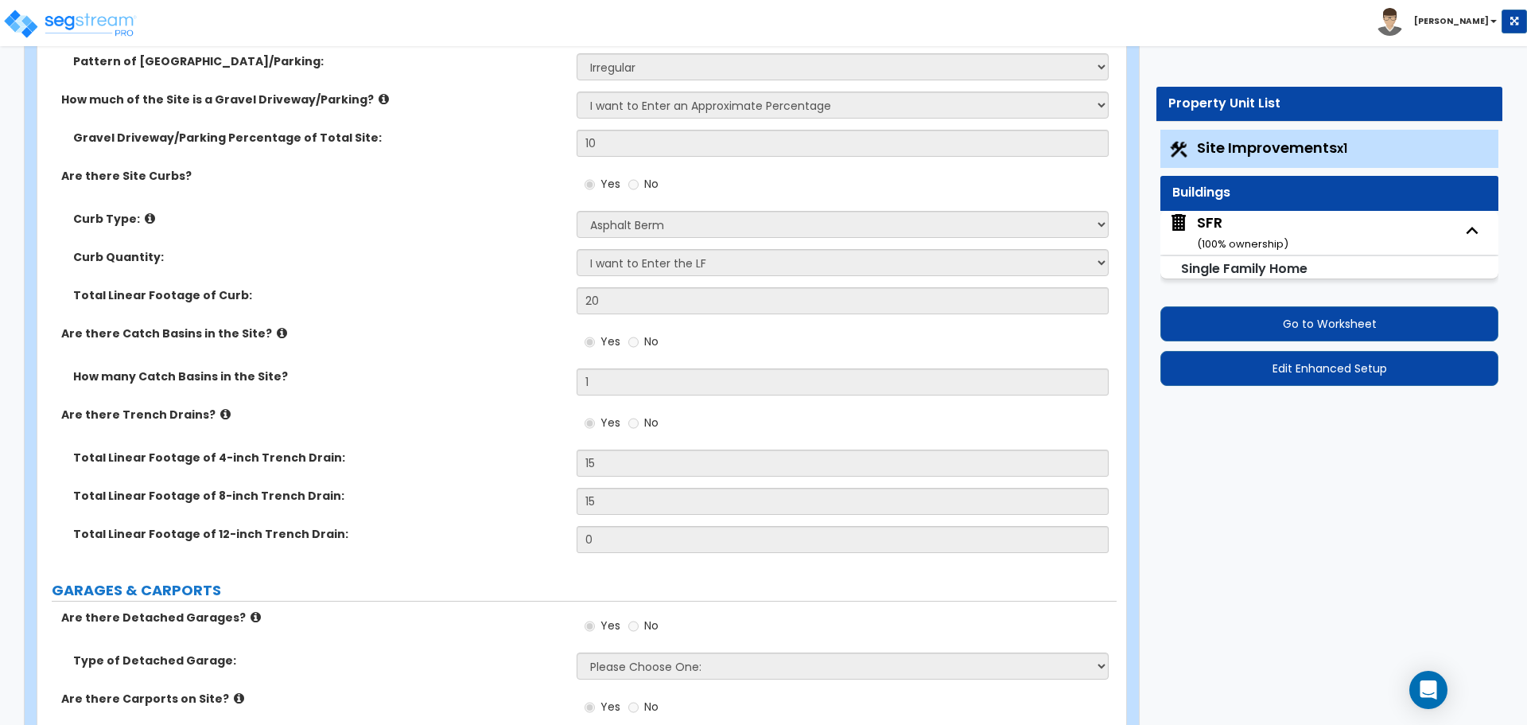
select select "2"
select select "4"
select select "6"
select select "4"
select select "2"
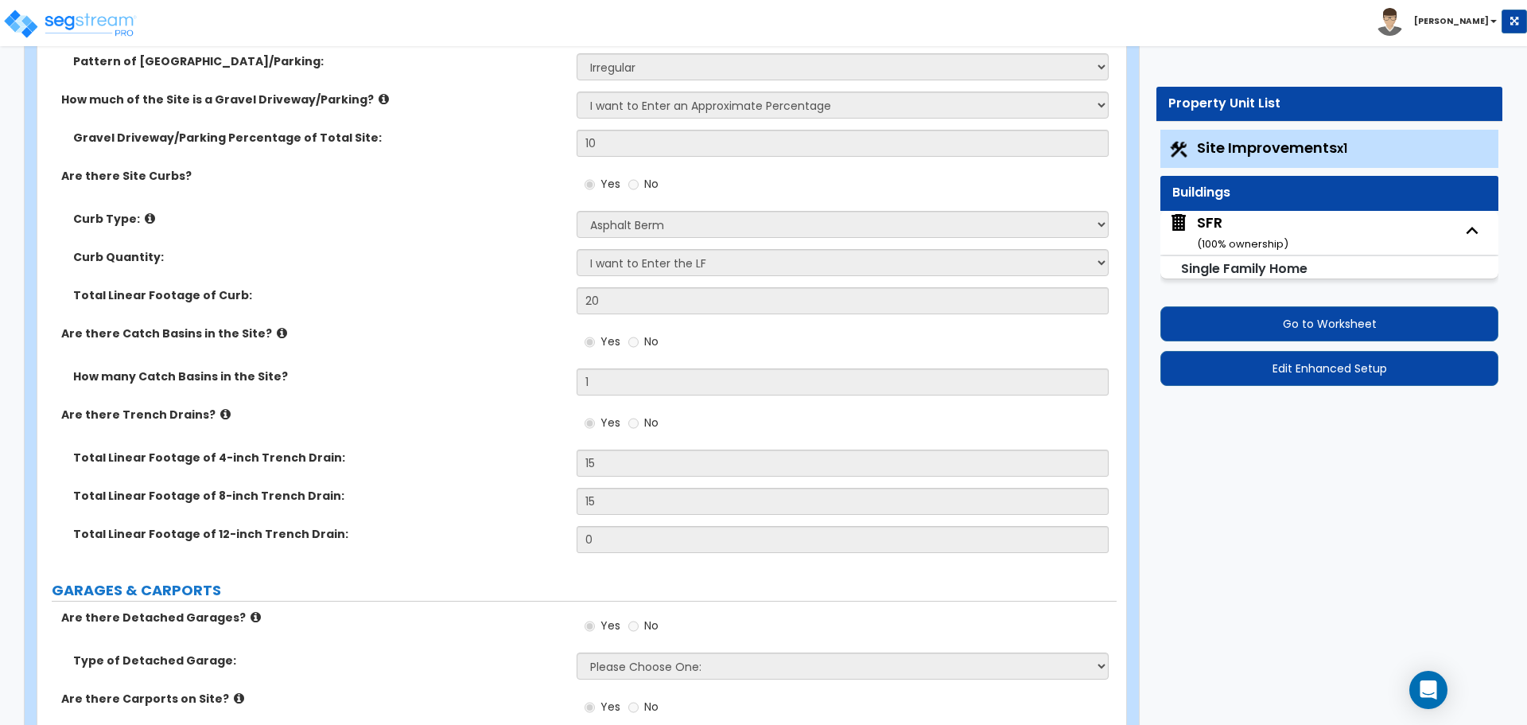
select select "3"
select select "2"
select select "1"
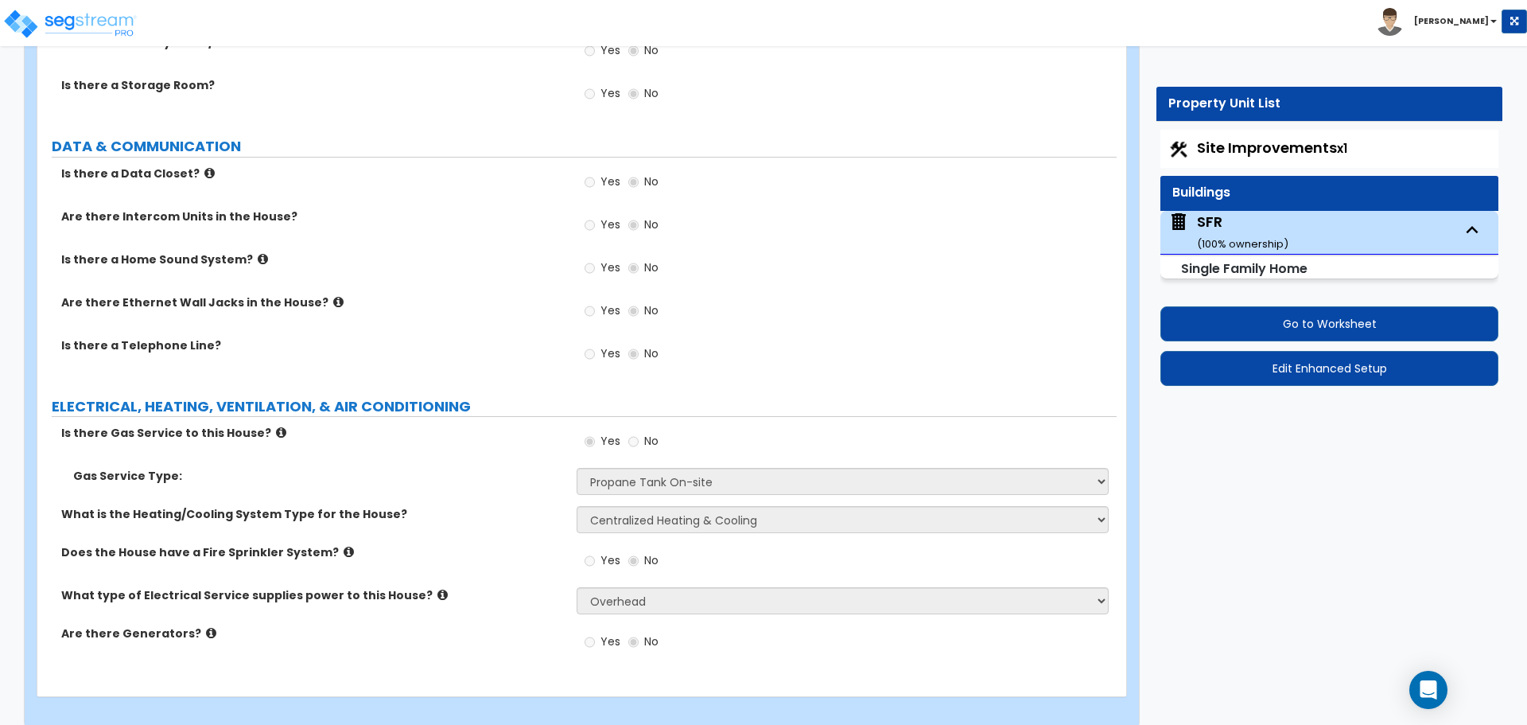
scroll to position [4675, 0]
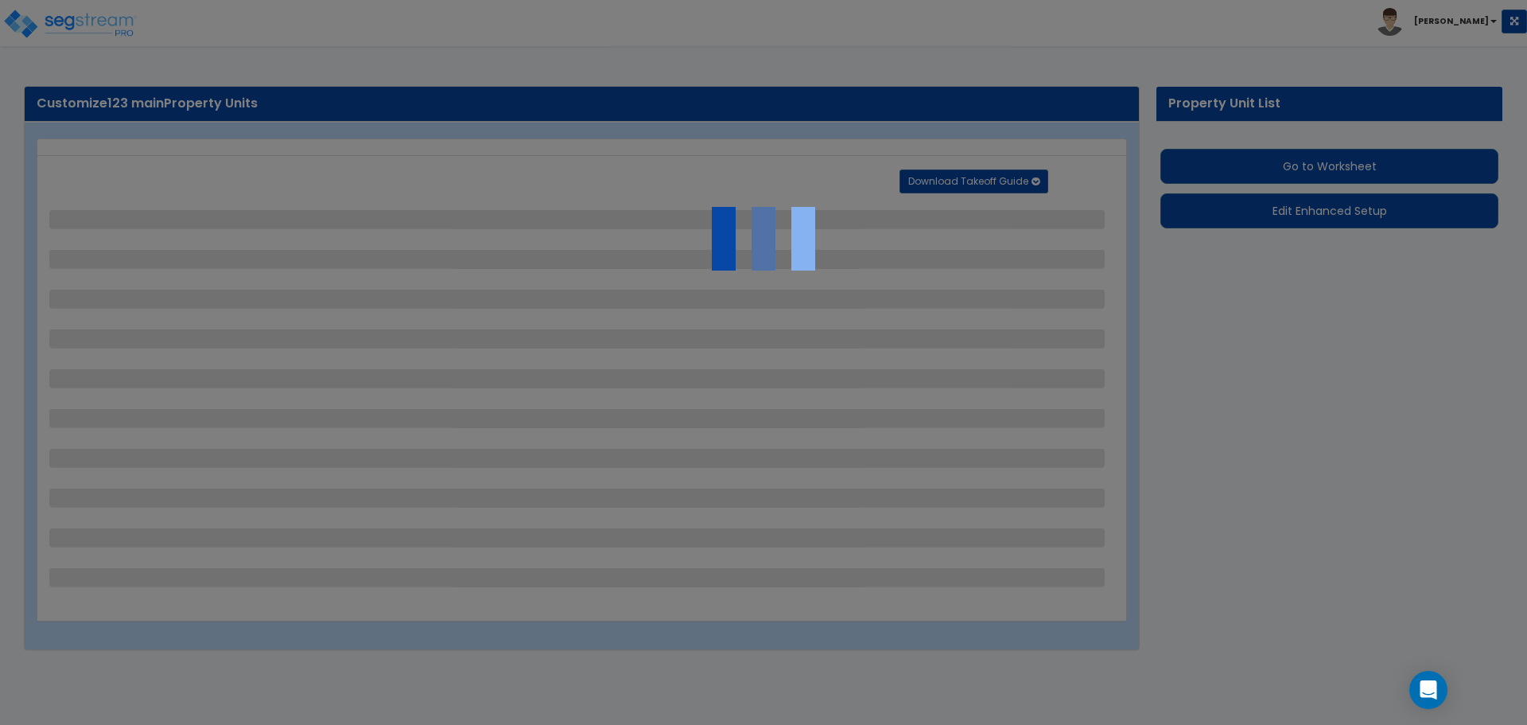
select select "1"
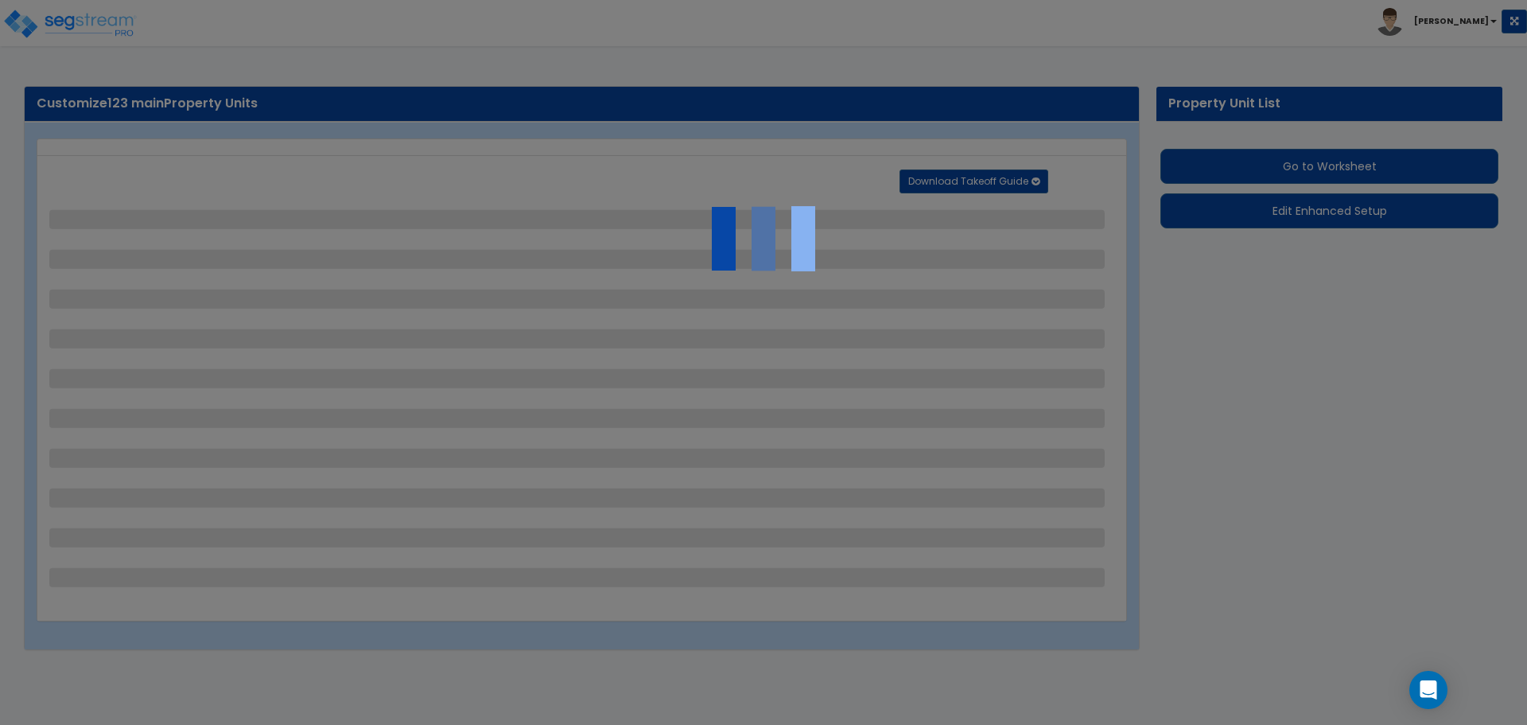
select select "1"
select select "3"
select select "1"
select select "2"
select select "4"
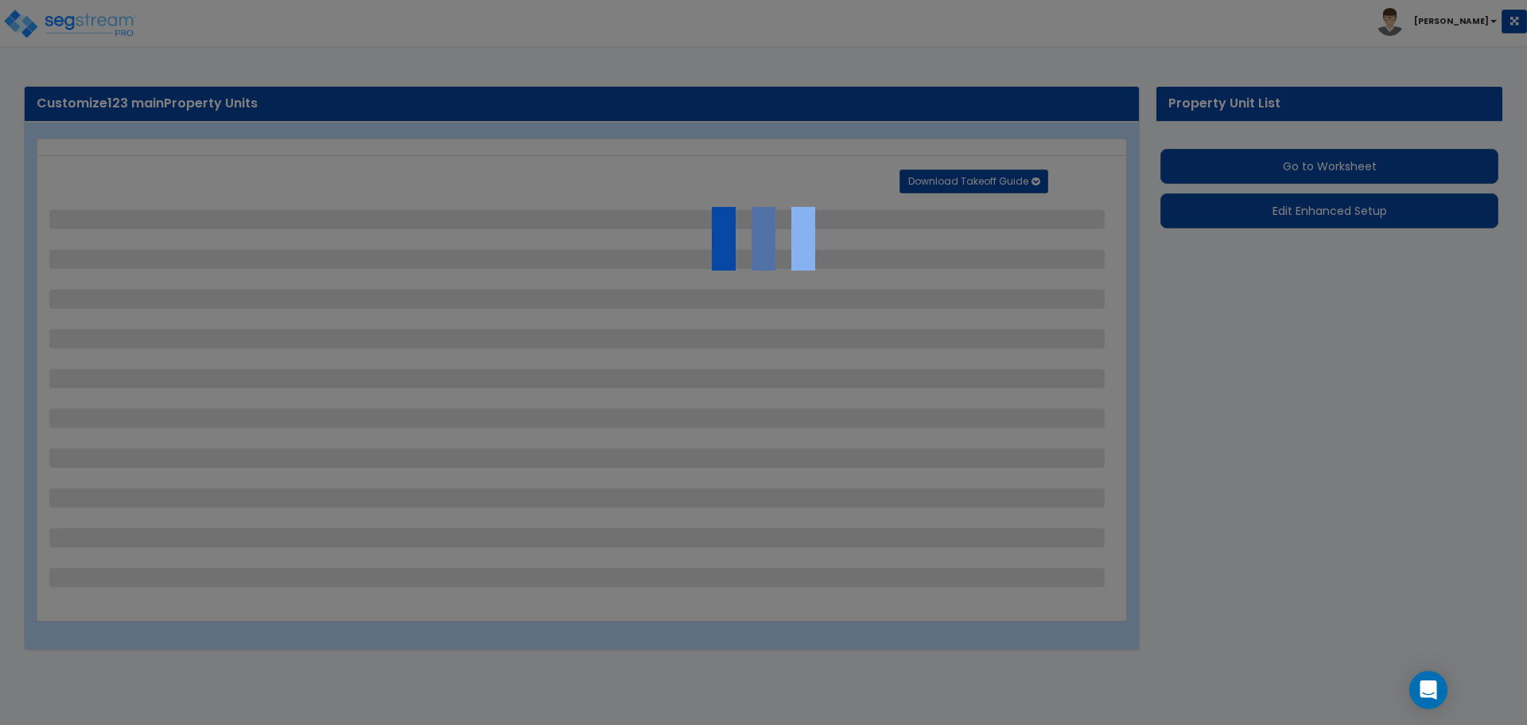
select select "1"
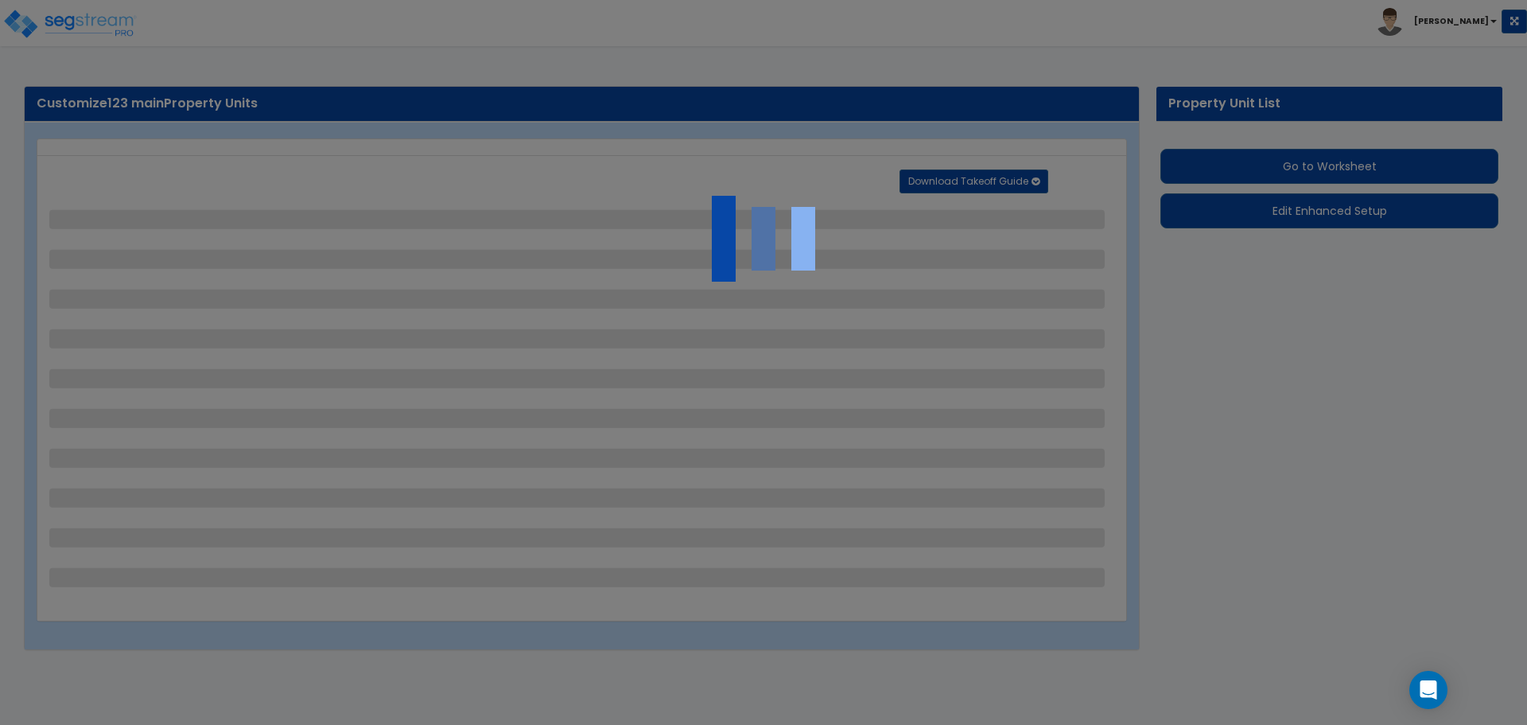
select select "2"
select select "1"
select select "2"
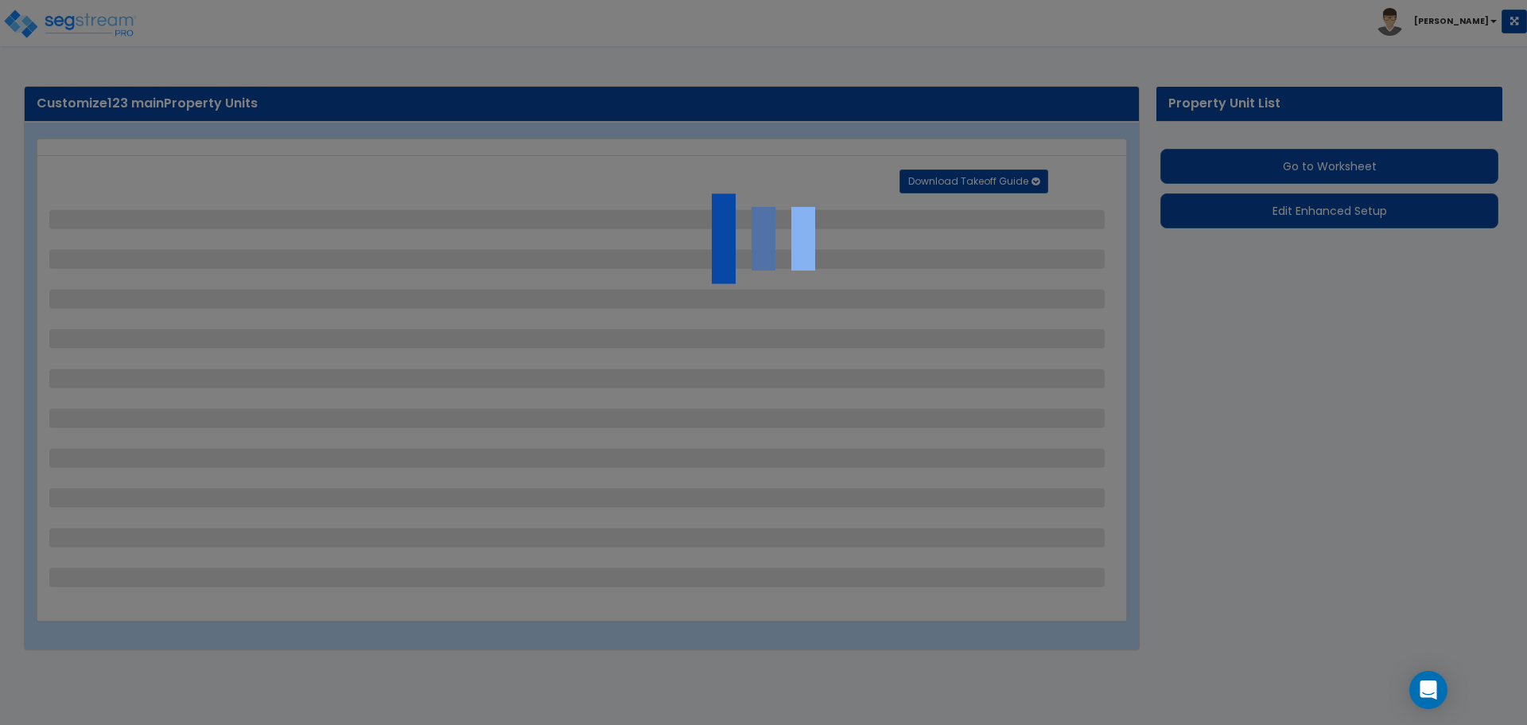
select select "1"
select select "2"
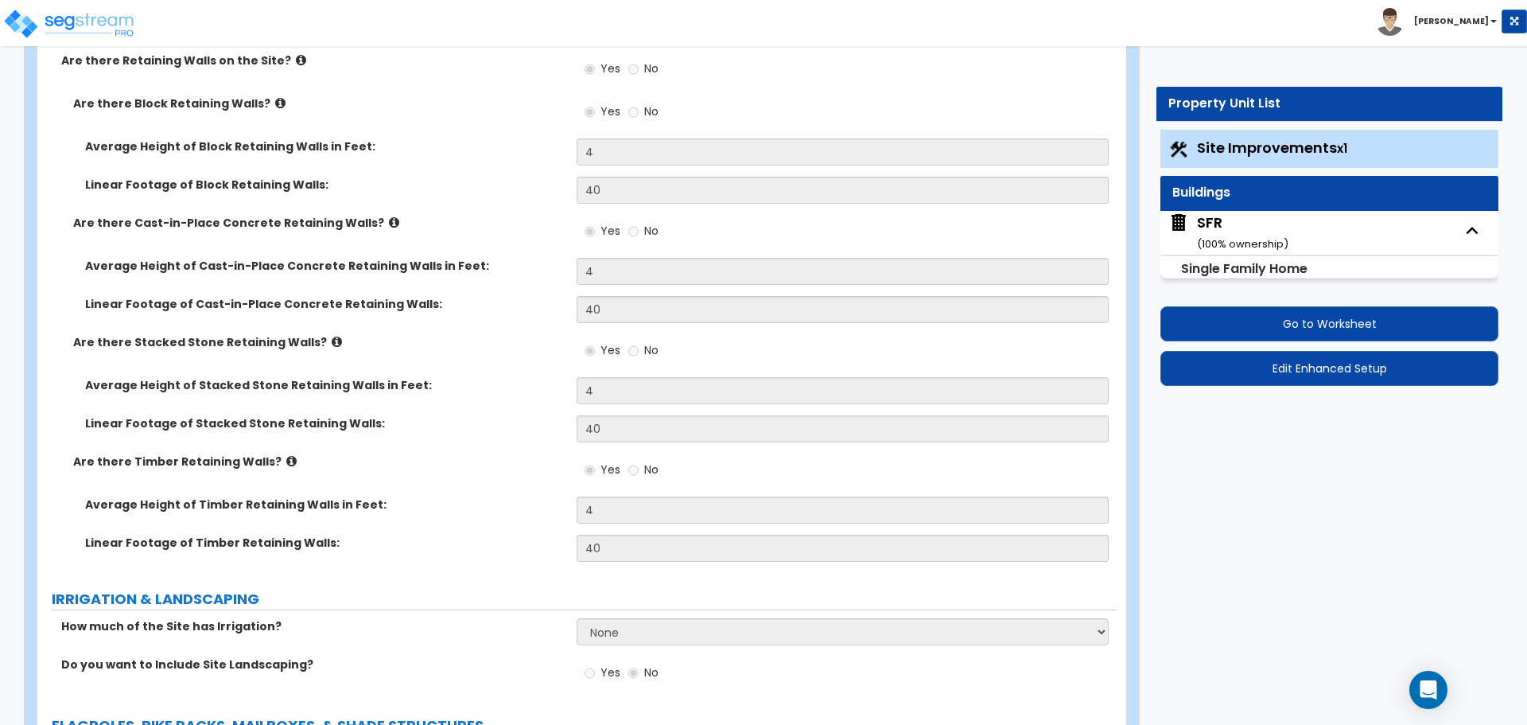
scroll to position [3102, 0]
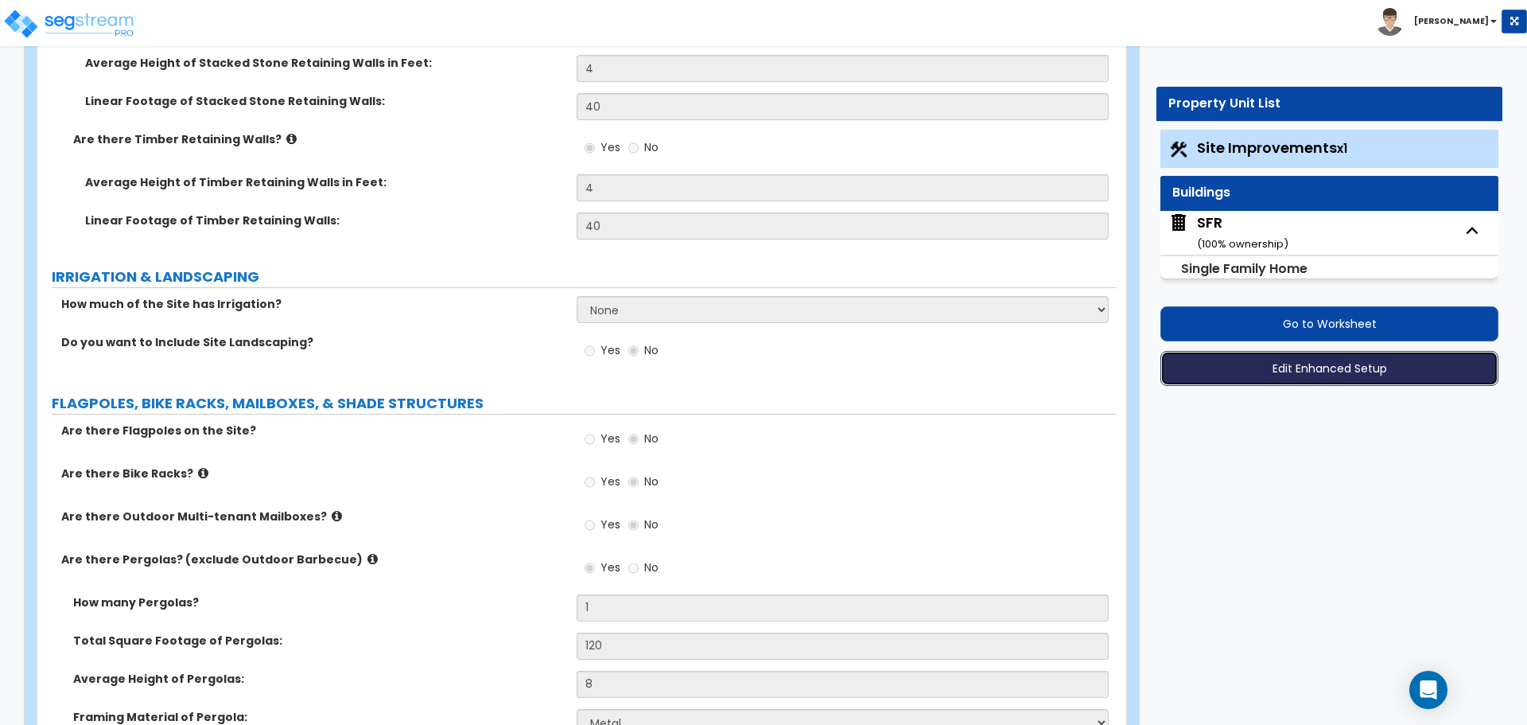
click at [1274, 381] on button "Edit Enhanced Setup" at bounding box center [1330, 368] width 338 height 35
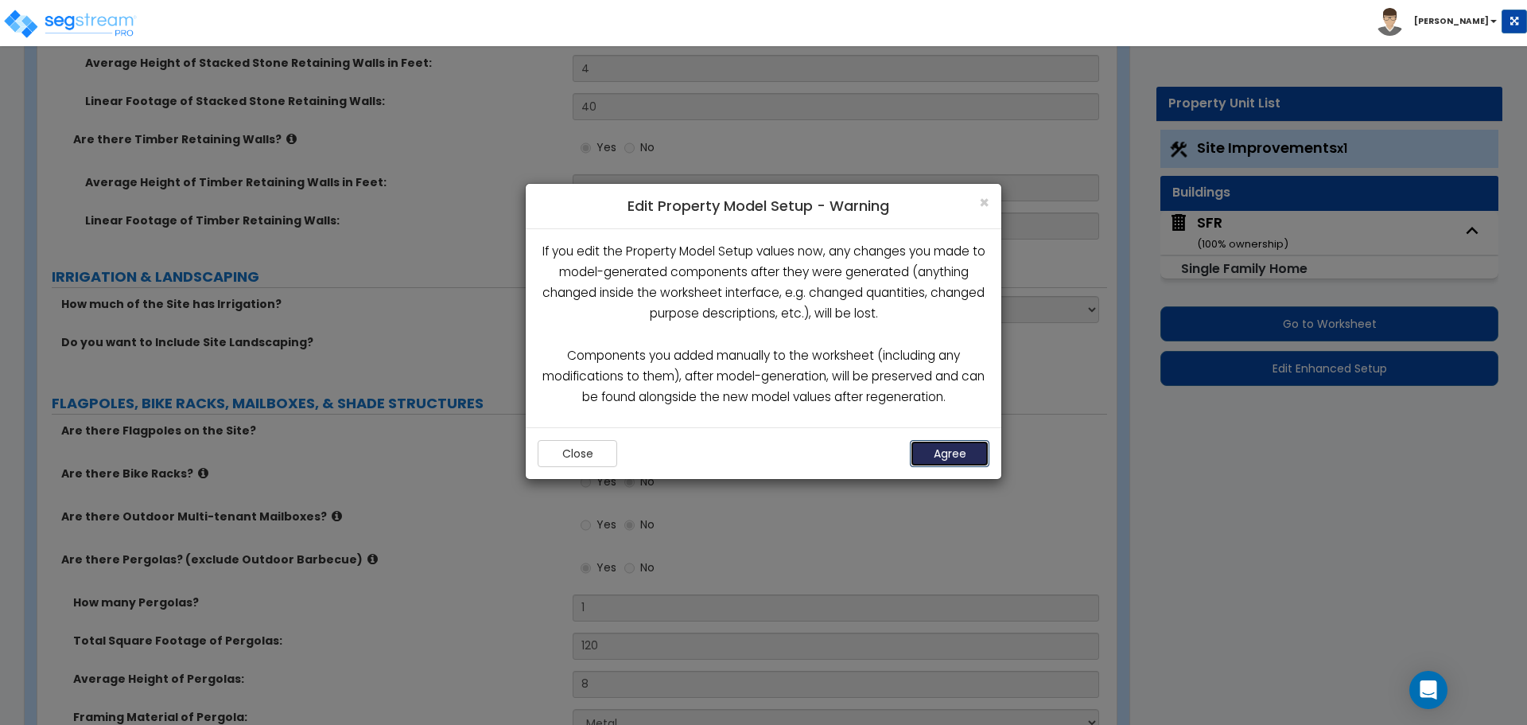
click at [960, 448] on button "Agree" at bounding box center [950, 453] width 80 height 27
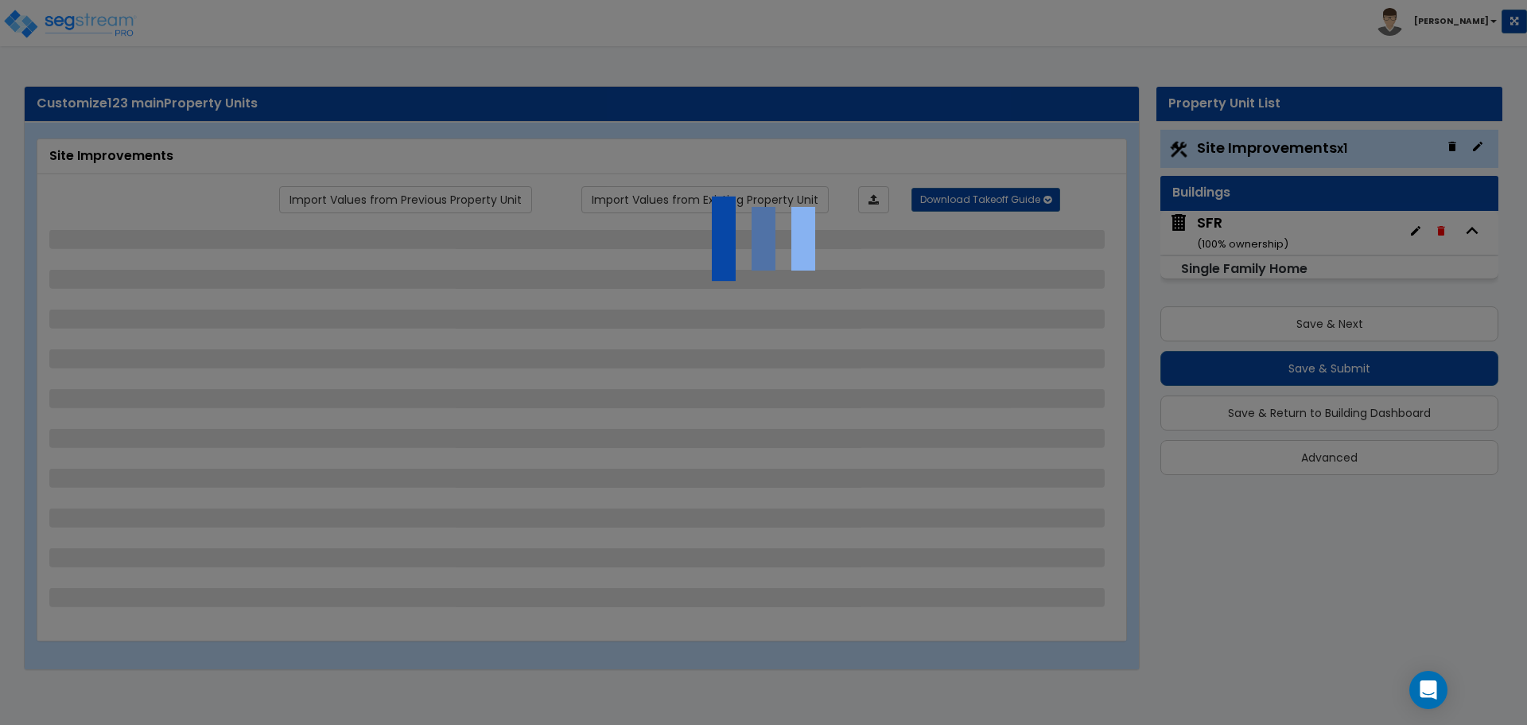
select select "1"
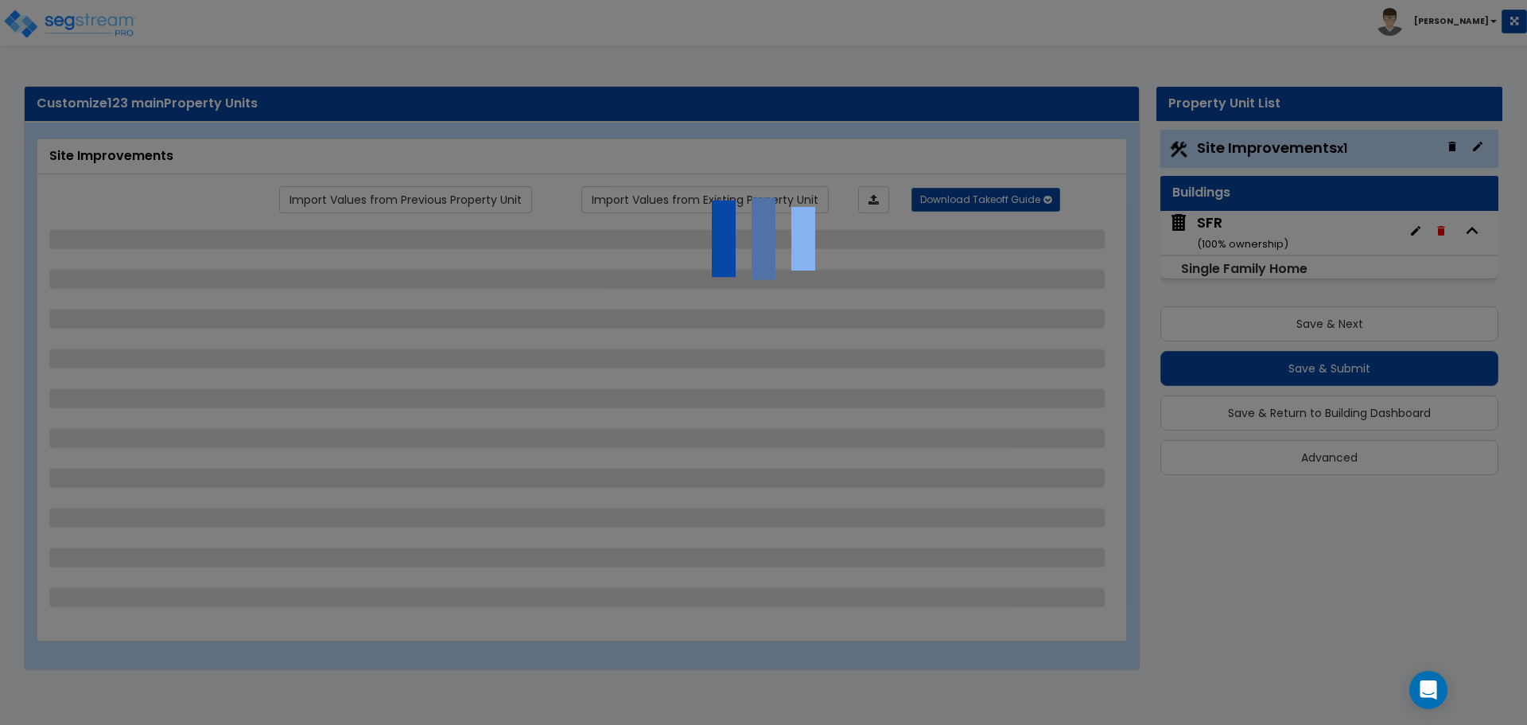
select select "1"
select select "3"
select select "1"
select select "2"
select select "4"
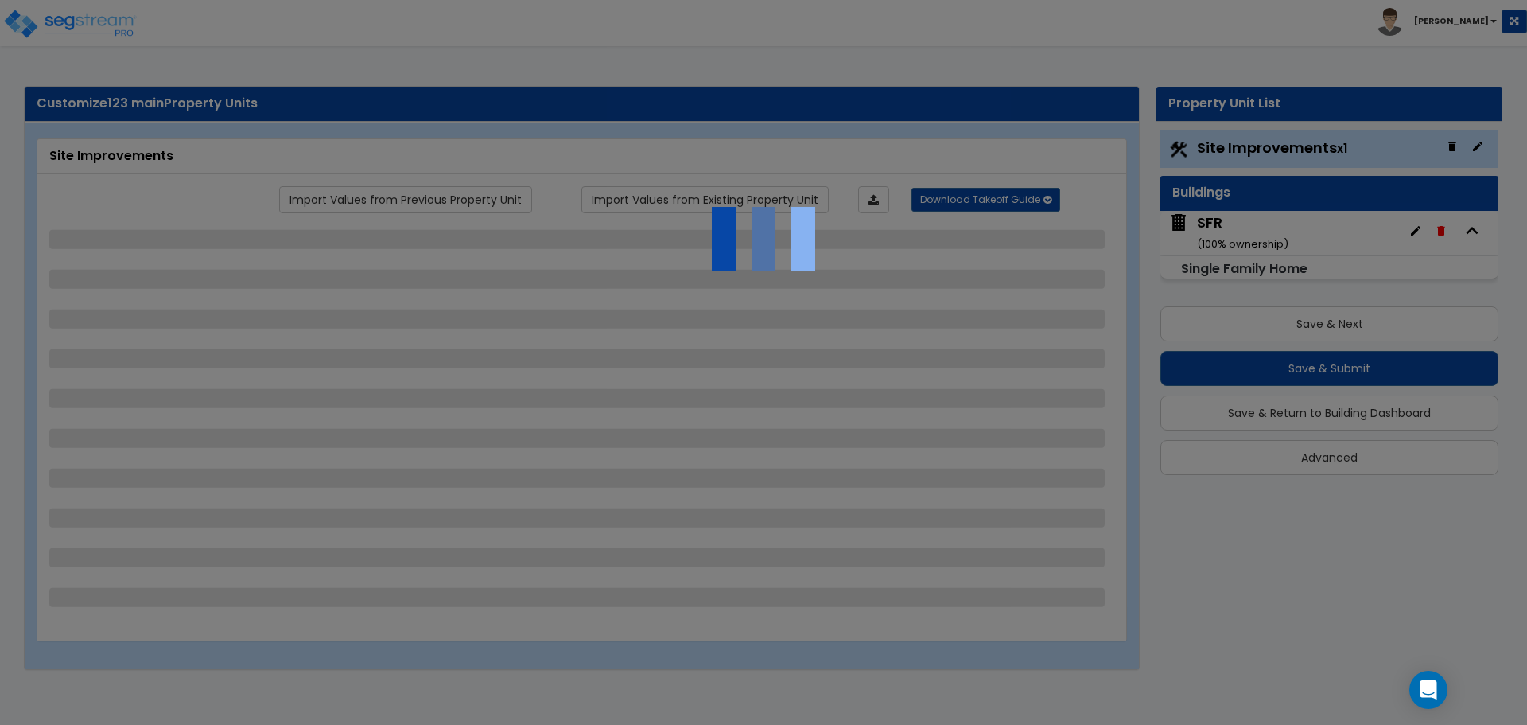
select select "1"
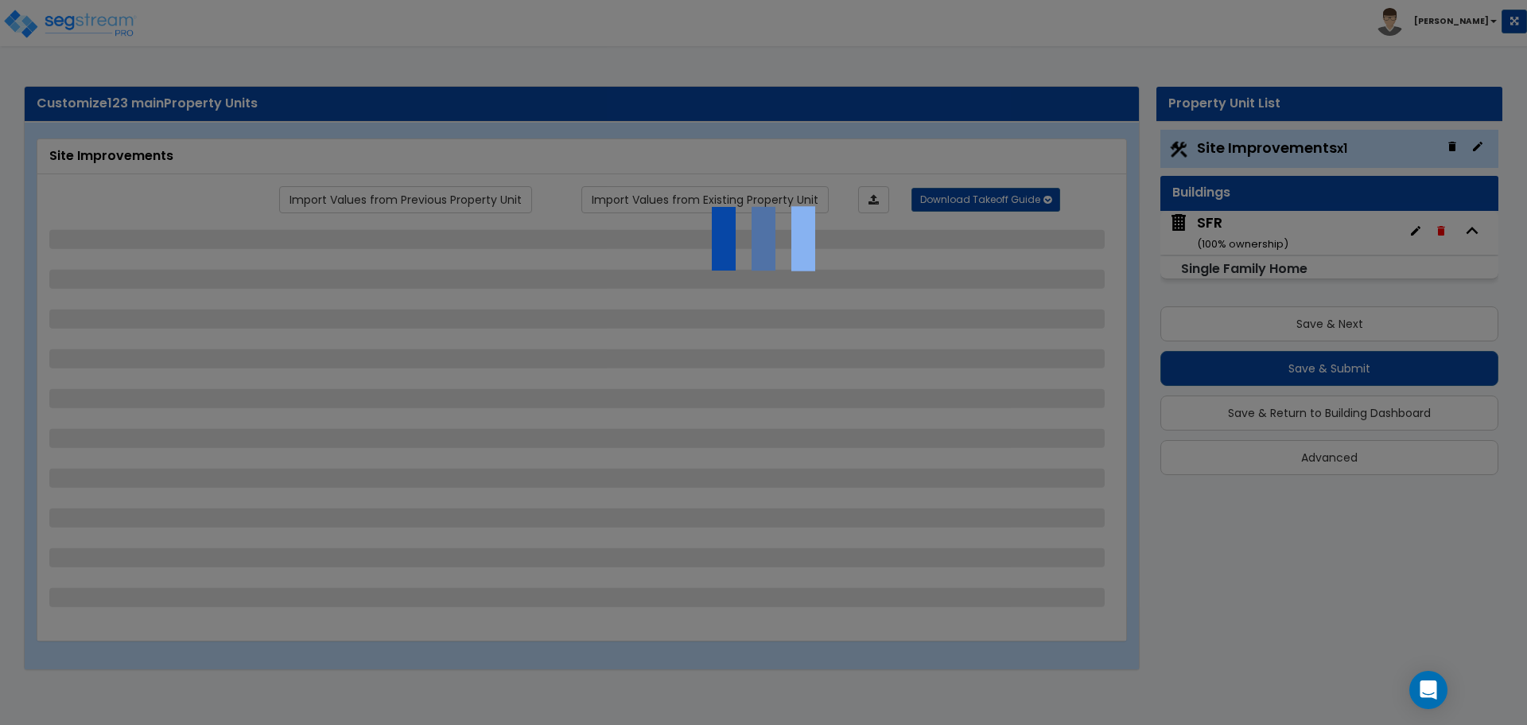
select select "2"
select select "1"
select select "2"
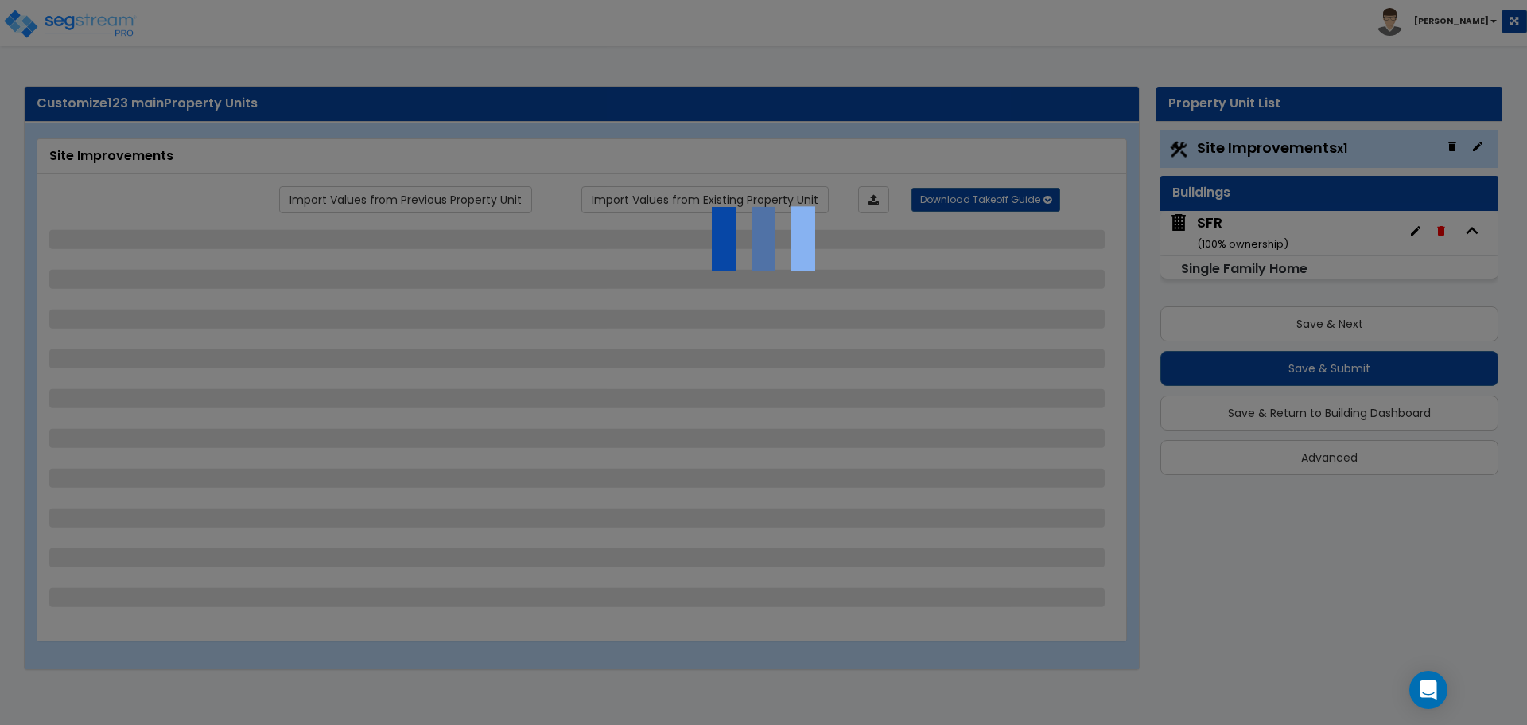
select select "1"
select select "2"
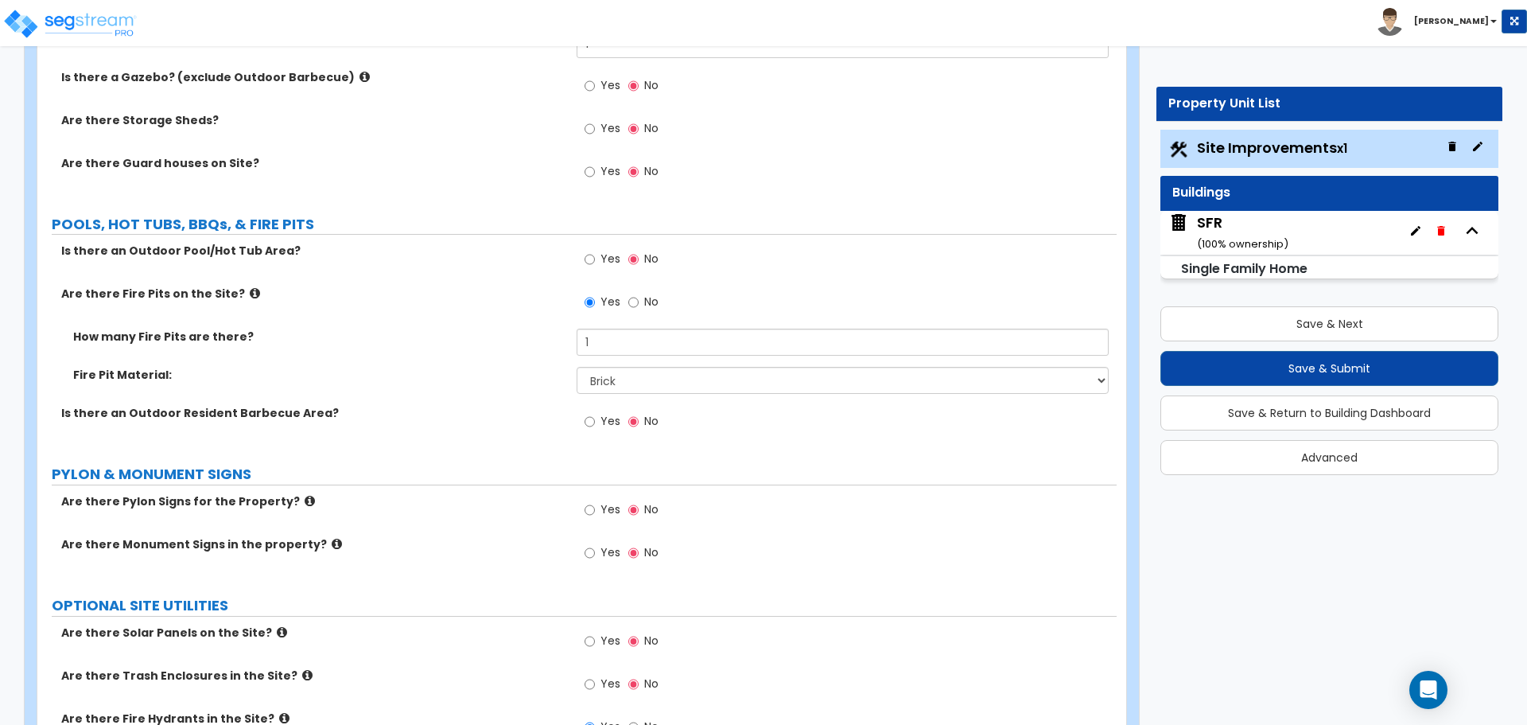
scroll to position [4246, 0]
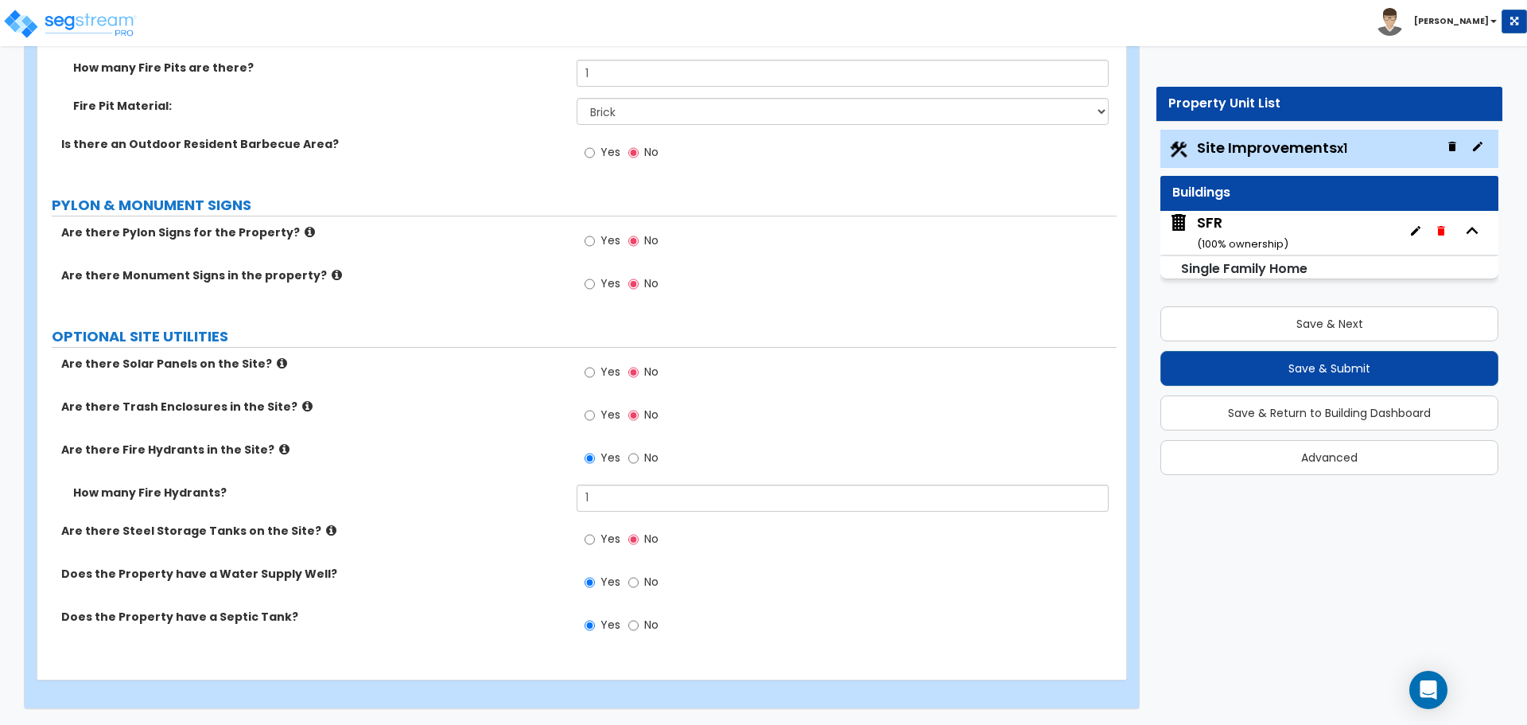
click at [1320, 177] on div "Buildings" at bounding box center [1330, 193] width 338 height 35
click at [1273, 221] on div "SFR ( 100 % ownership)" at bounding box center [1242, 232] width 91 height 41
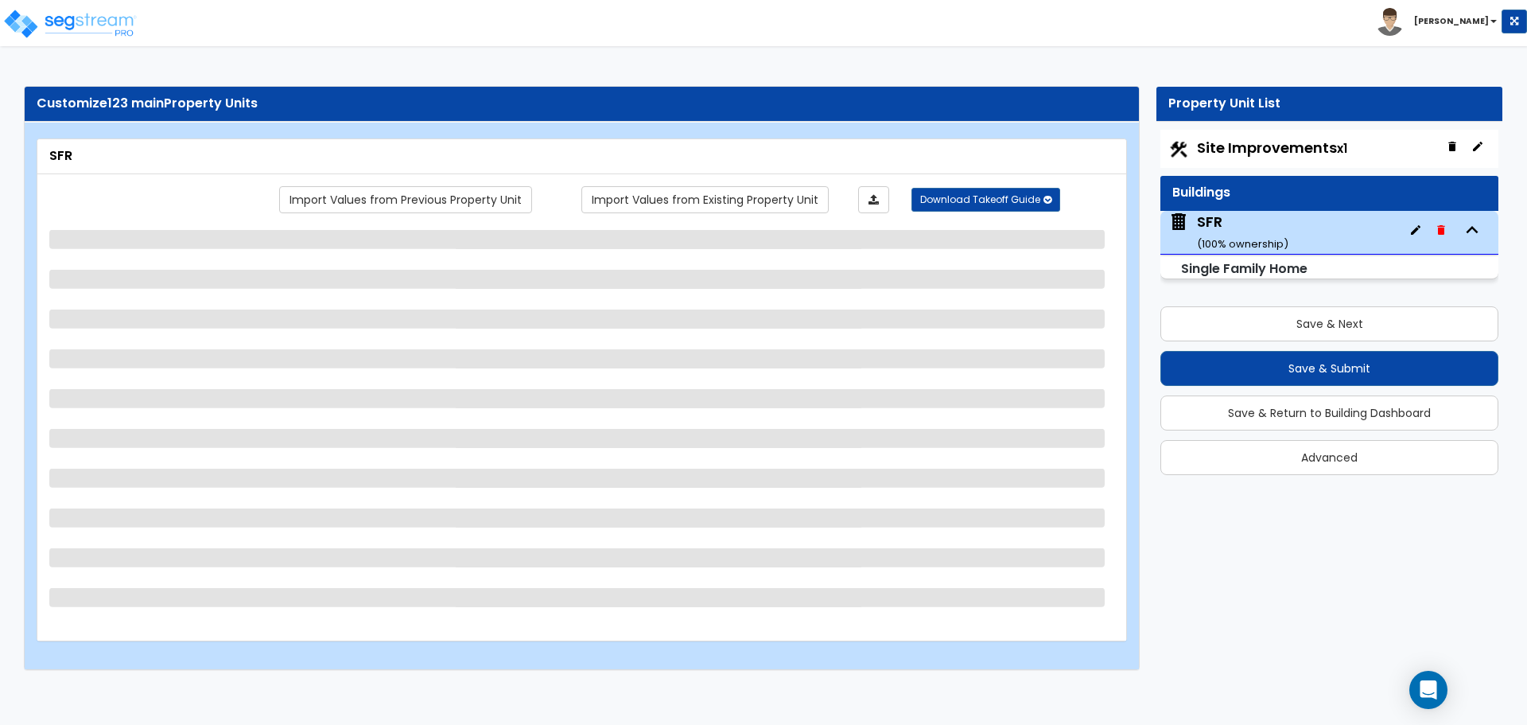
scroll to position [0, 0]
select select "1"
select select "6"
select select "7"
select select "1"
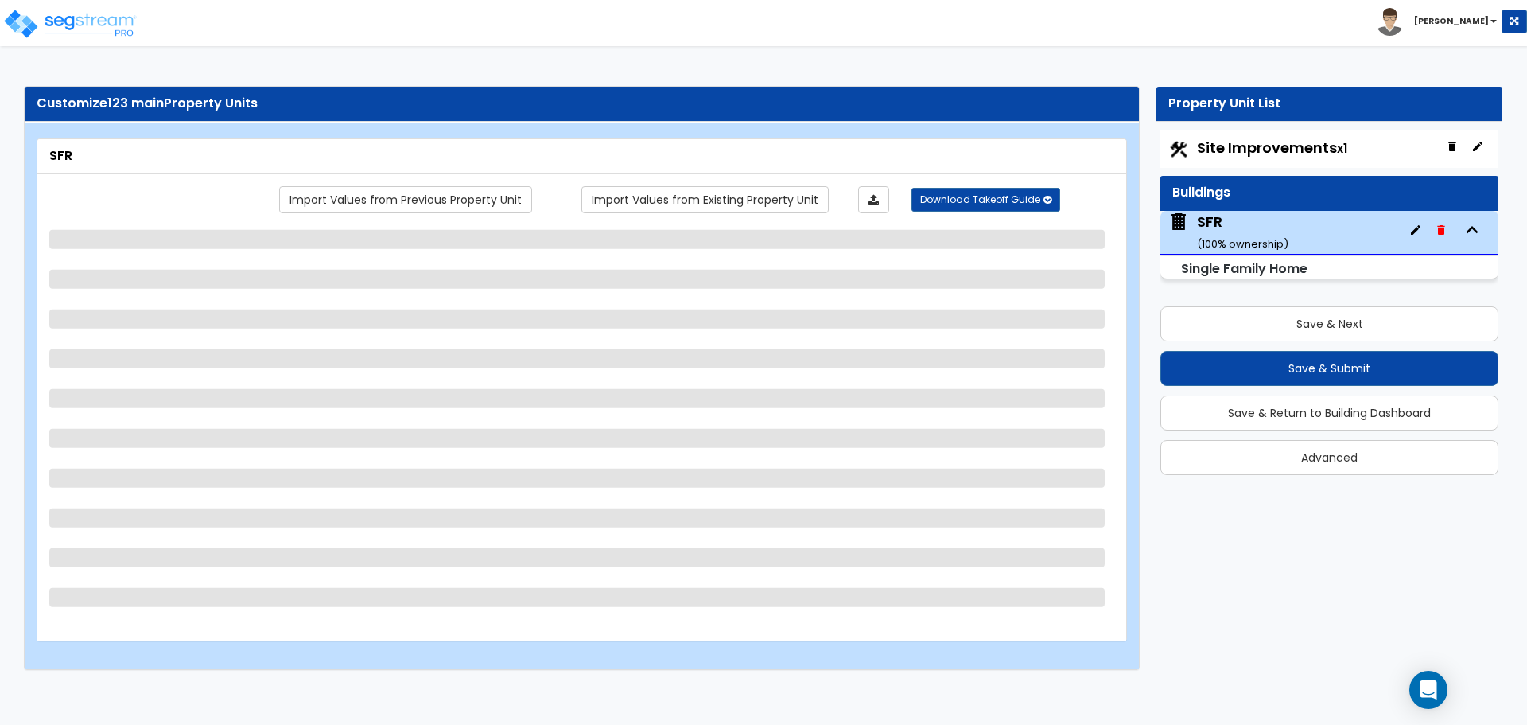
select select "2"
select select "13"
select select "8"
select select "1"
select select "2"
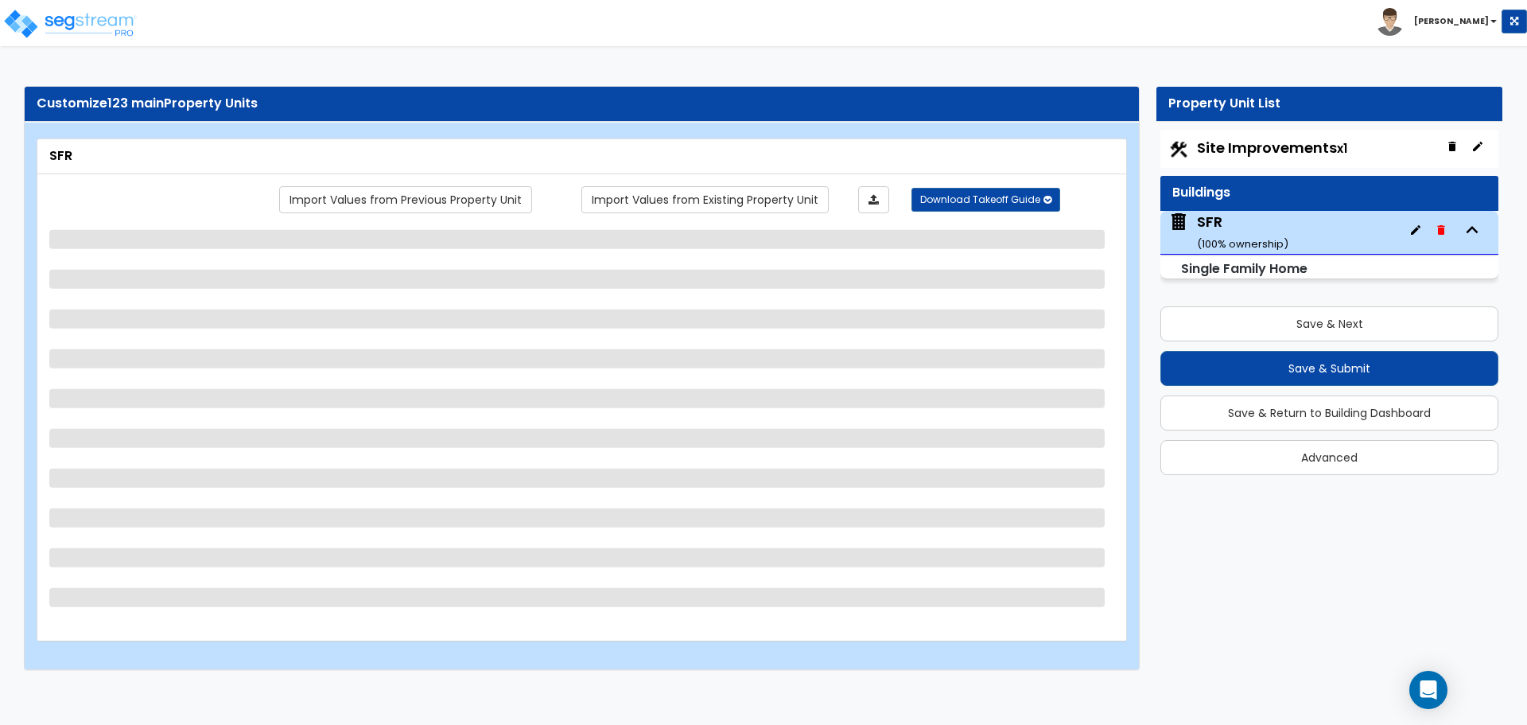
select select "2"
select select "1"
select select "2"
select select "3"
select select "1"
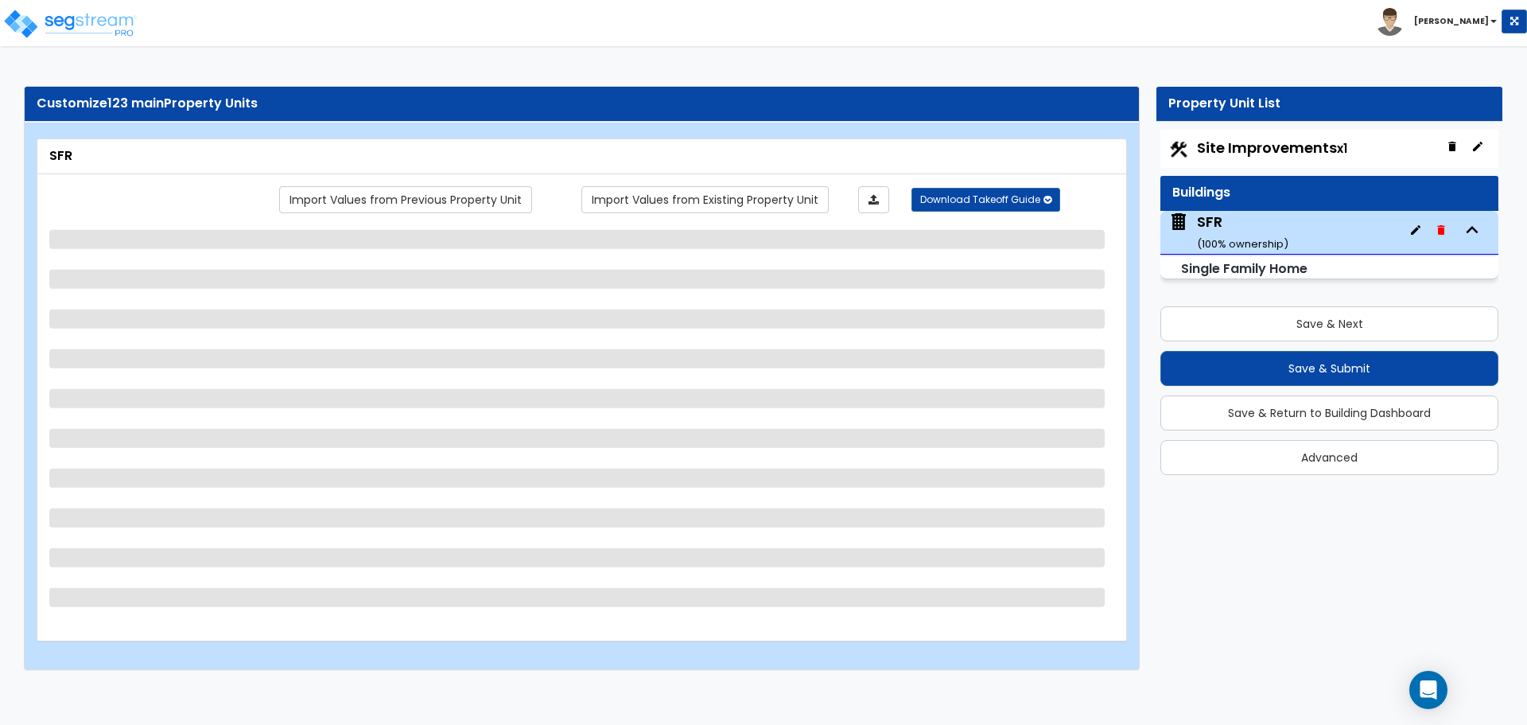
select select "2"
select select "4"
select select "6"
select select "4"
select select "2"
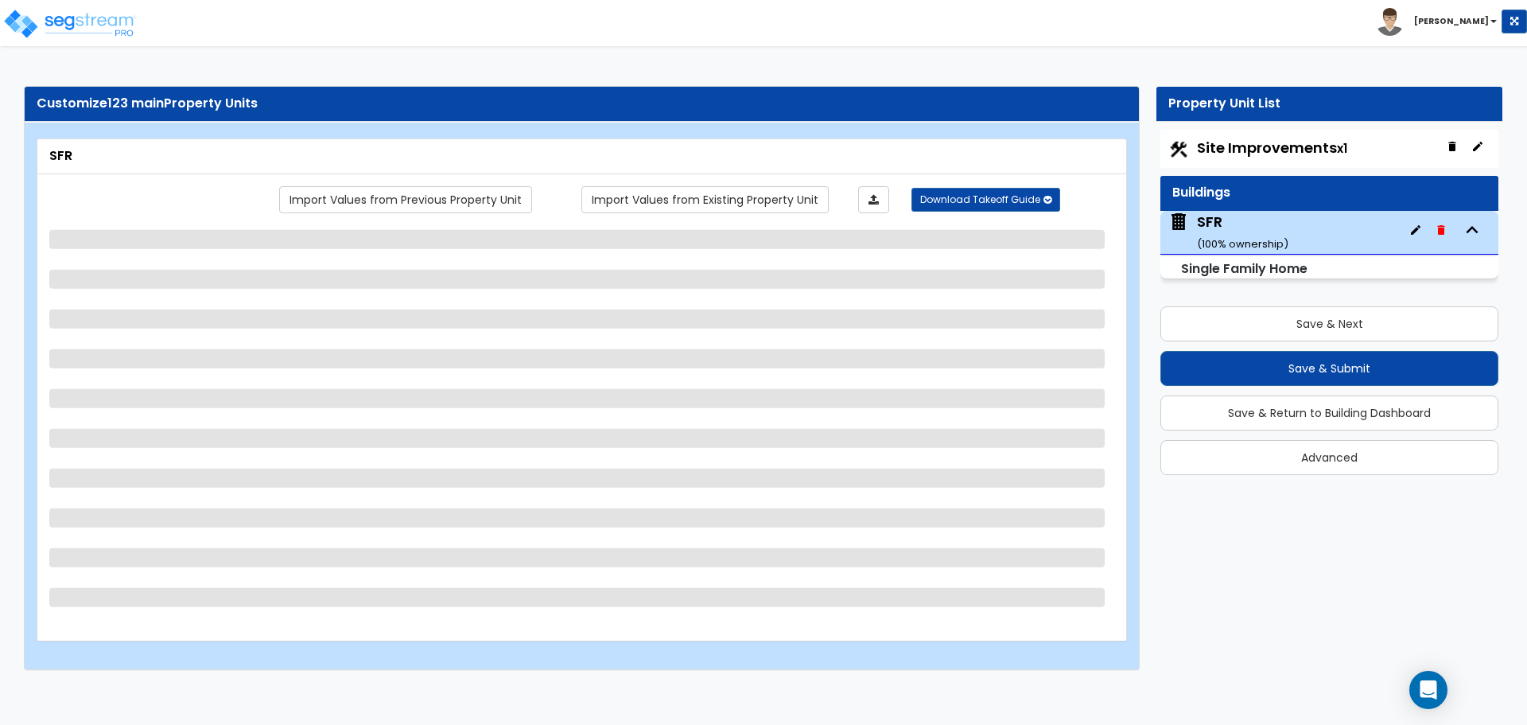
select select "3"
select select "2"
select select "1"
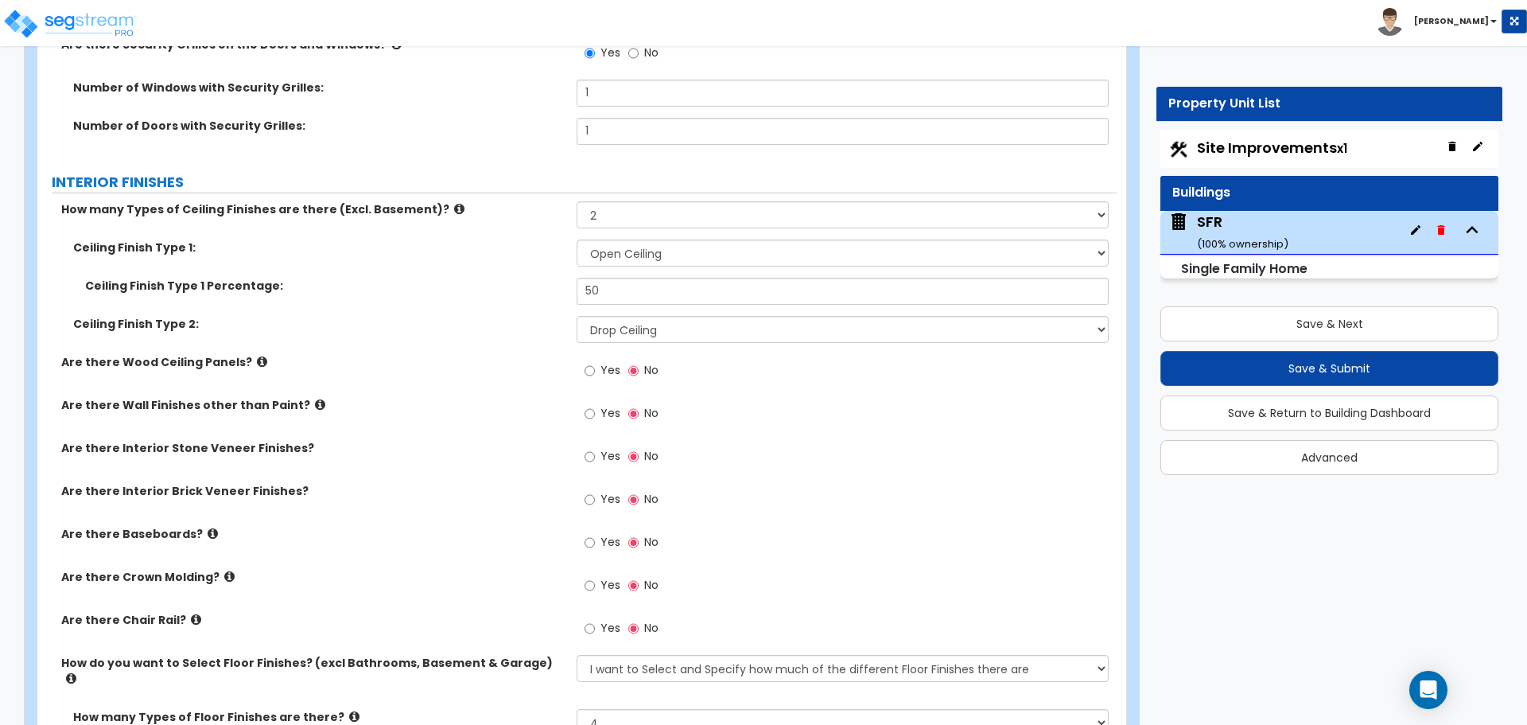
scroll to position [4677, 0]
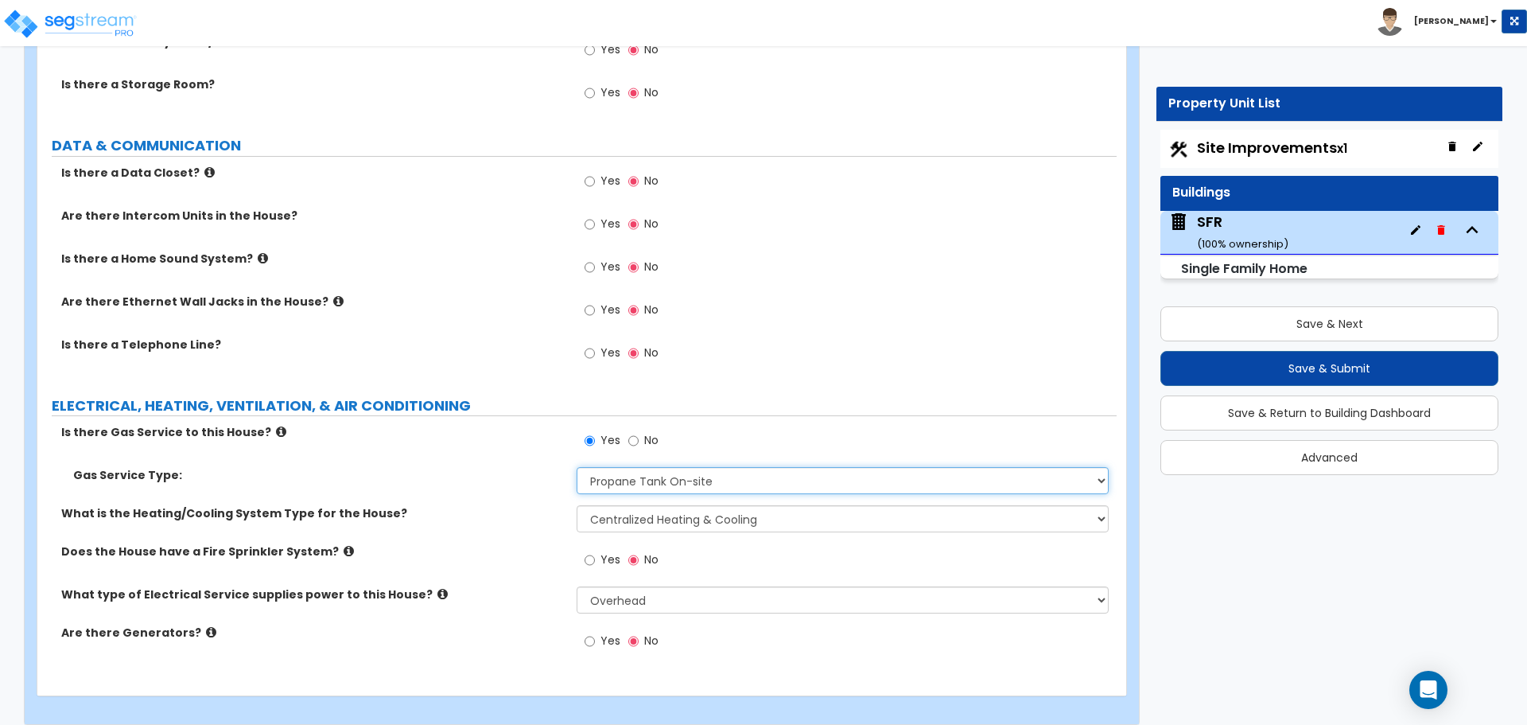
click at [675, 474] on select "Please Choose One Natural Gas Service Propane Tank On-site" at bounding box center [842, 480] width 531 height 27
click at [685, 467] on select "Please Choose One Natural Gas Service Propane Tank On-site" at bounding box center [842, 480] width 531 height 27
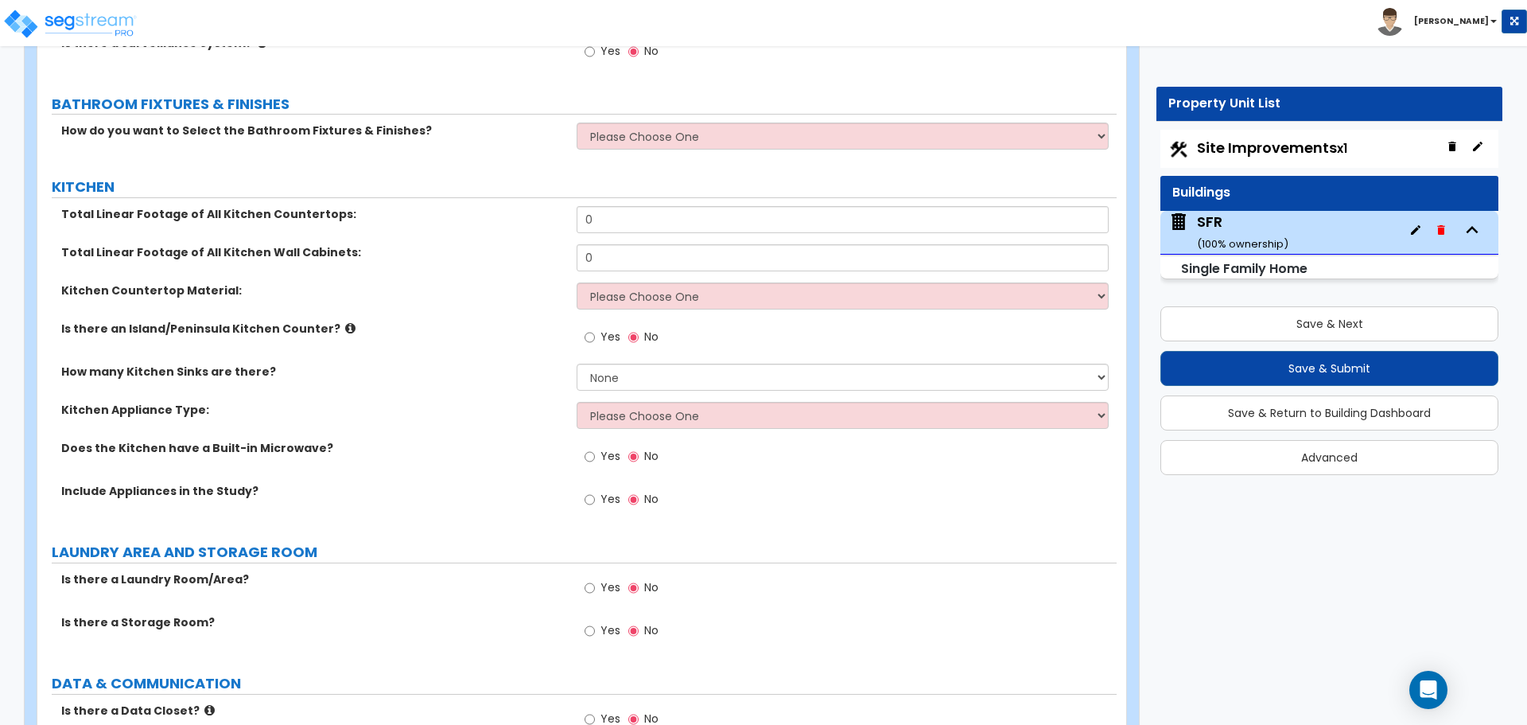
scroll to position [4120, 0]
